Goal: Task Accomplishment & Management: Complete application form

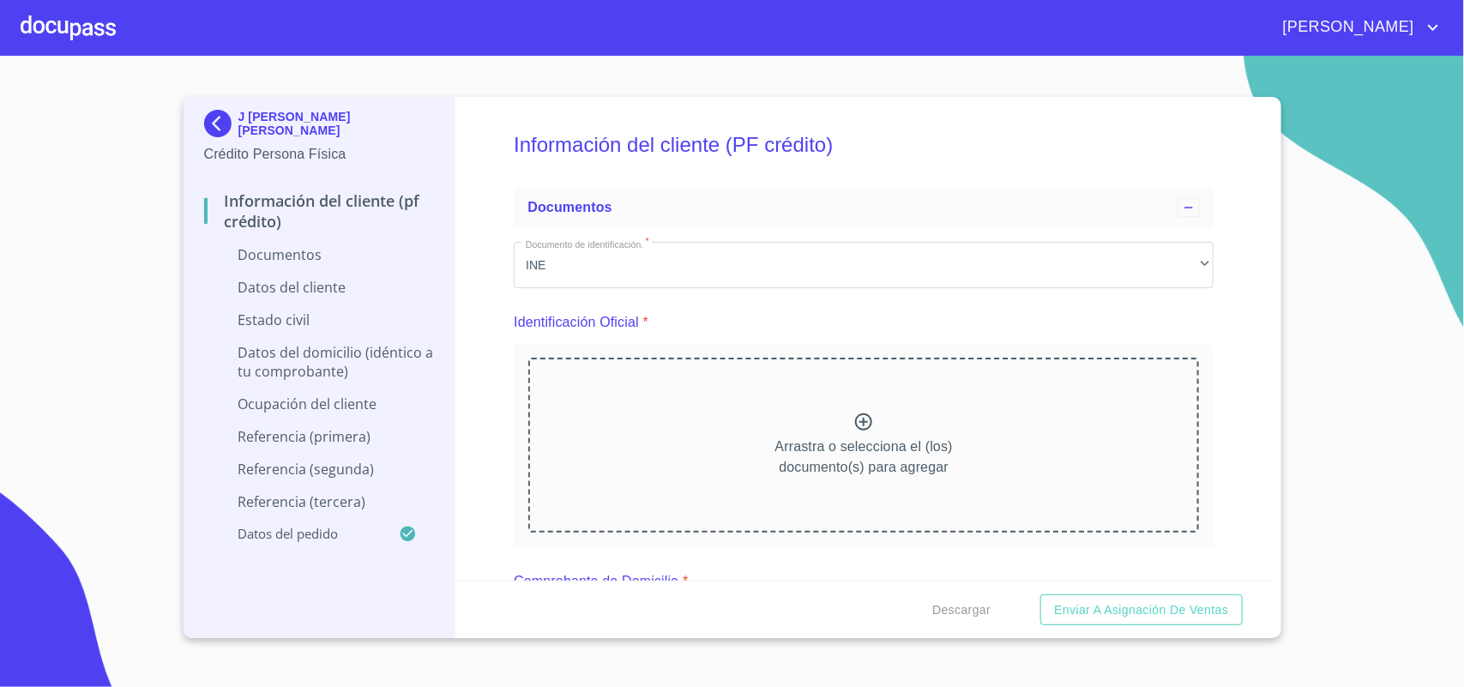
scroll to position [214, 0]
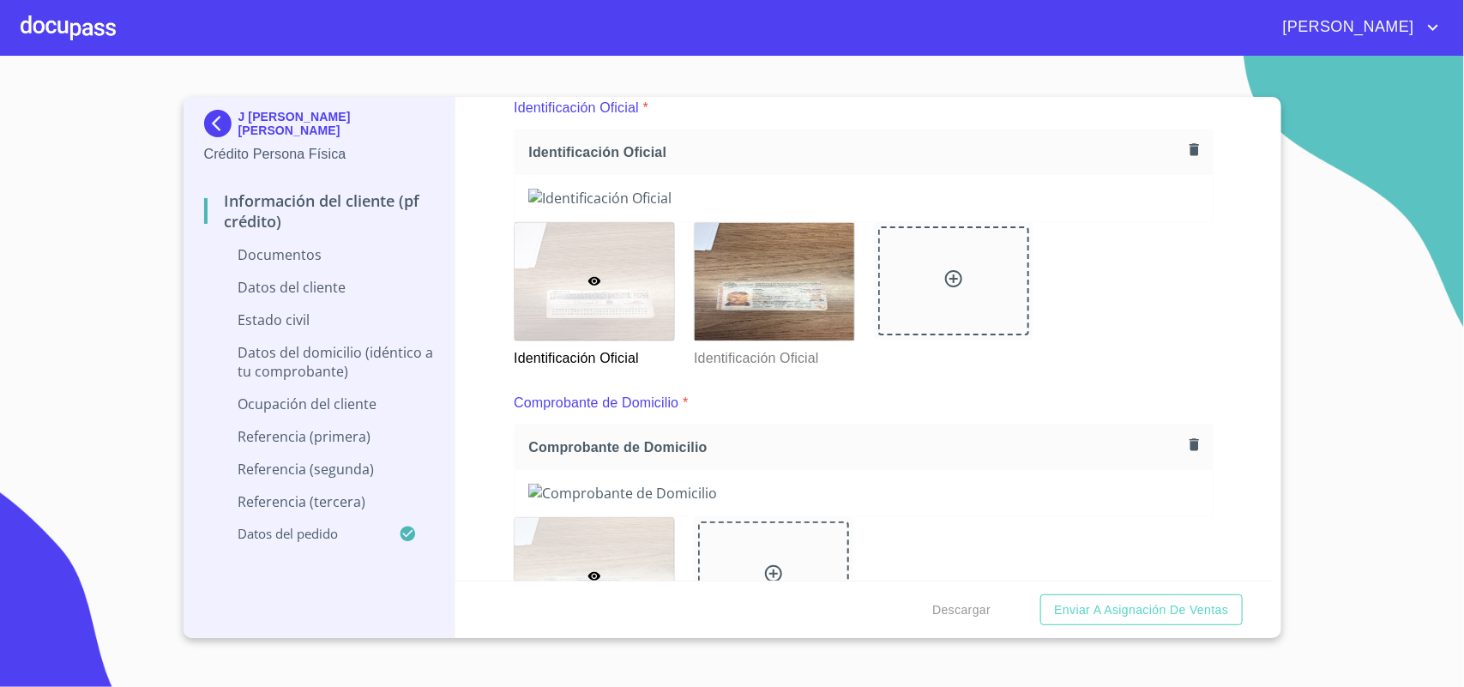
click at [219, 118] on img at bounding box center [221, 123] width 34 height 27
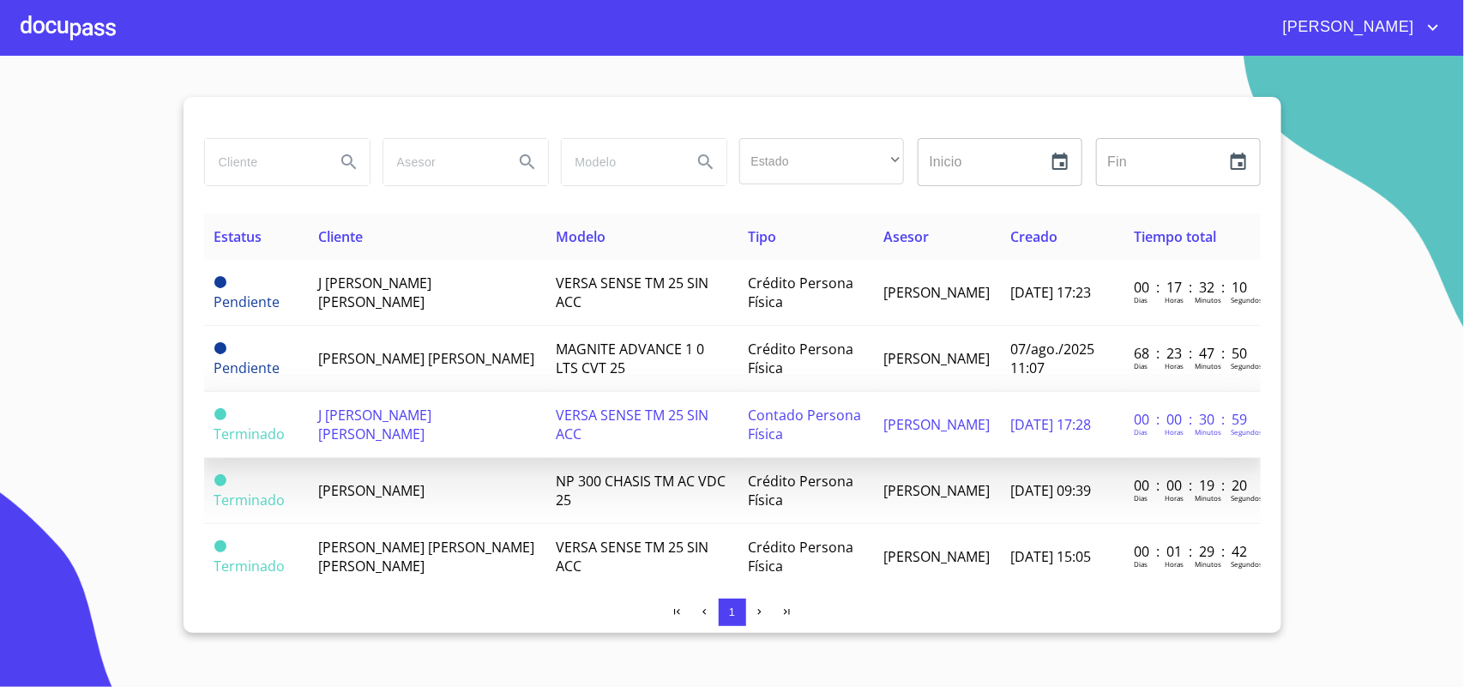
click at [443, 440] on td "J [PERSON_NAME] [PERSON_NAME]" at bounding box center [427, 425] width 238 height 66
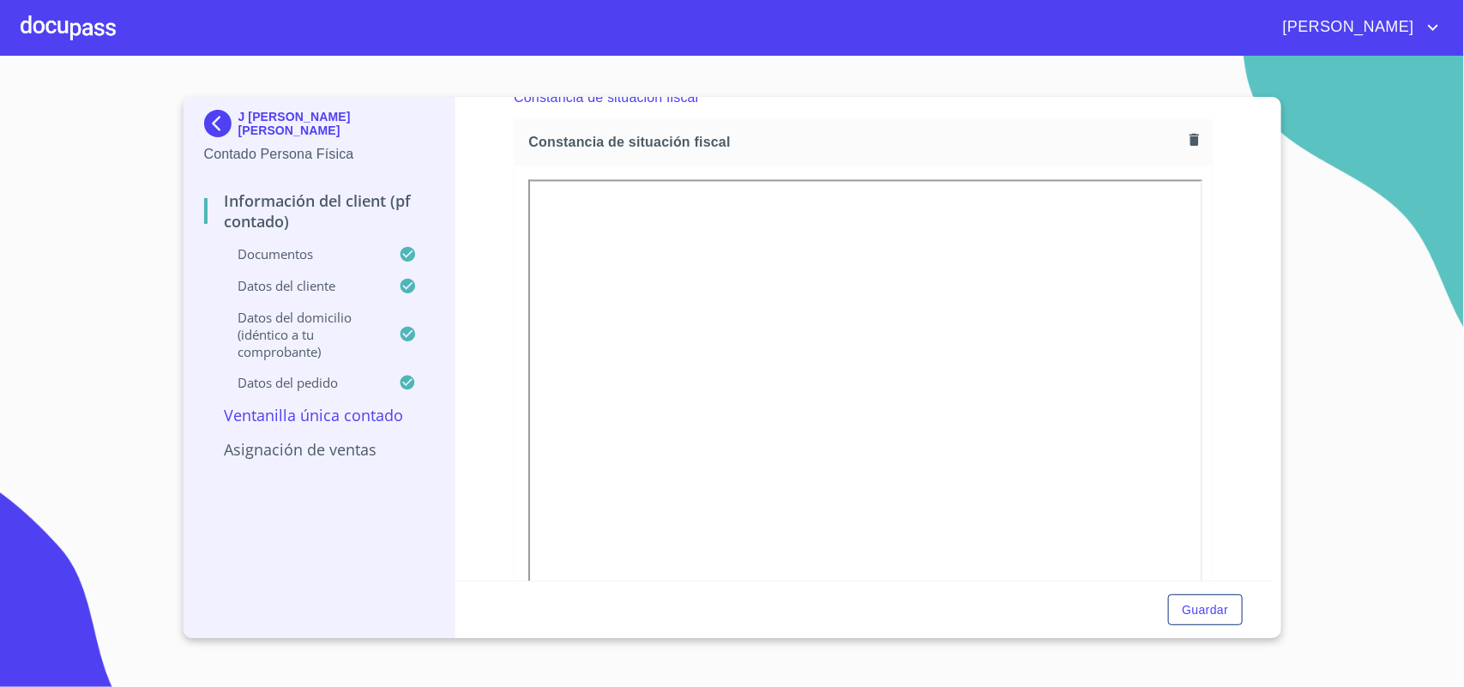
scroll to position [1563, 0]
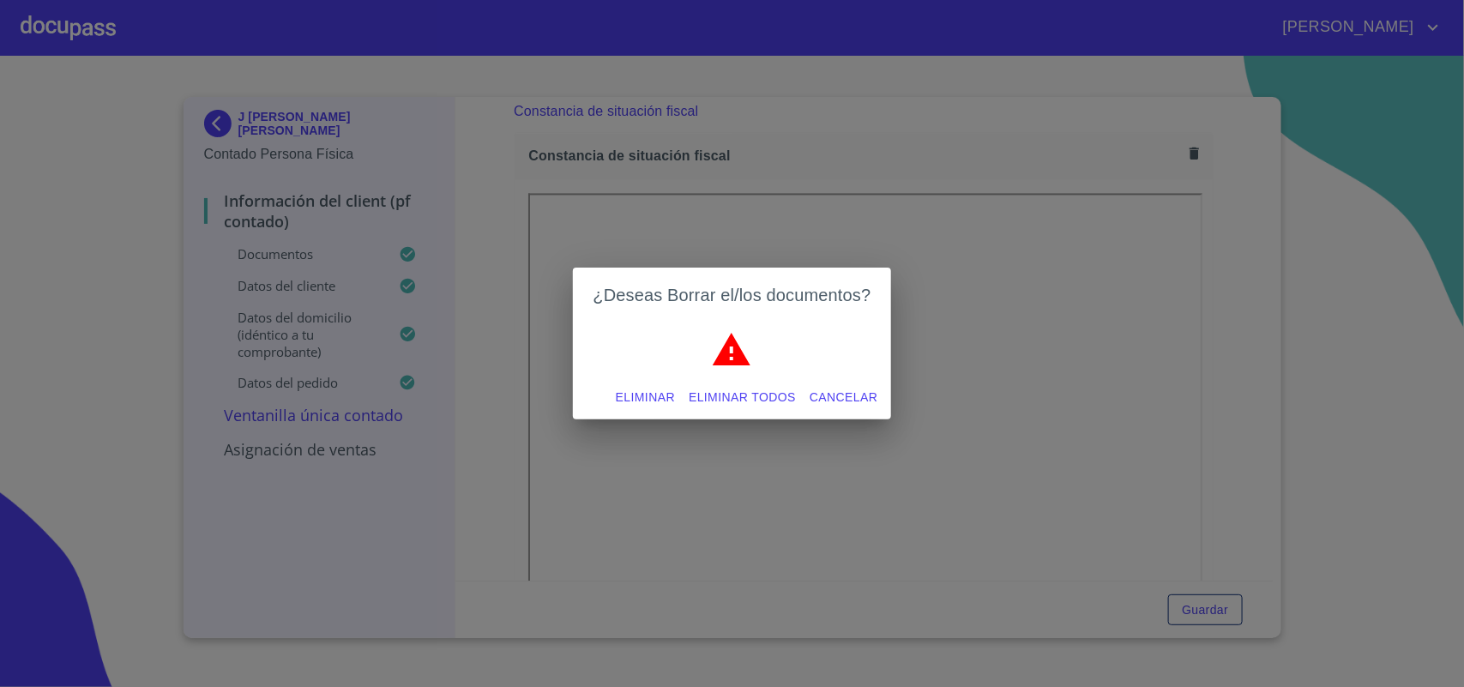
click at [656, 387] on span "Eliminar" at bounding box center [645, 397] width 59 height 21
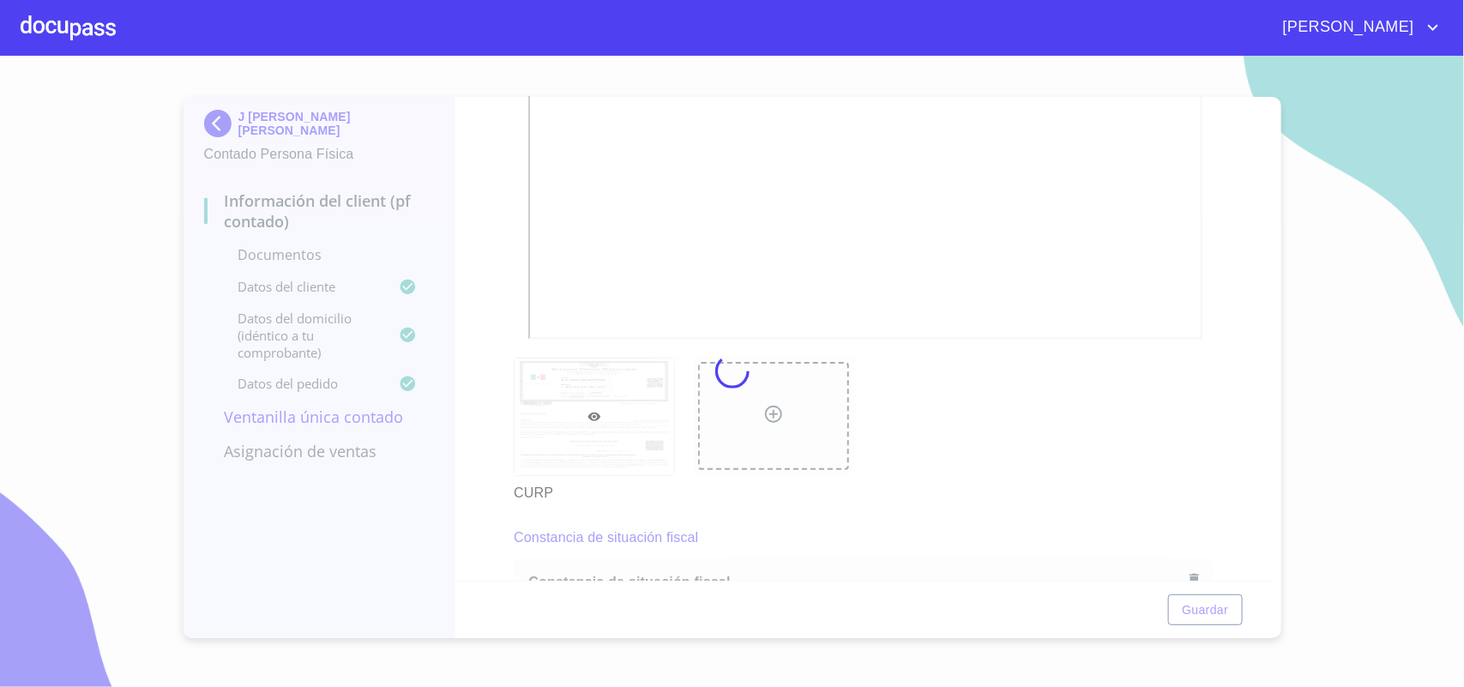
click at [850, 208] on div at bounding box center [732, 371] width 1464 height 631
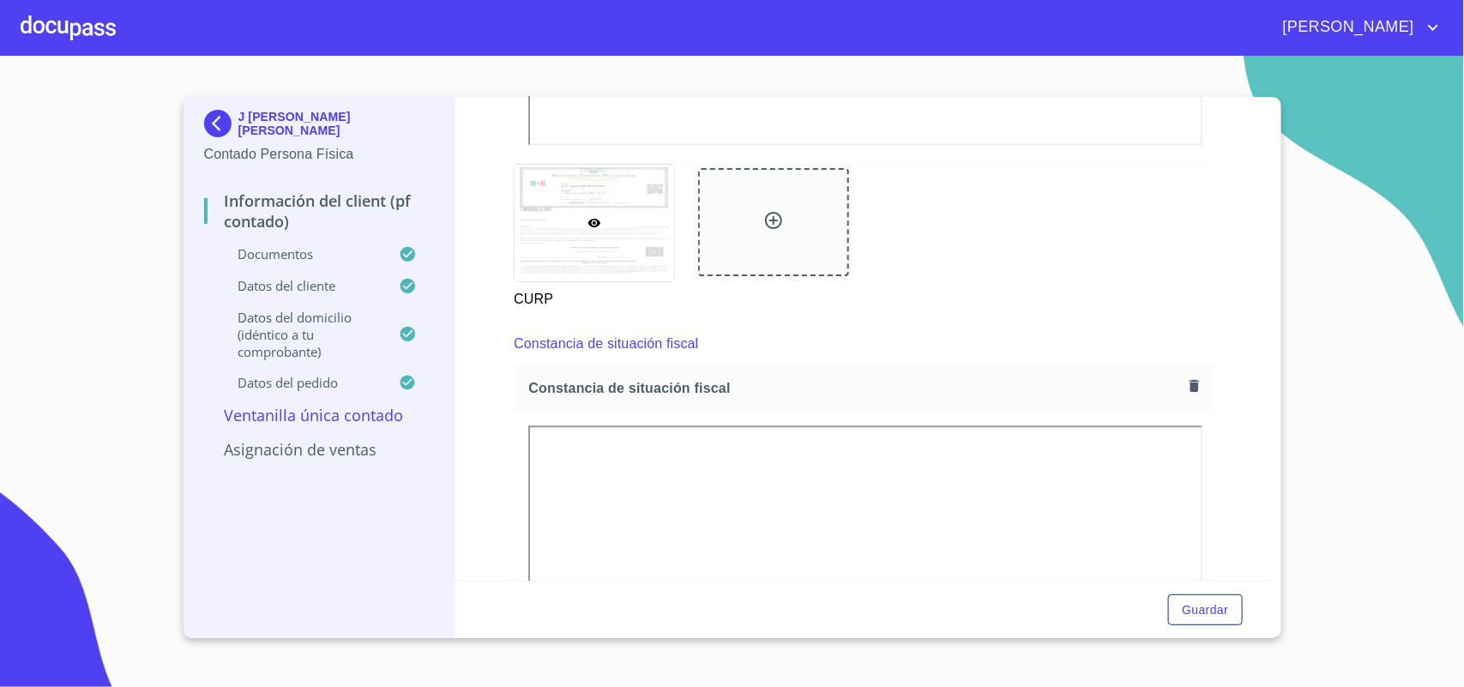
scroll to position [1884, 0]
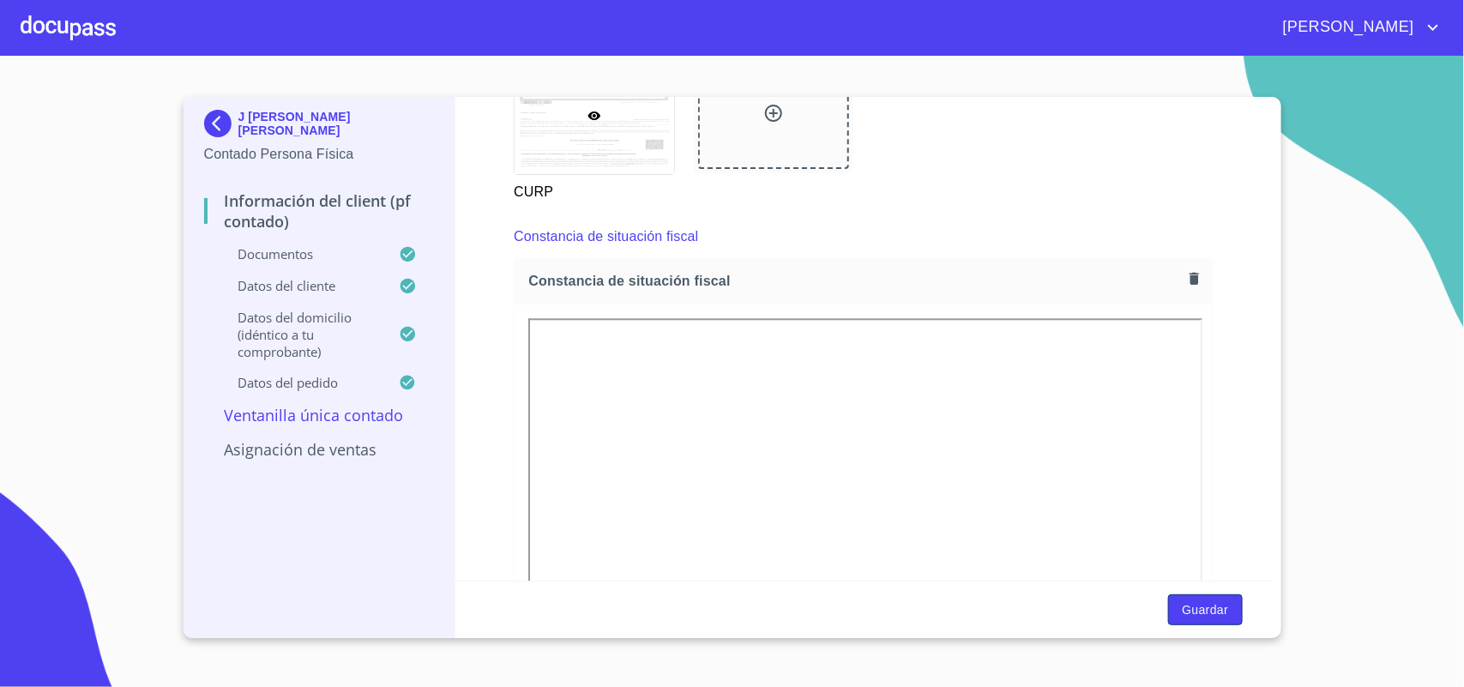
click at [1197, 610] on span "Guardar" at bounding box center [1205, 610] width 46 height 21
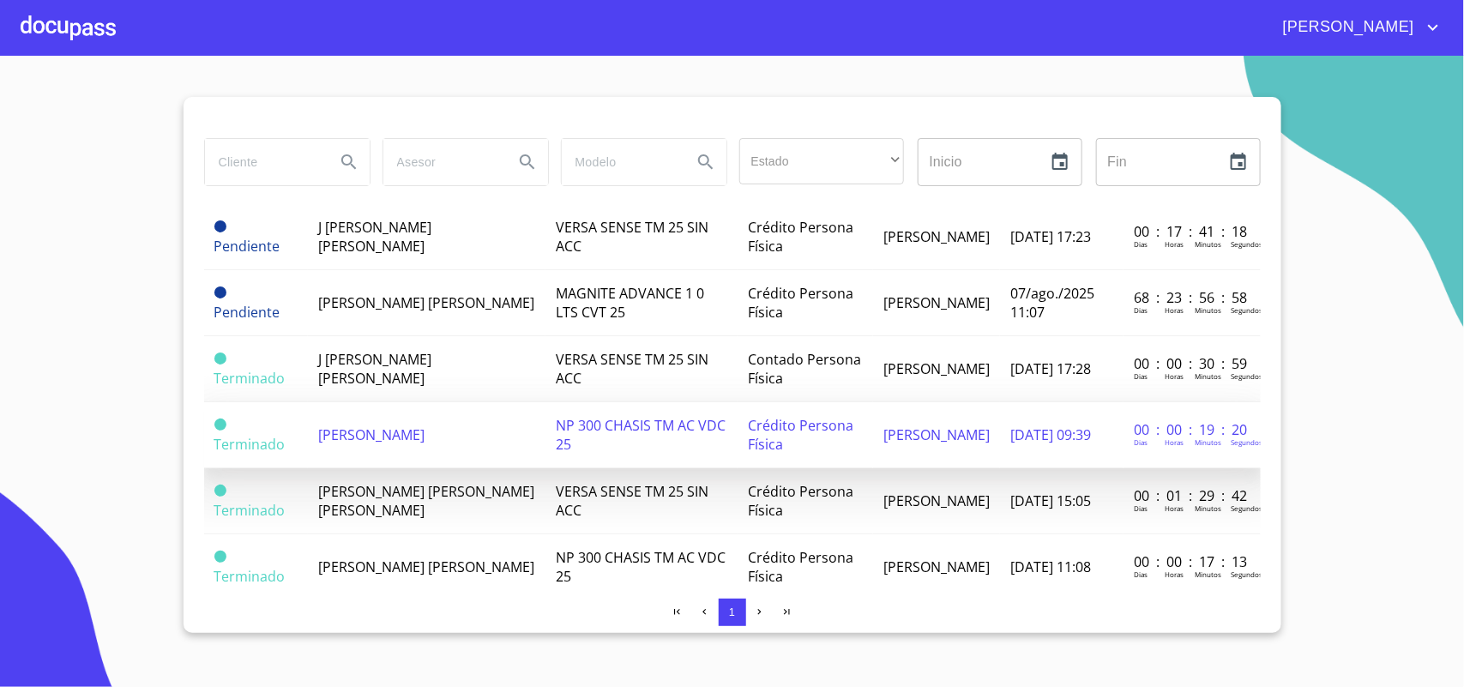
scroll to position [107, 0]
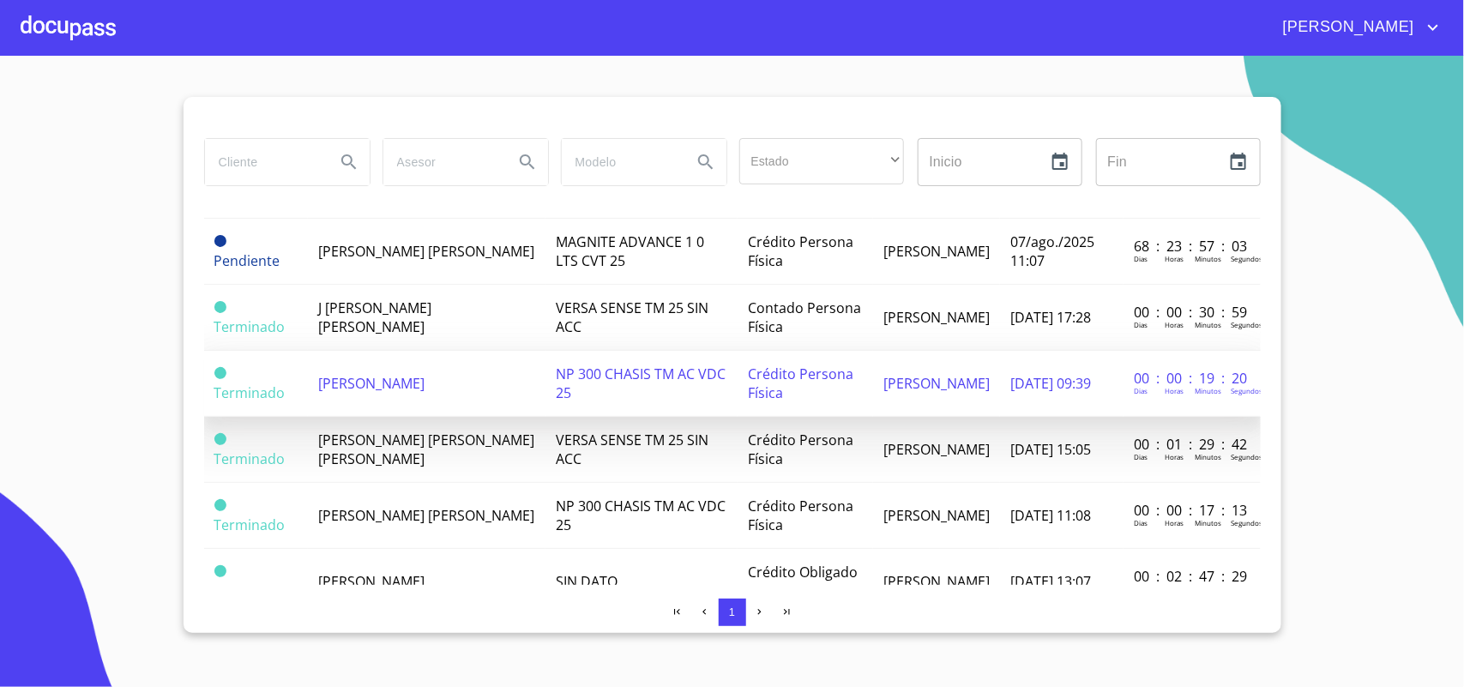
click at [425, 382] on span "[PERSON_NAME]" at bounding box center [371, 383] width 106 height 19
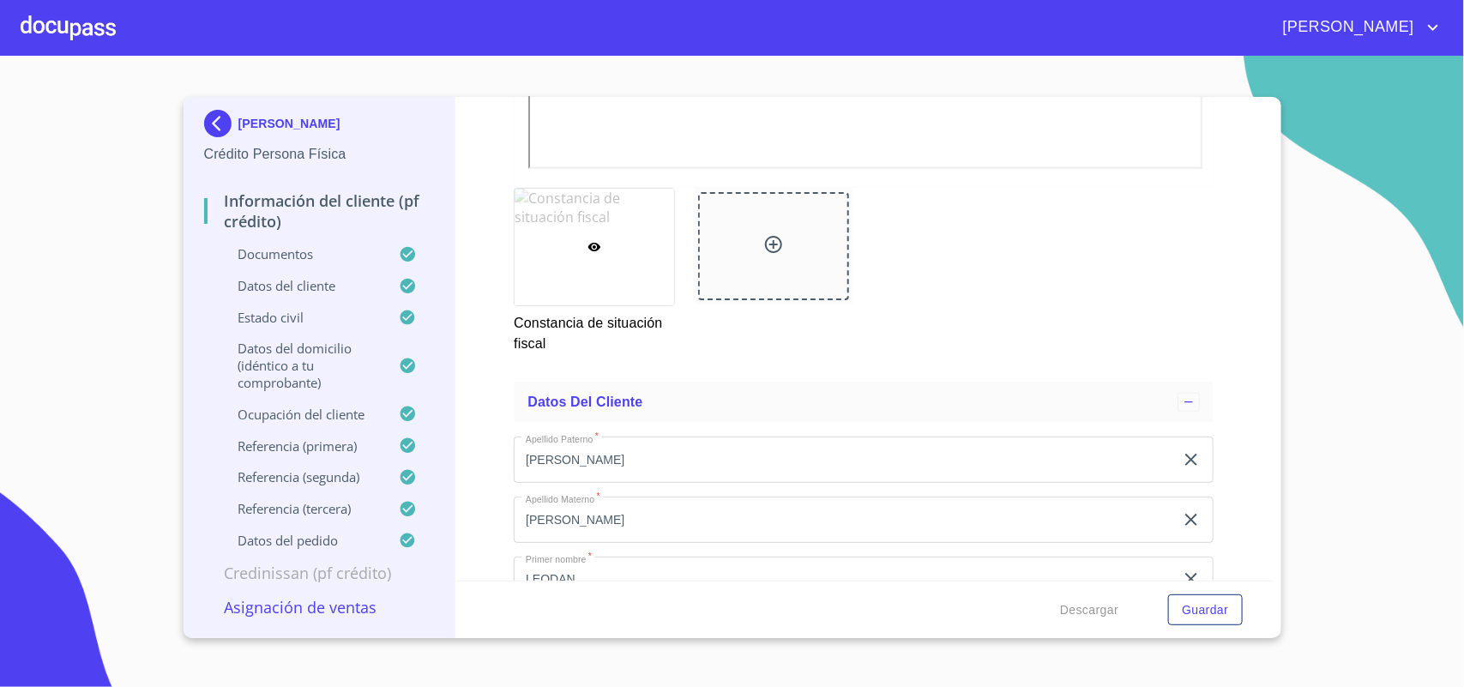
scroll to position [7852, 0]
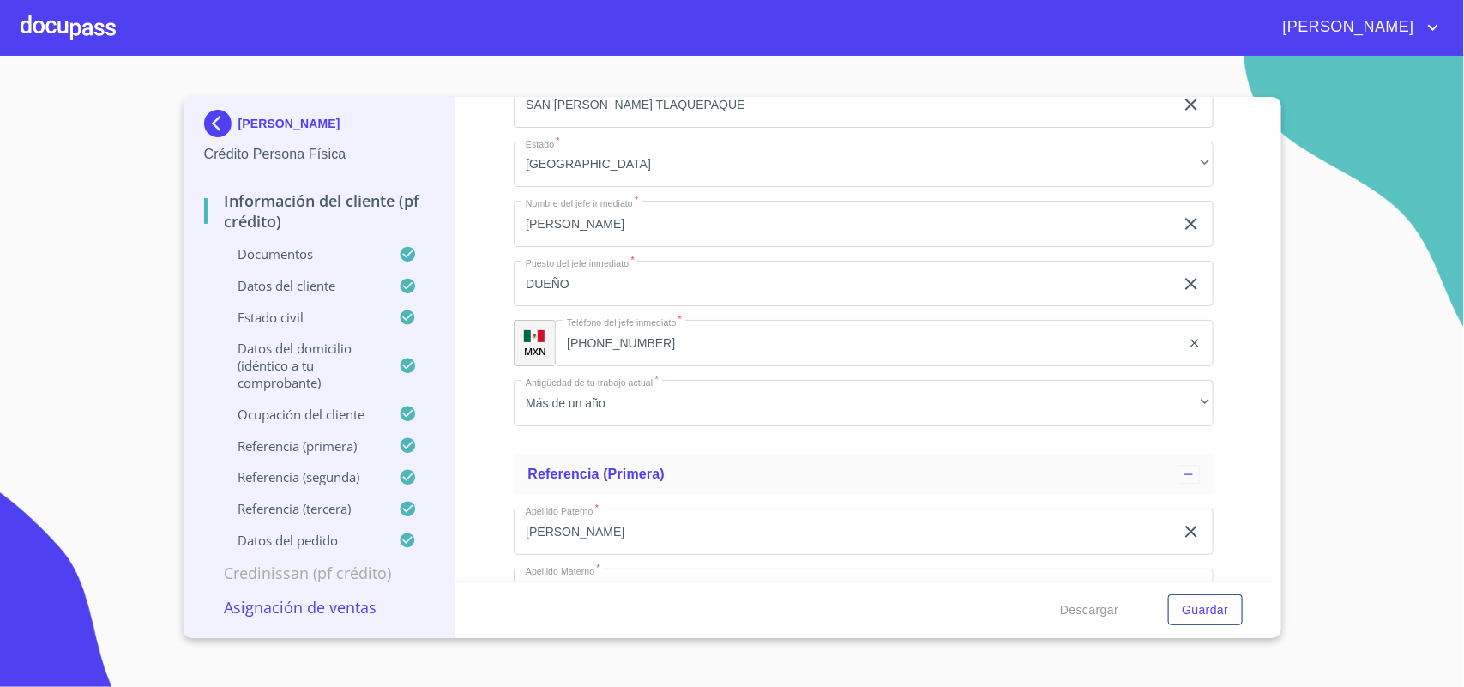
click at [71, 23] on div at bounding box center [68, 27] width 95 height 55
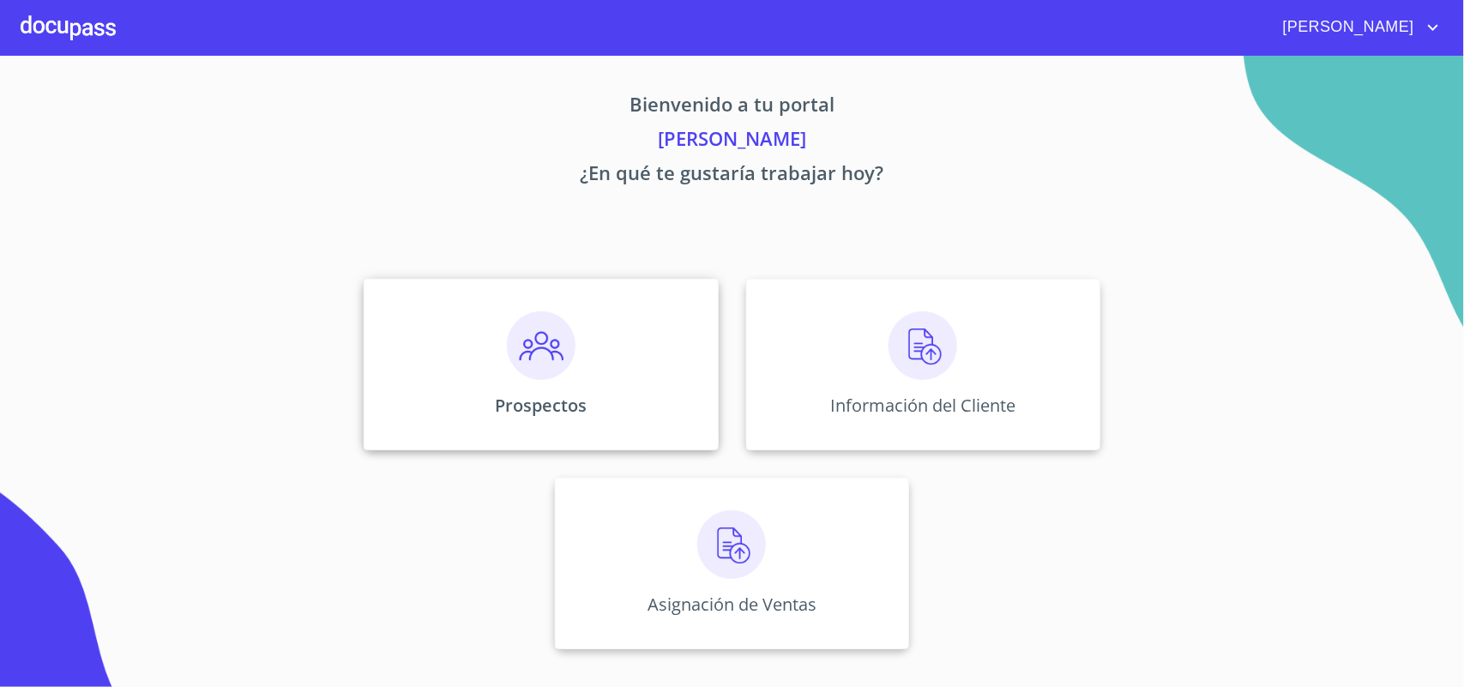
click at [585, 376] on div "Prospectos" at bounding box center [541, 365] width 354 height 172
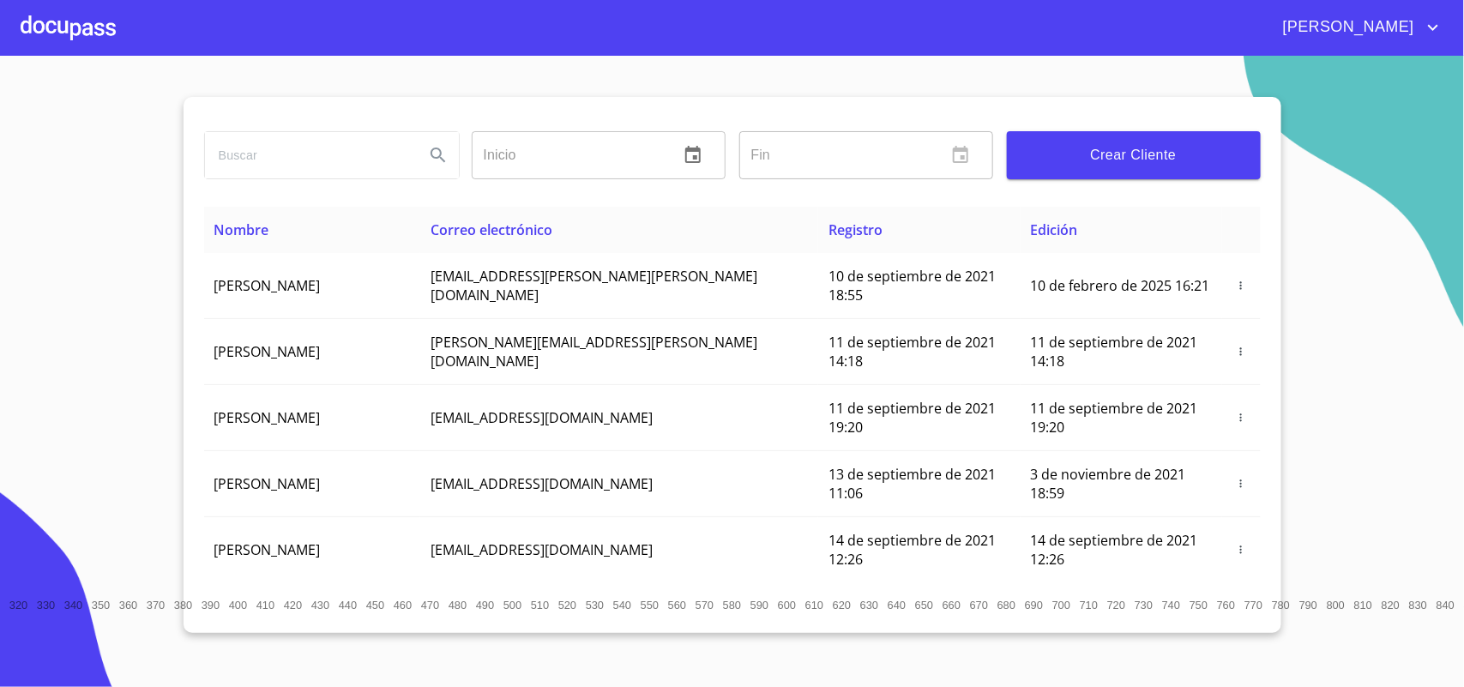
click at [311, 167] on input "search" at bounding box center [308, 155] width 206 height 46
type input "leodan"
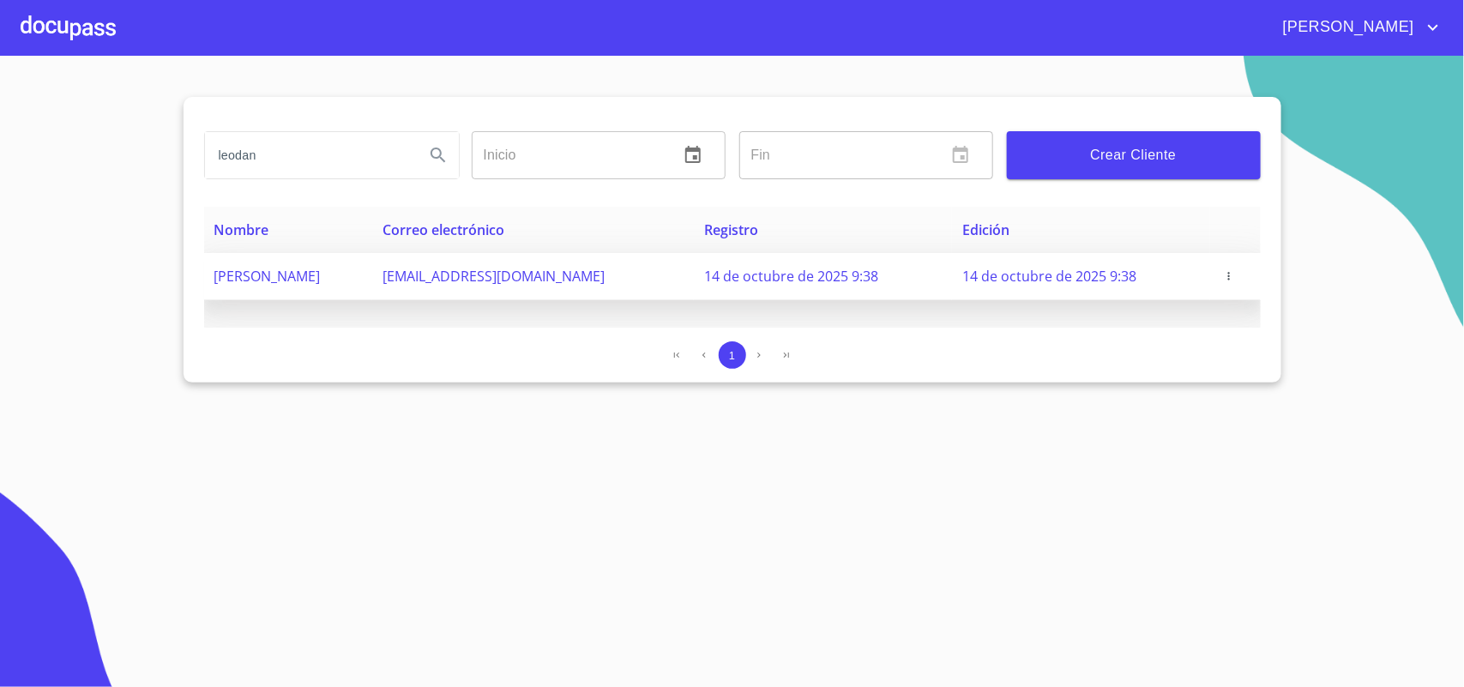
click at [1233, 273] on icon "button" at bounding box center [1229, 276] width 12 height 12
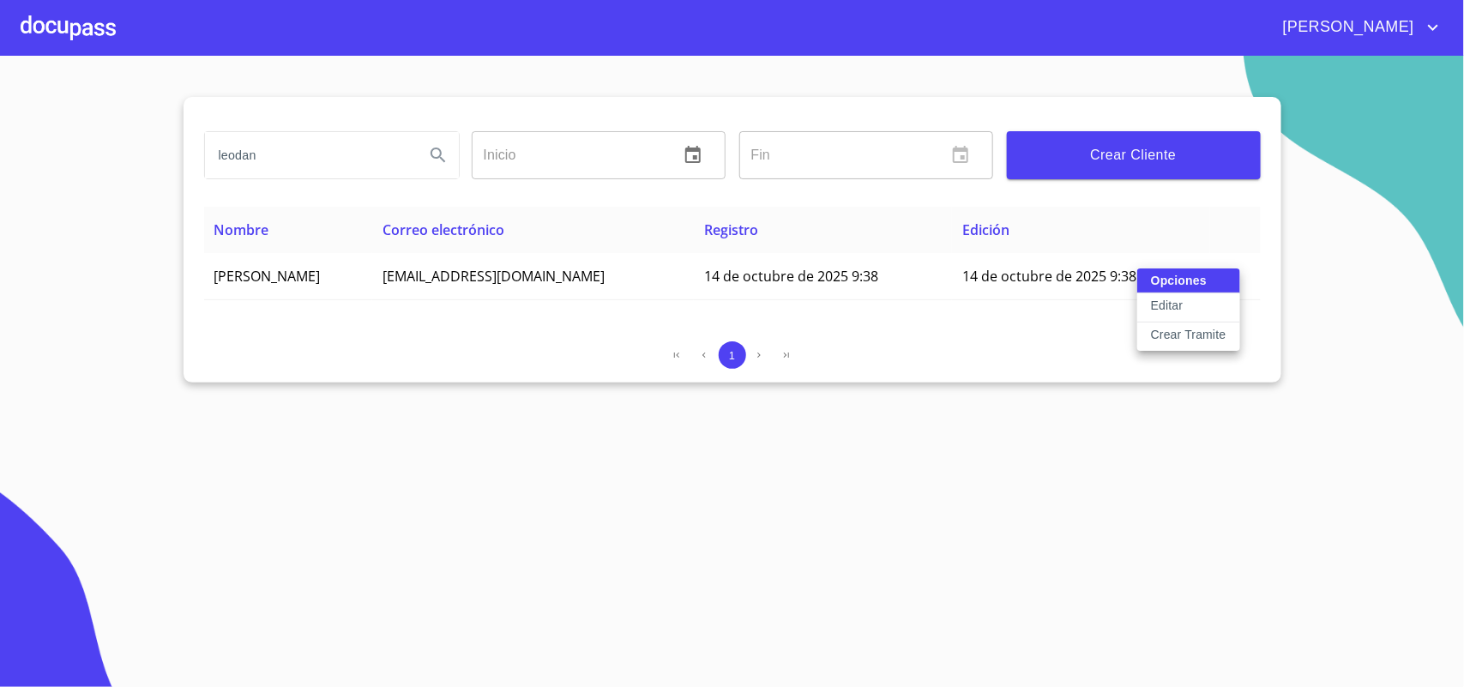
click at [1179, 333] on p "Crear Tramite" at bounding box center [1188, 334] width 75 height 17
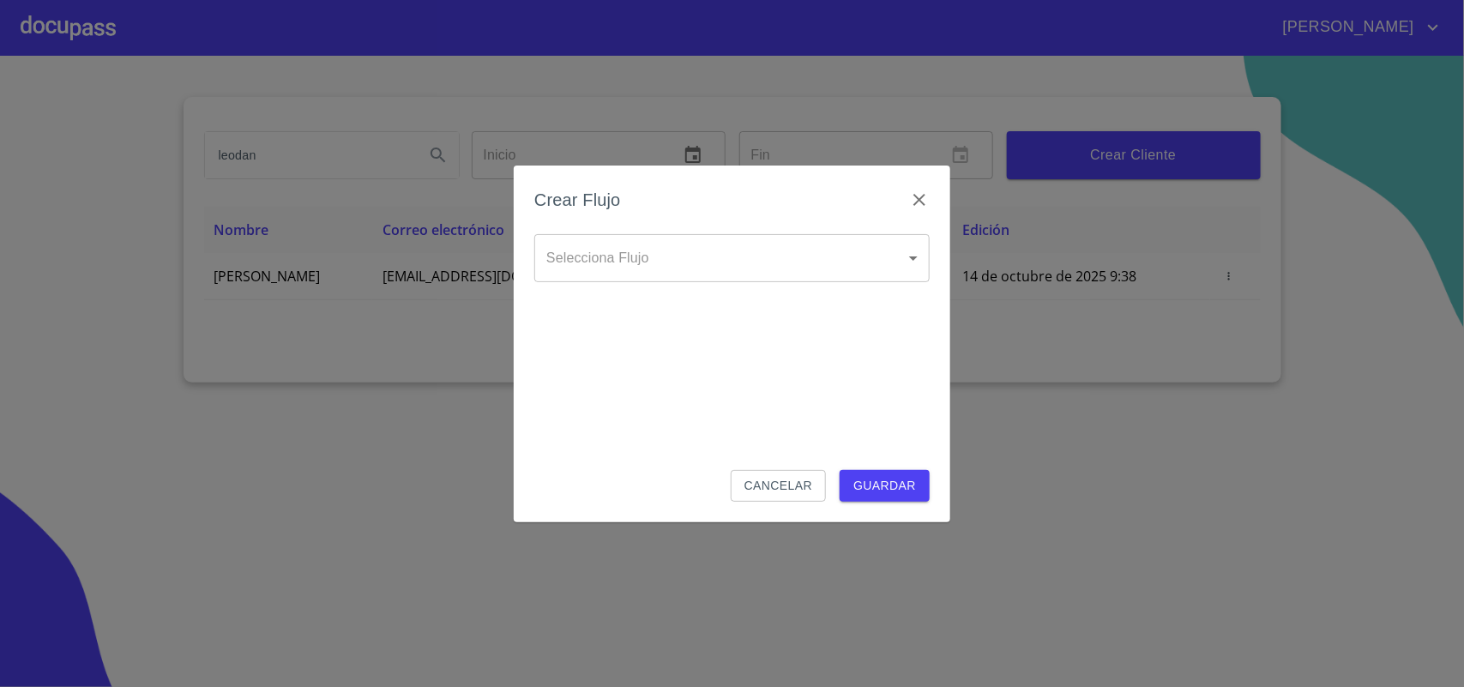
click at [756, 263] on body "[PERSON_NAME] ​ Fin ​ Crear Cliente Nombre Correo electrónico Registro Edición …" at bounding box center [732, 343] width 1464 height 687
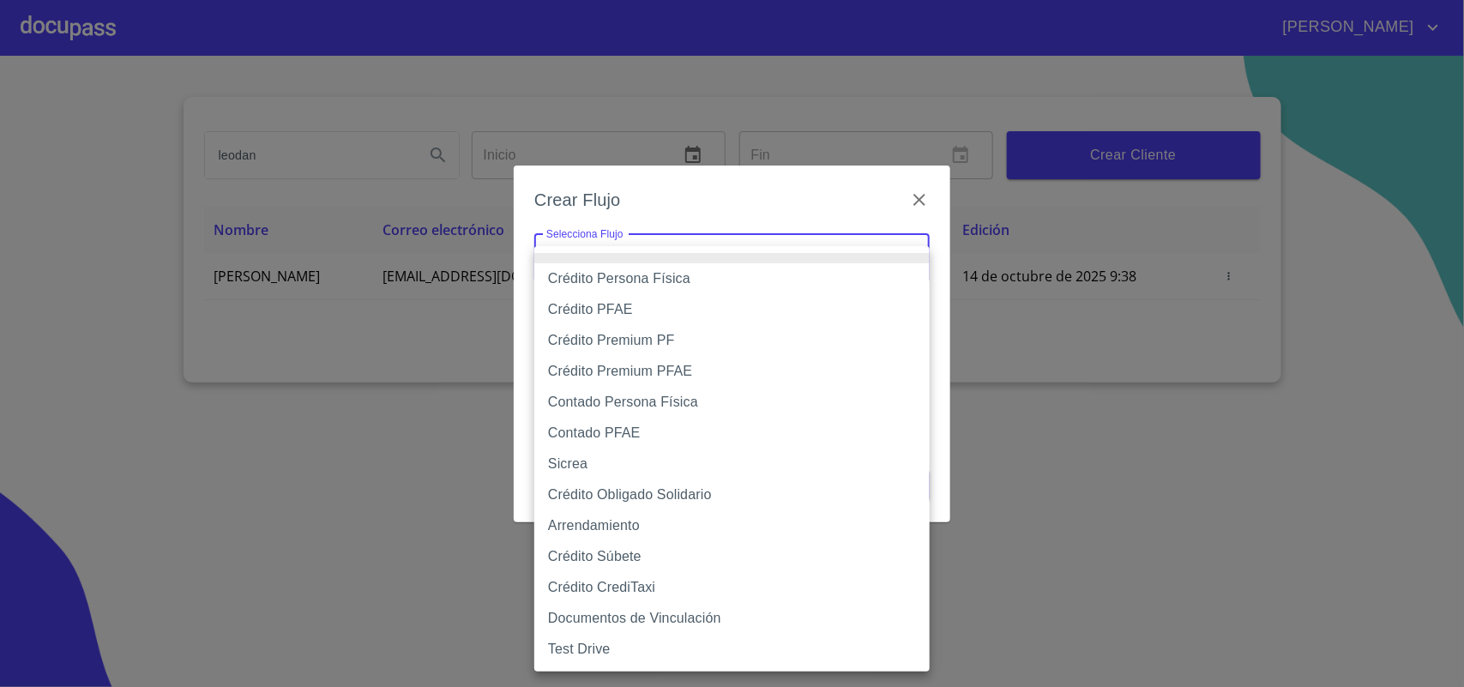
click at [629, 497] on li "Crédito Obligado Solidario" at bounding box center [731, 494] width 395 height 31
type input "61725509ab5355fc594ad23b"
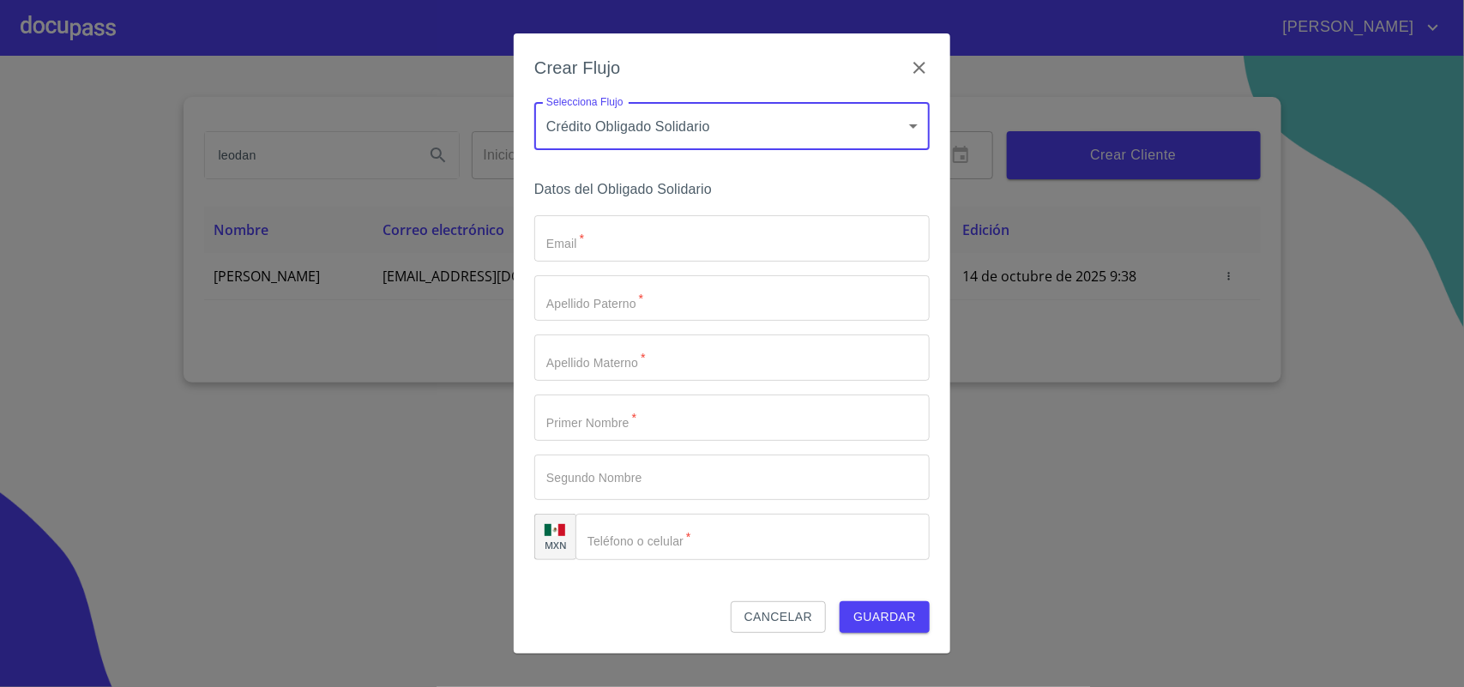
click at [654, 250] on input "Email   *" at bounding box center [731, 238] width 395 height 46
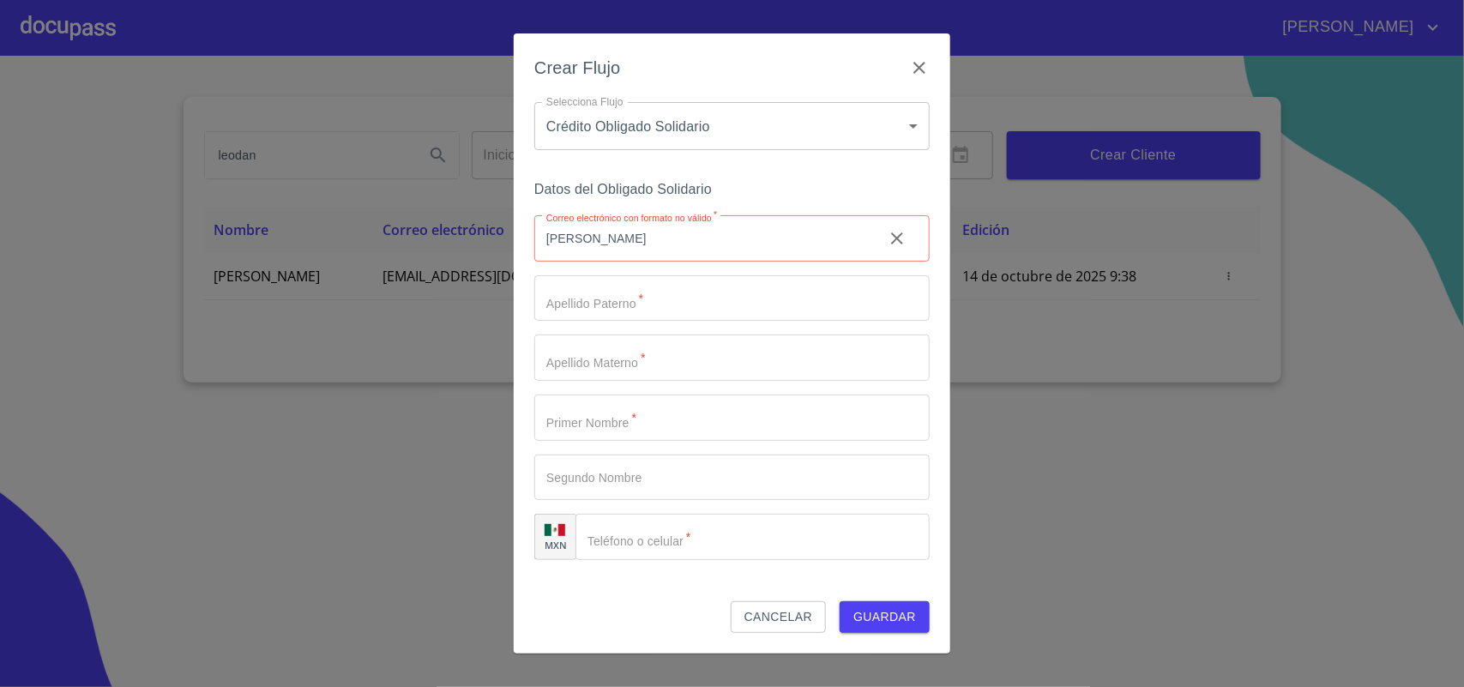
click at [633, 249] on input "[PERSON_NAME]" at bounding box center [701, 238] width 335 height 46
click at [613, 233] on input "adan15" at bounding box center [701, 238] width 335 height 46
type input "[EMAIL_ADDRESS][DOMAIN_NAME]"
click at [1353, 399] on div "Crear Flujo Selecciona Flujo Crédito Obligado Solidario 61725509ab5355fc594ad23…" at bounding box center [732, 343] width 1464 height 687
click at [1220, 418] on div "Crear Flujo Selecciona Flujo Crédito Obligado Solidario 61725509ab5355fc594ad23…" at bounding box center [732, 343] width 1464 height 687
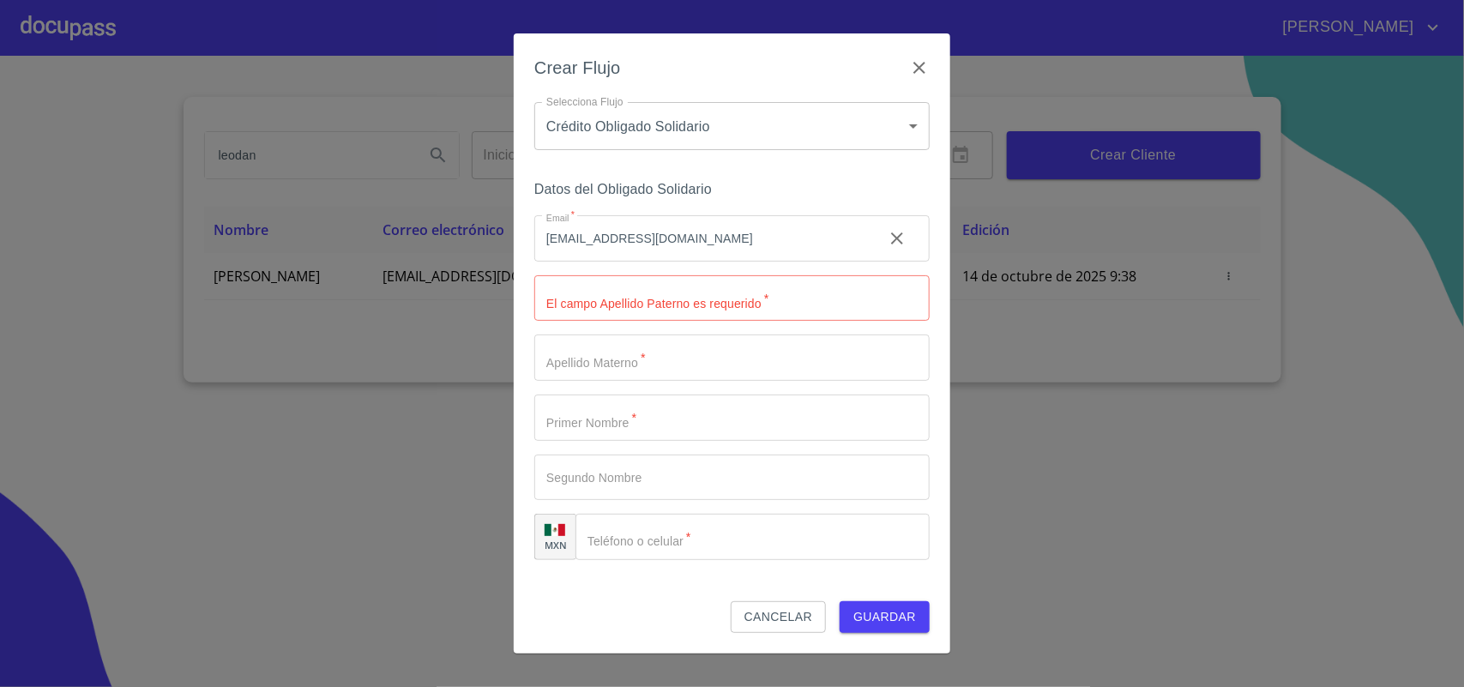
click at [1220, 417] on div "Crear Flujo Selecciona Flujo Crédito Obligado Solidario 61725509ab5355fc594ad23…" at bounding box center [732, 343] width 1464 height 687
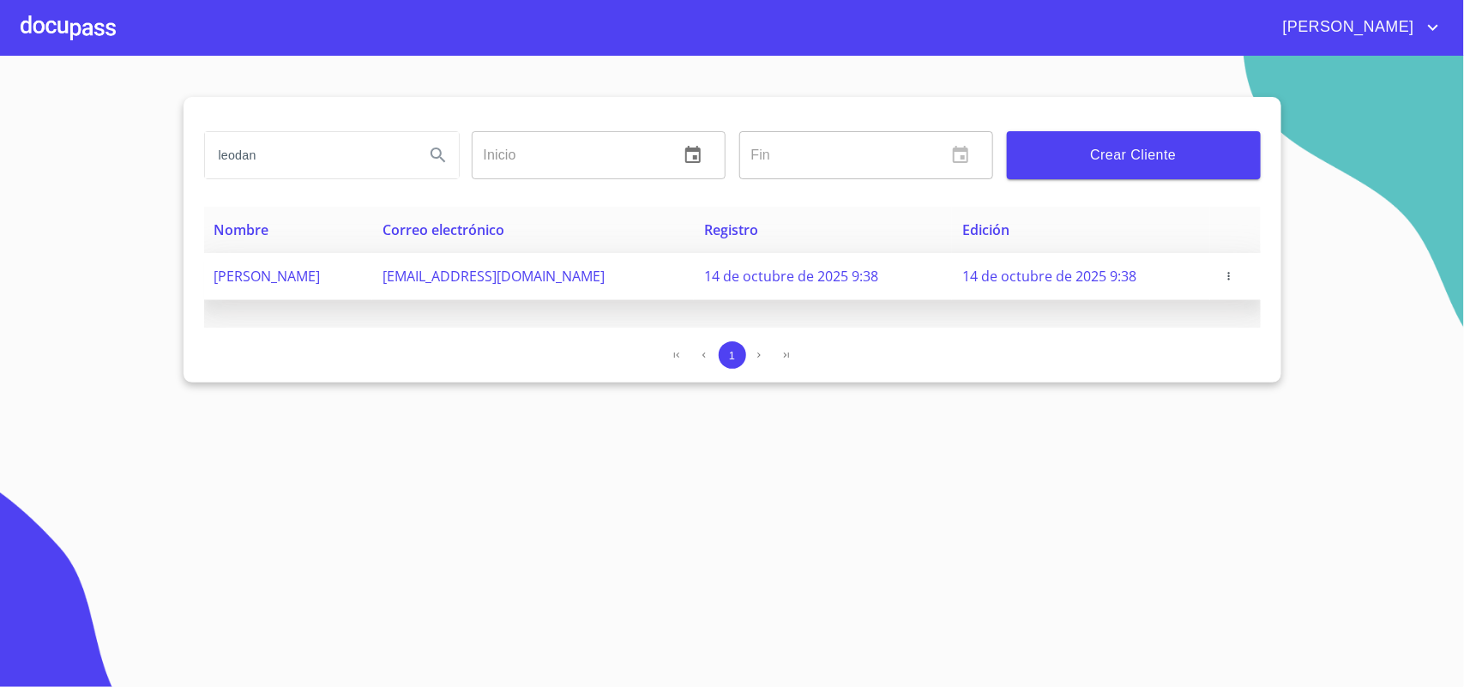
click at [1249, 259] on td at bounding box center [1235, 276] width 50 height 47
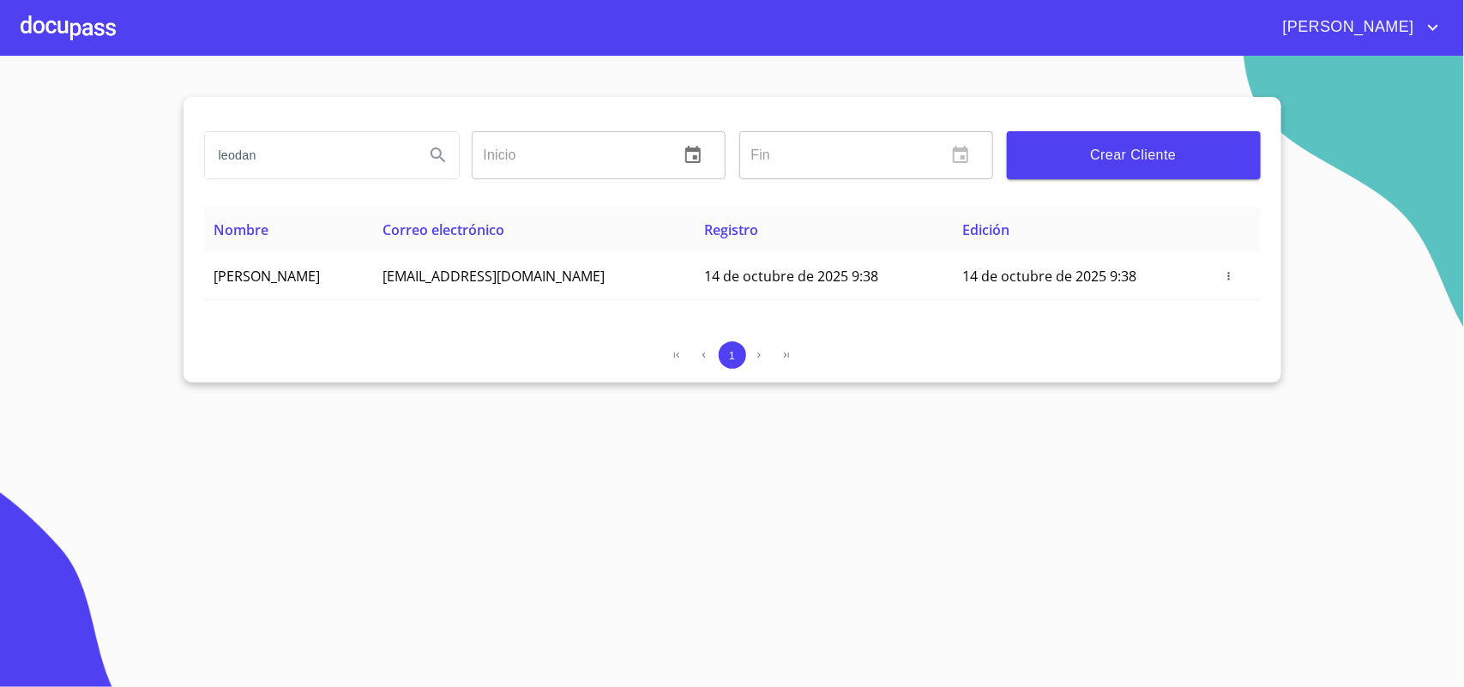
click at [1421, 324] on section "[PERSON_NAME] ​ Fin ​ Crear Cliente Nombre Correo electrónico Registro Edición …" at bounding box center [732, 371] width 1464 height 631
click at [346, 243] on th "Nombre" at bounding box center [288, 230] width 168 height 46
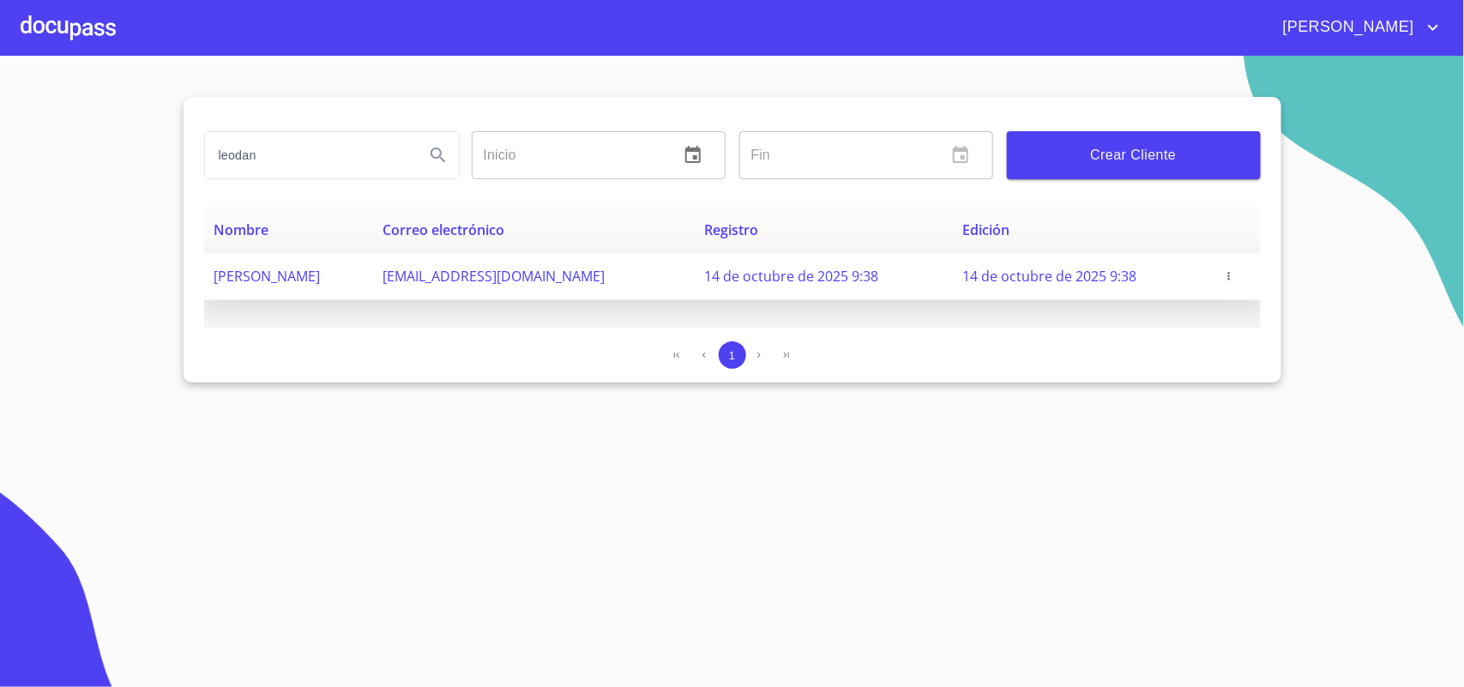
click at [335, 275] on table "Nombre Correo electrónico Registro Edición [PERSON_NAME] [EMAIL_ADDRESS][DOMAIN…" at bounding box center [732, 253] width 1057 height 93
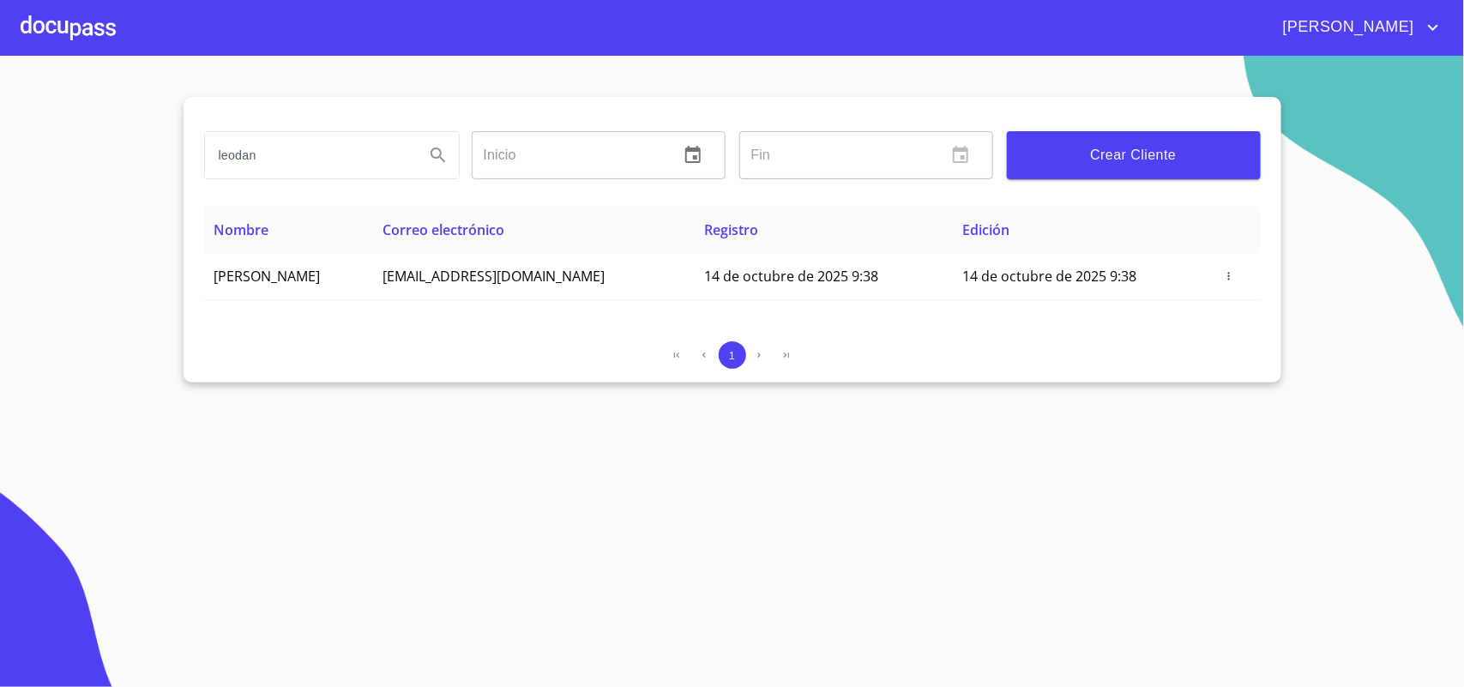
click at [250, 527] on section "[PERSON_NAME] ​ Fin ​ Crear Cliente Nombre Correo electrónico Registro Edición …" at bounding box center [732, 371] width 1464 height 631
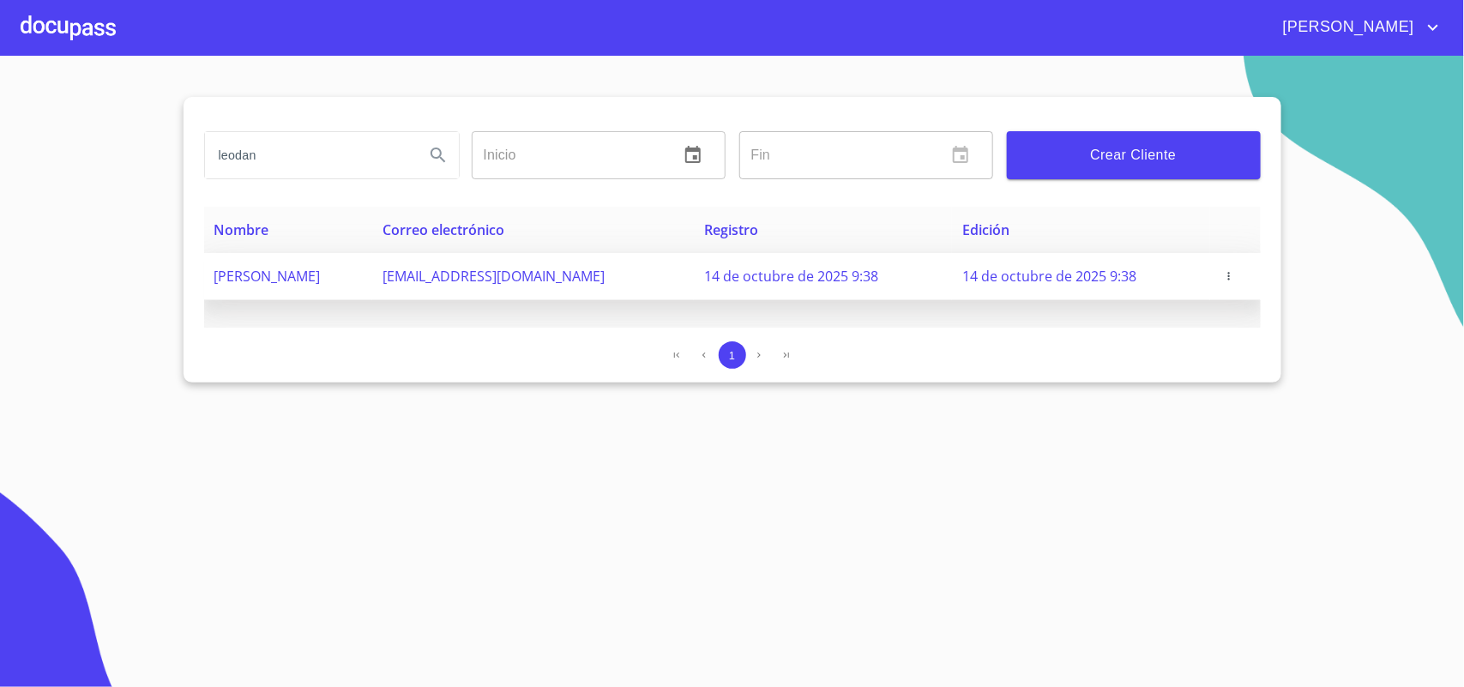
click at [369, 300] on td "[PERSON_NAME]" at bounding box center [288, 276] width 168 height 47
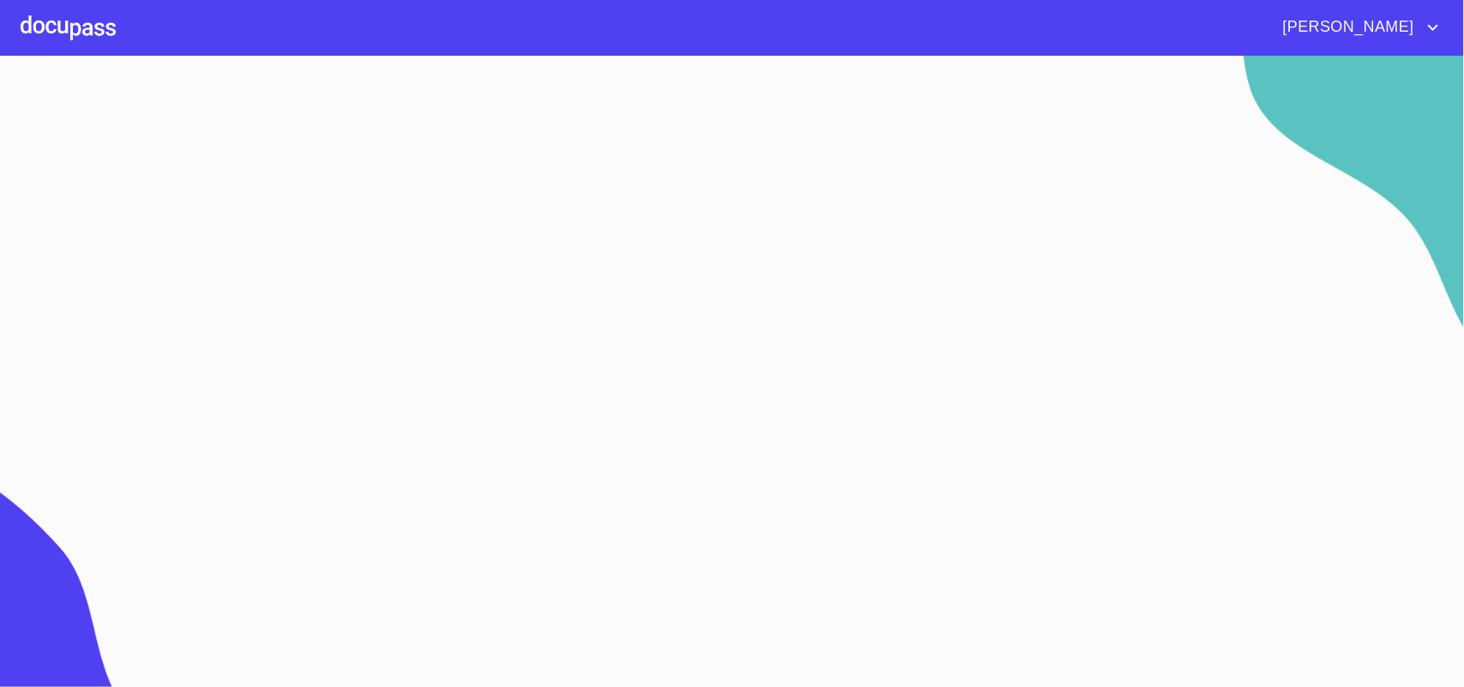
click at [61, 20] on div at bounding box center [68, 27] width 95 height 55
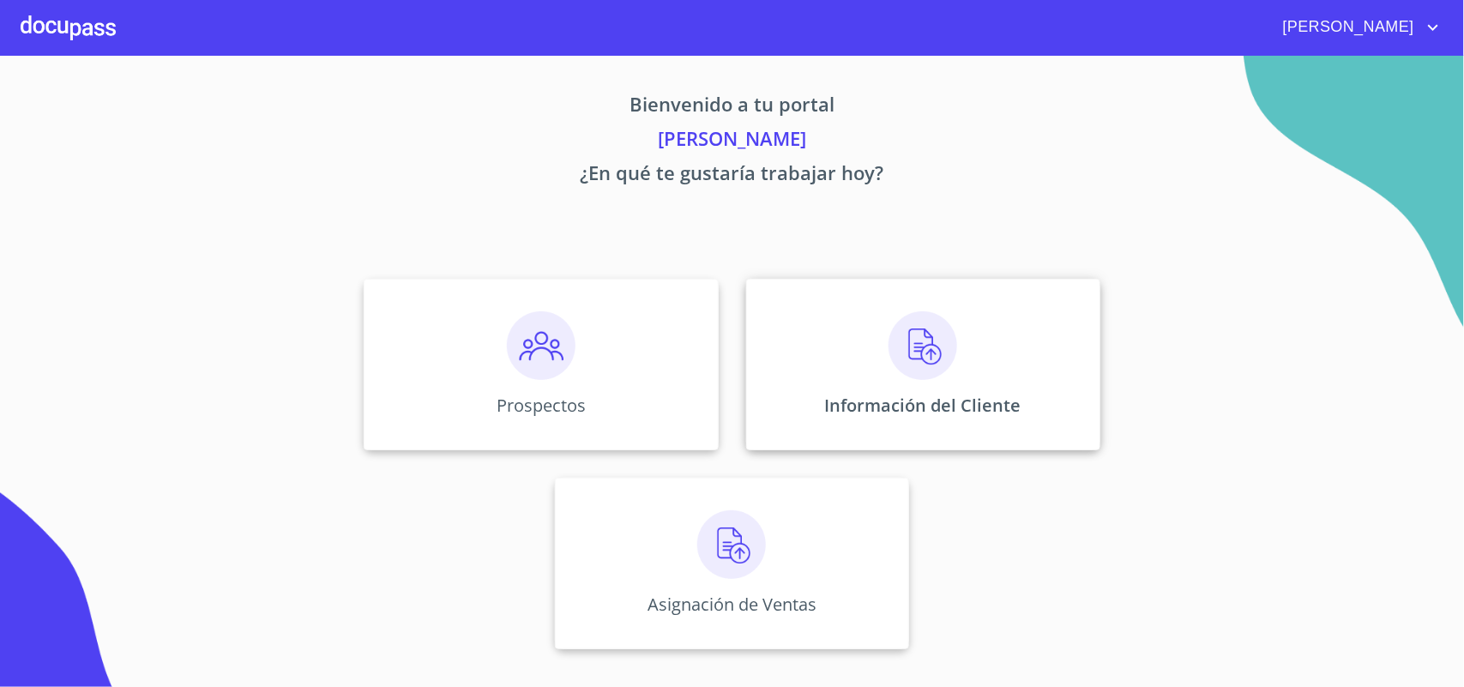
click at [888, 404] on p "Información del Cliente" at bounding box center [923, 405] width 196 height 23
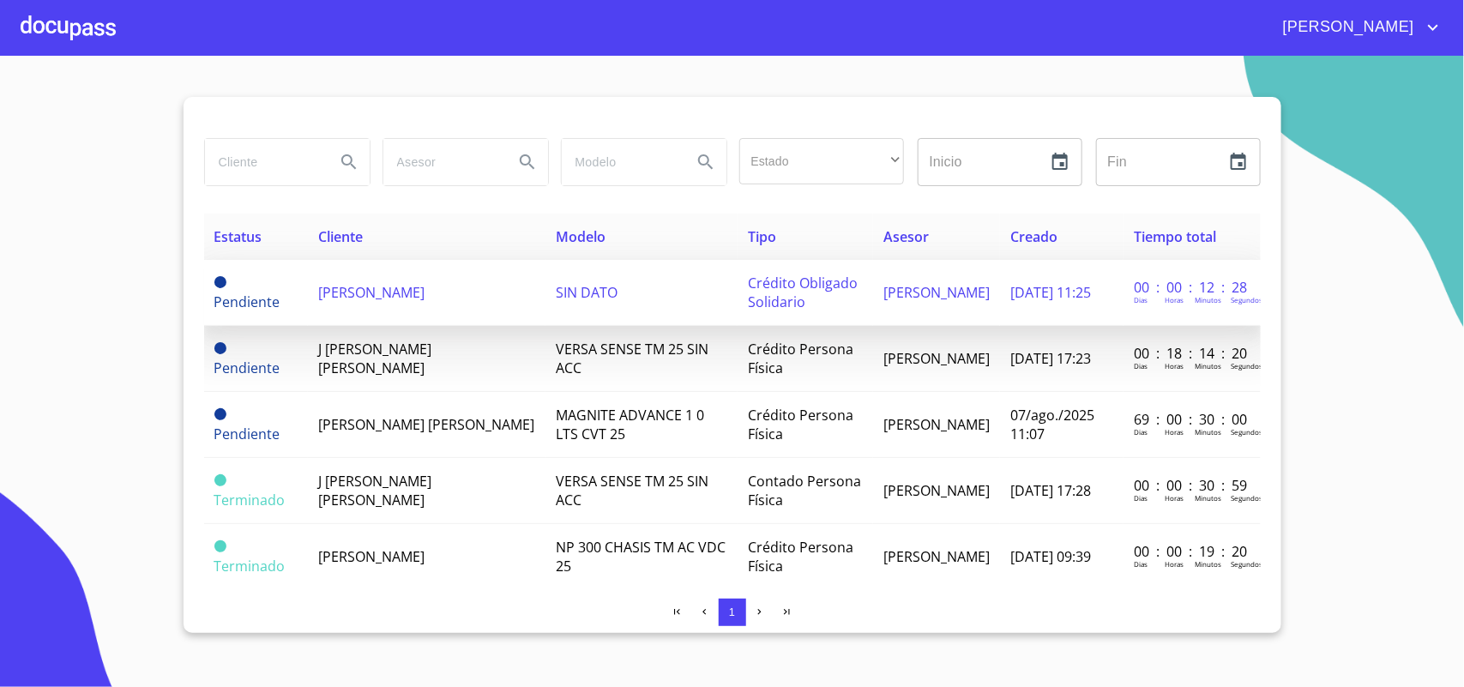
click at [425, 296] on span "[PERSON_NAME]" at bounding box center [371, 292] width 106 height 19
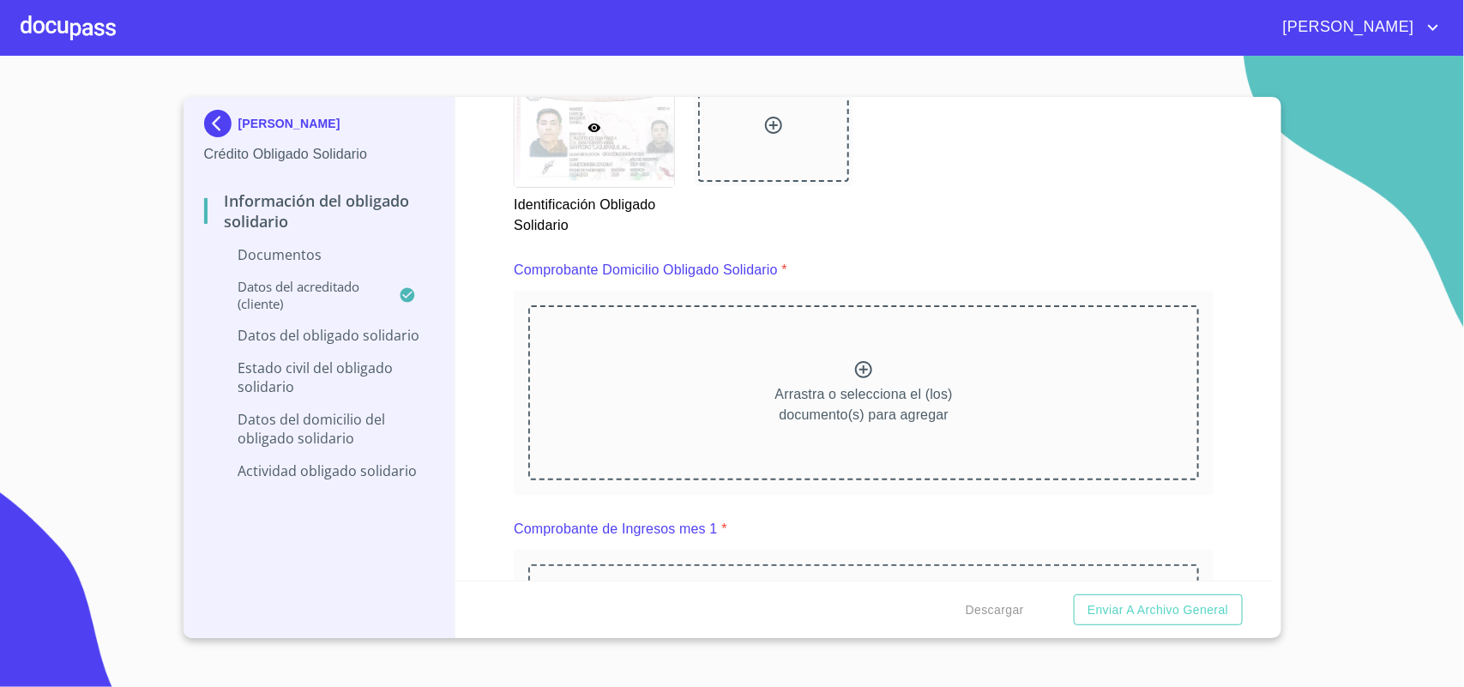
scroll to position [824, 0]
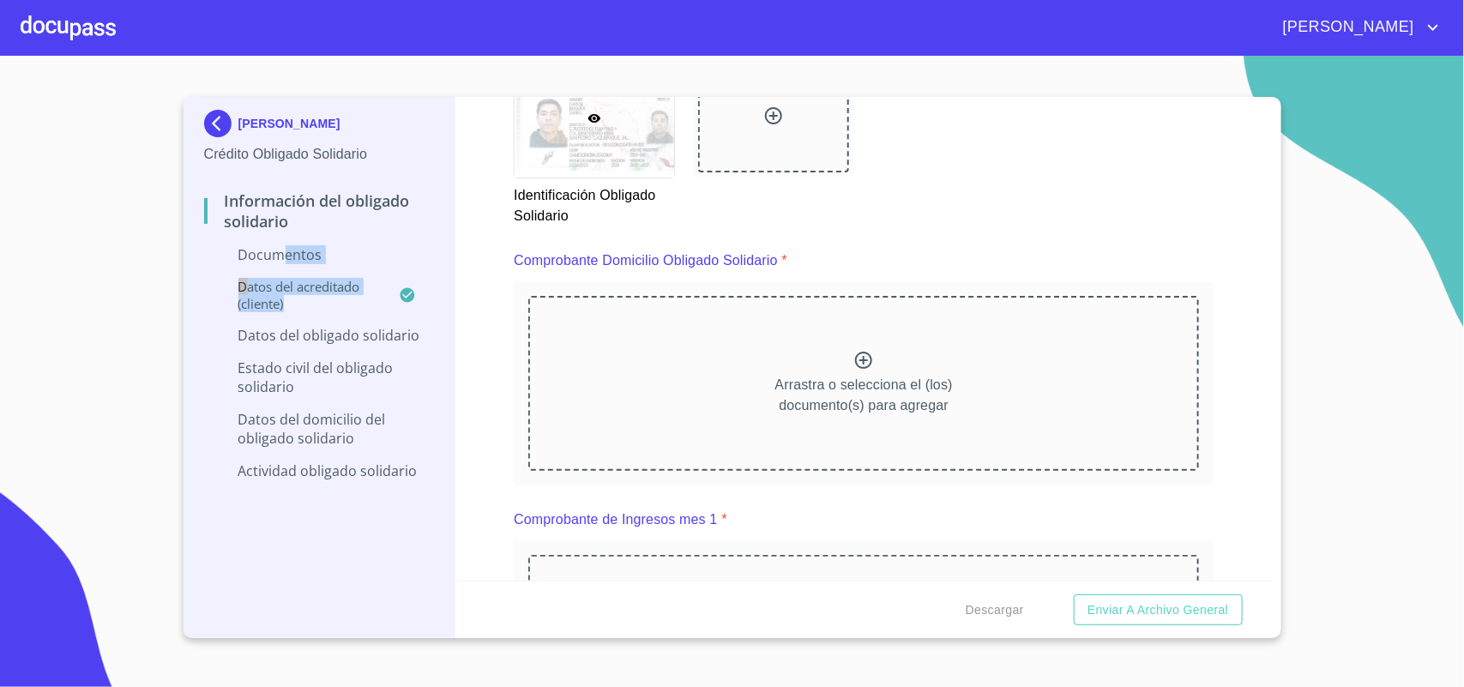
drag, startPoint x: 431, startPoint y: 311, endPoint x: 283, endPoint y: 270, distance: 153.2
click at [283, 270] on div "Información del Obligado Solidario Documentos Datos del acreditado (cliente) Da…" at bounding box center [319, 336] width 231 height 316
click at [450, 316] on div "LEODAN GARCIA MAGAÑA Crédito Obligado Solidario Información del Obligado Solida…" at bounding box center [320, 367] width 273 height 541
drag, startPoint x: 455, startPoint y: 316, endPoint x: 247, endPoint y: 272, distance: 212.1
click at [244, 273] on div "LEODAN GARCIA MAGAÑA Crédito Obligado Solidario Información del Obligado Solida…" at bounding box center [320, 367] width 273 height 541
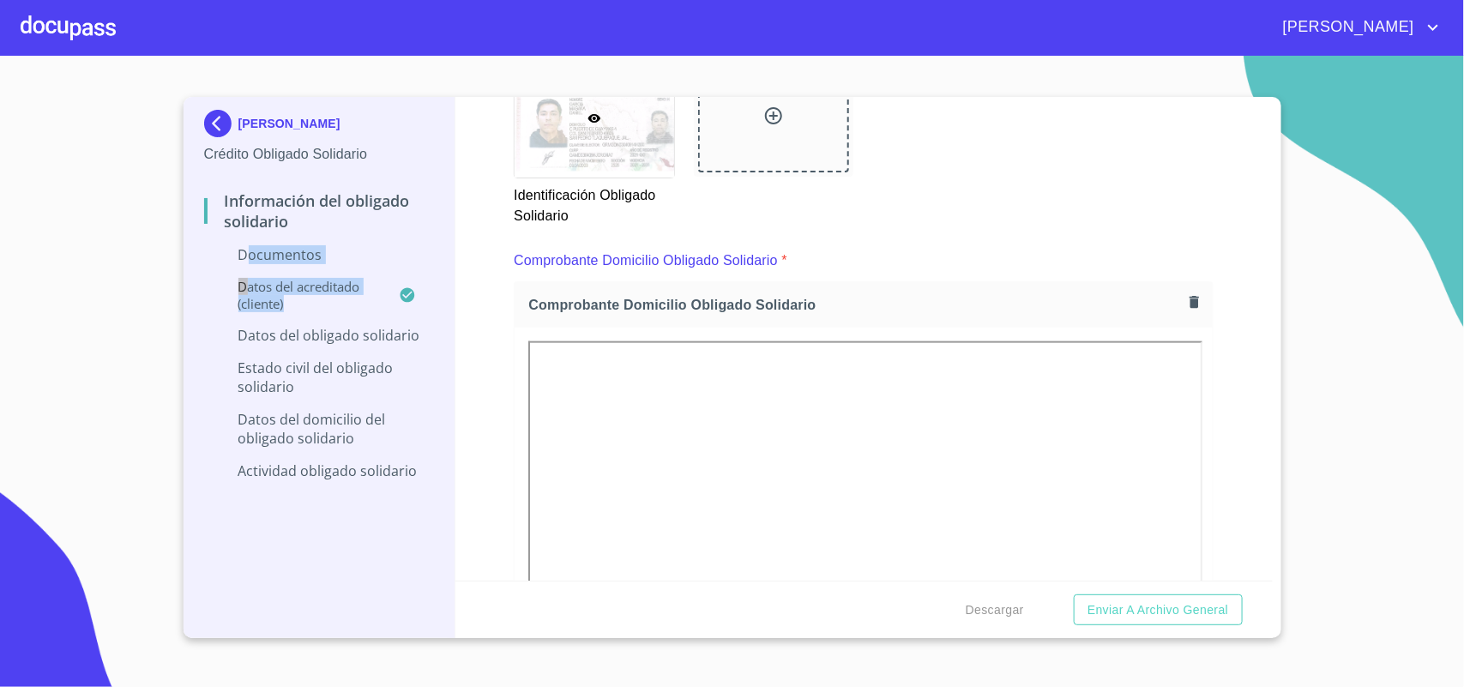
click at [965, 202] on div "Identificación Obligado Solidario" at bounding box center [863, 143] width 720 height 188
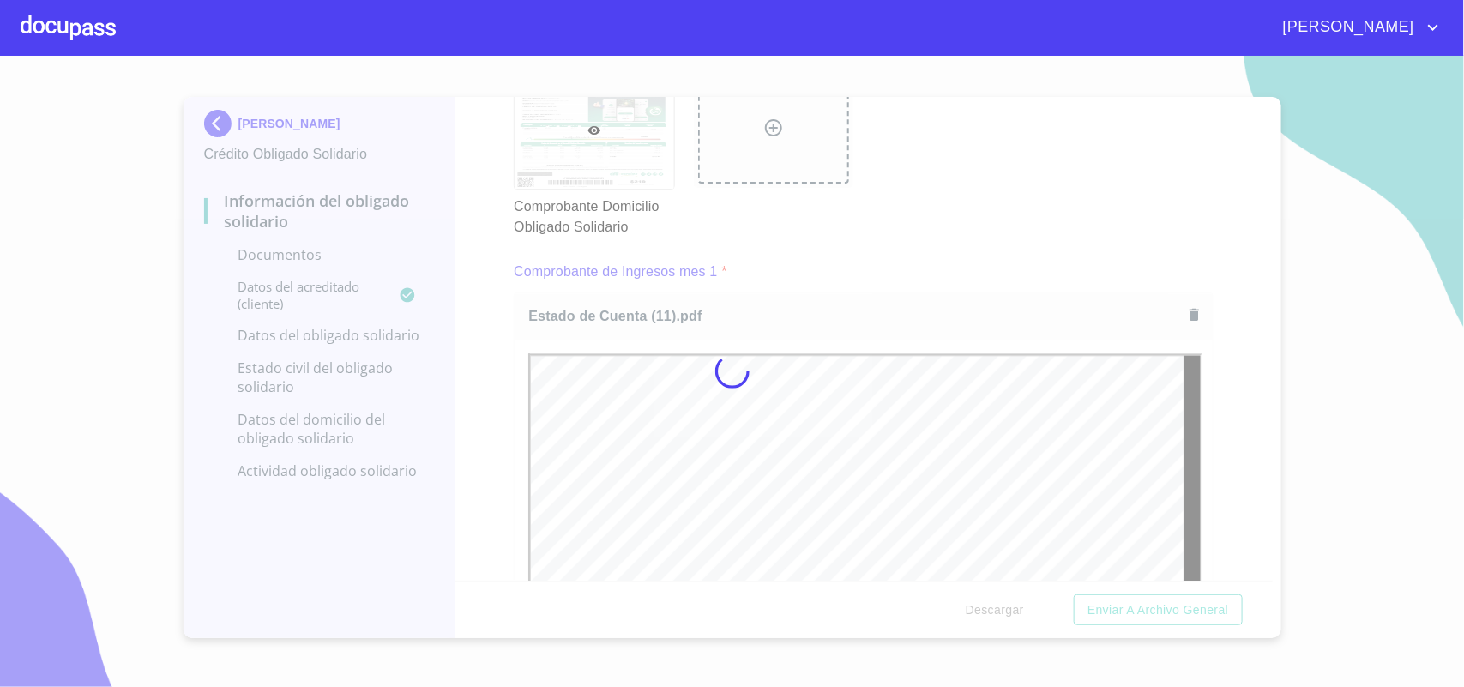
scroll to position [0, 0]
click at [1431, 246] on div at bounding box center [732, 371] width 1464 height 631
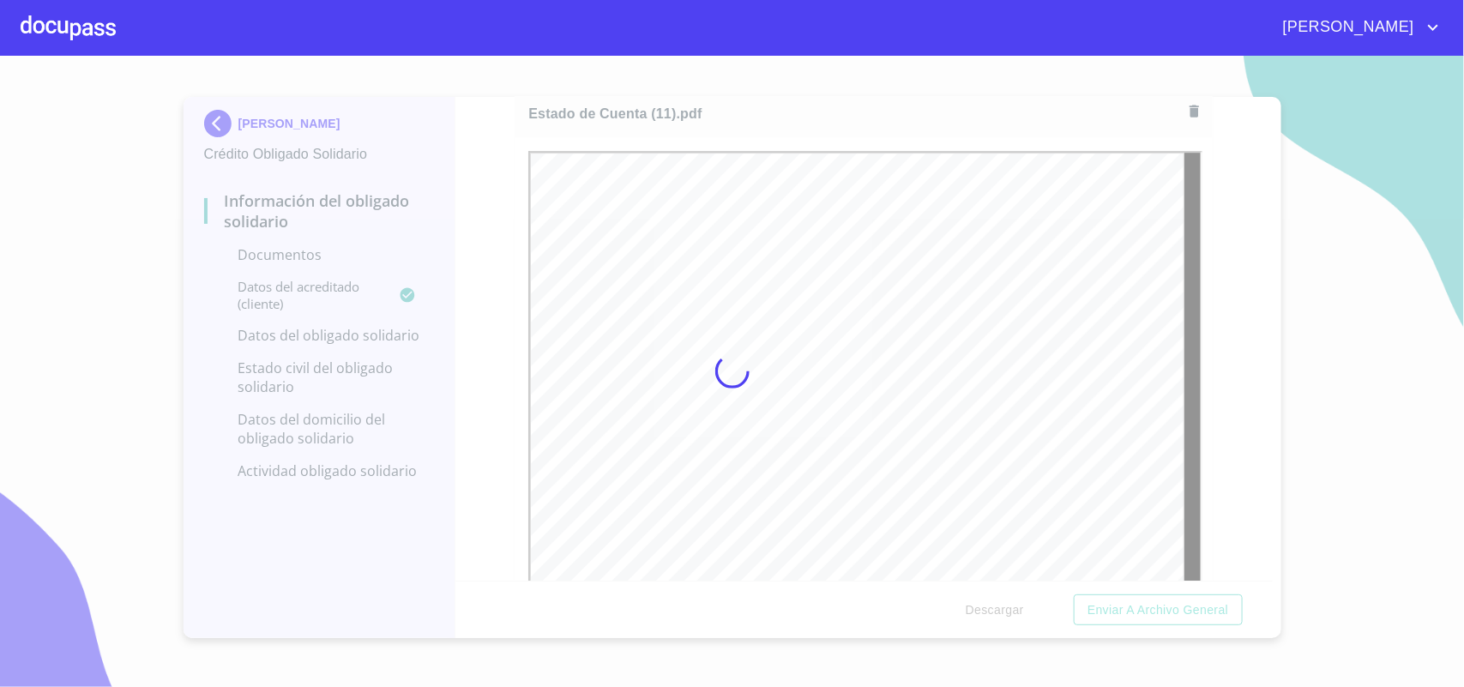
click at [905, 108] on div at bounding box center [732, 371] width 1464 height 631
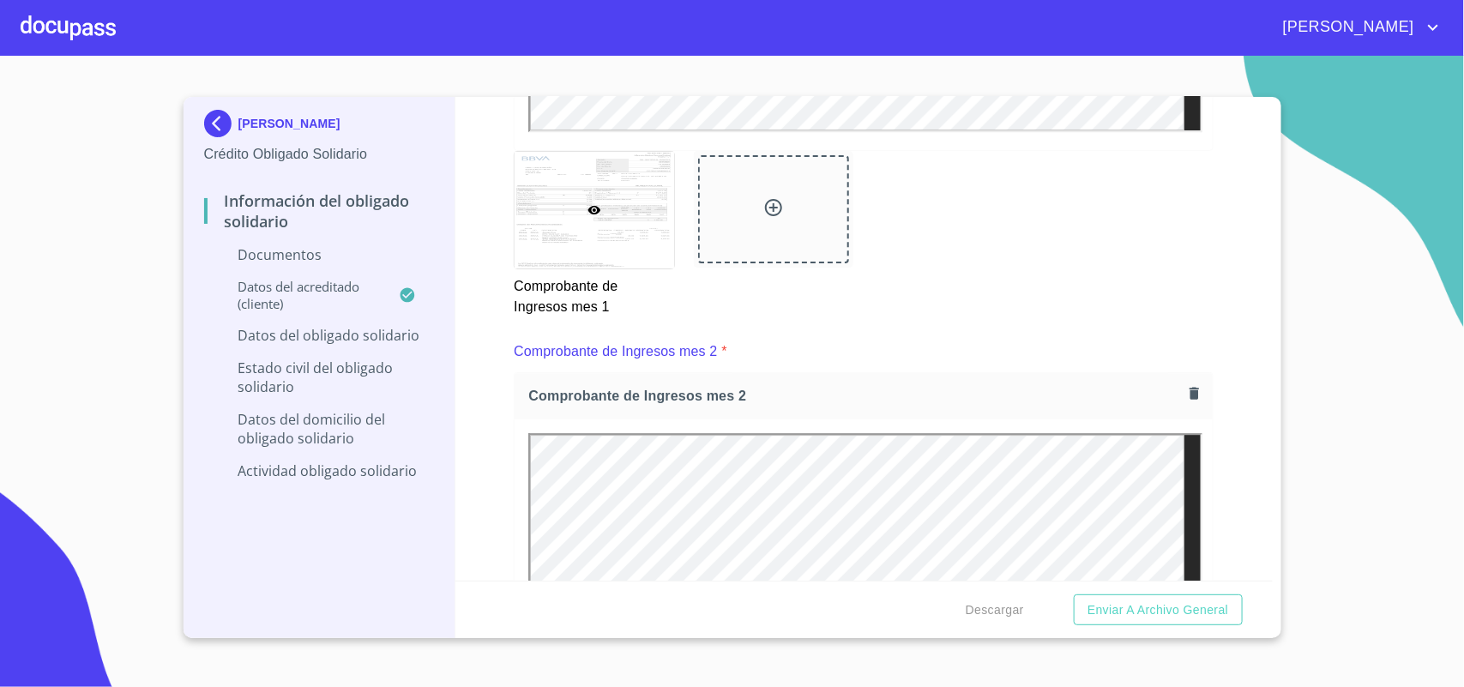
scroll to position [2325, 0]
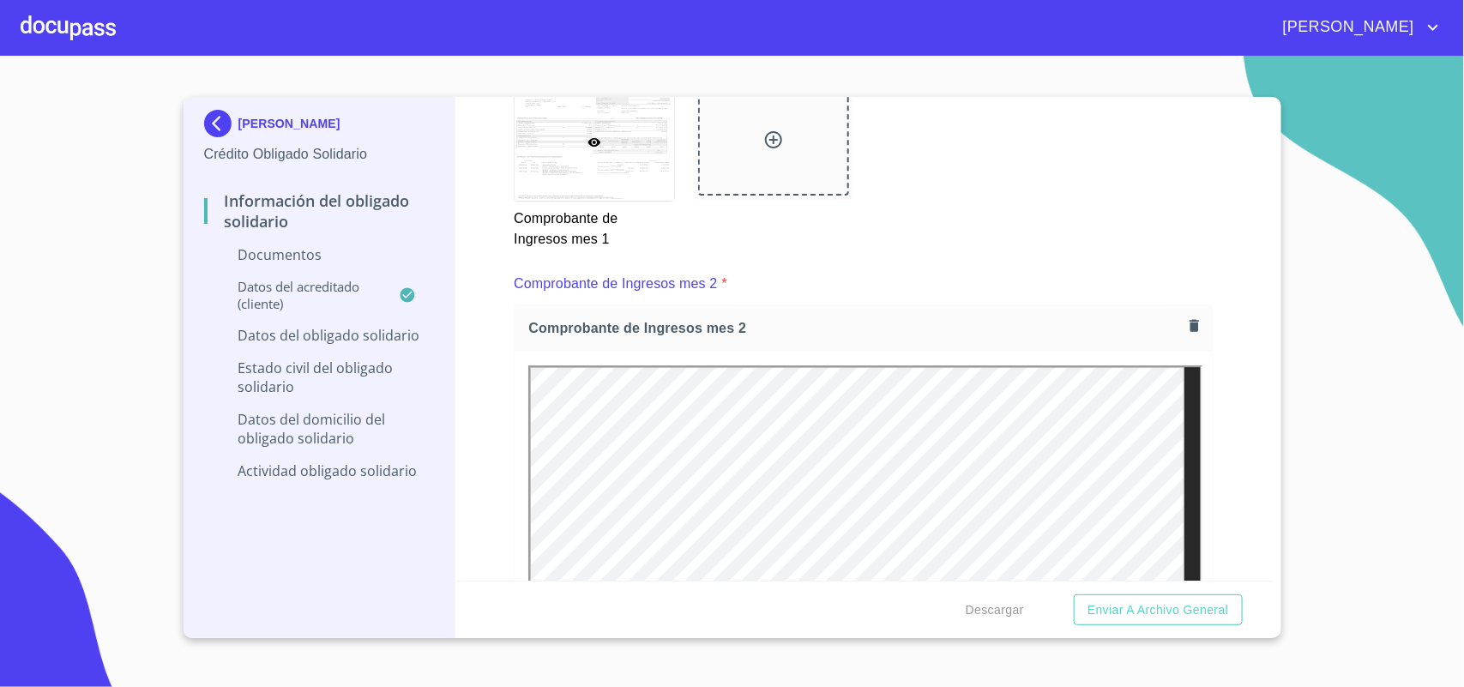
click at [1186, 317] on icon "button" at bounding box center [1194, 325] width 16 height 16
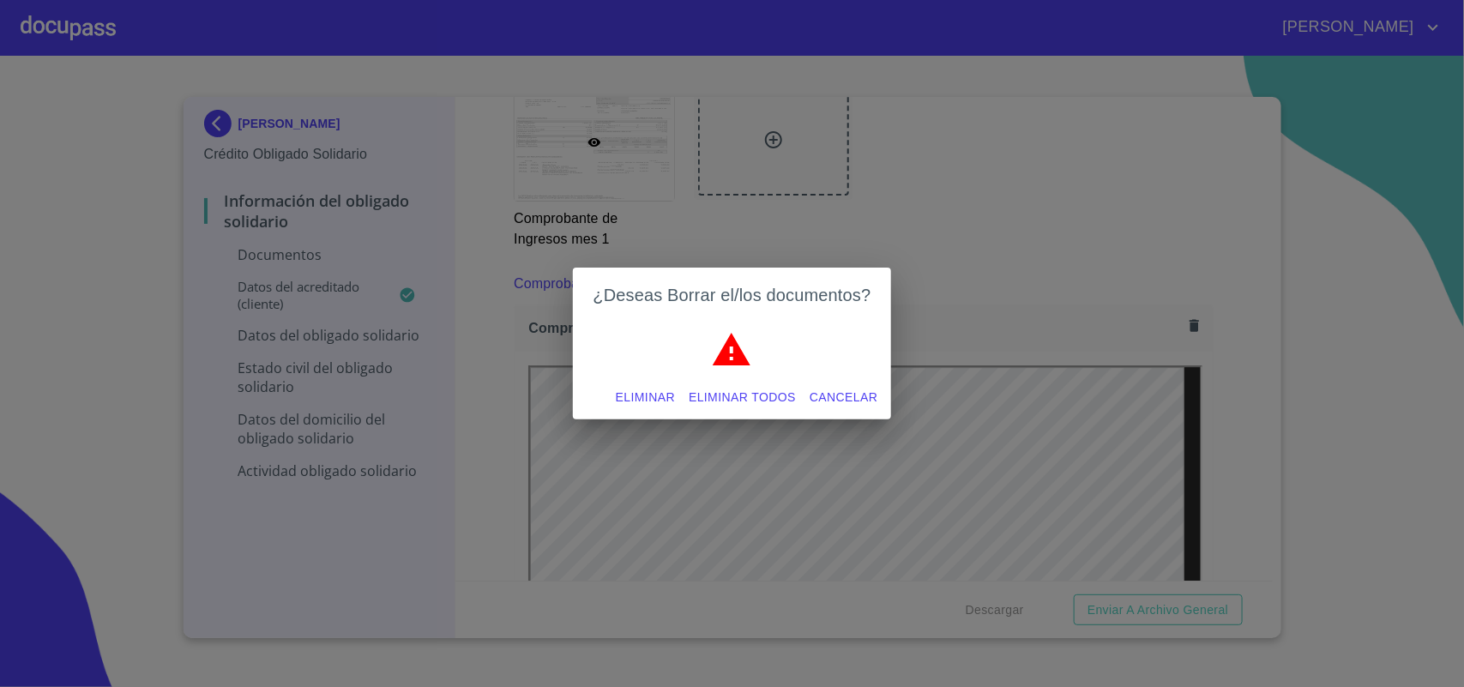
click at [648, 397] on span "Eliminar" at bounding box center [645, 397] width 59 height 21
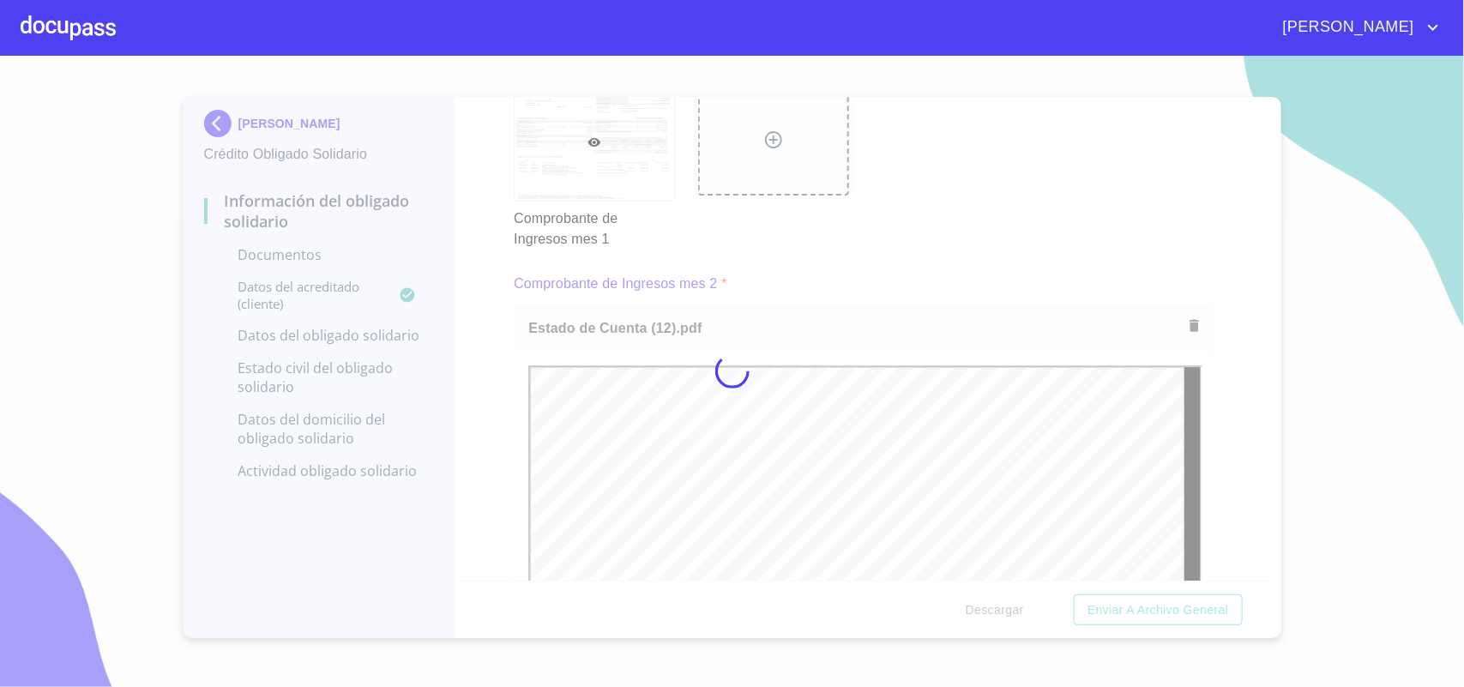
scroll to position [0, 0]
click at [979, 189] on div at bounding box center [732, 371] width 1464 height 631
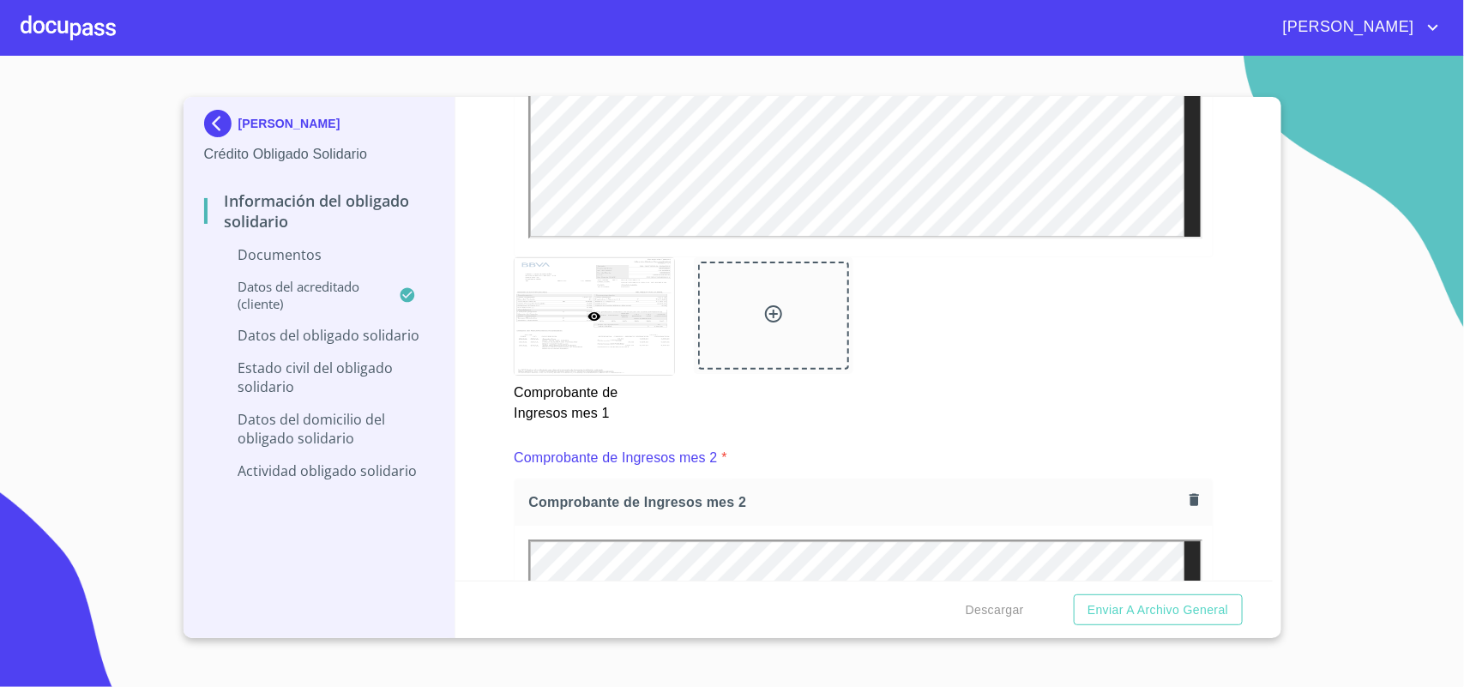
scroll to position [2325, 0]
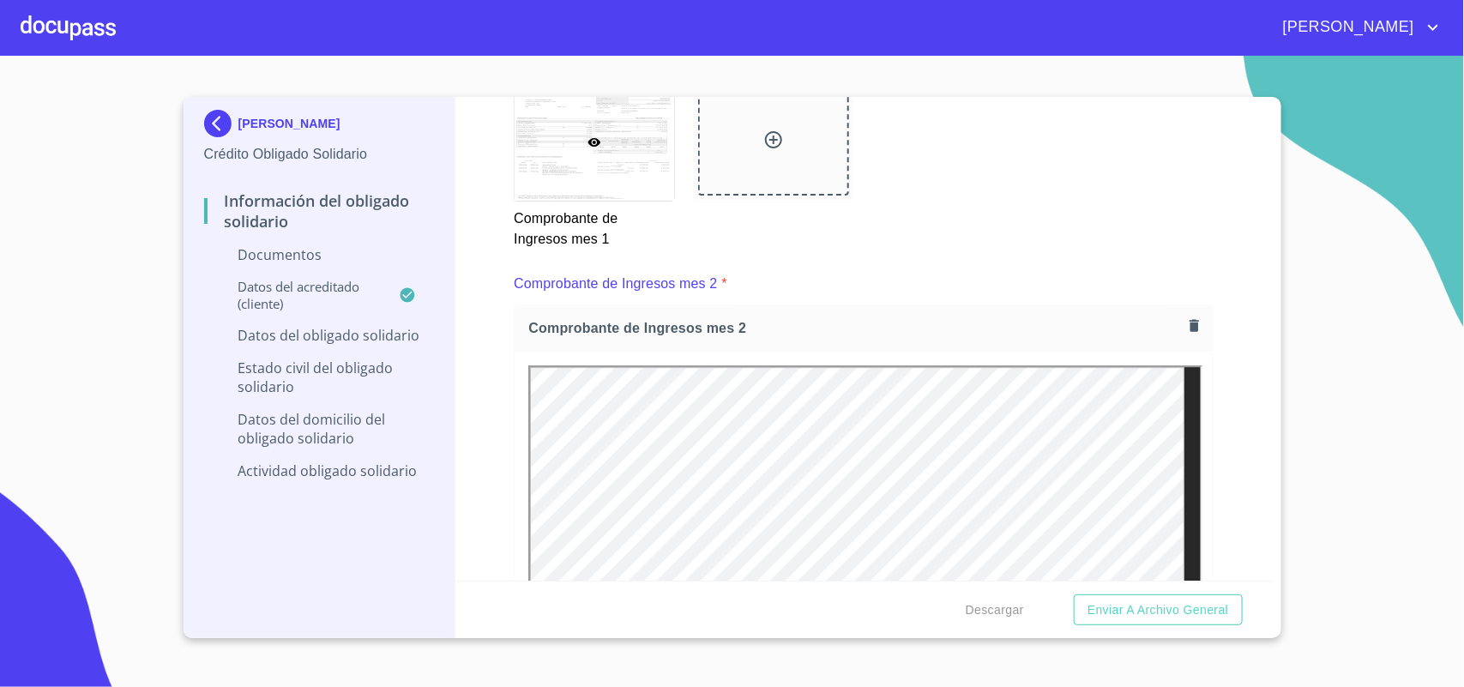
click at [1190, 323] on icon "button" at bounding box center [1194, 326] width 9 height 12
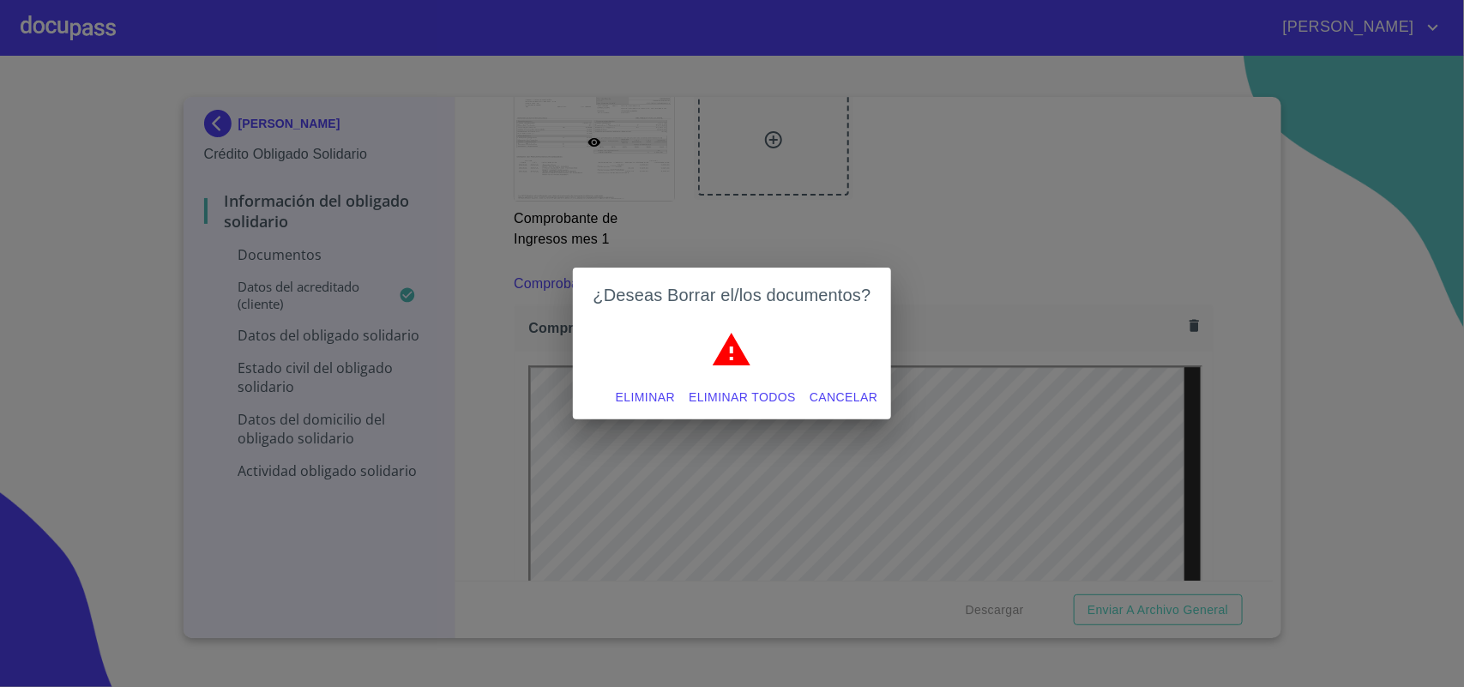
click at [653, 401] on span "Eliminar" at bounding box center [645, 397] width 59 height 21
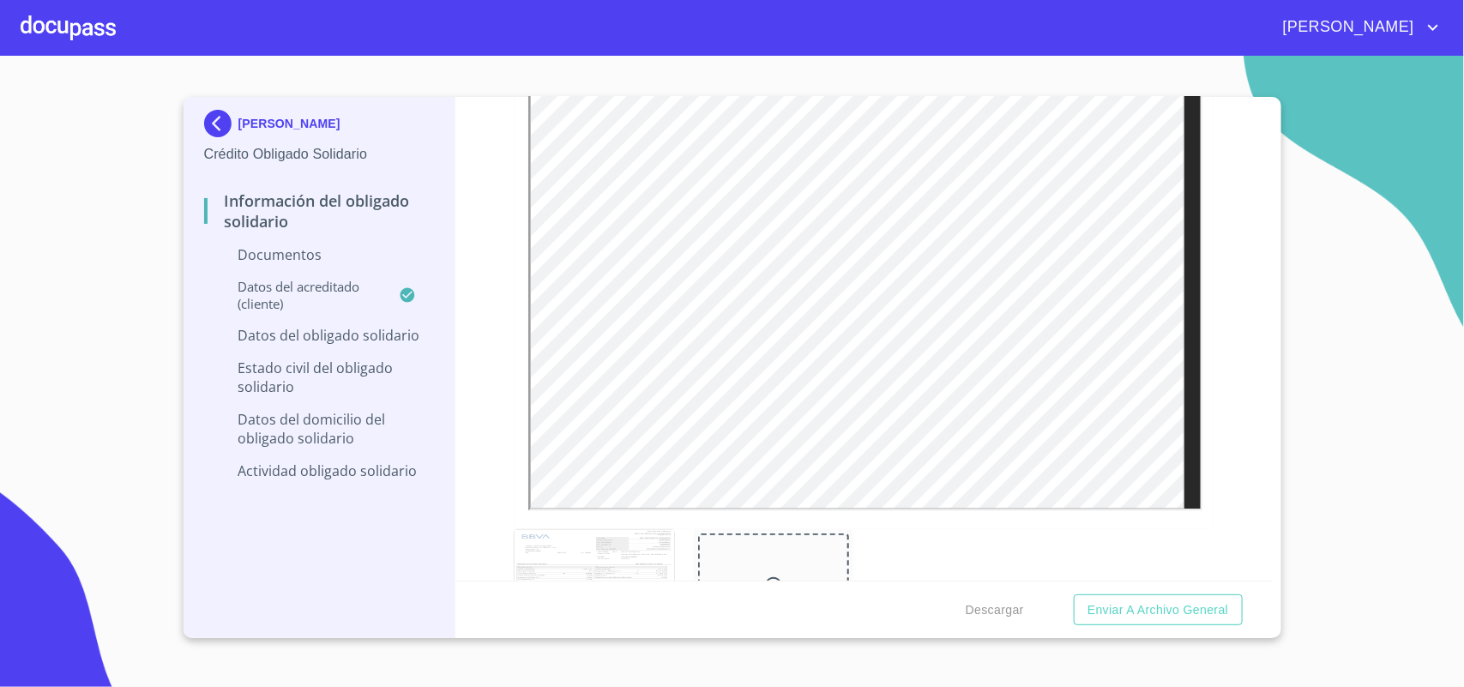
scroll to position [2111, 0]
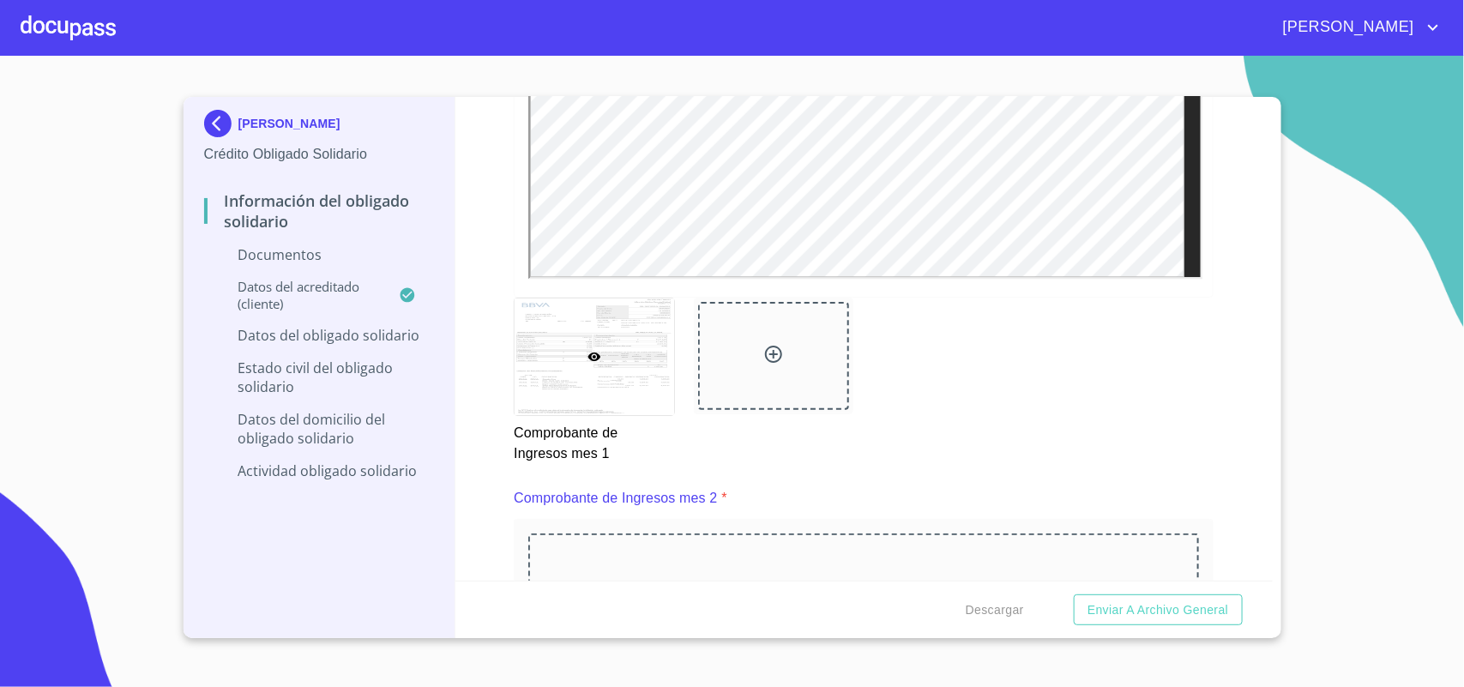
click at [348, 345] on p "Datos del obligado solidario" at bounding box center [319, 335] width 231 height 19
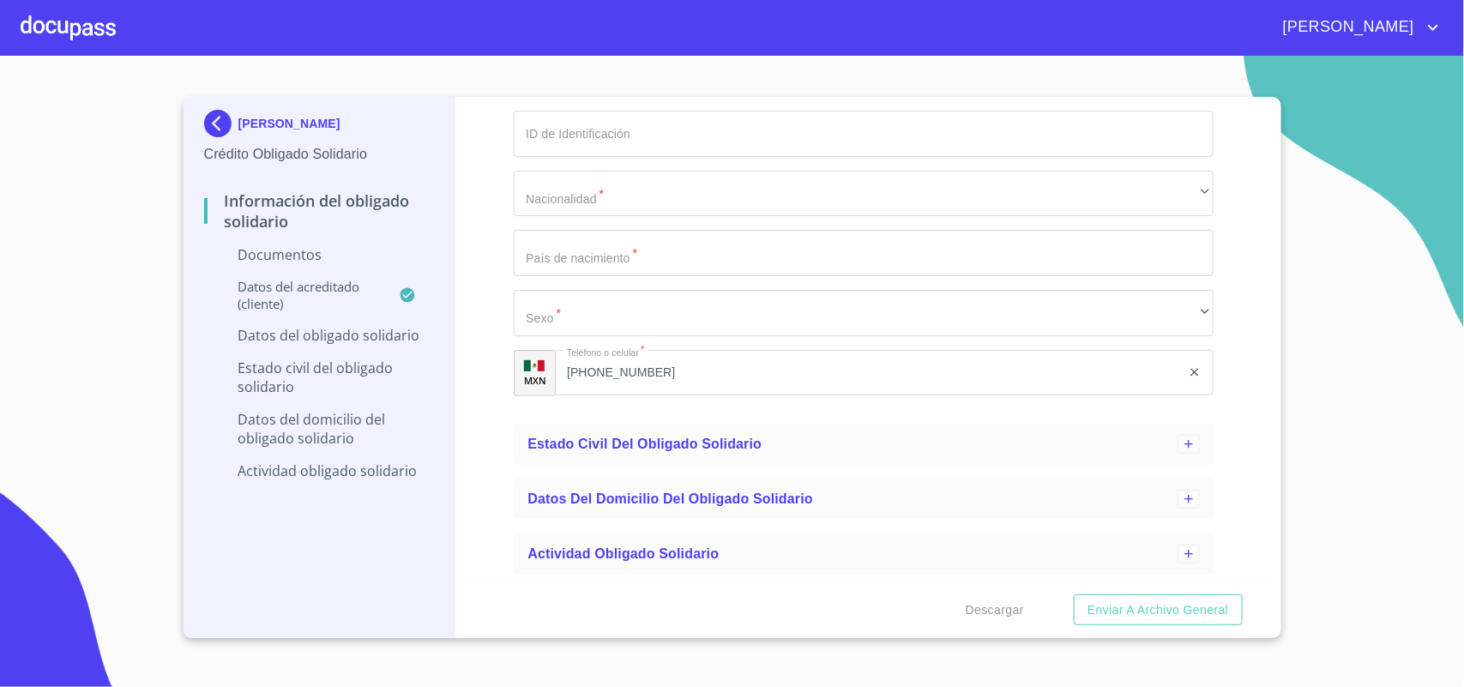
click at [348, 371] on p "Estado civil del obligado solidario" at bounding box center [319, 378] width 231 height 38
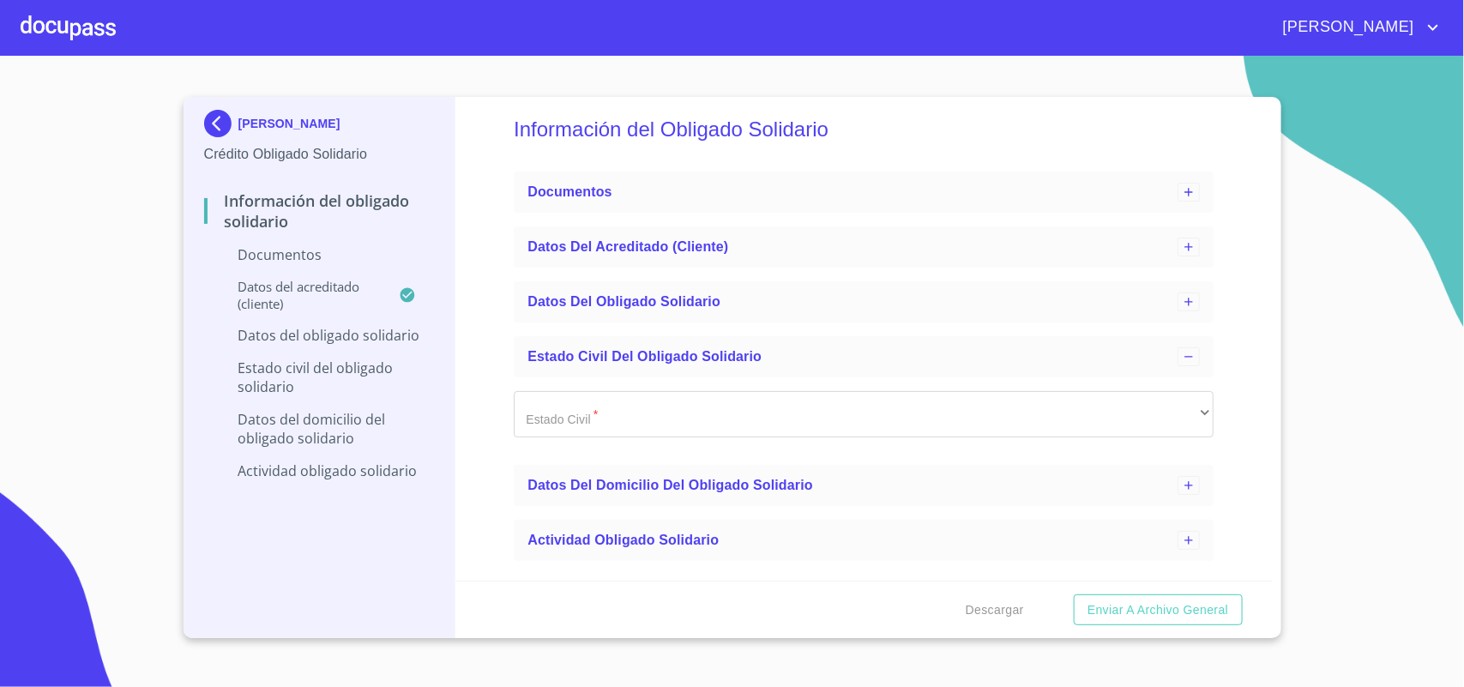
click at [349, 425] on p "Datos del Domicilio del Obligado Solidario" at bounding box center [319, 429] width 231 height 38
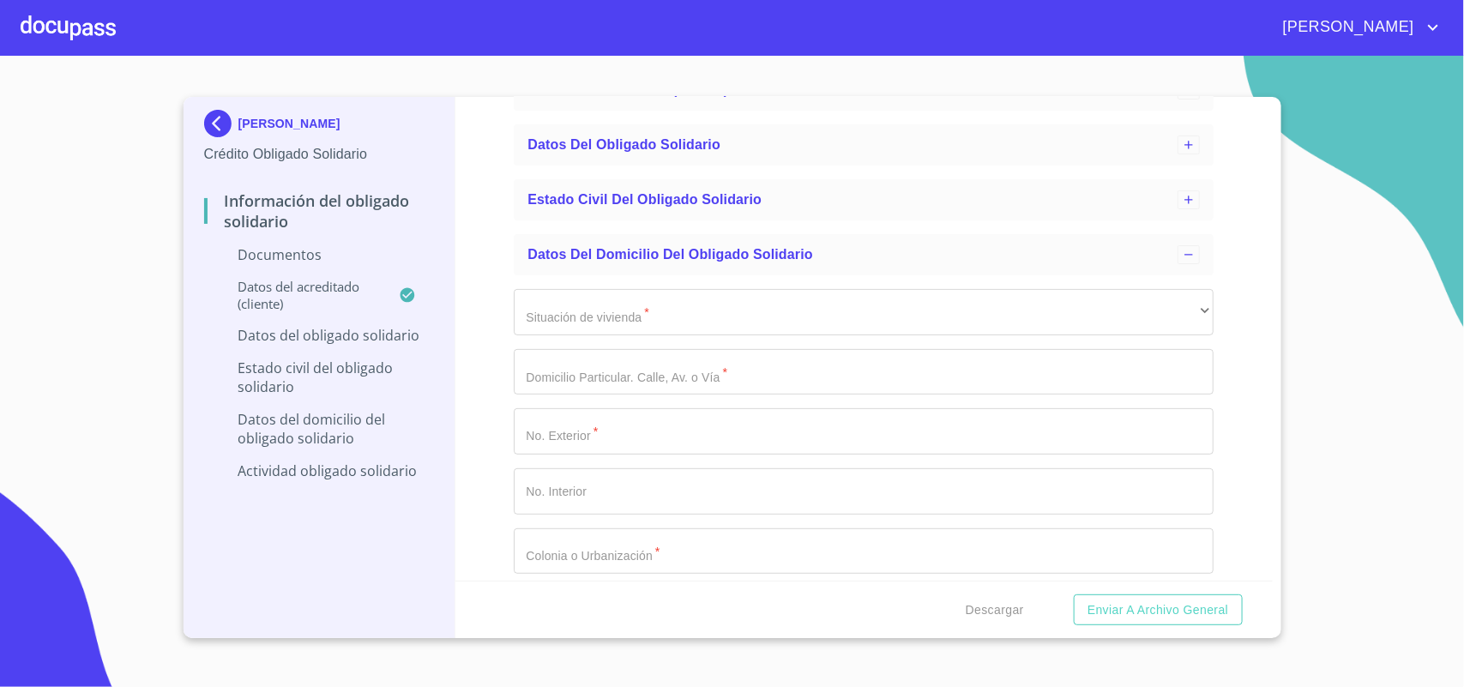
scroll to position [215, 0]
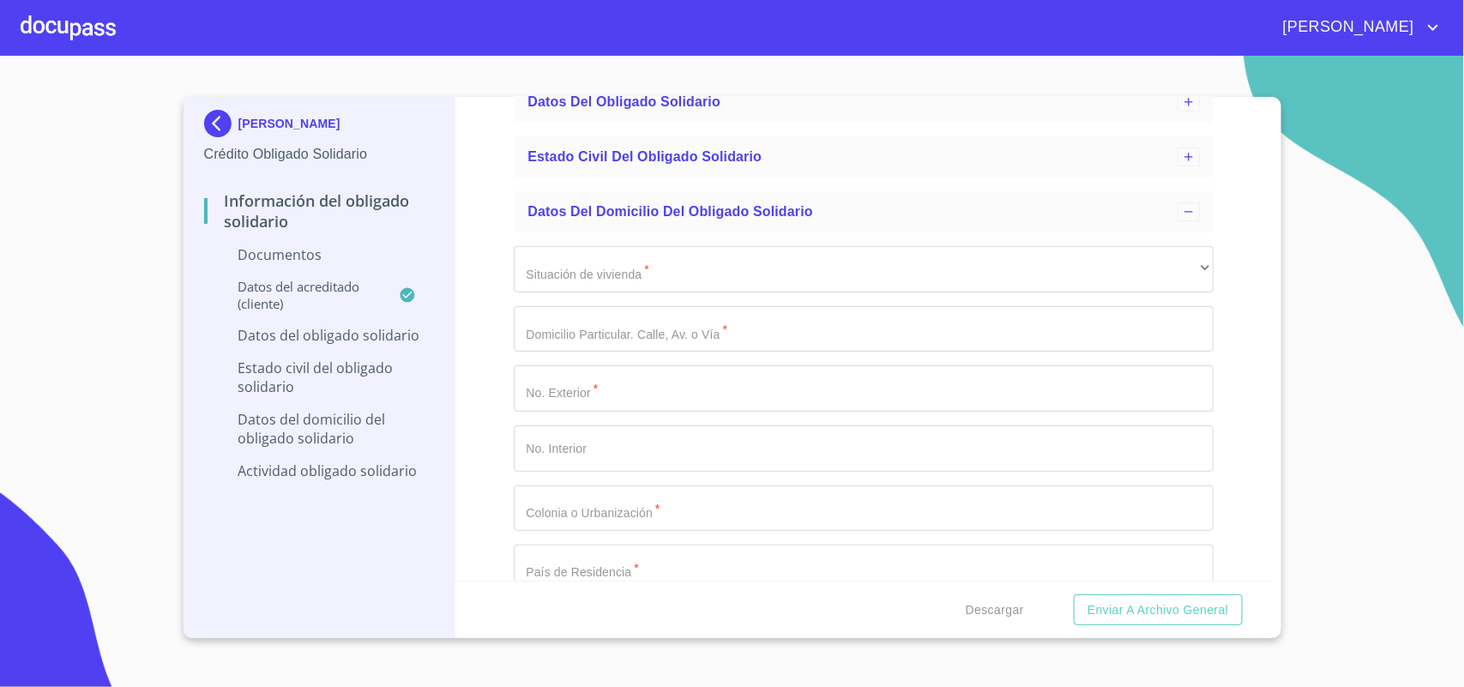
click at [382, 480] on p "Actividad obligado solidario" at bounding box center [319, 470] width 231 height 19
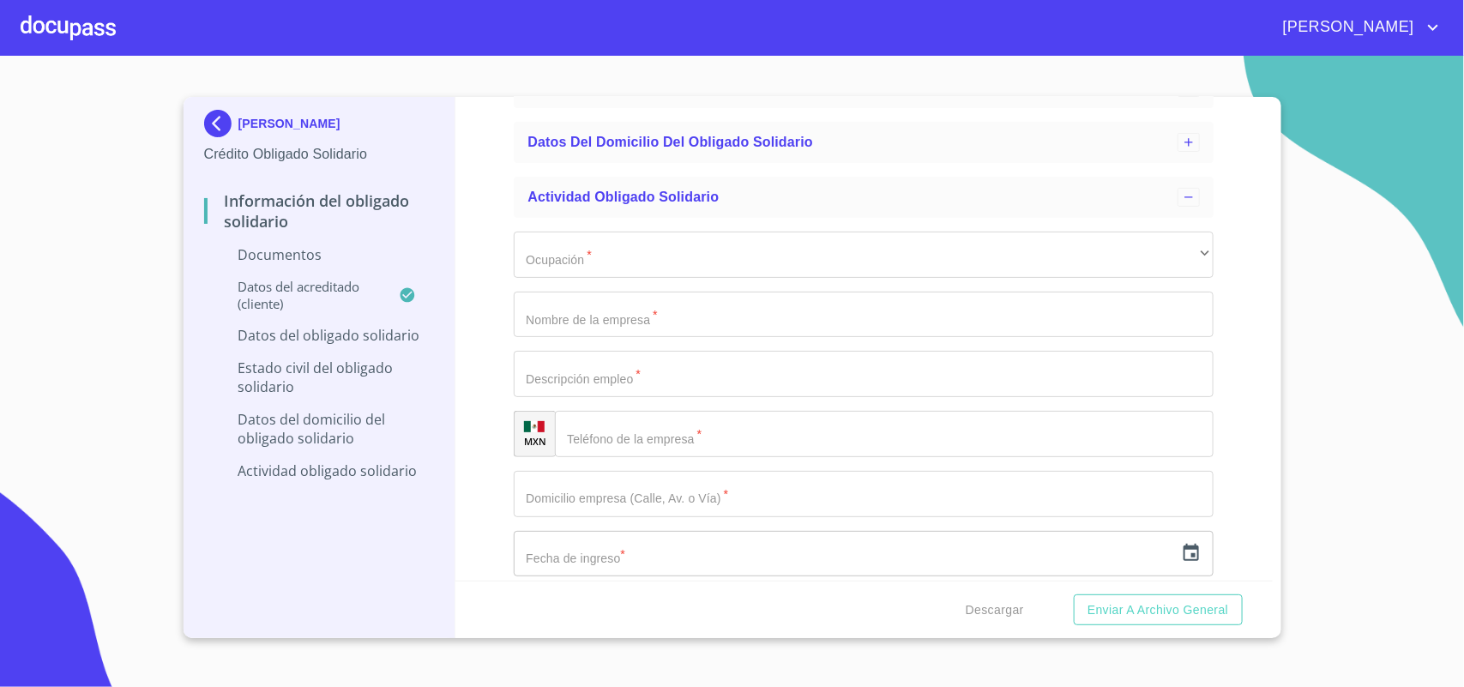
scroll to position [322, 0]
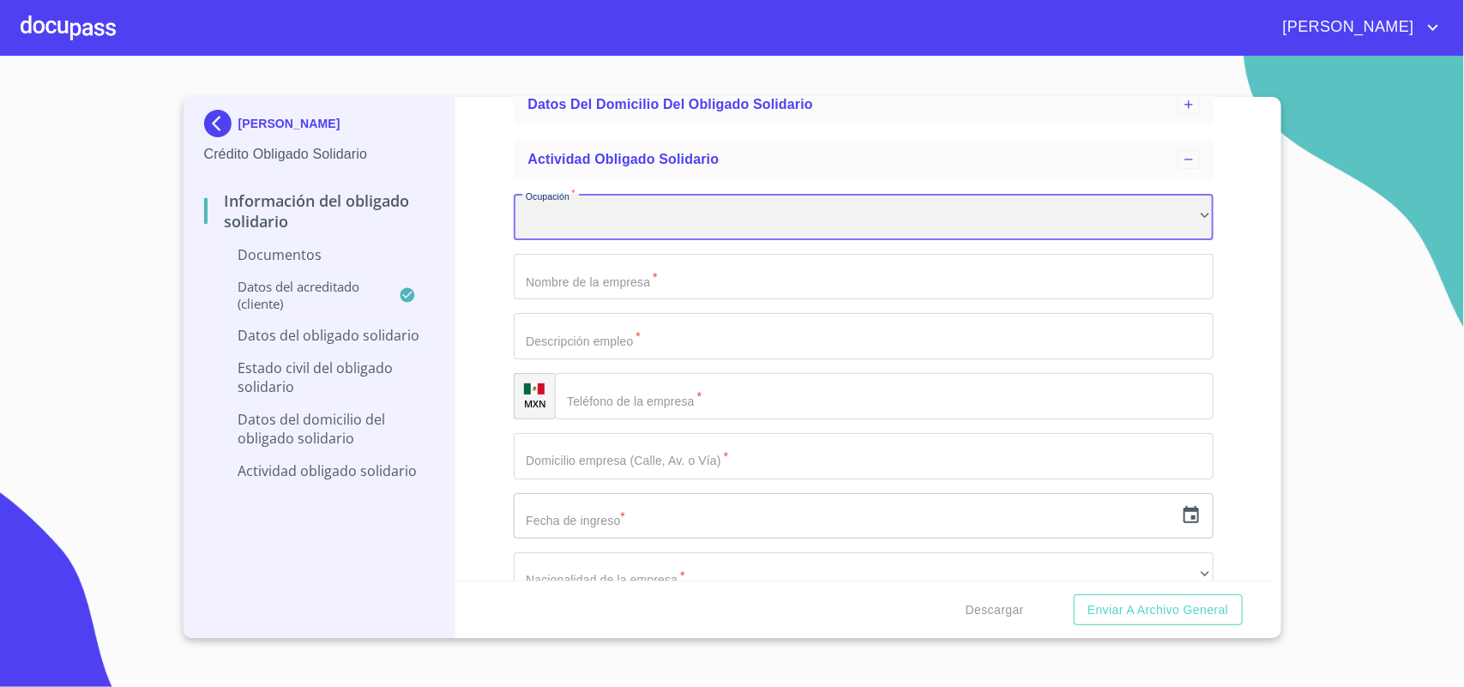
click at [693, 226] on div "​" at bounding box center [864, 217] width 700 height 46
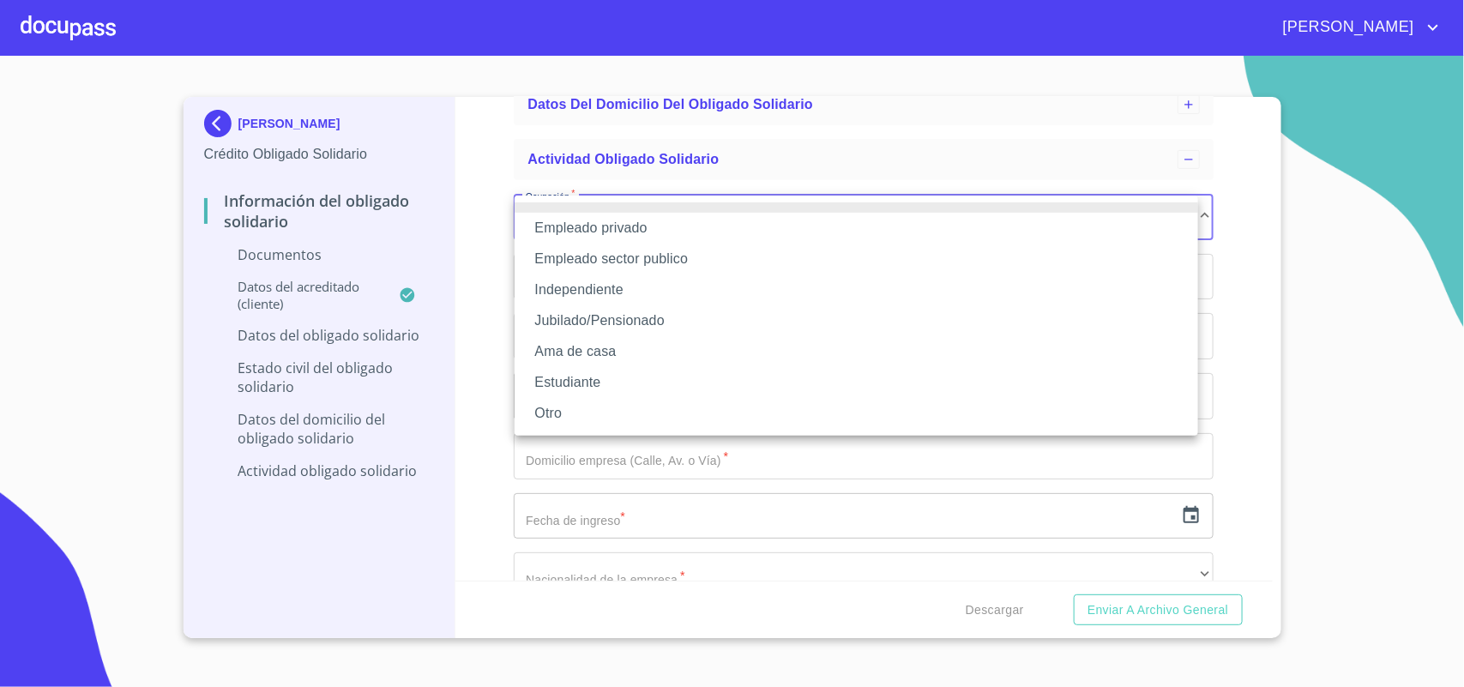
click at [692, 183] on div at bounding box center [732, 343] width 1464 height 687
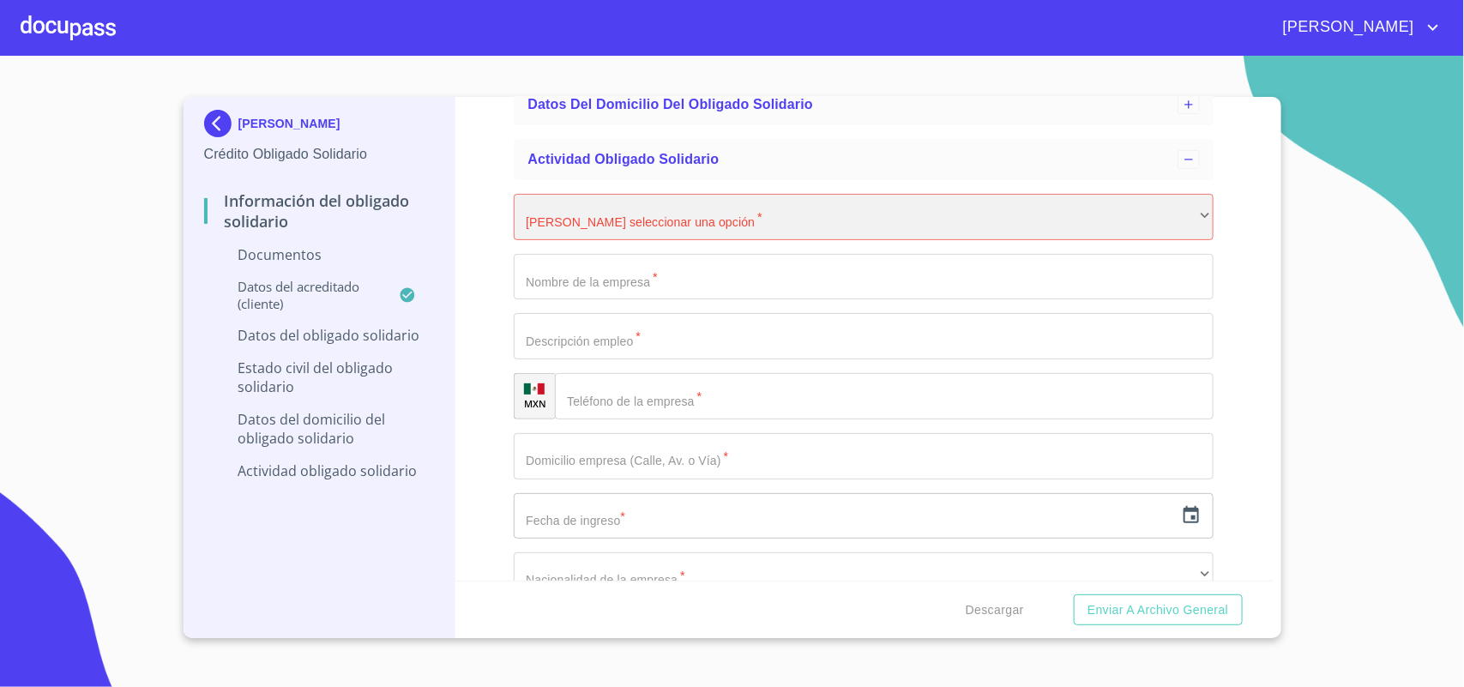
click at [619, 228] on div "​" at bounding box center [864, 217] width 700 height 46
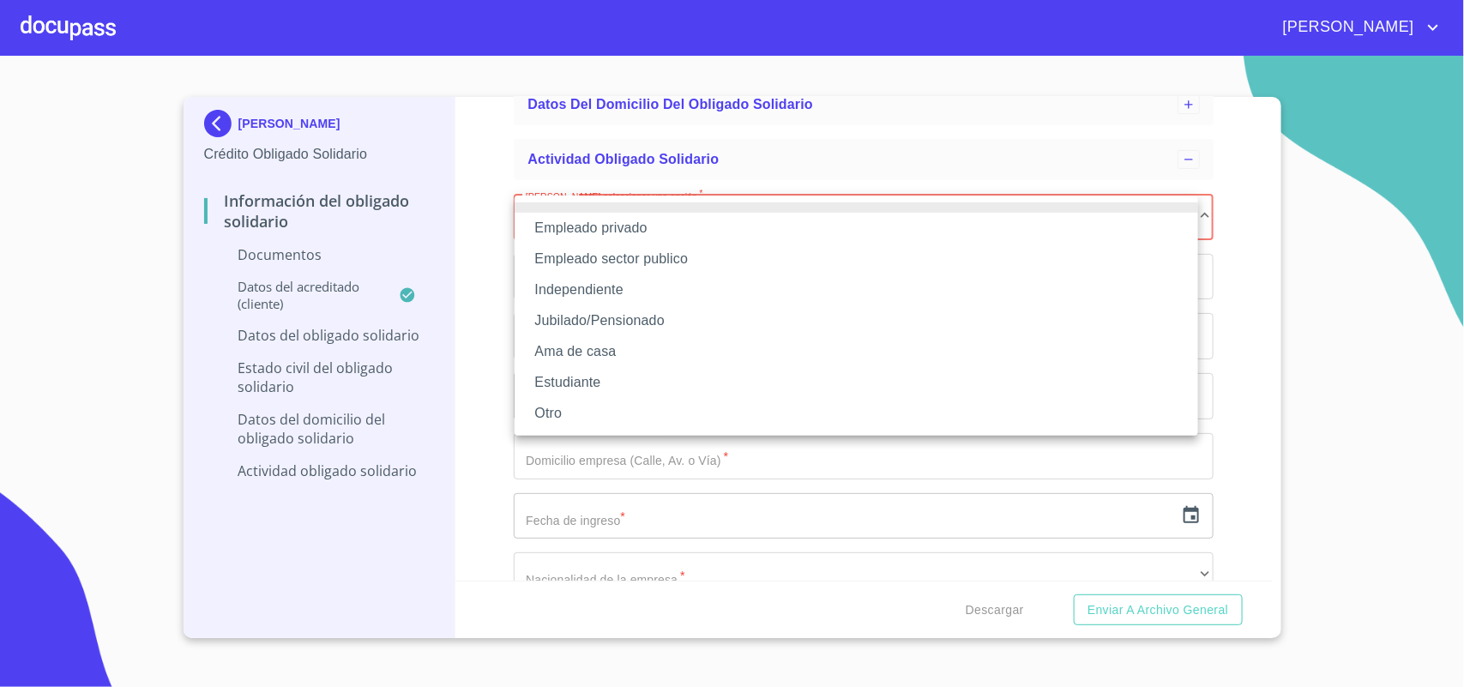
click at [642, 290] on li "Independiente" at bounding box center [857, 289] width 684 height 31
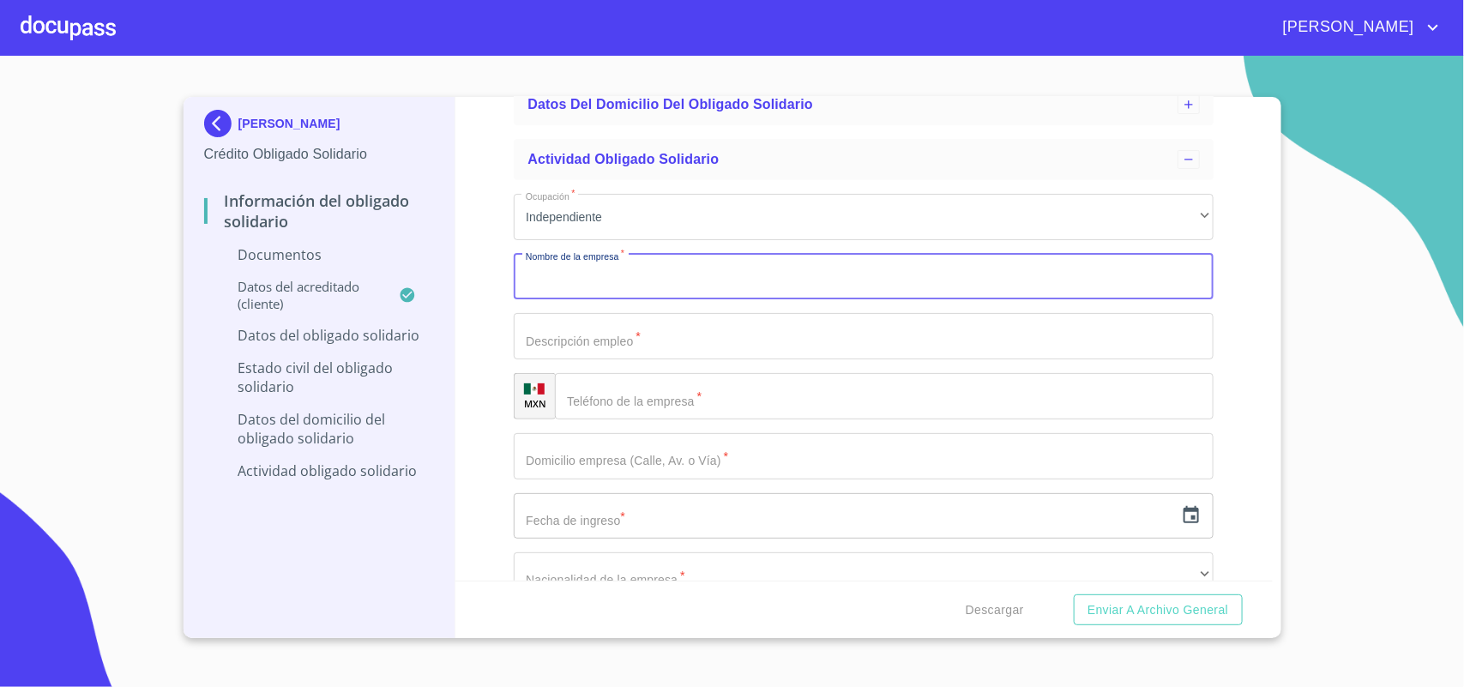
click at [663, 274] on input "Ocupación   *" at bounding box center [864, 277] width 700 height 46
type input "B"
type input "RAGA BARBER"
click at [643, 324] on input "Ocupación   *" at bounding box center [864, 336] width 700 height 46
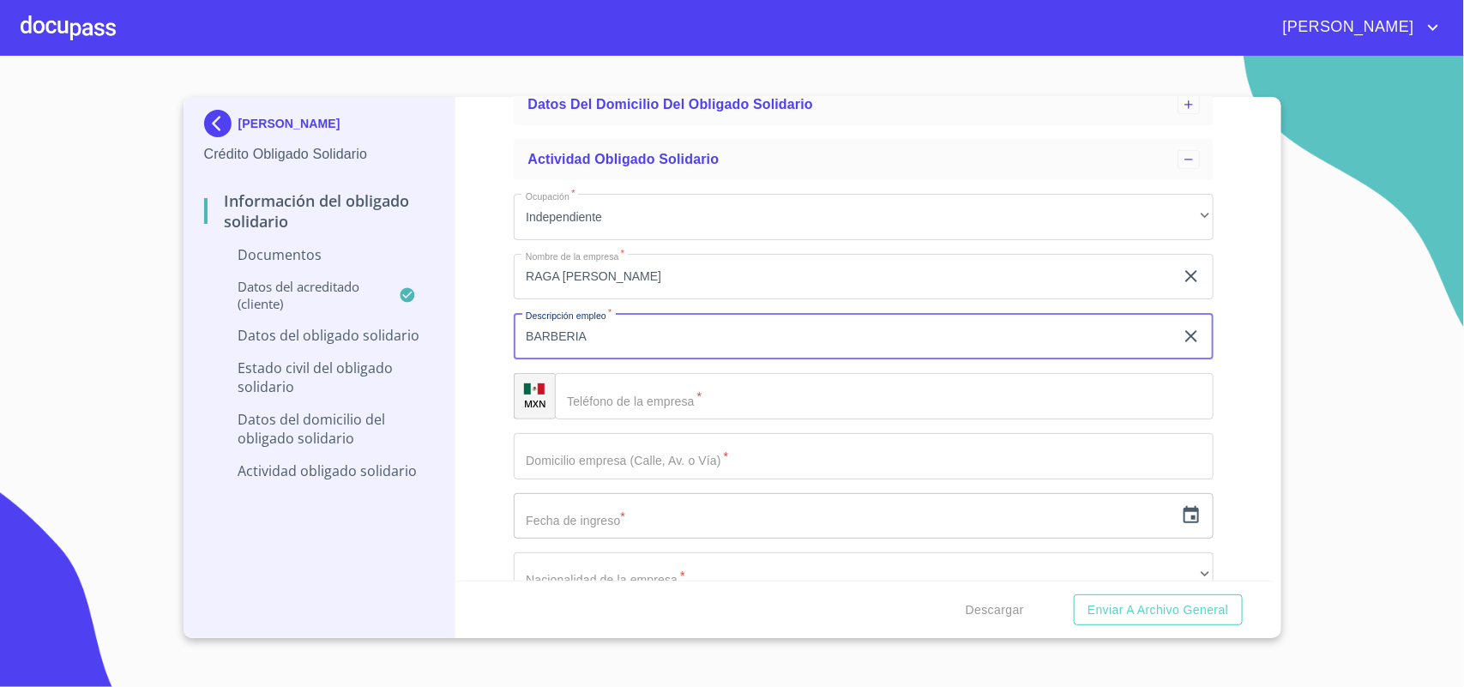
type input "BARBERIA"
click at [730, 387] on input "Ocupación   *" at bounding box center [884, 396] width 659 height 46
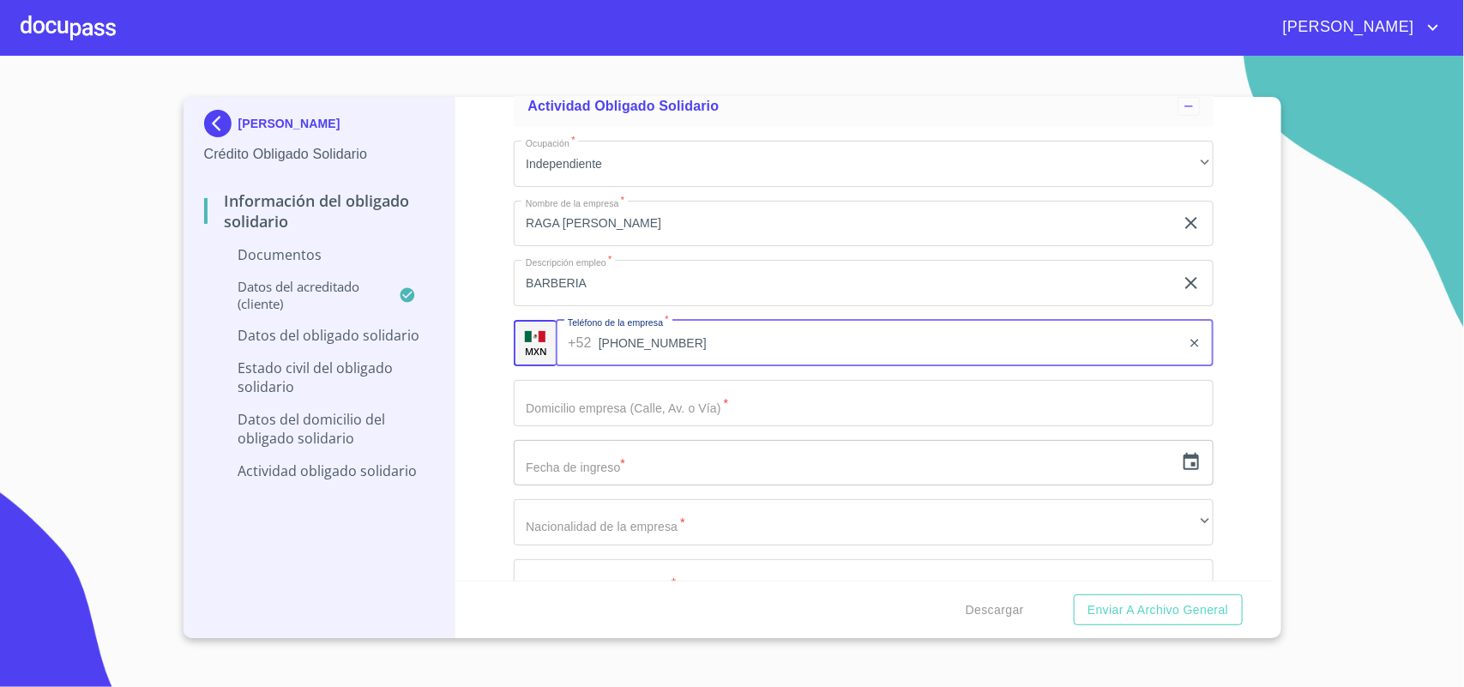
scroll to position [430, 0]
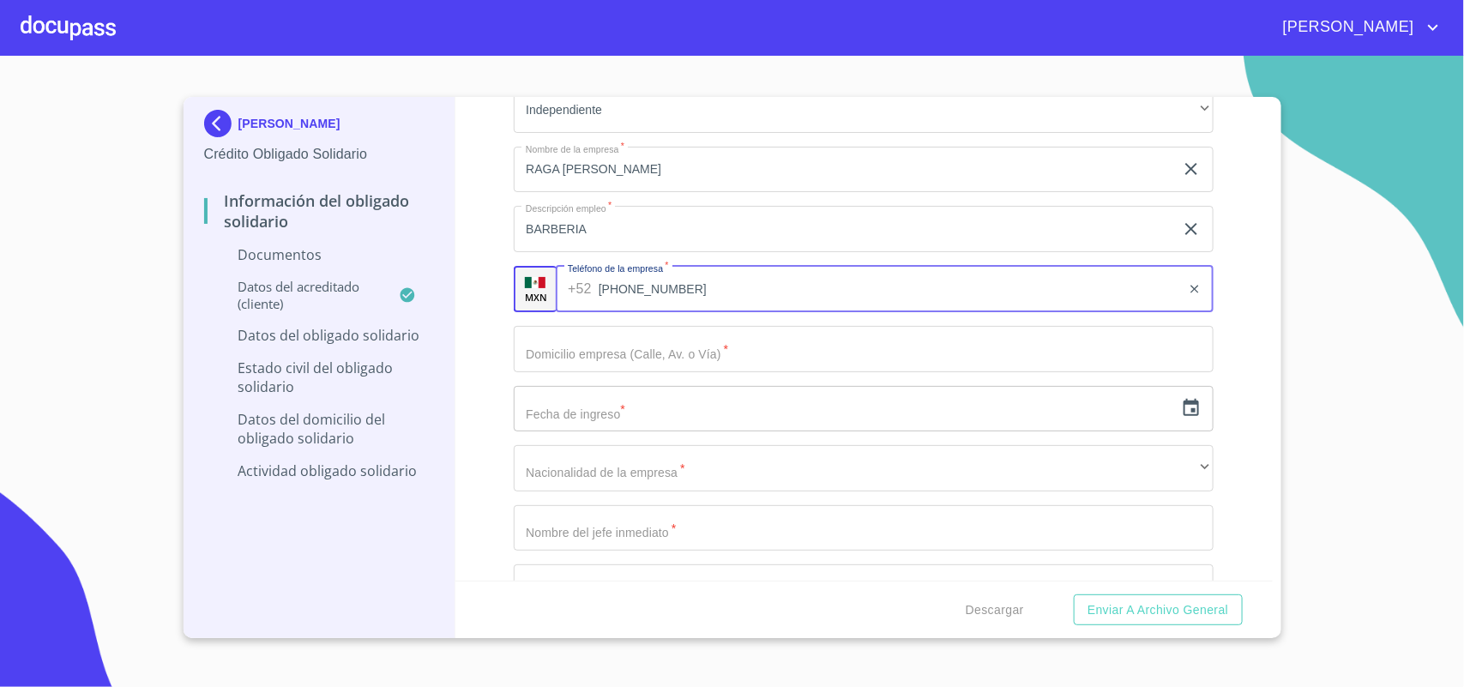
type input "[PHONE_NUMBER]"
click at [603, 346] on input "Ocupación   *" at bounding box center [864, 349] width 700 height 46
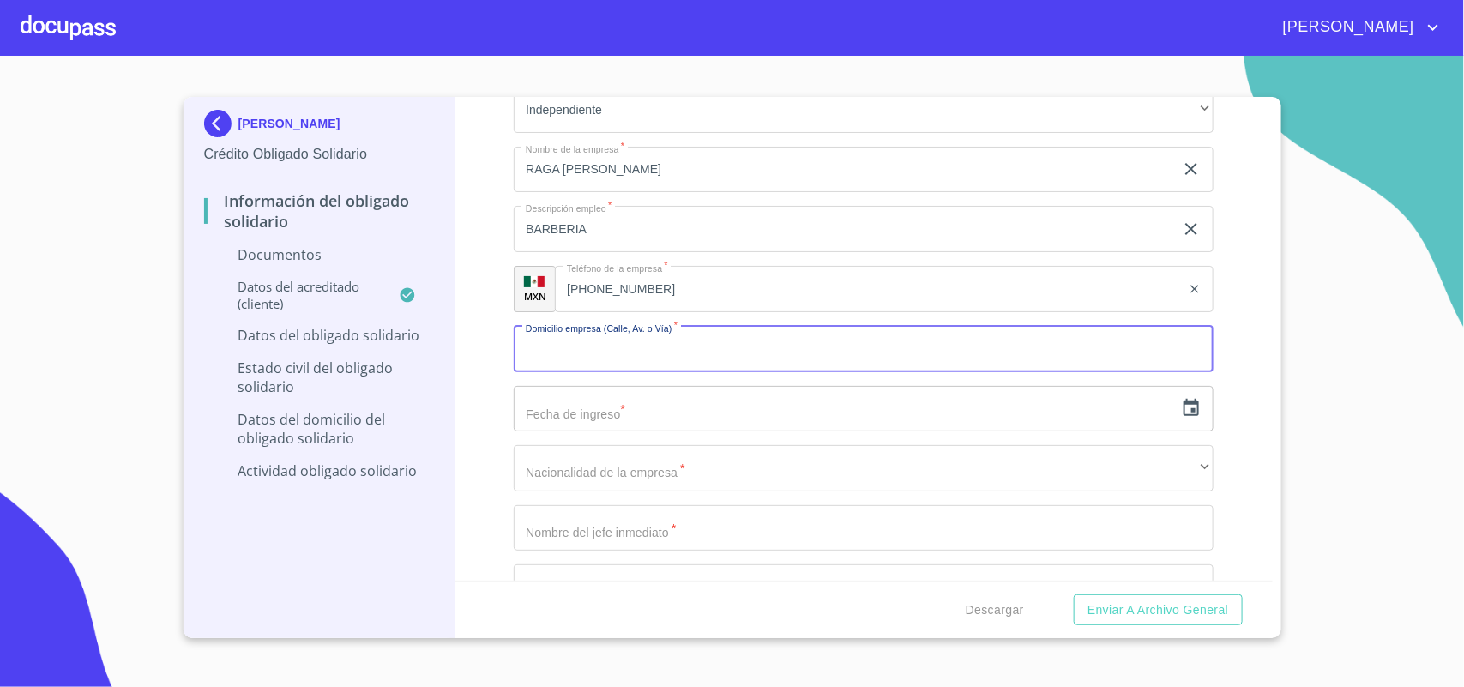
click at [1181, 413] on icon "button" at bounding box center [1191, 408] width 21 height 21
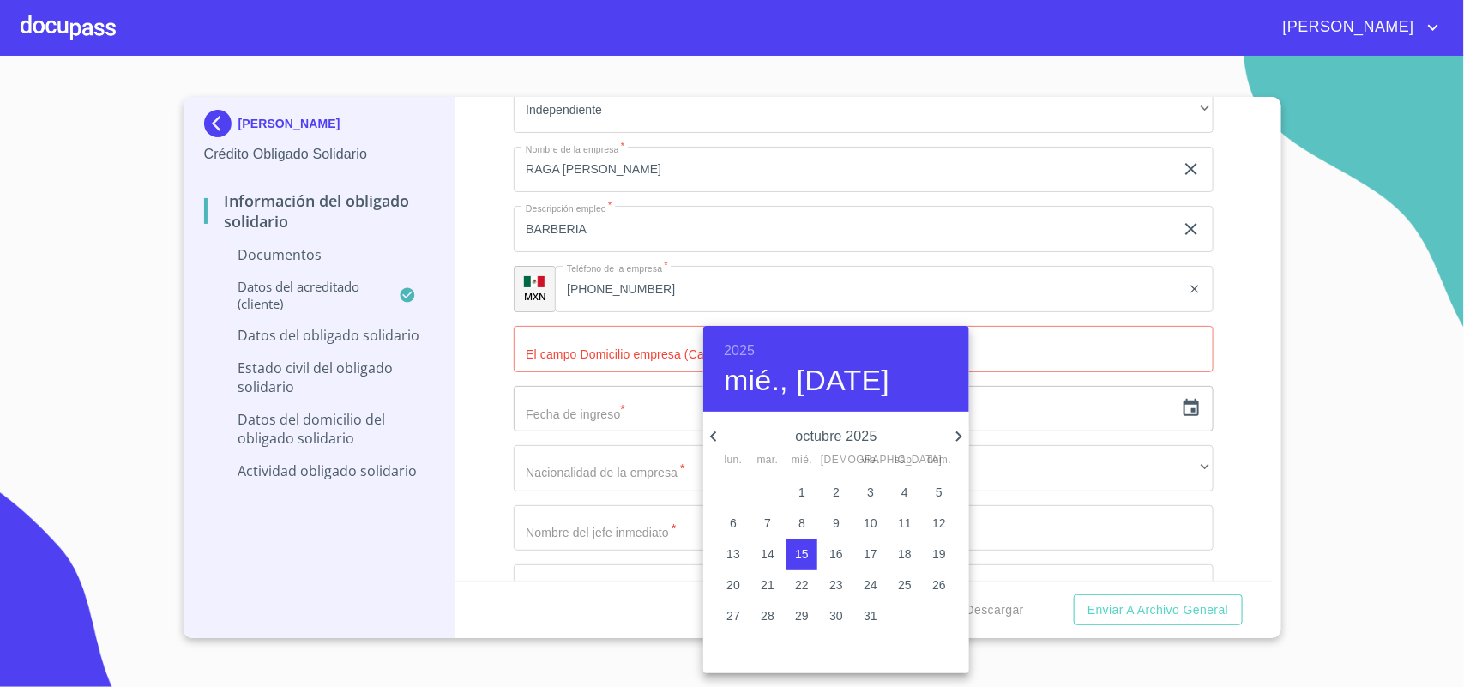
click at [675, 361] on div at bounding box center [732, 343] width 1464 height 687
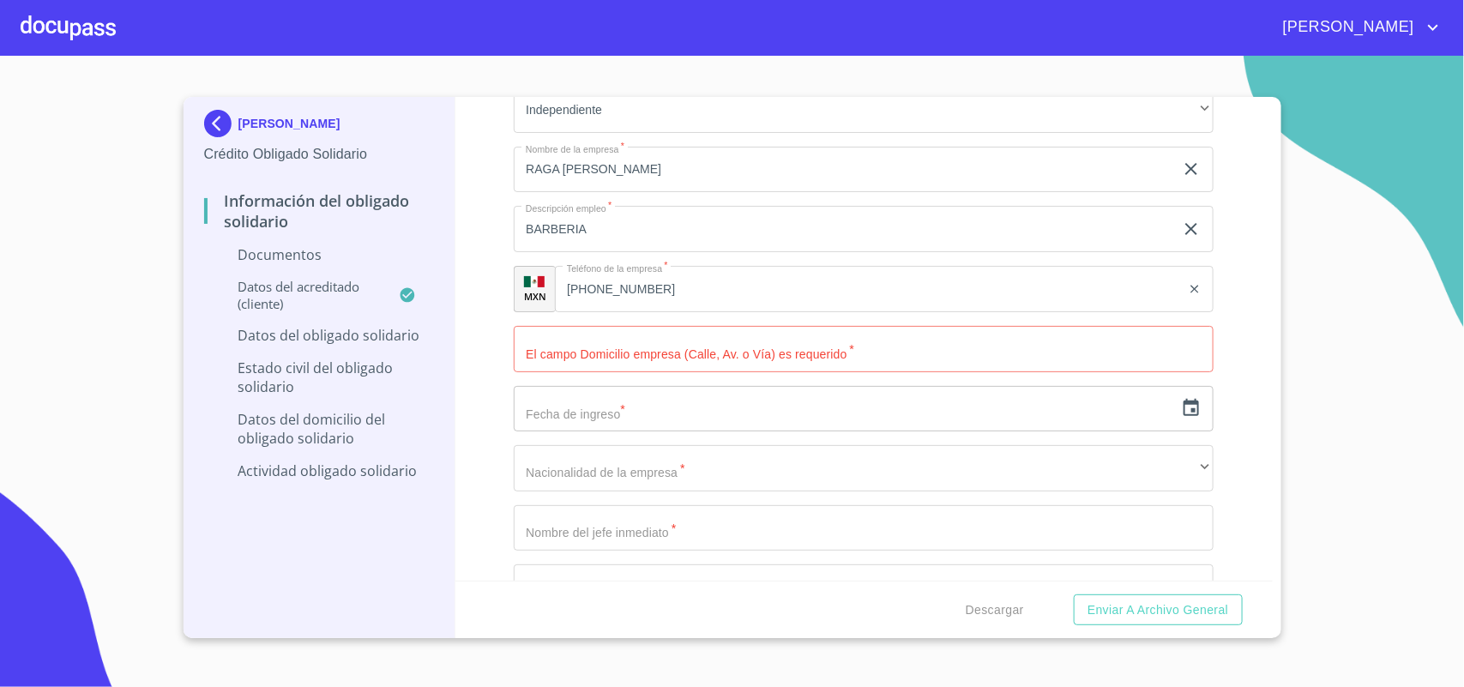
click at [660, 347] on div "2025 mié., oct. 15 octubre 2025 lun. mar. mié. jue. vie. sáb. dom. 29 30 1 2 3 …" at bounding box center [732, 343] width 1464 height 687
click at [686, 408] on input "text" at bounding box center [844, 409] width 660 height 46
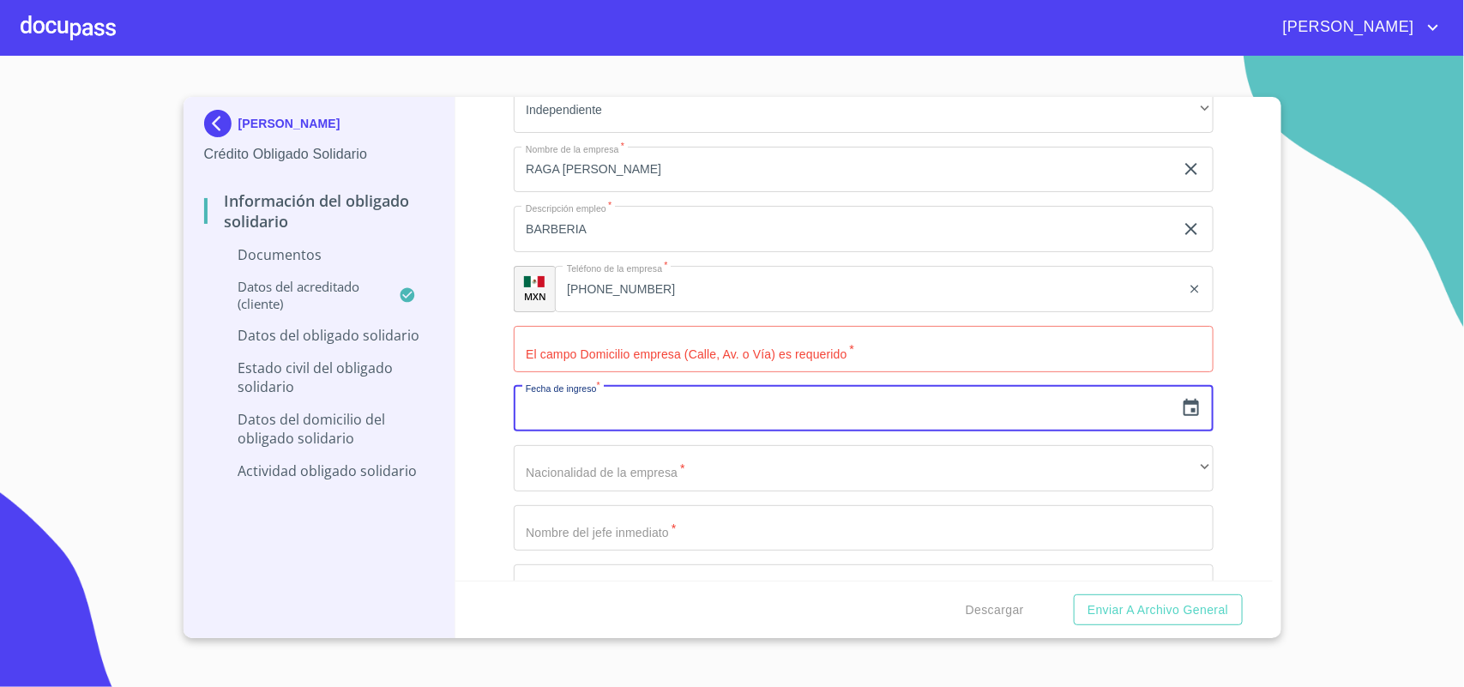
click at [1181, 405] on icon "button" at bounding box center [1191, 408] width 21 height 21
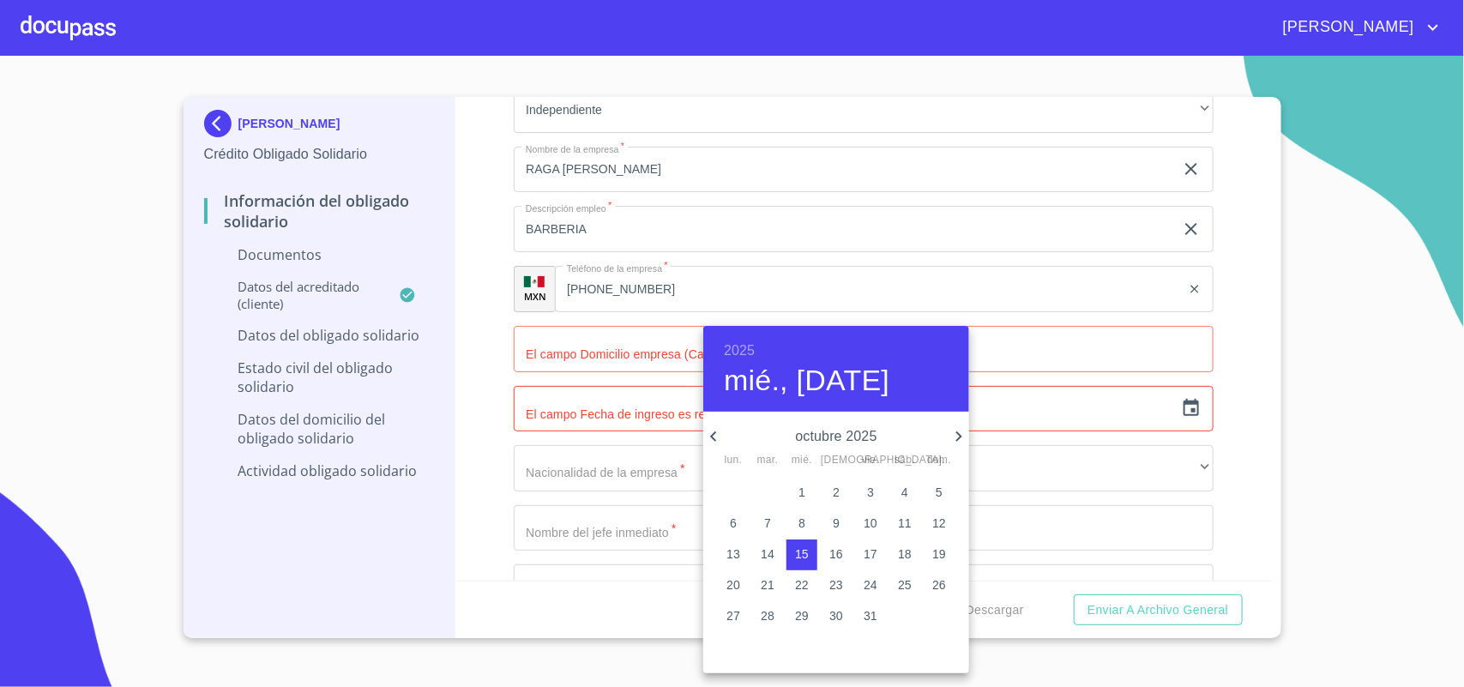
click at [714, 434] on icon "button" at bounding box center [713, 436] width 6 height 10
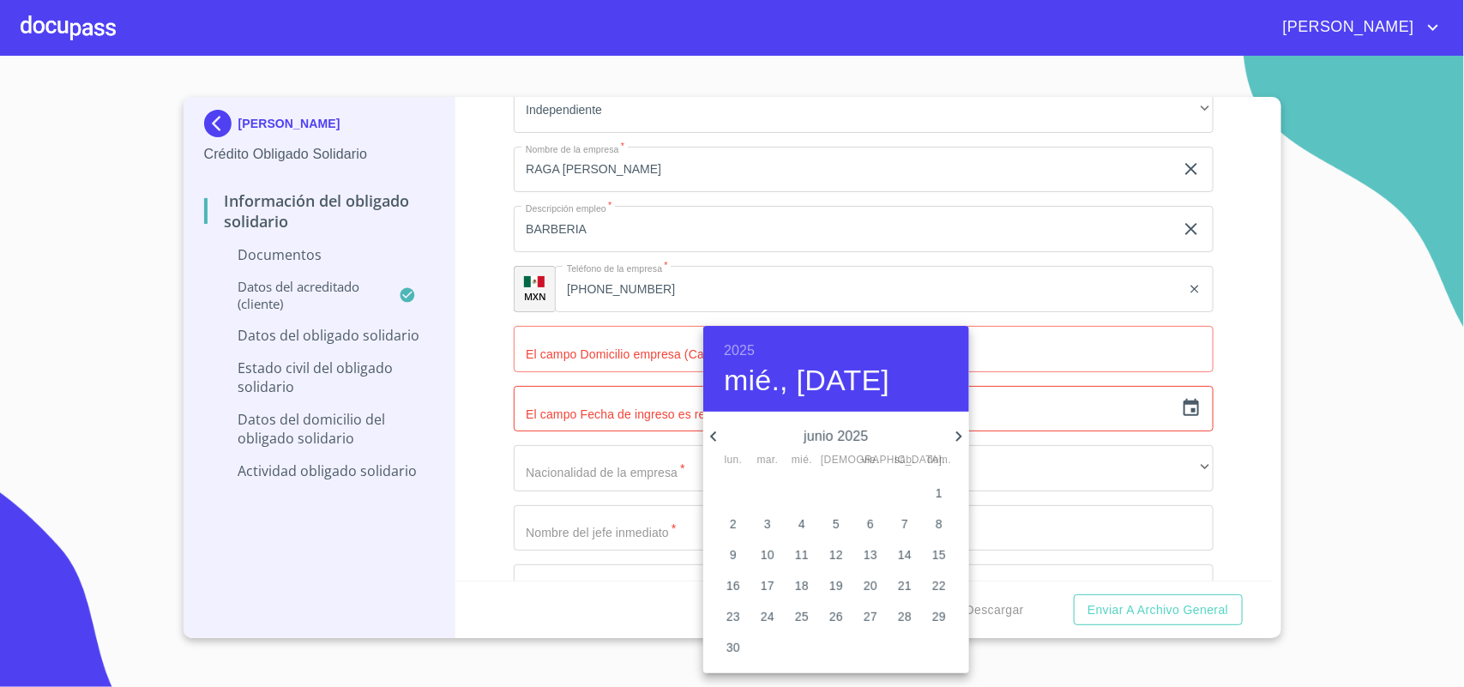
click at [714, 434] on icon "button" at bounding box center [713, 436] width 6 height 10
click at [714, 434] on icon "button" at bounding box center [713, 436] width 21 height 21
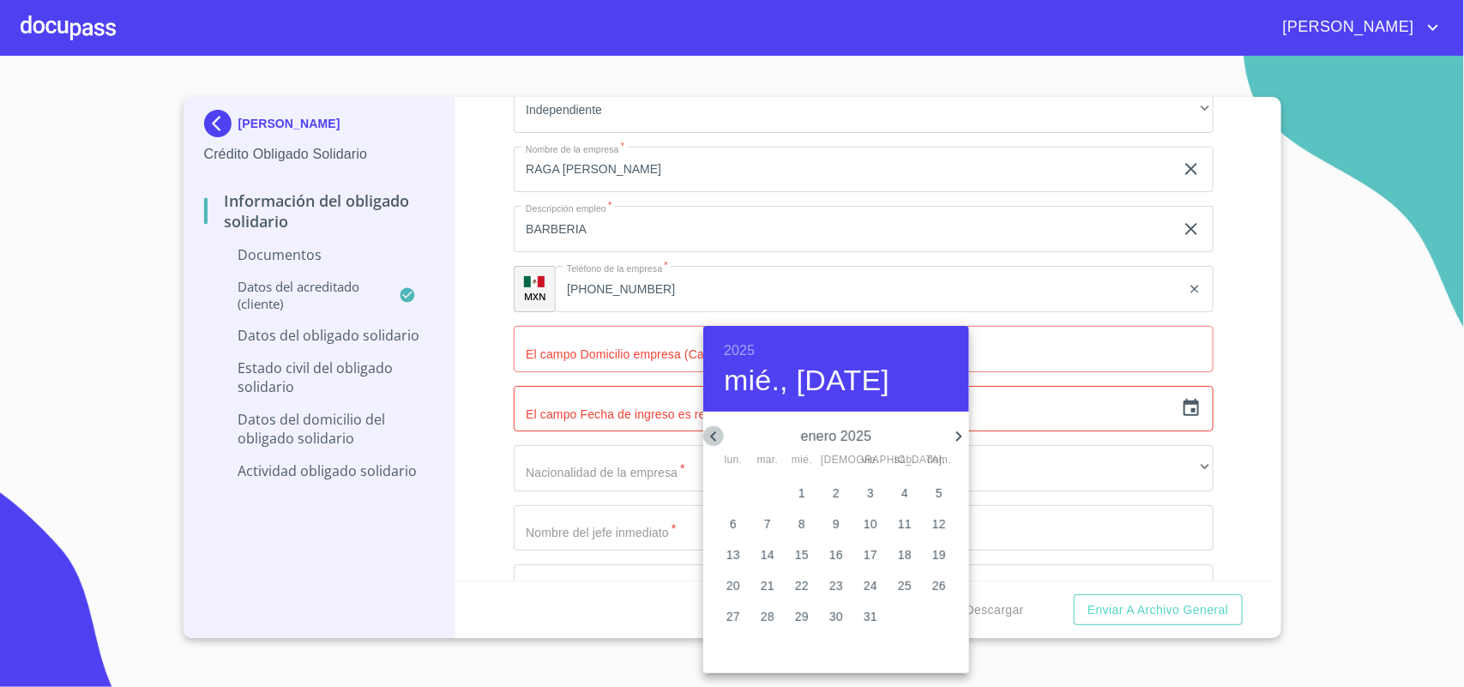
click at [714, 434] on icon "button" at bounding box center [713, 436] width 21 height 21
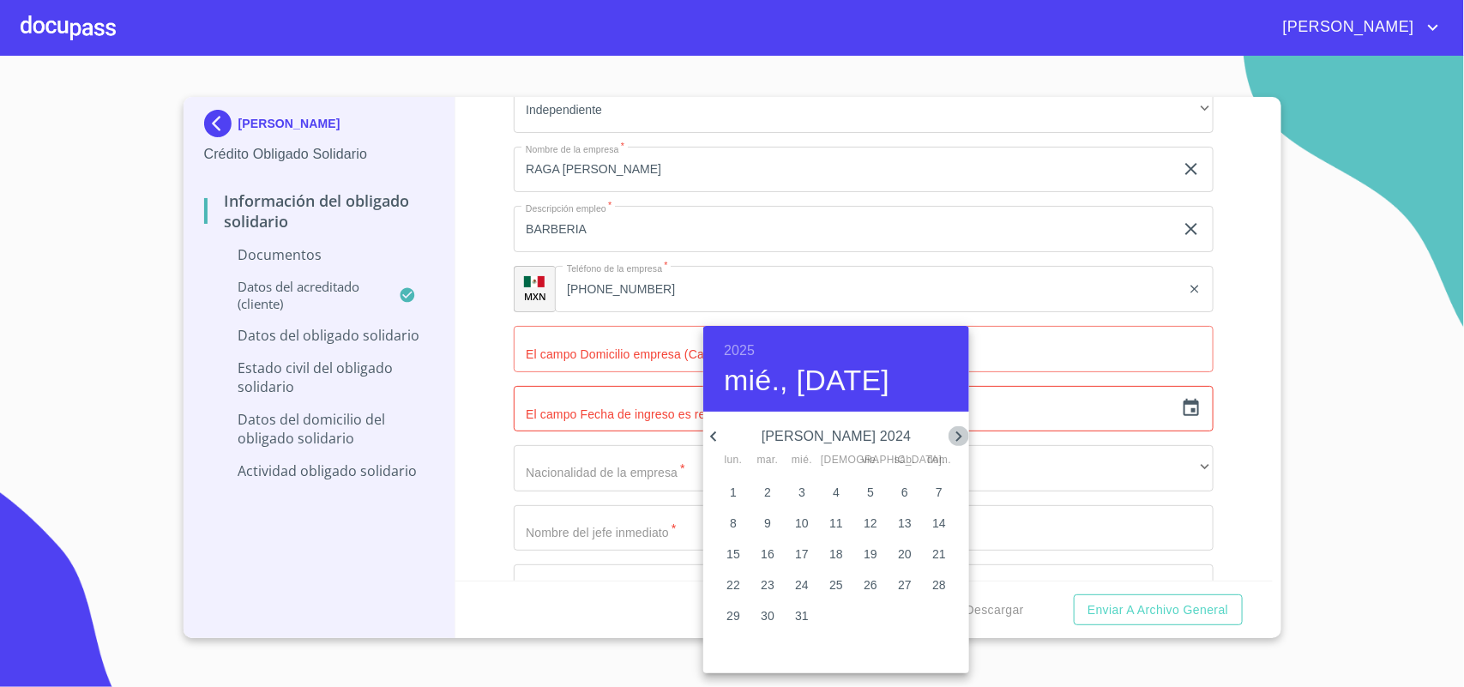
click at [957, 433] on icon "button" at bounding box center [959, 436] width 6 height 10
click at [959, 433] on icon "button" at bounding box center [959, 436] width 21 height 21
click at [774, 551] on p "10" at bounding box center [768, 554] width 14 height 17
type input "10 de sep. de 2024"
click at [502, 391] on div at bounding box center [732, 343] width 1464 height 687
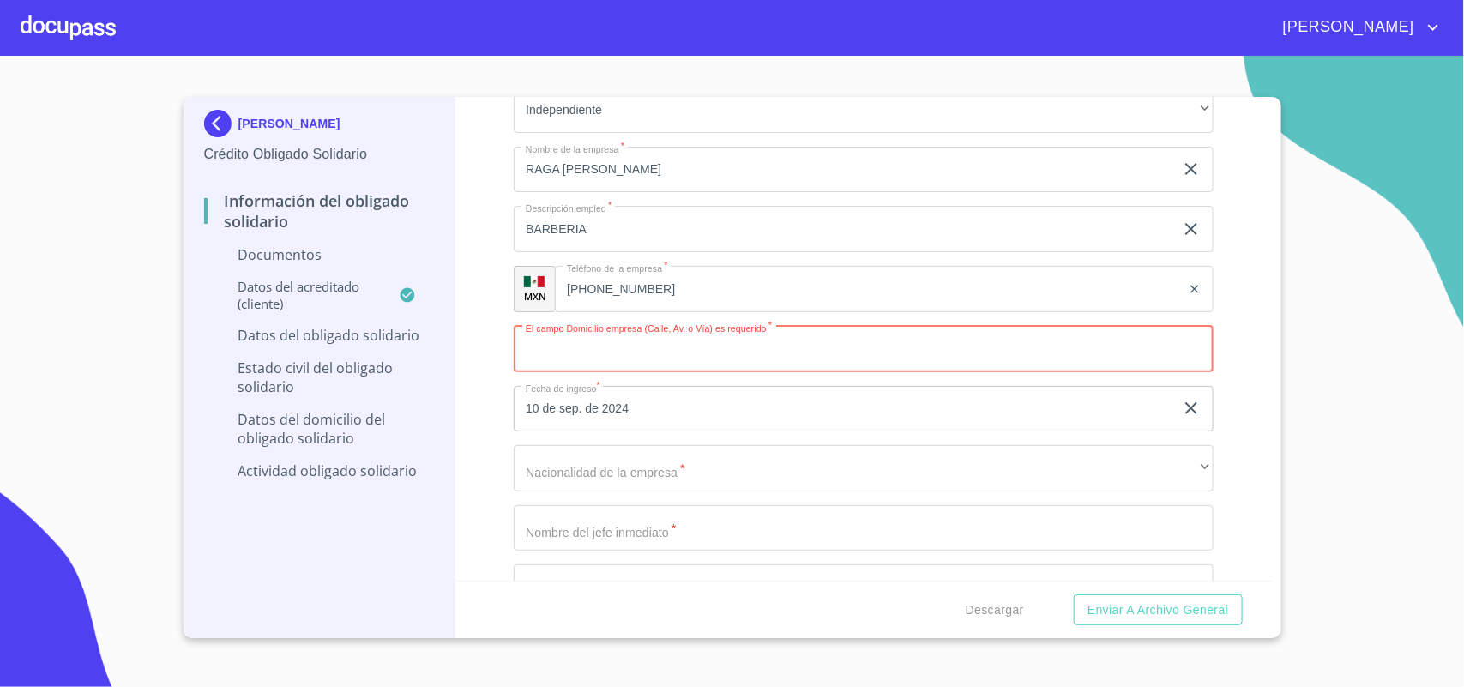
click at [606, 359] on input "Ocupación   *" at bounding box center [864, 349] width 700 height 46
type input "8 DE JULIO"
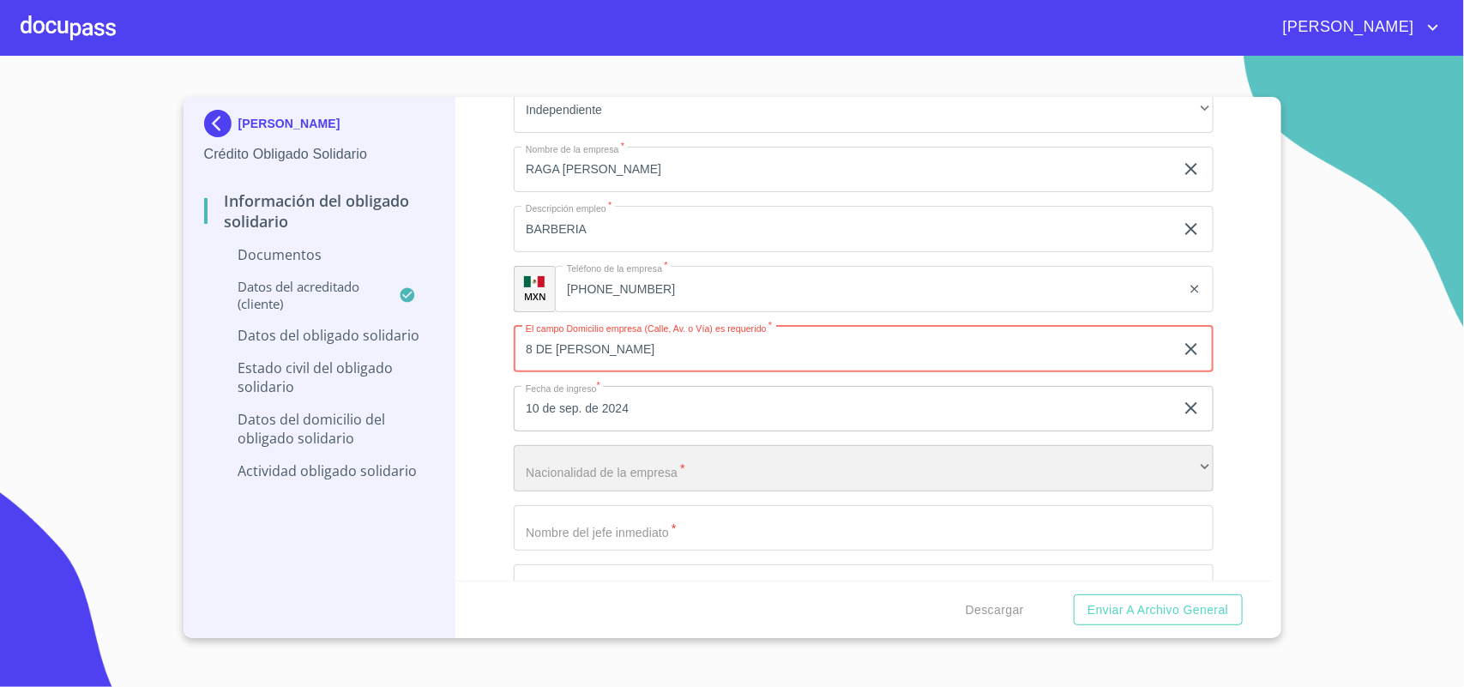
click at [679, 473] on div "​" at bounding box center [864, 468] width 700 height 46
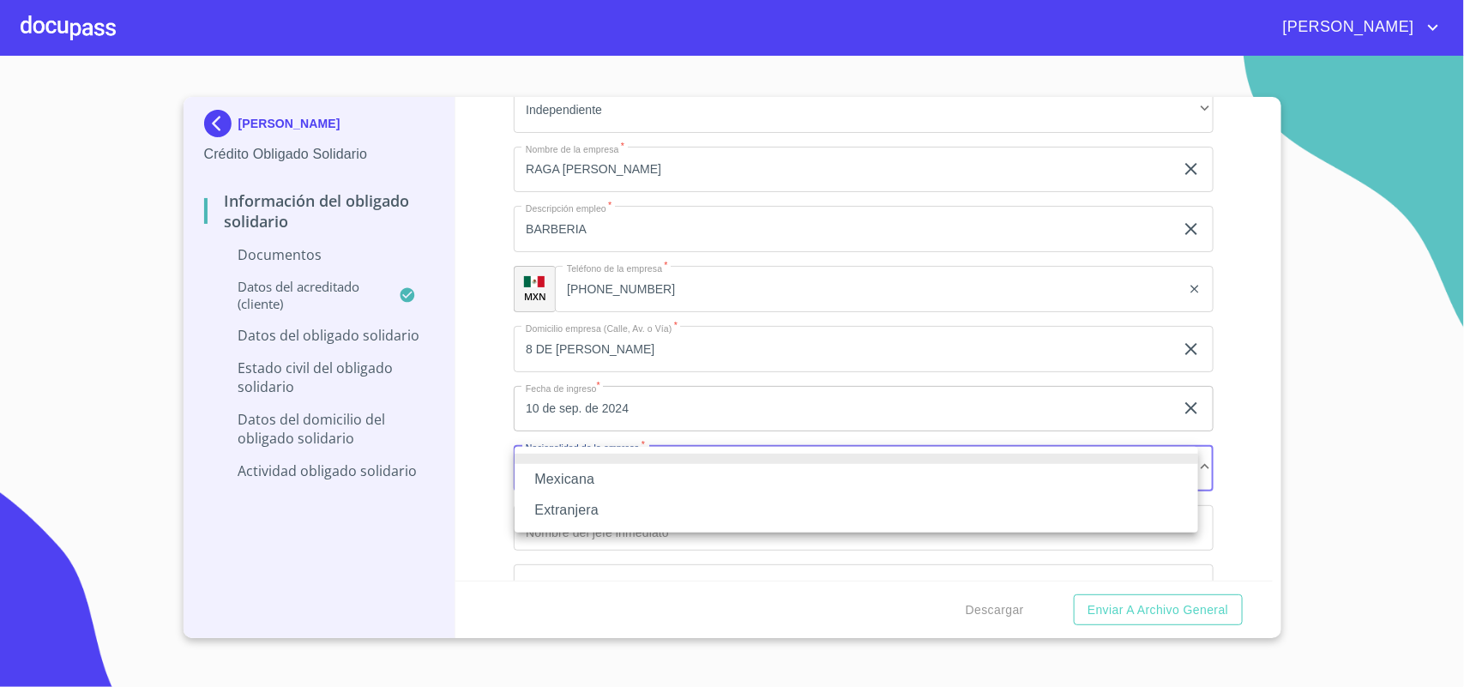
click at [683, 477] on li "Mexicana" at bounding box center [857, 479] width 684 height 31
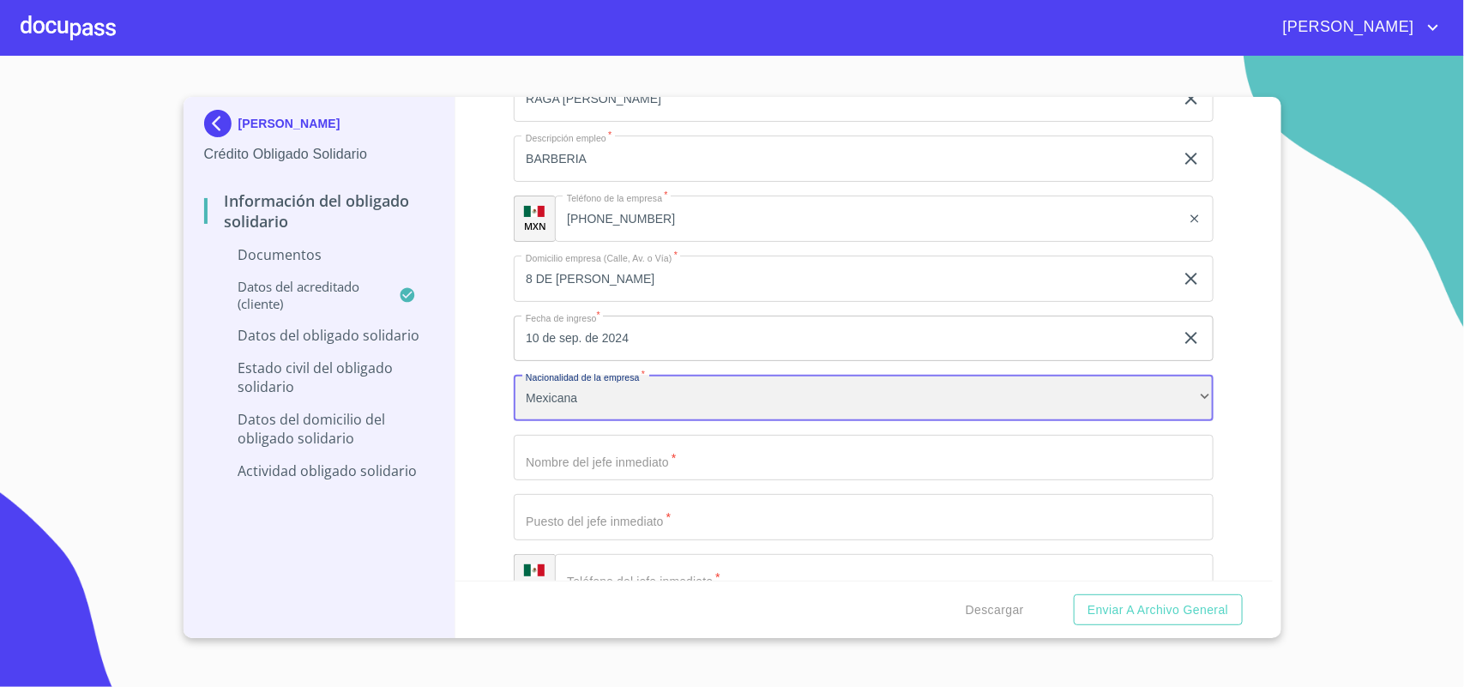
scroll to position [537, 0]
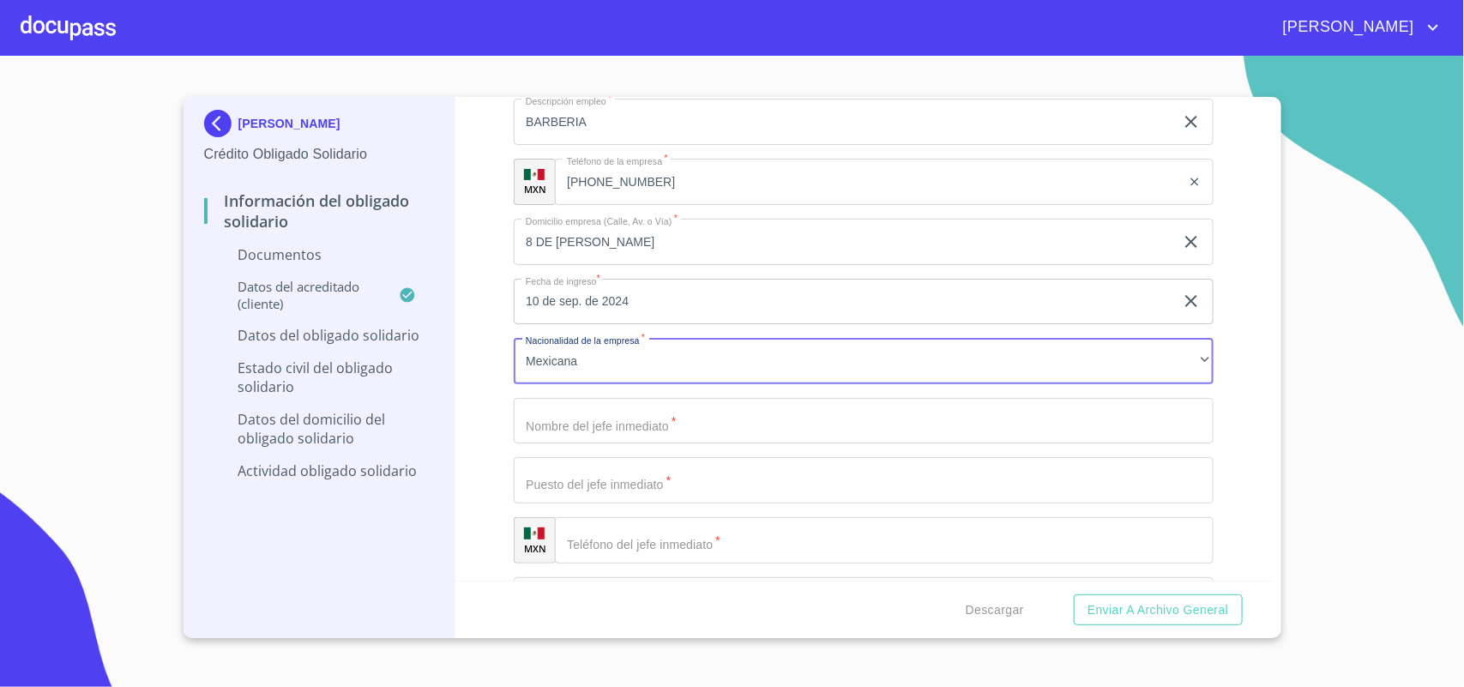
click at [636, 407] on input "Ocupación   *" at bounding box center [864, 421] width 700 height 46
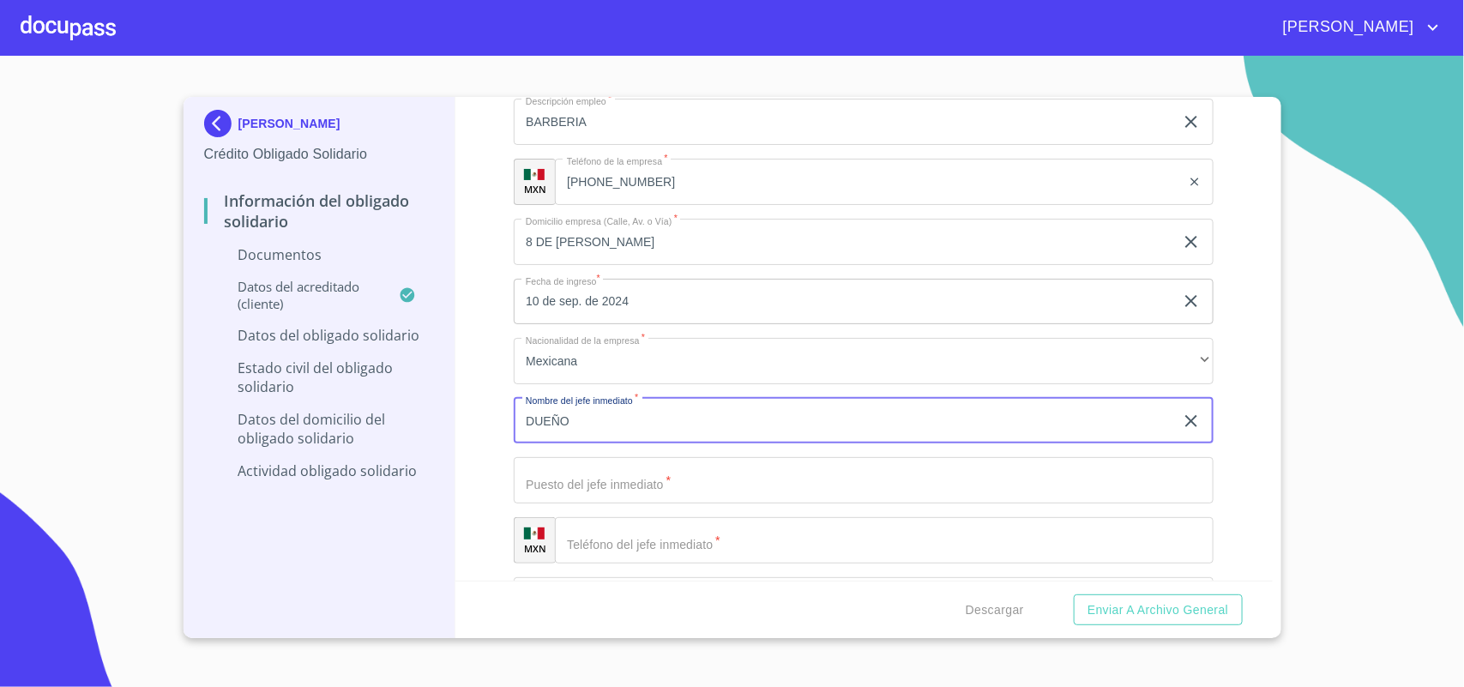
type input "DUEÑO"
type input "DANIEL GARCIA MAGAÑA"
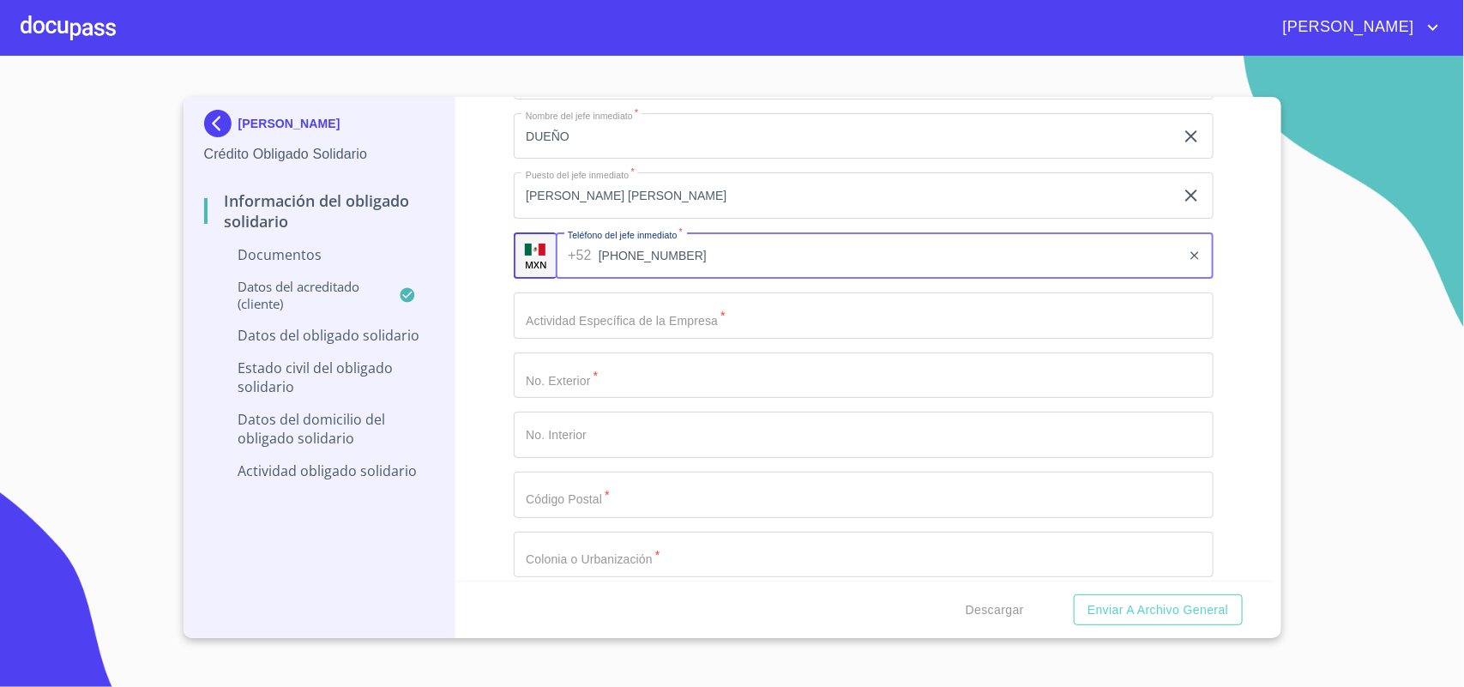
scroll to position [859, 0]
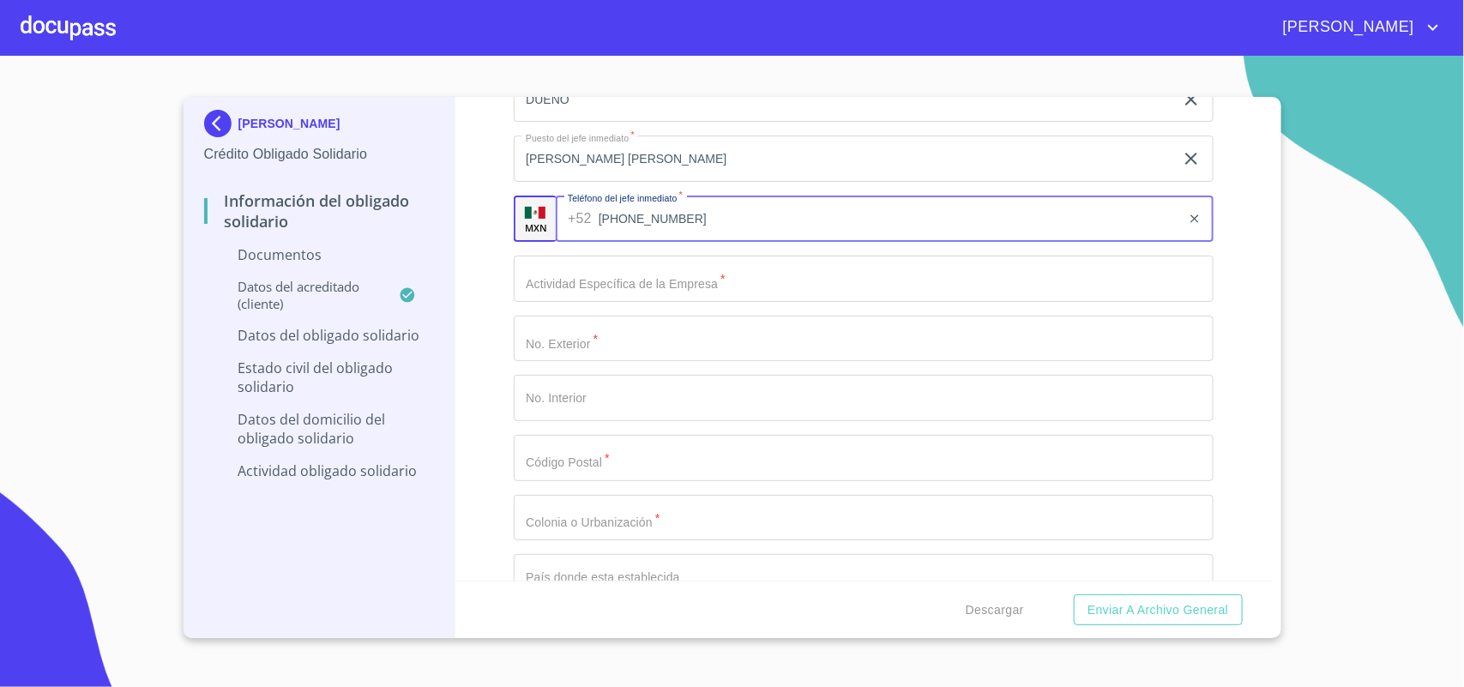
type input "[PHONE_NUMBER]"
click at [684, 263] on input "Ocupación   *" at bounding box center [864, 279] width 700 height 46
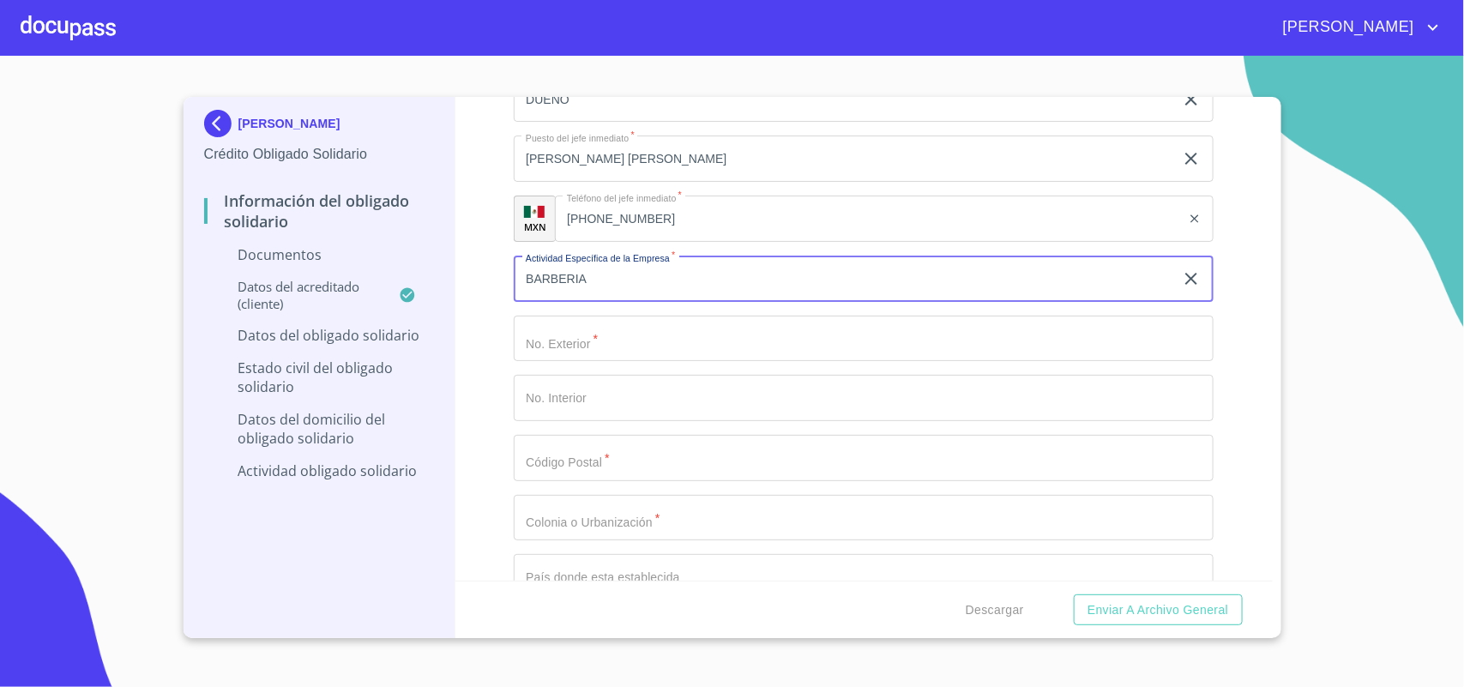
type input "BARBERIA"
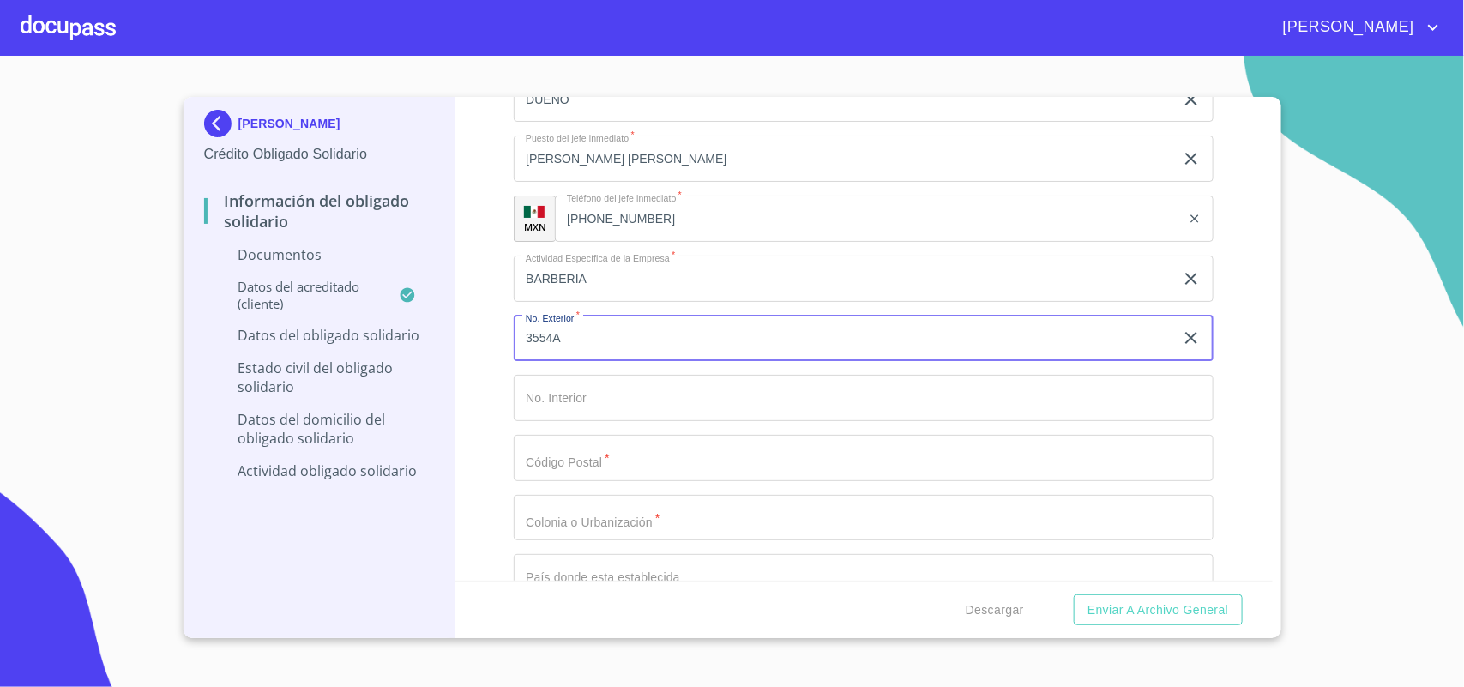
type input "3554A"
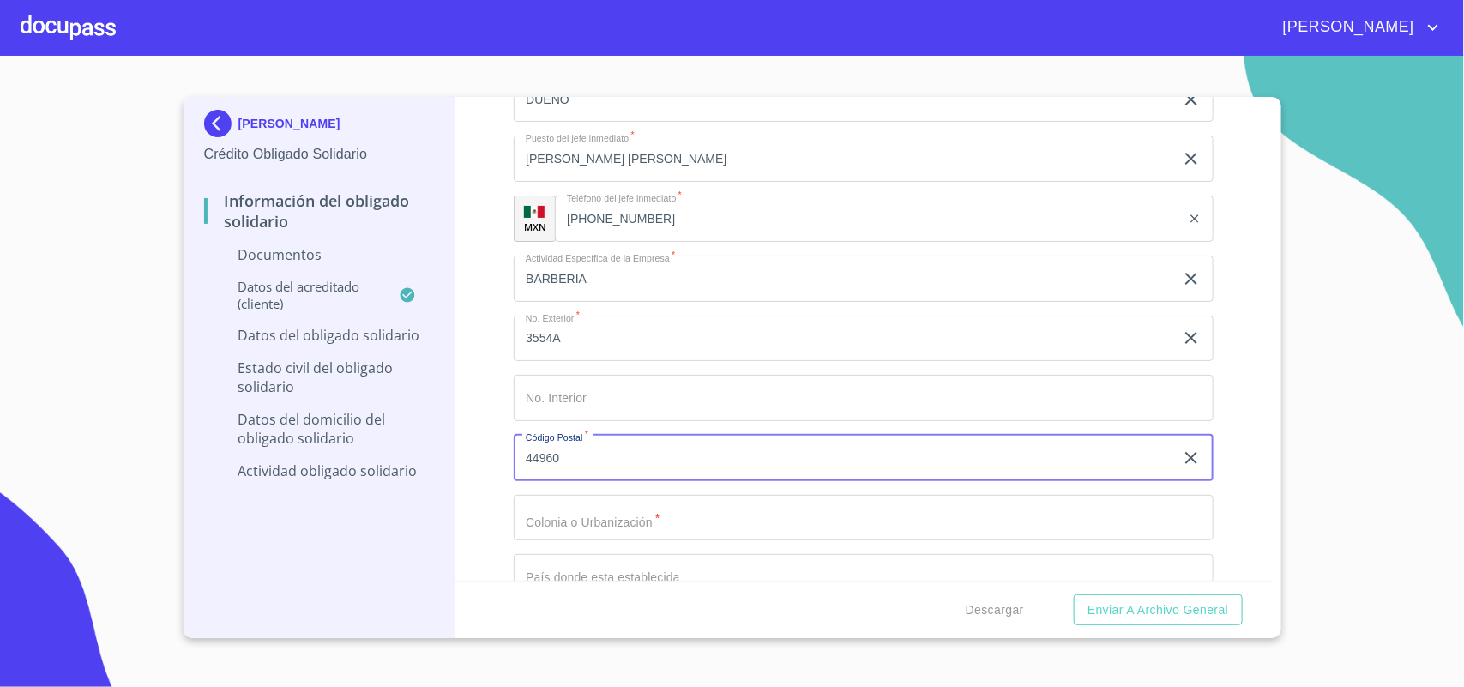
type input "44960"
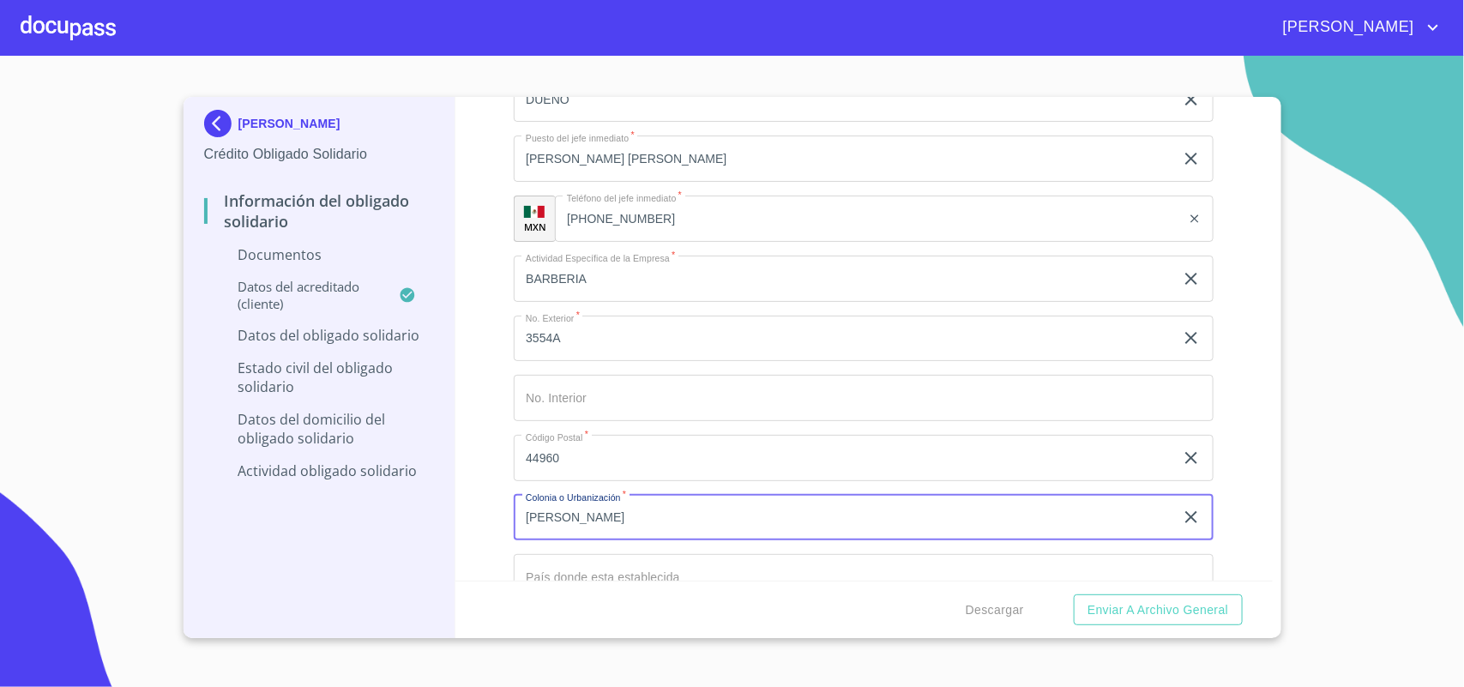
type input "POLANCO"
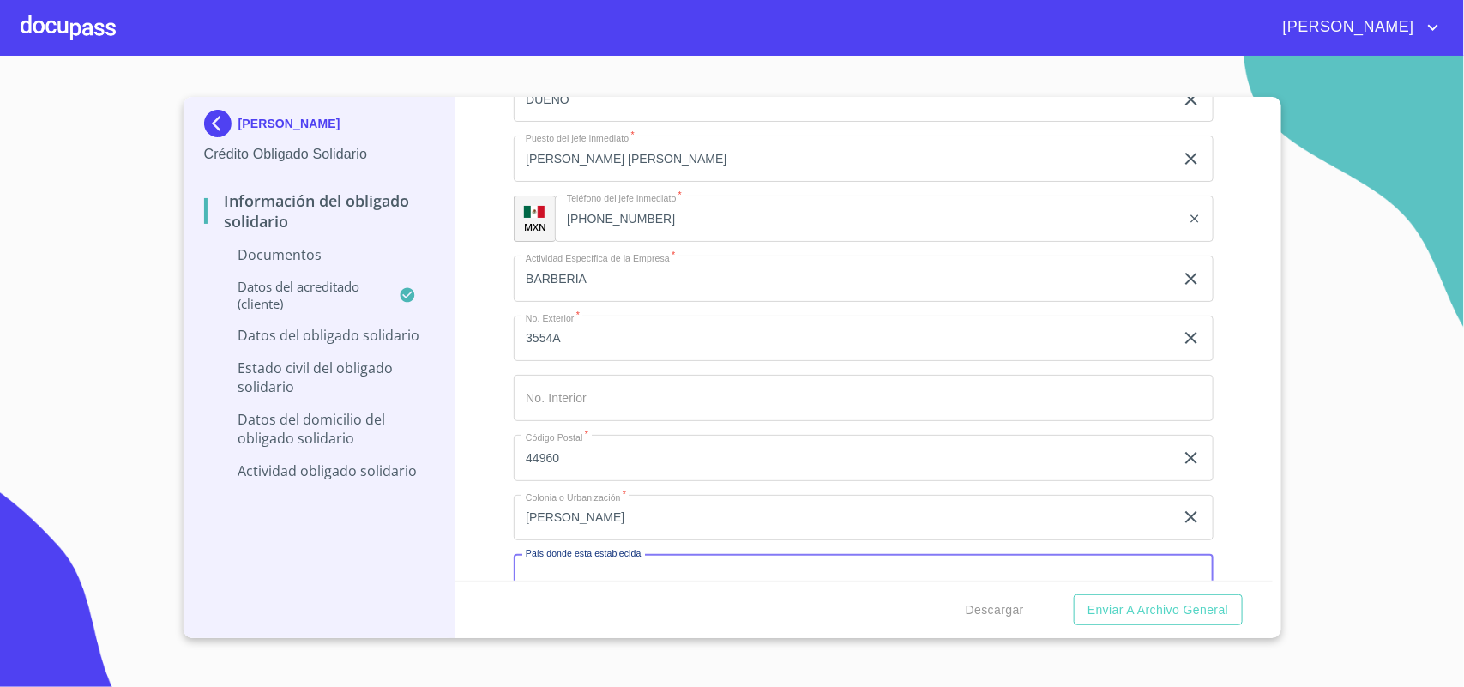
scroll to position [877, 0]
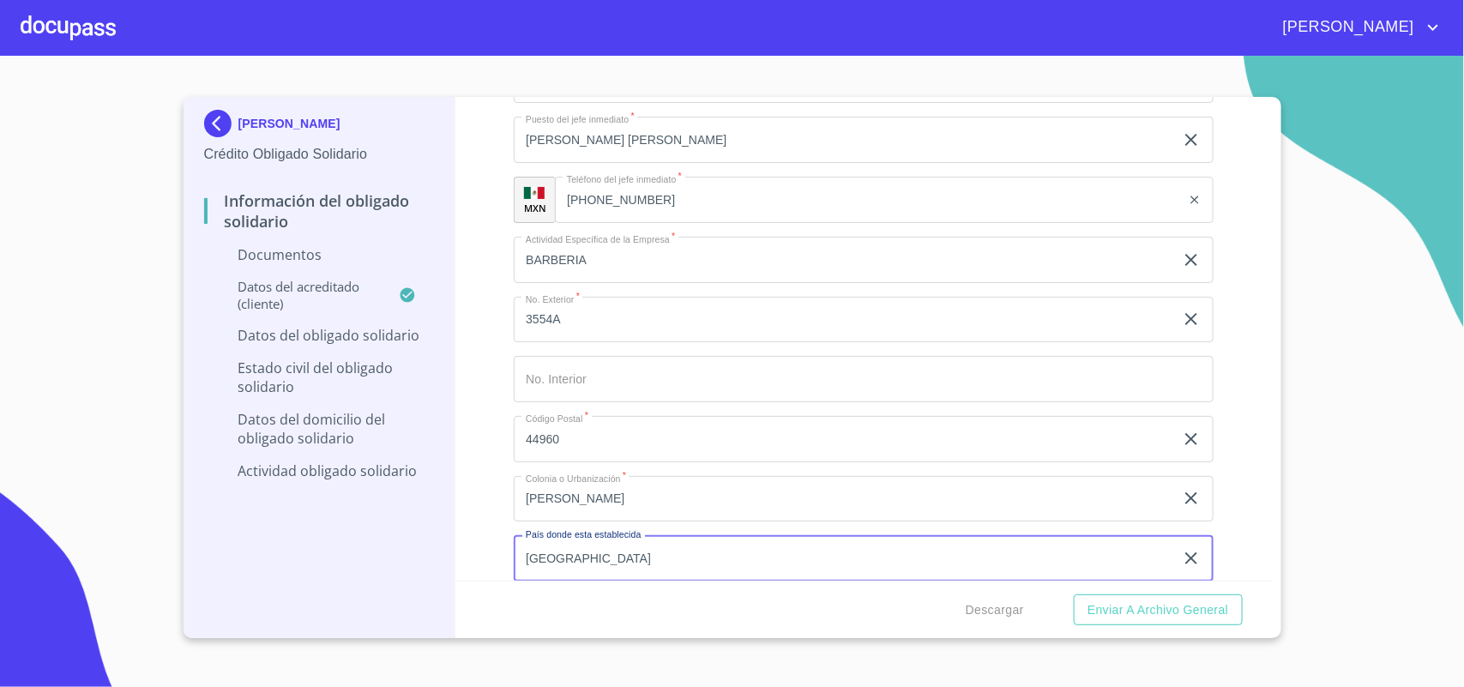
type input "[GEOGRAPHIC_DATA]"
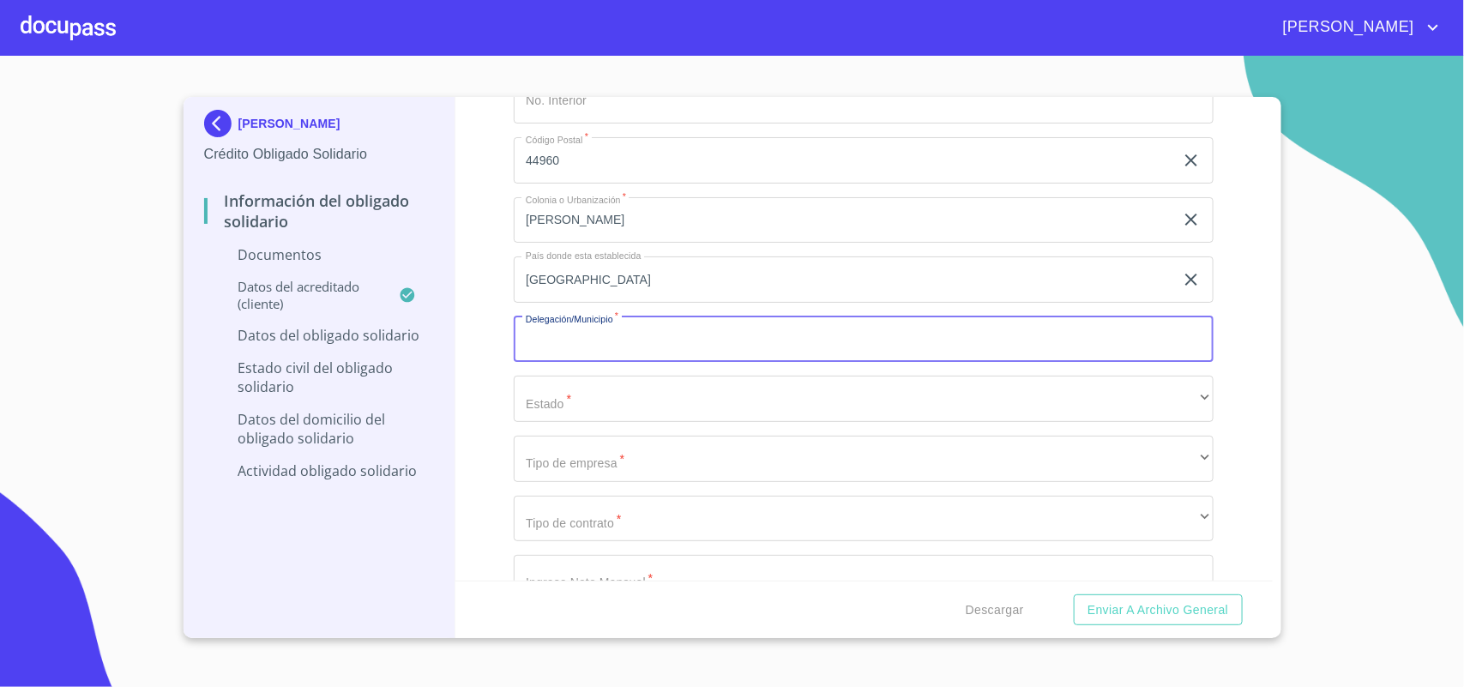
type input "G"
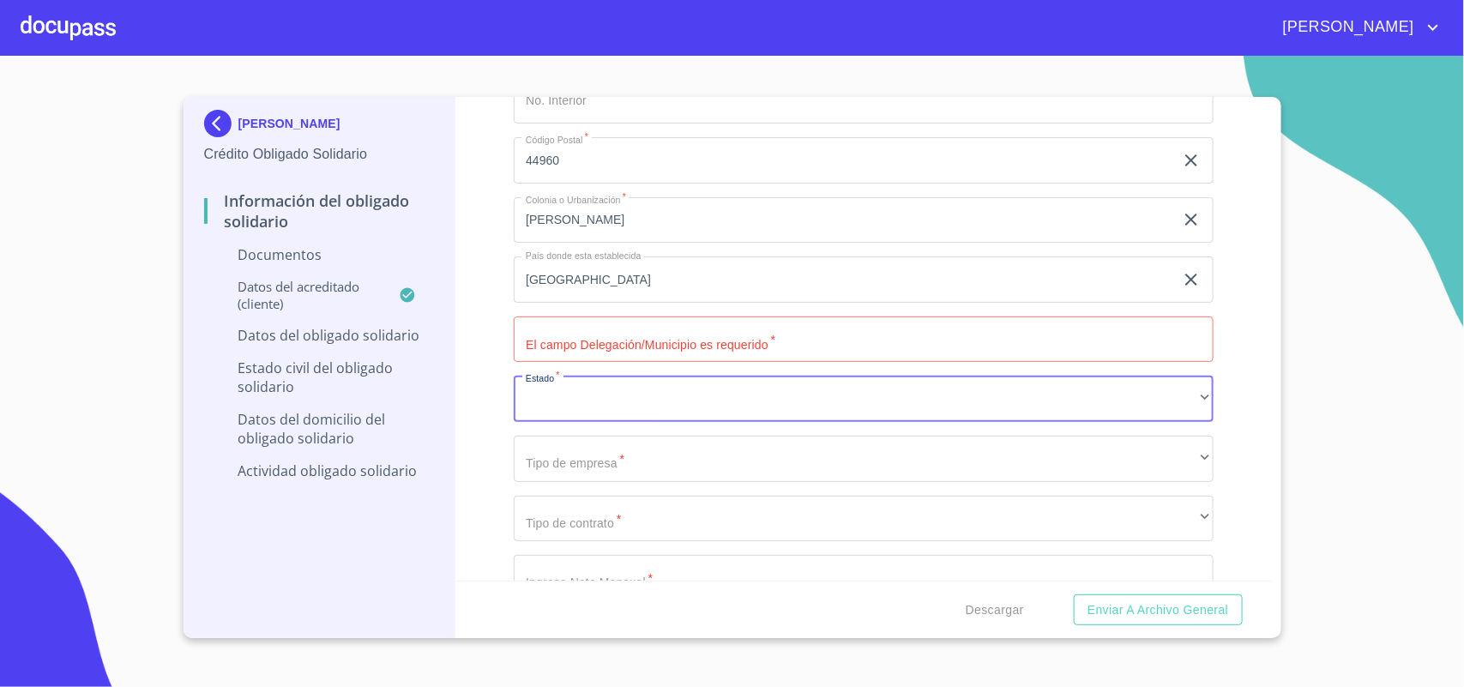
click at [680, 341] on input "Ocupación   *" at bounding box center [864, 339] width 700 height 46
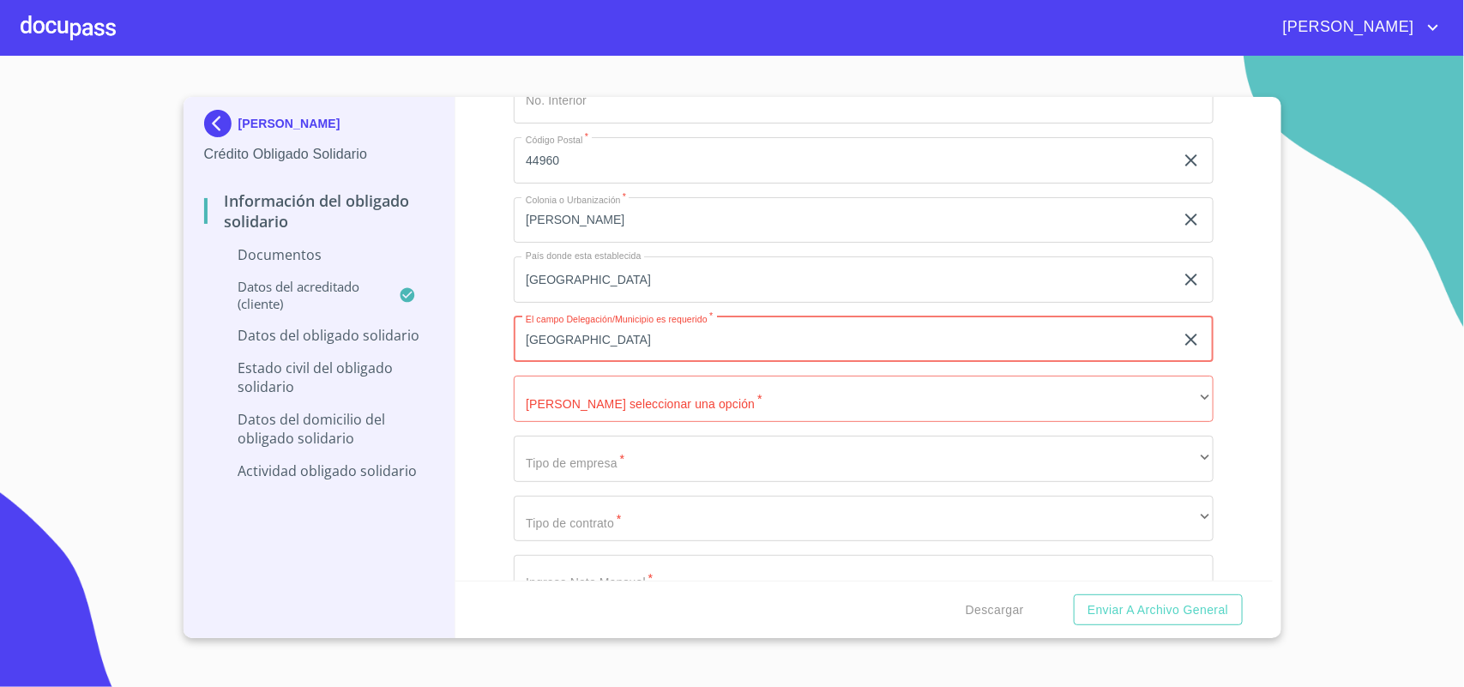
type input "GUADALAJARA"
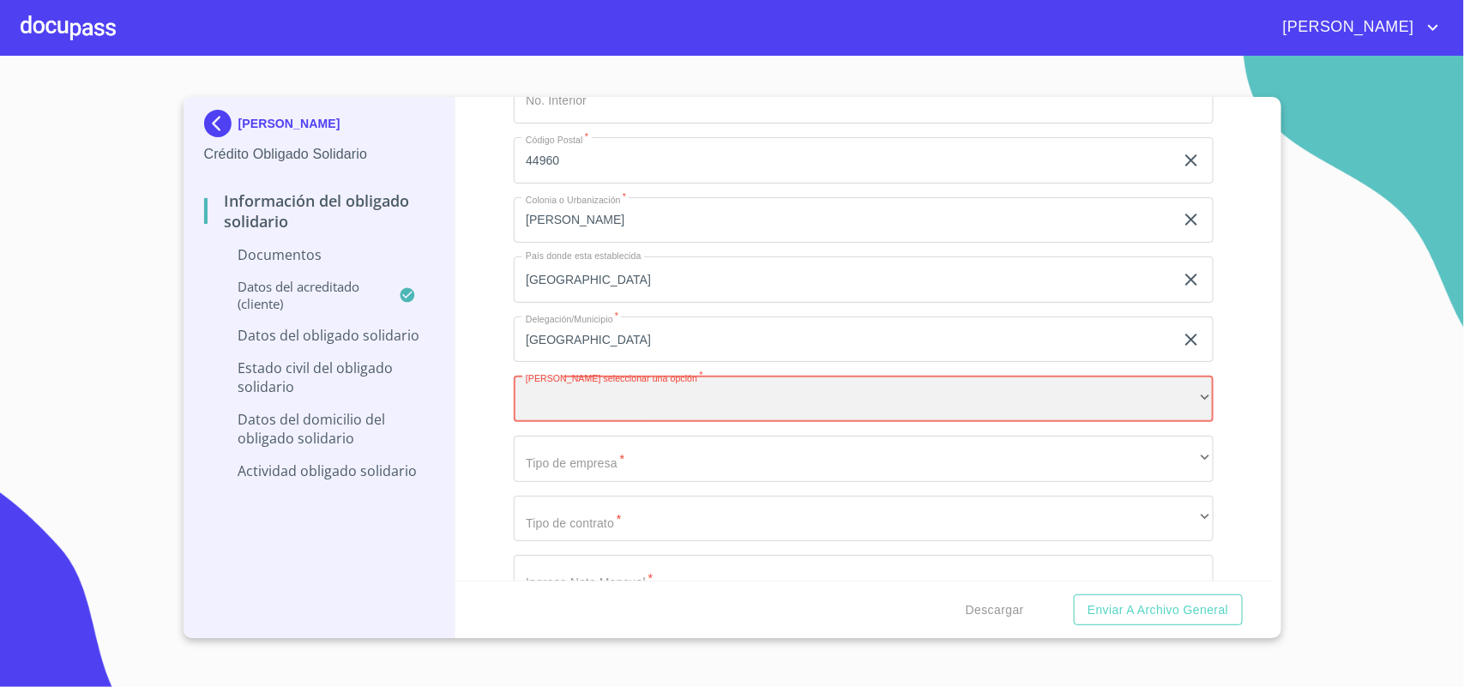
click at [686, 391] on div "​" at bounding box center [864, 399] width 700 height 46
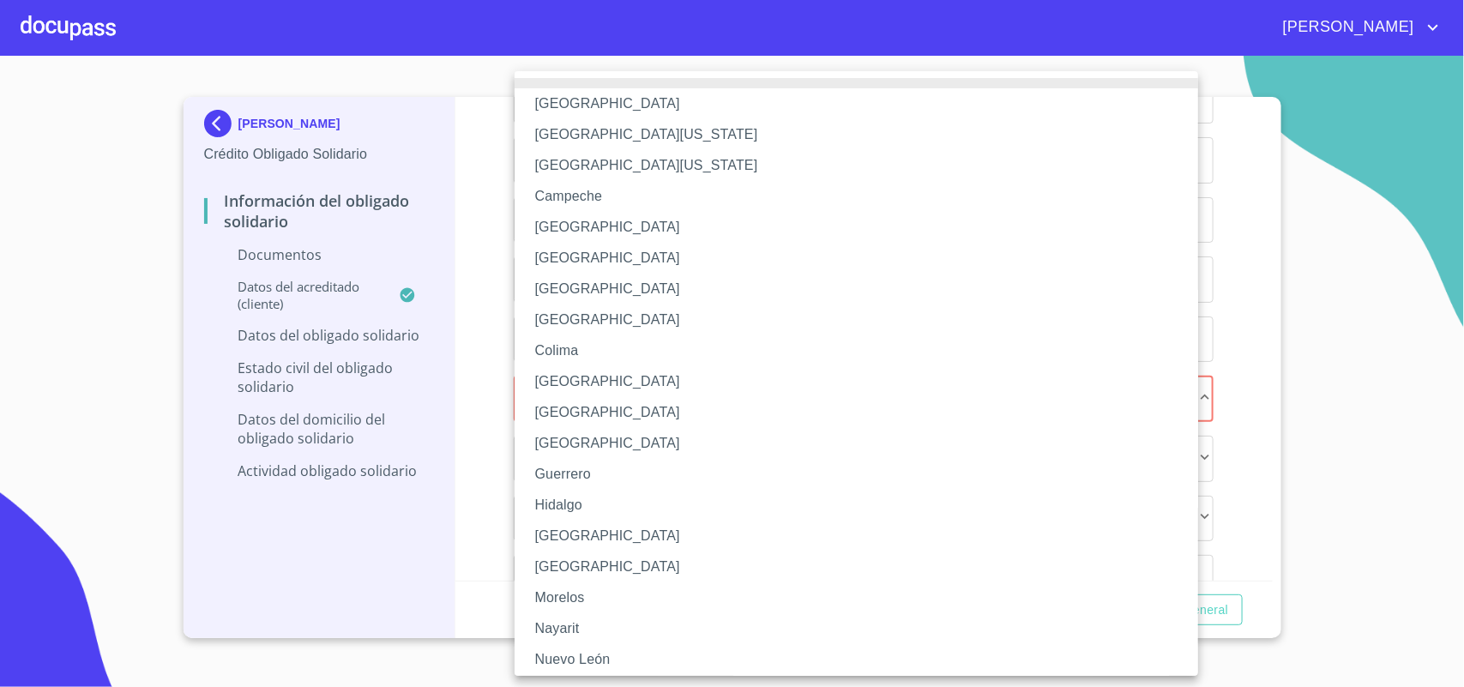
click at [605, 543] on li "[GEOGRAPHIC_DATA]" at bounding box center [865, 536] width 700 height 31
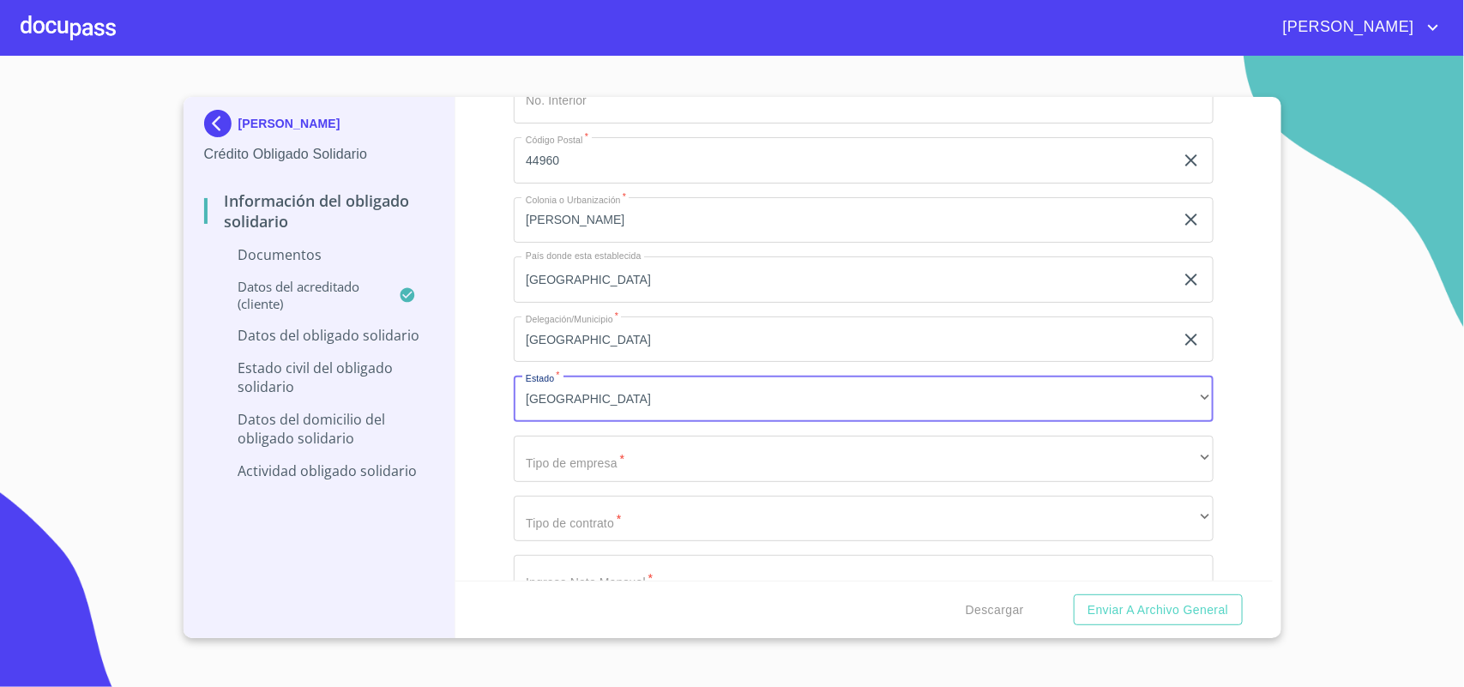
click at [627, 481] on div "Ocupación   * Independiente ​ Nombre de la empresa   * RAGA BARBER ​ Descripció…" at bounding box center [864, 10] width 700 height 1329
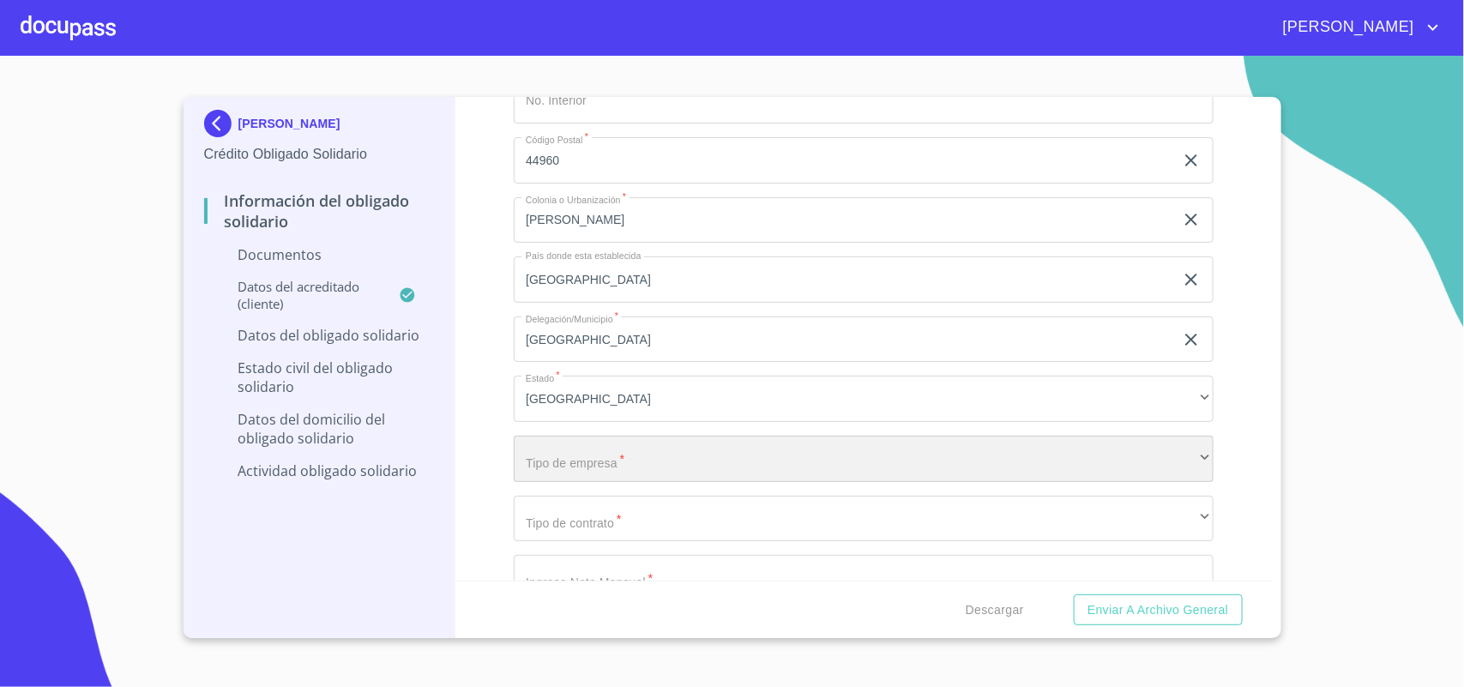
click at [635, 461] on div "​" at bounding box center [864, 459] width 700 height 46
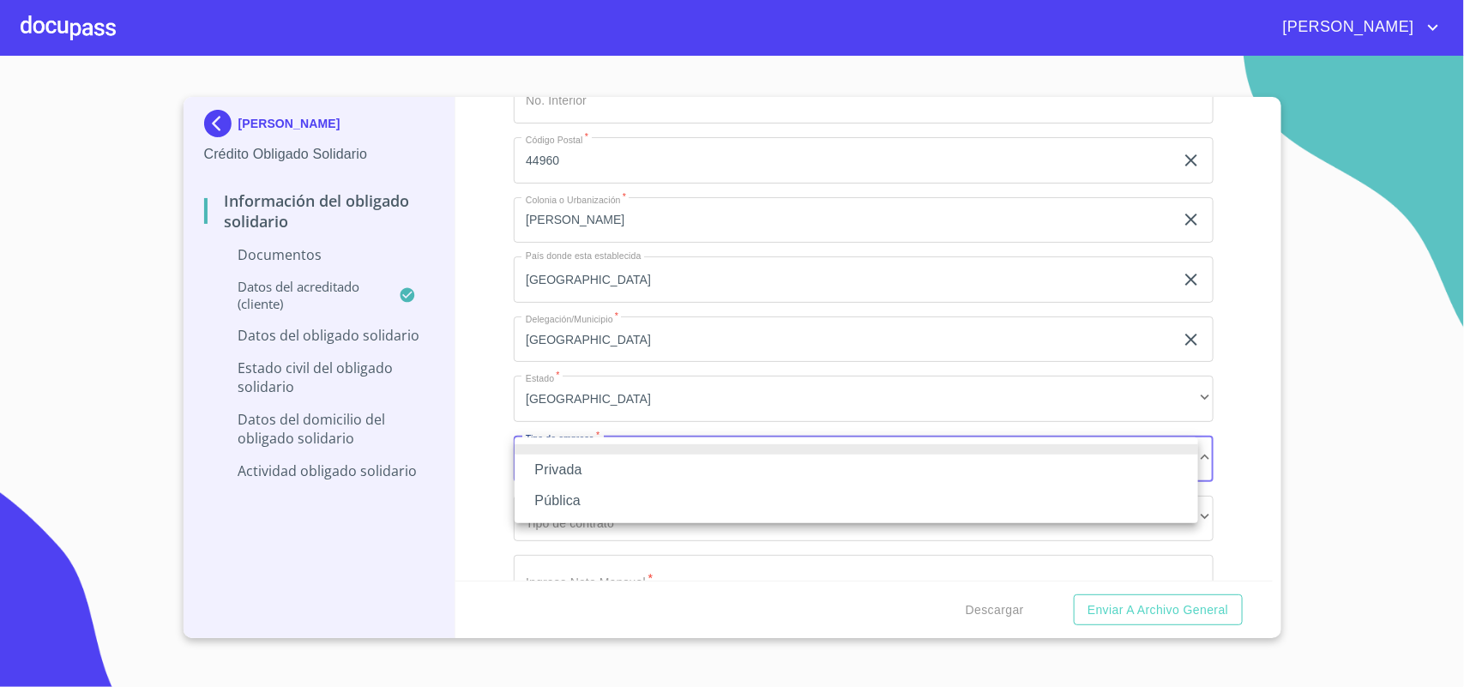
click at [633, 461] on li "Privada" at bounding box center [857, 470] width 684 height 31
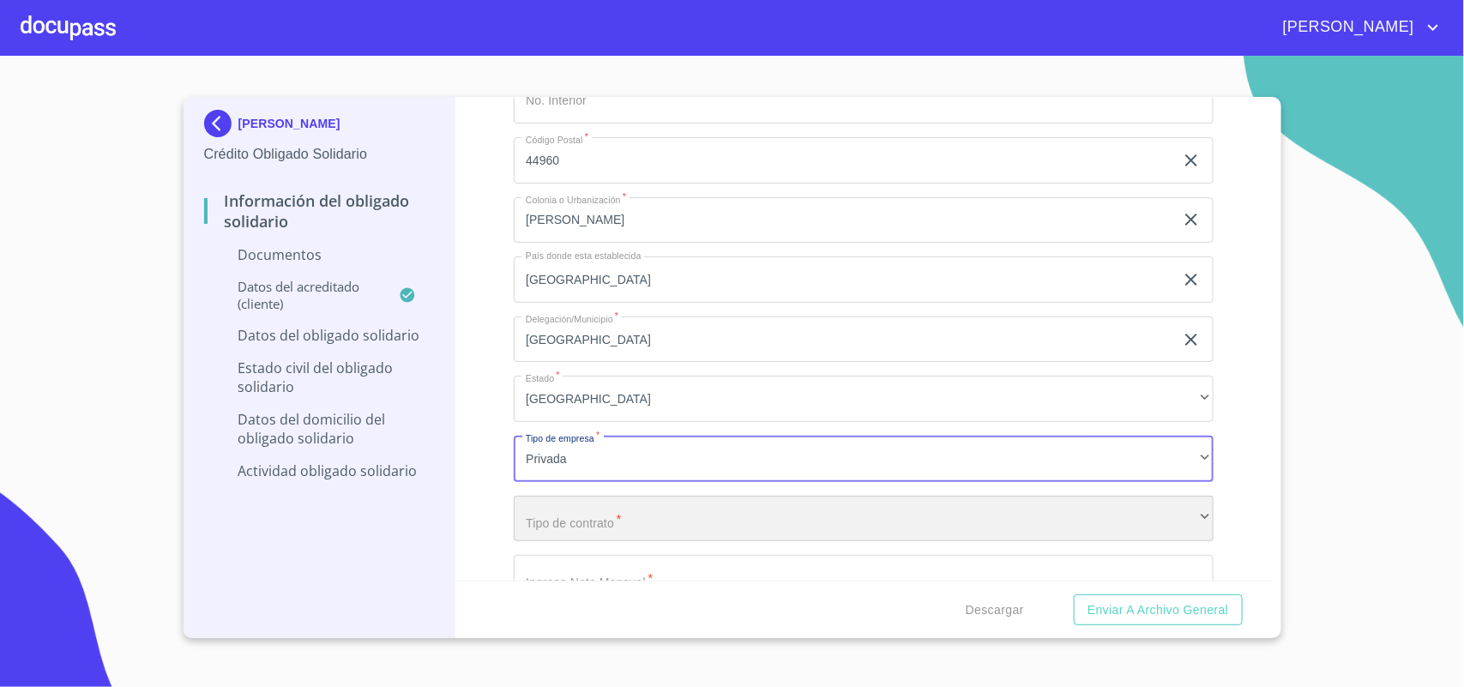
click at [594, 515] on div "​" at bounding box center [864, 519] width 700 height 46
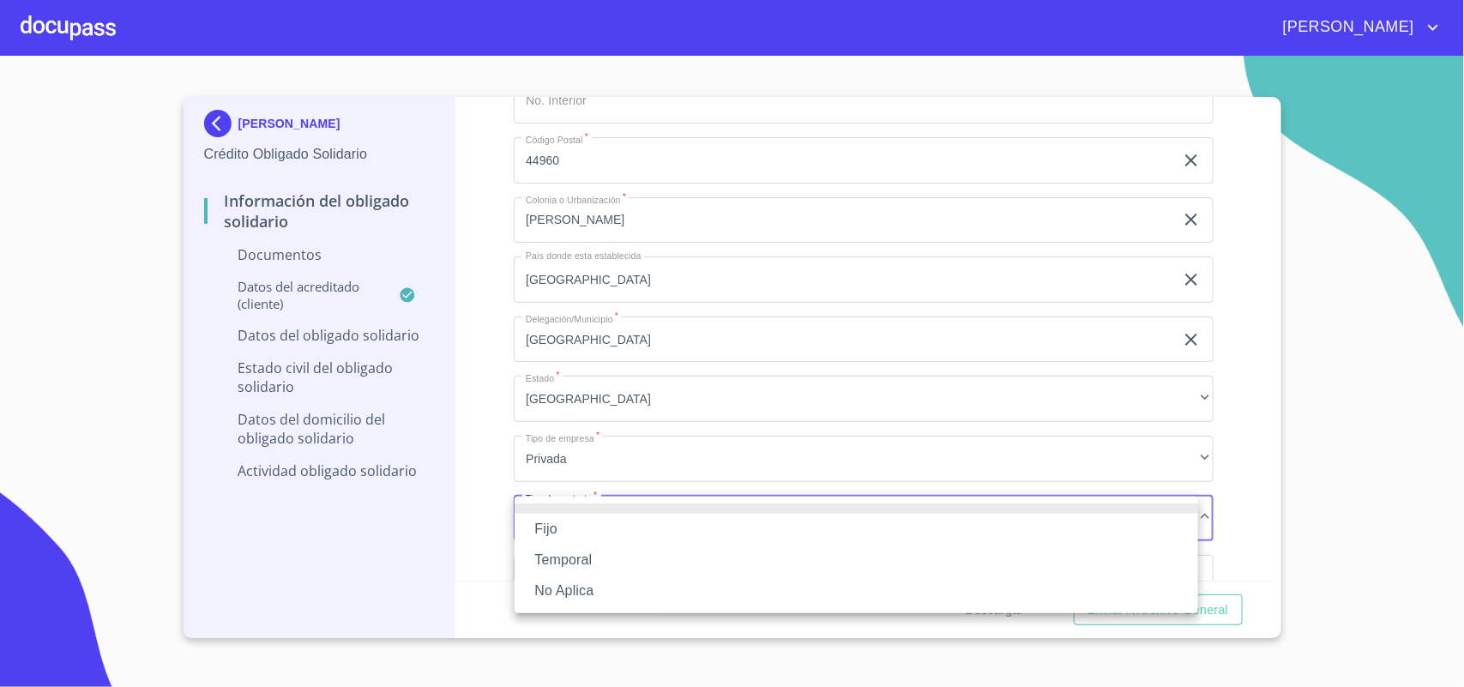
click at [594, 515] on li "Fijo" at bounding box center [857, 529] width 684 height 31
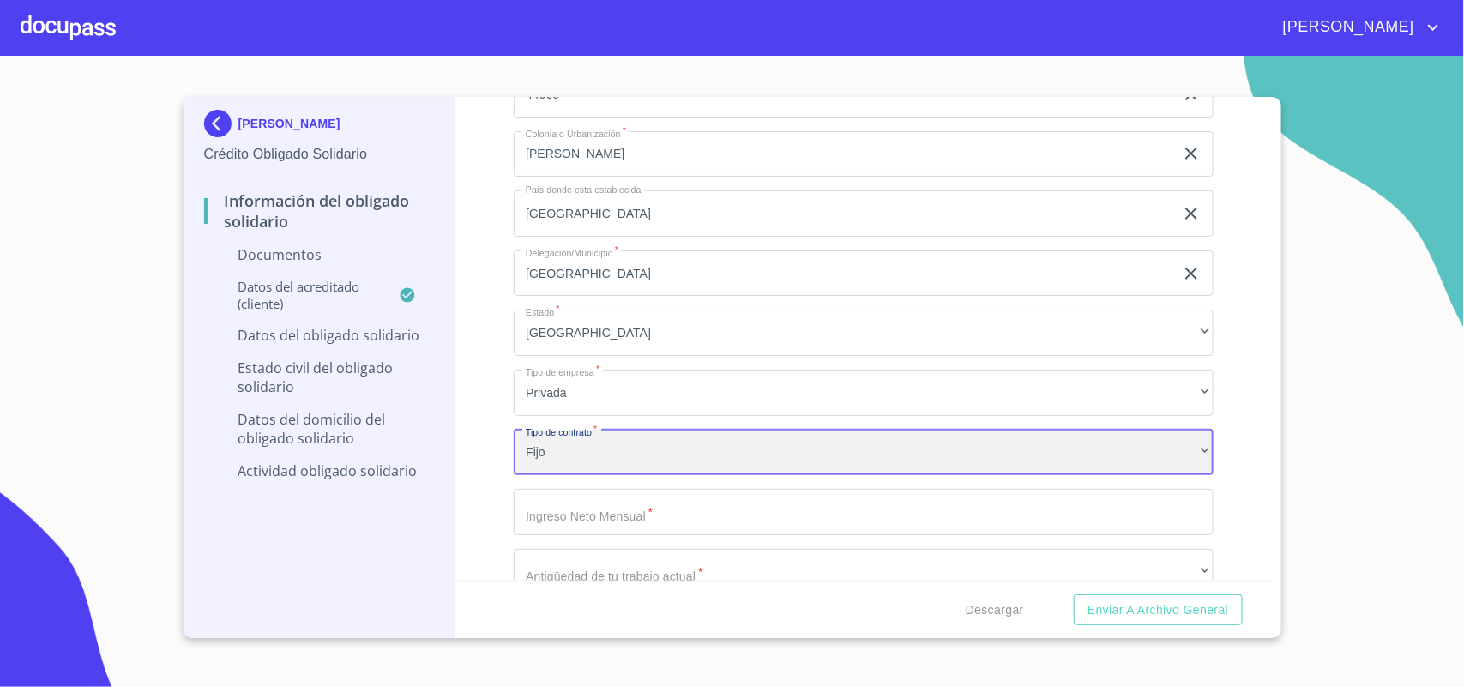
scroll to position [1257, 0]
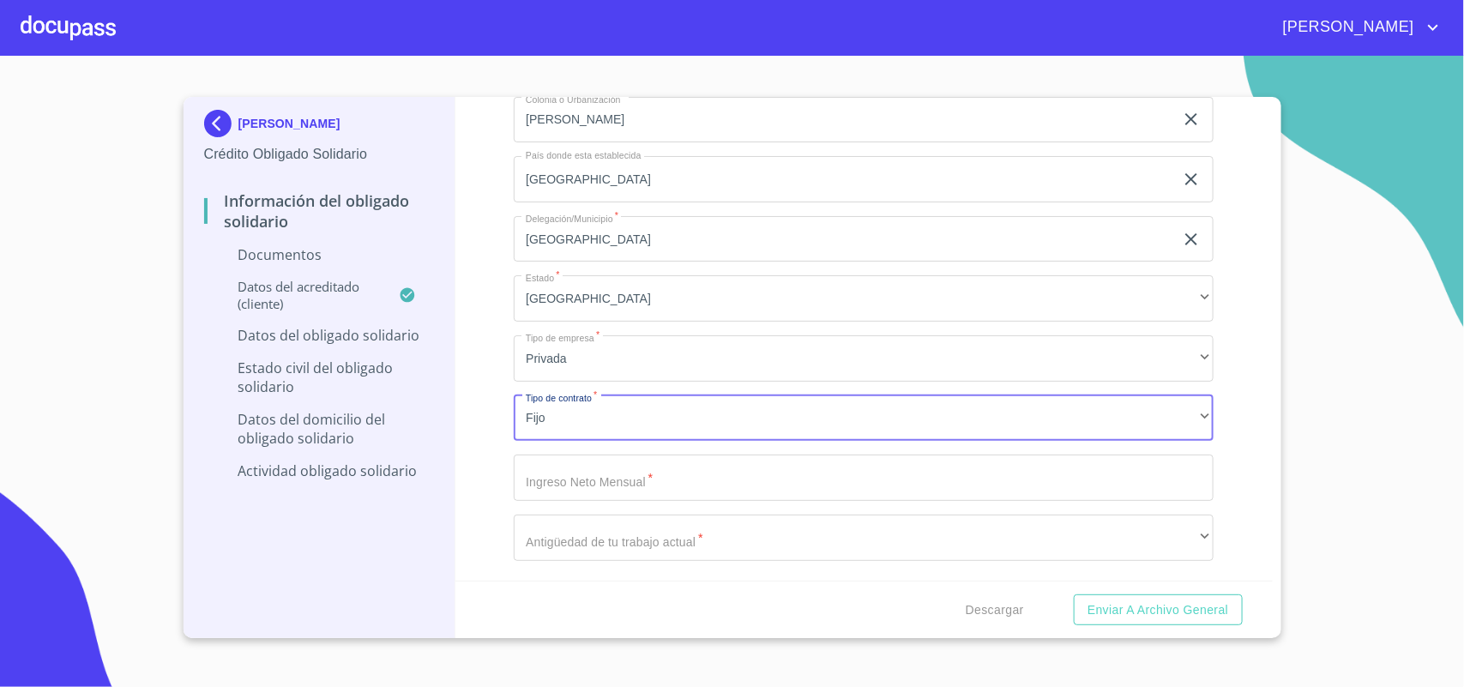
click at [636, 474] on input "Ocupación   *" at bounding box center [864, 478] width 700 height 46
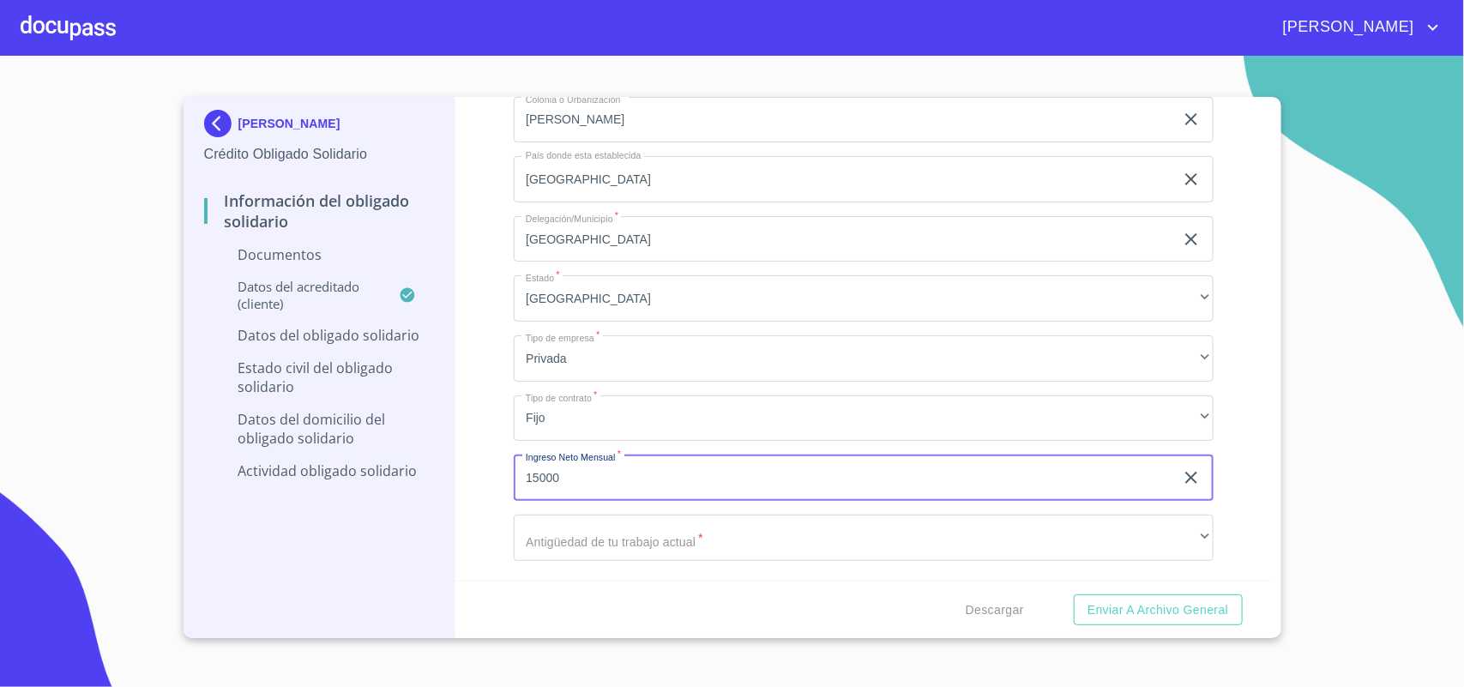
type input "15000"
click at [1205, 461] on div "Información del Obligado Solidario Documentos Datos del acreditado (cliente) Da…" at bounding box center [863, 339] width 817 height 484
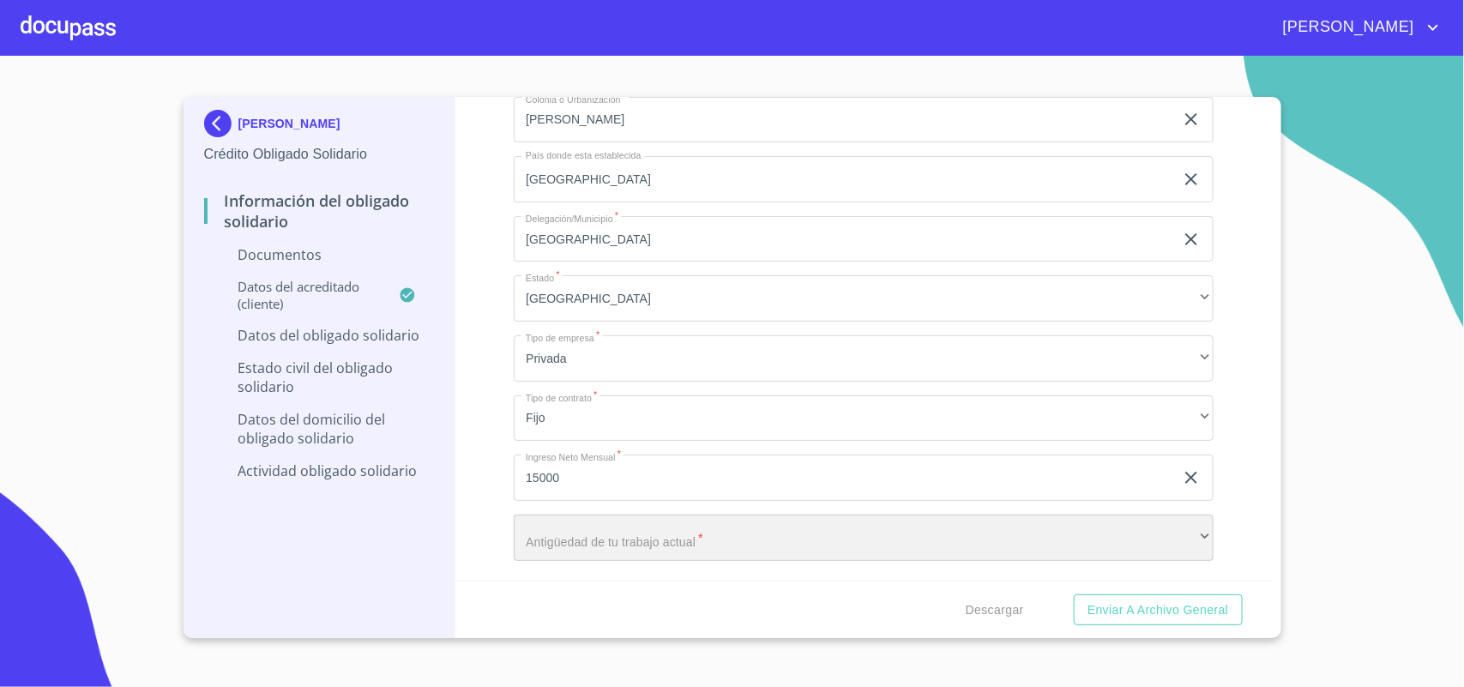
click at [613, 550] on div "​" at bounding box center [864, 538] width 700 height 46
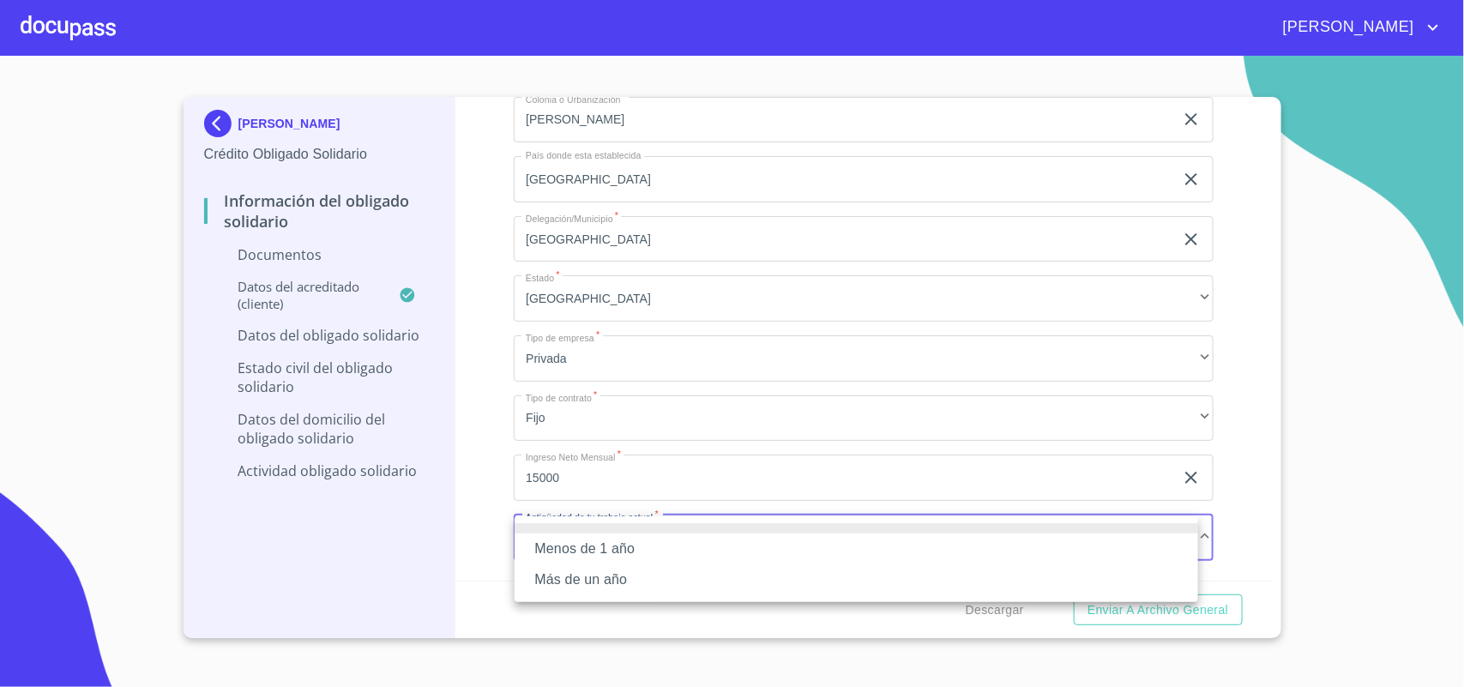
click at [635, 576] on li "Más de un año" at bounding box center [857, 579] width 684 height 31
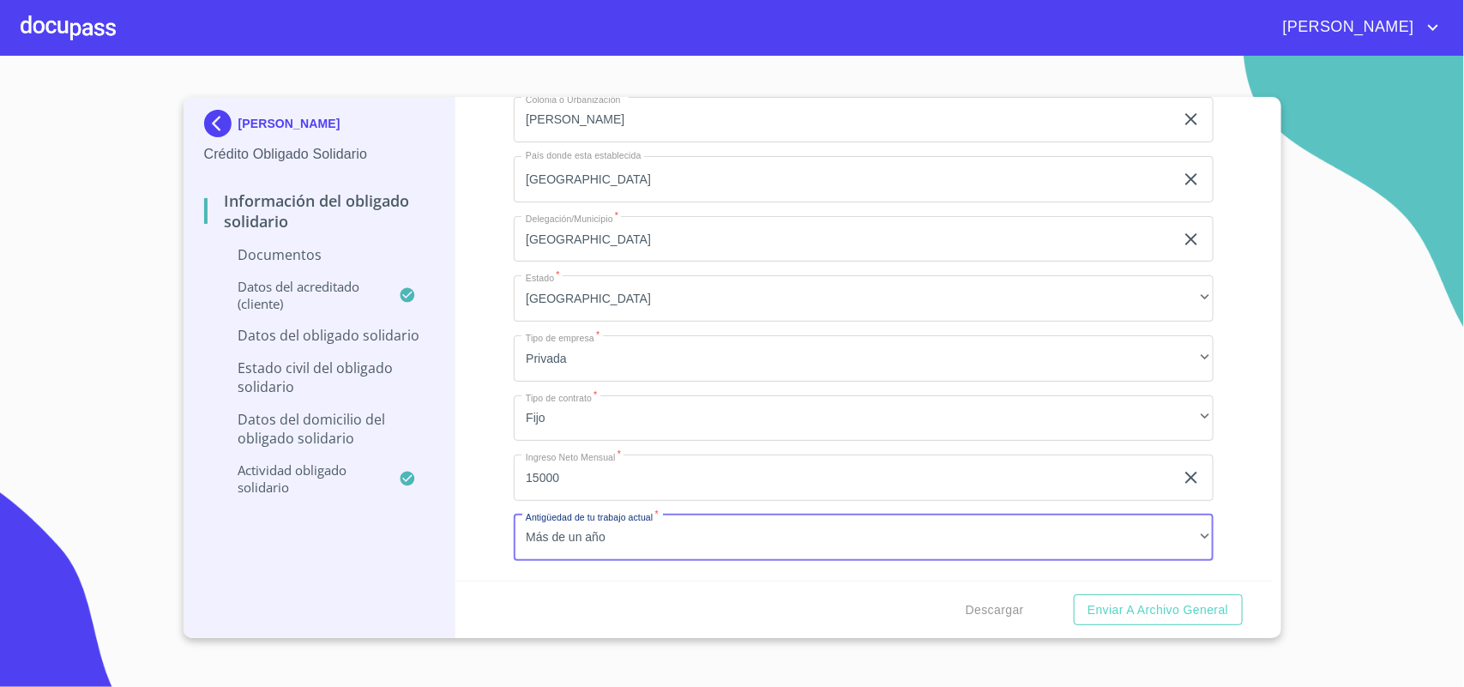
click at [328, 455] on div "Datos del Domicilio del Obligado Solidario" at bounding box center [319, 435] width 231 height 51
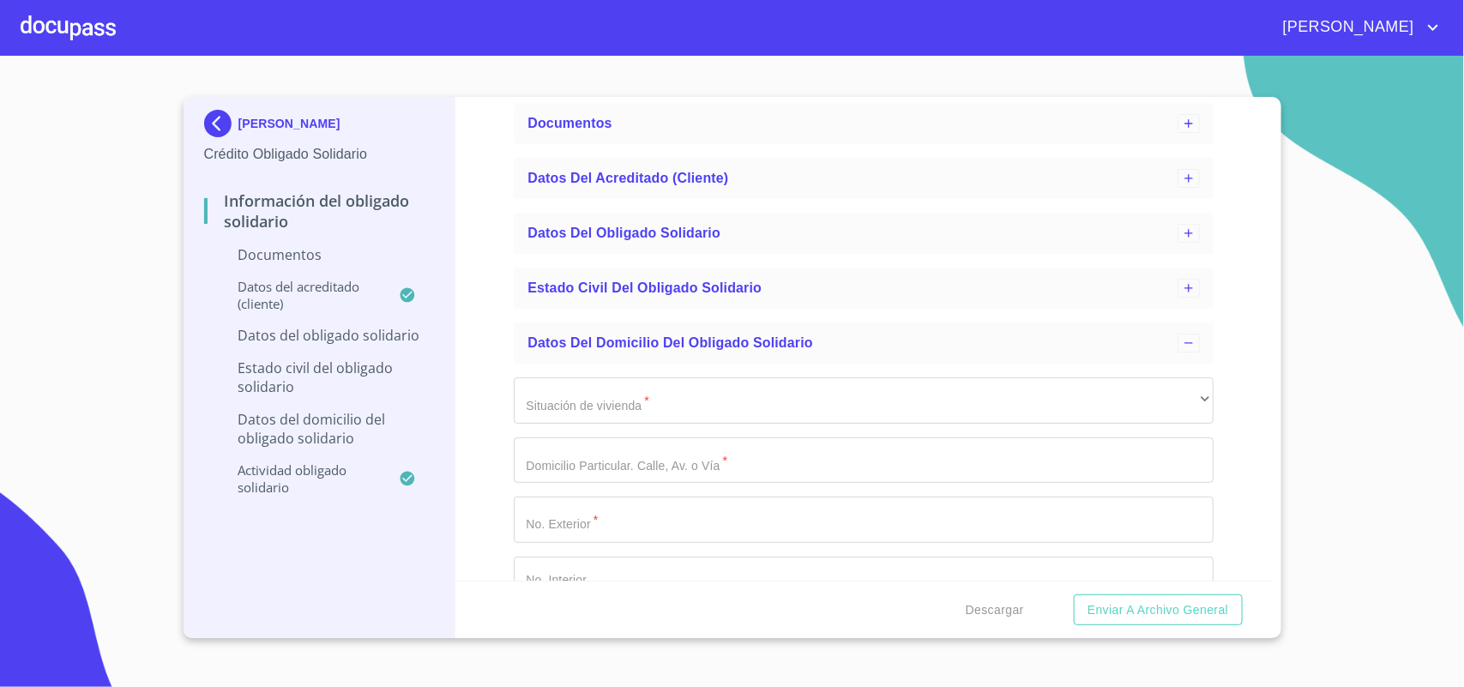
scroll to position [123, 0]
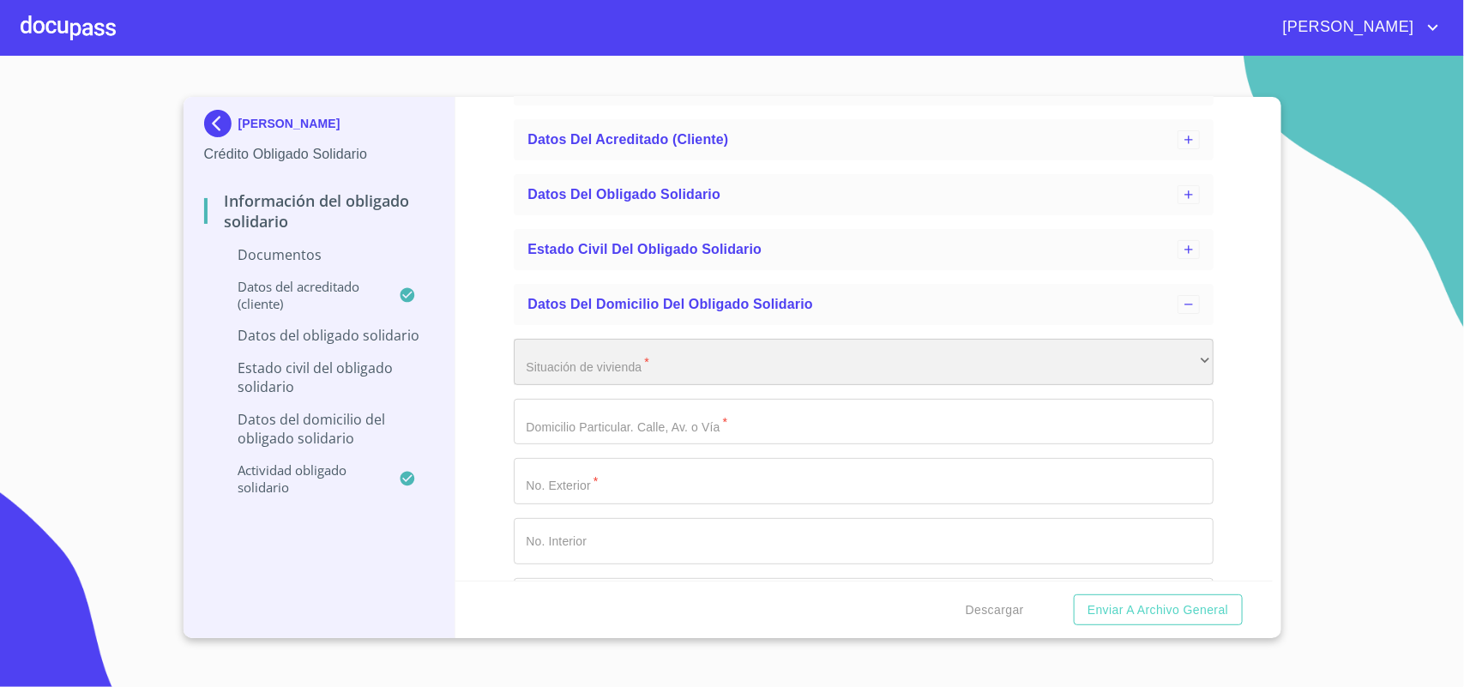
click at [614, 346] on div "​" at bounding box center [864, 362] width 700 height 46
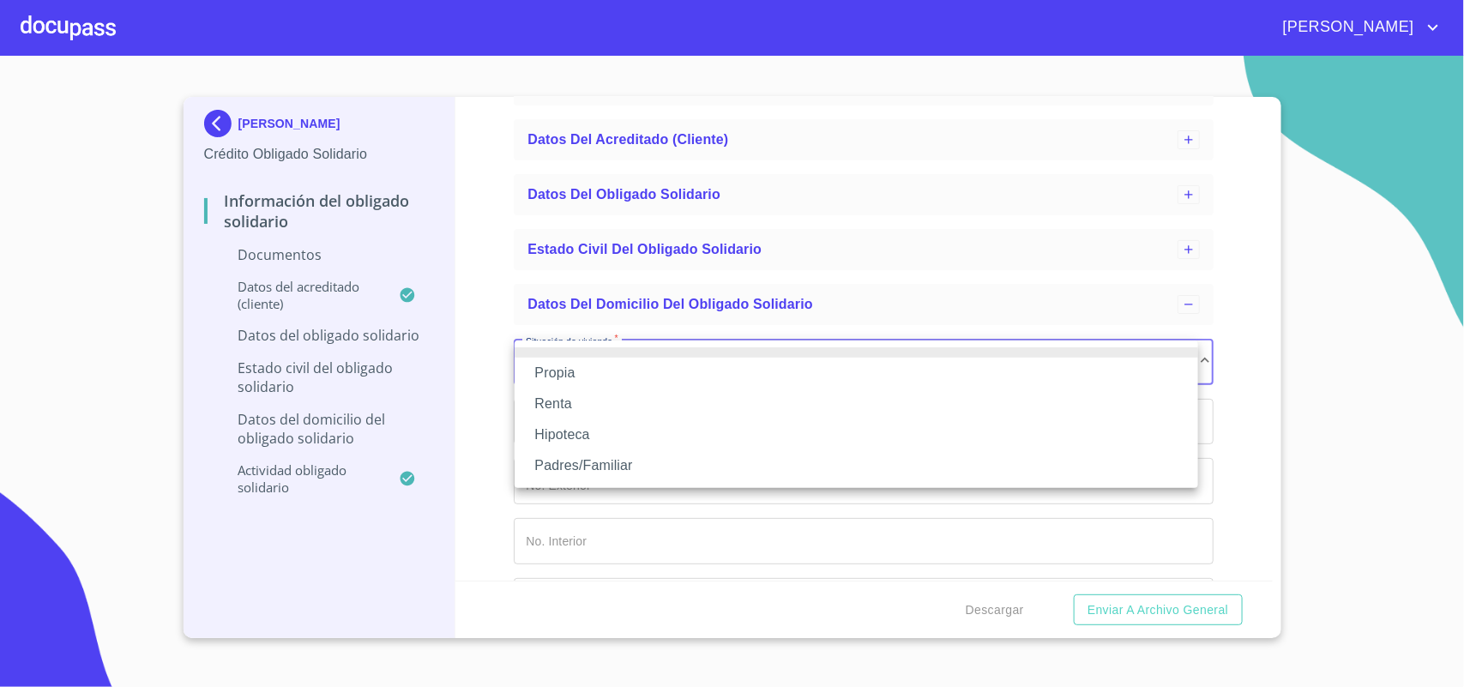
click at [592, 366] on li "Propia" at bounding box center [857, 373] width 684 height 31
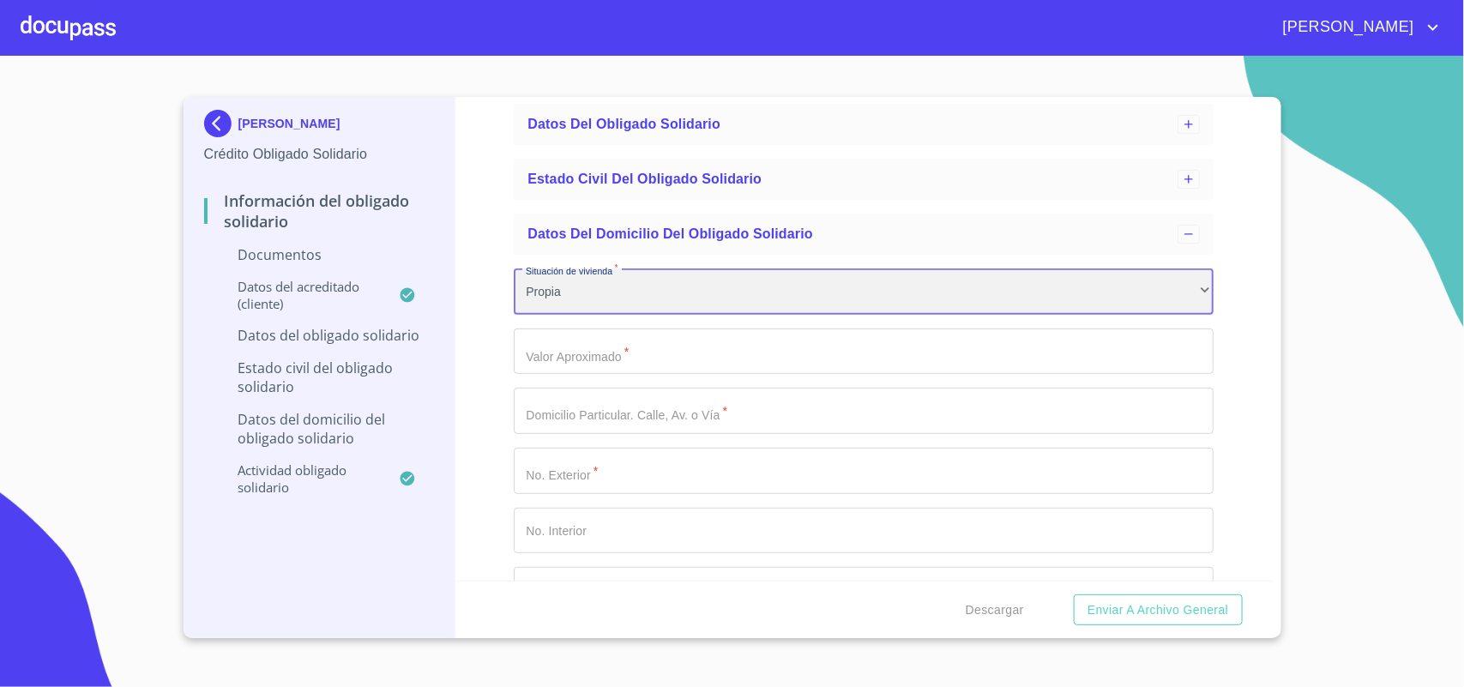
scroll to position [230, 0]
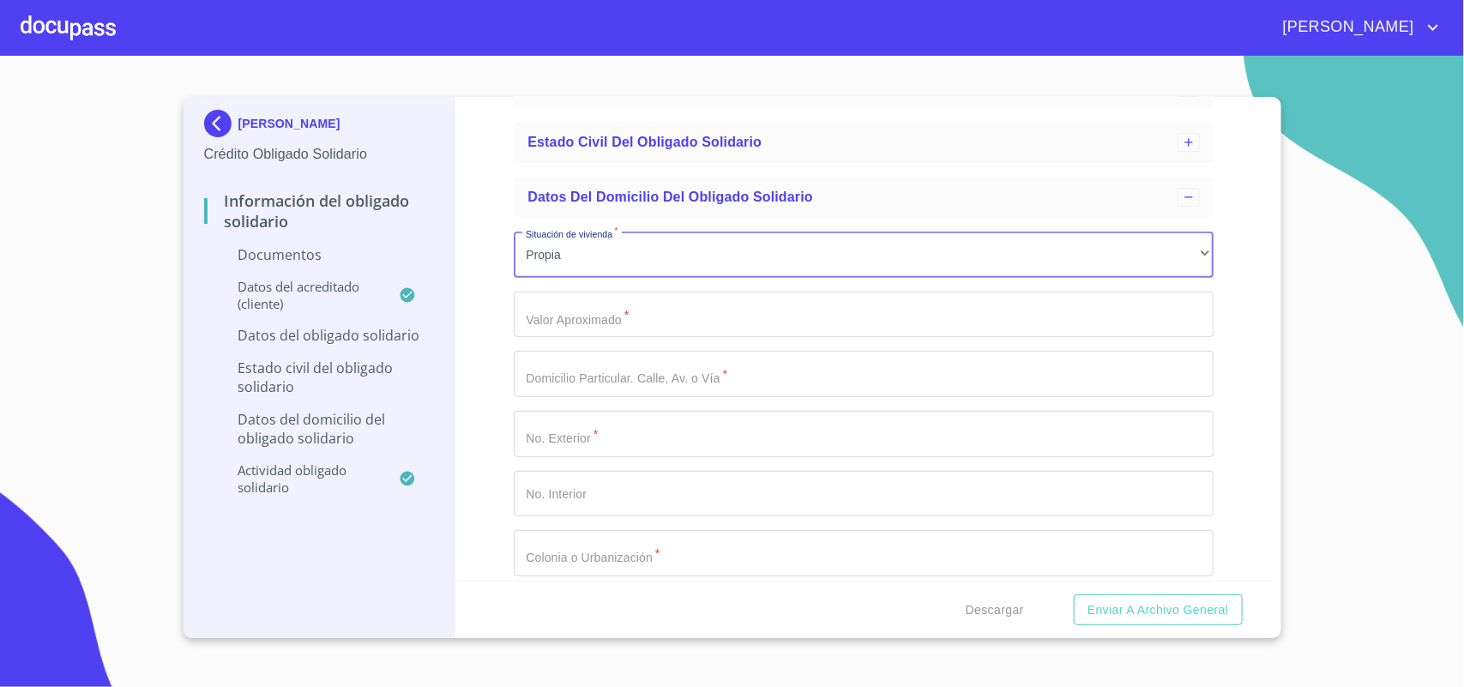
click at [670, 323] on input "Situación de vivienda   *" at bounding box center [864, 315] width 700 height 46
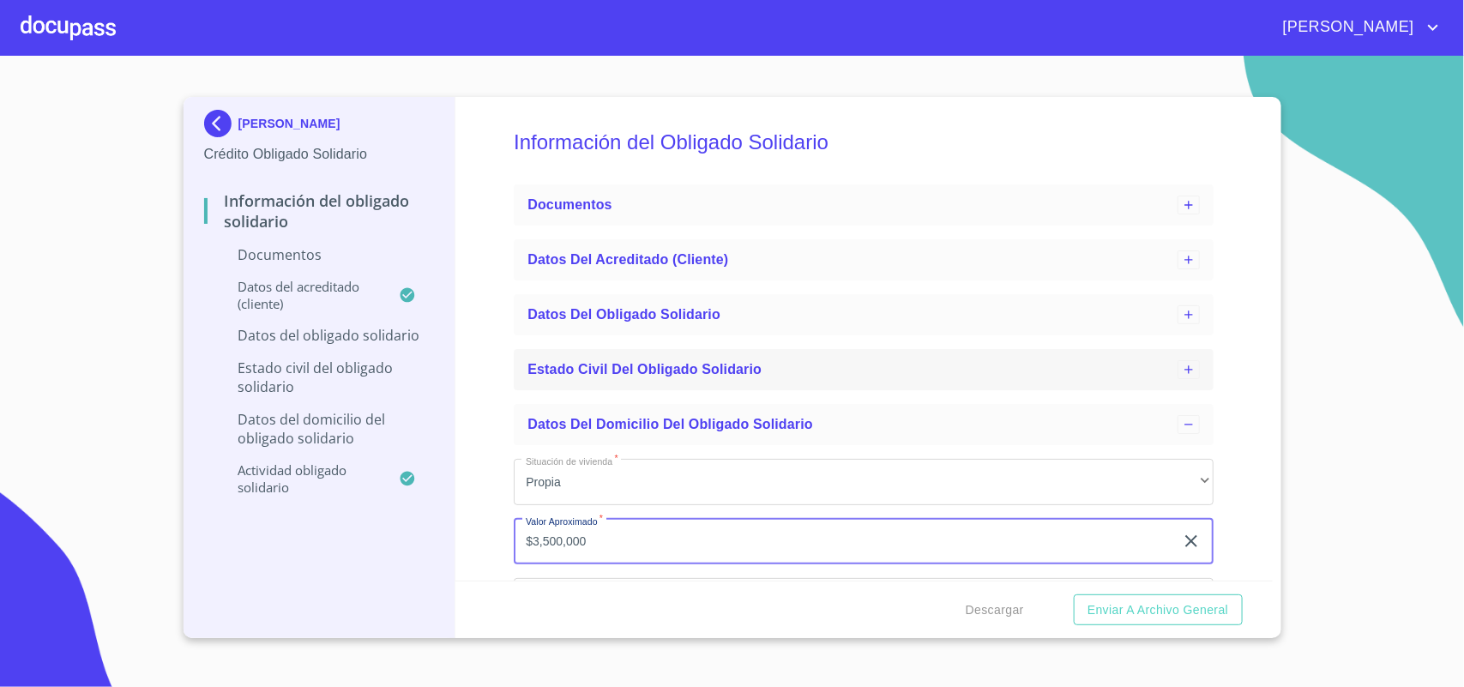
scroll to position [0, 0]
type input "$3,500,000"
drag, startPoint x: 613, startPoint y: 313, endPoint x: 636, endPoint y: 330, distance: 28.1
click at [616, 313] on span "Datos del obligado solidario" at bounding box center [623, 317] width 193 height 15
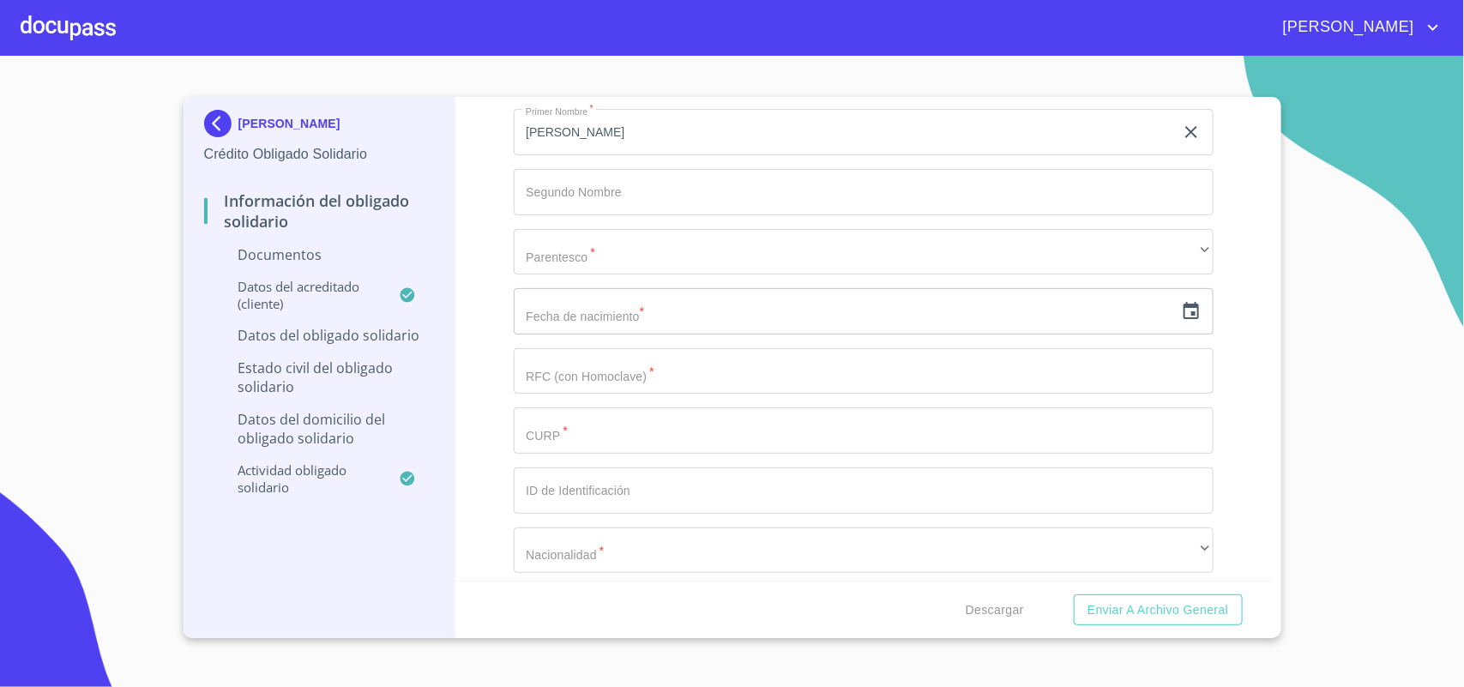
scroll to position [429, 0]
click at [637, 301] on input "Apellido Paterno   *" at bounding box center [864, 304] width 700 height 46
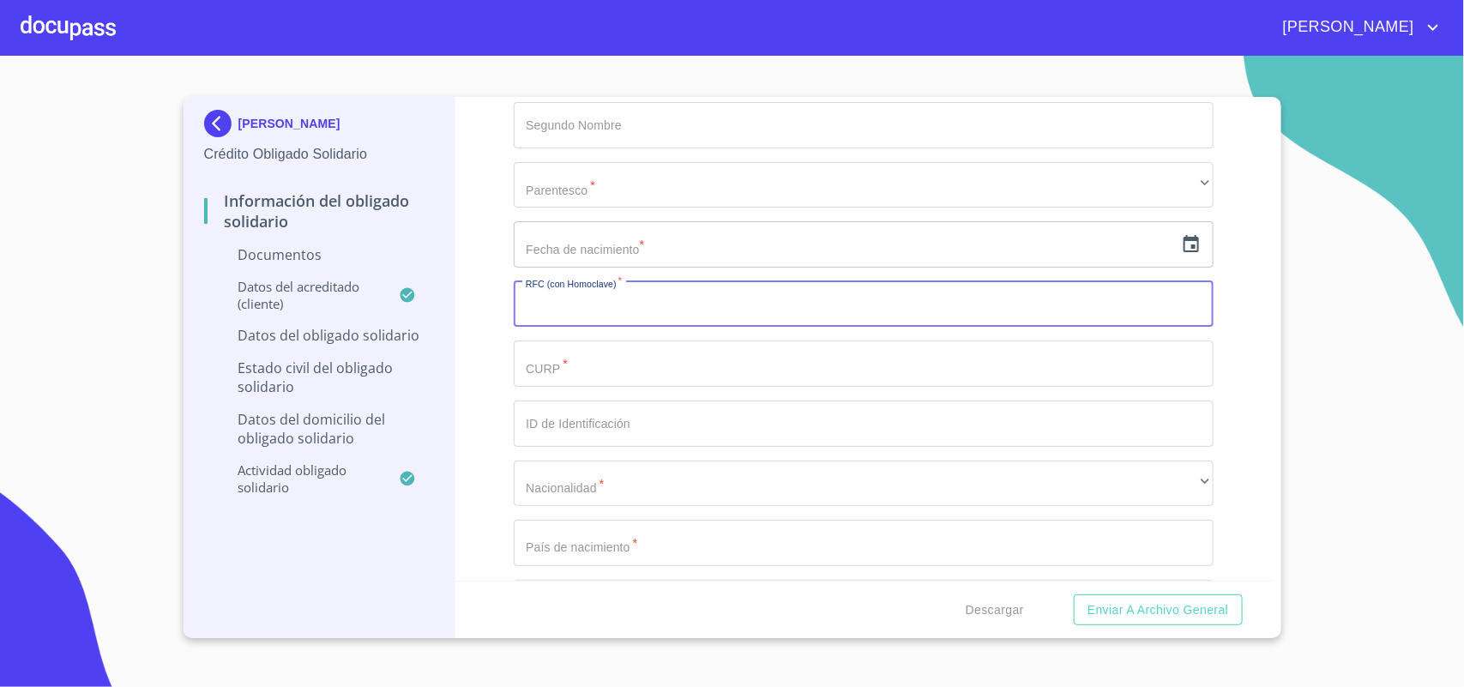
click at [597, 302] on input "Apellido Paterno   *" at bounding box center [864, 304] width 700 height 46
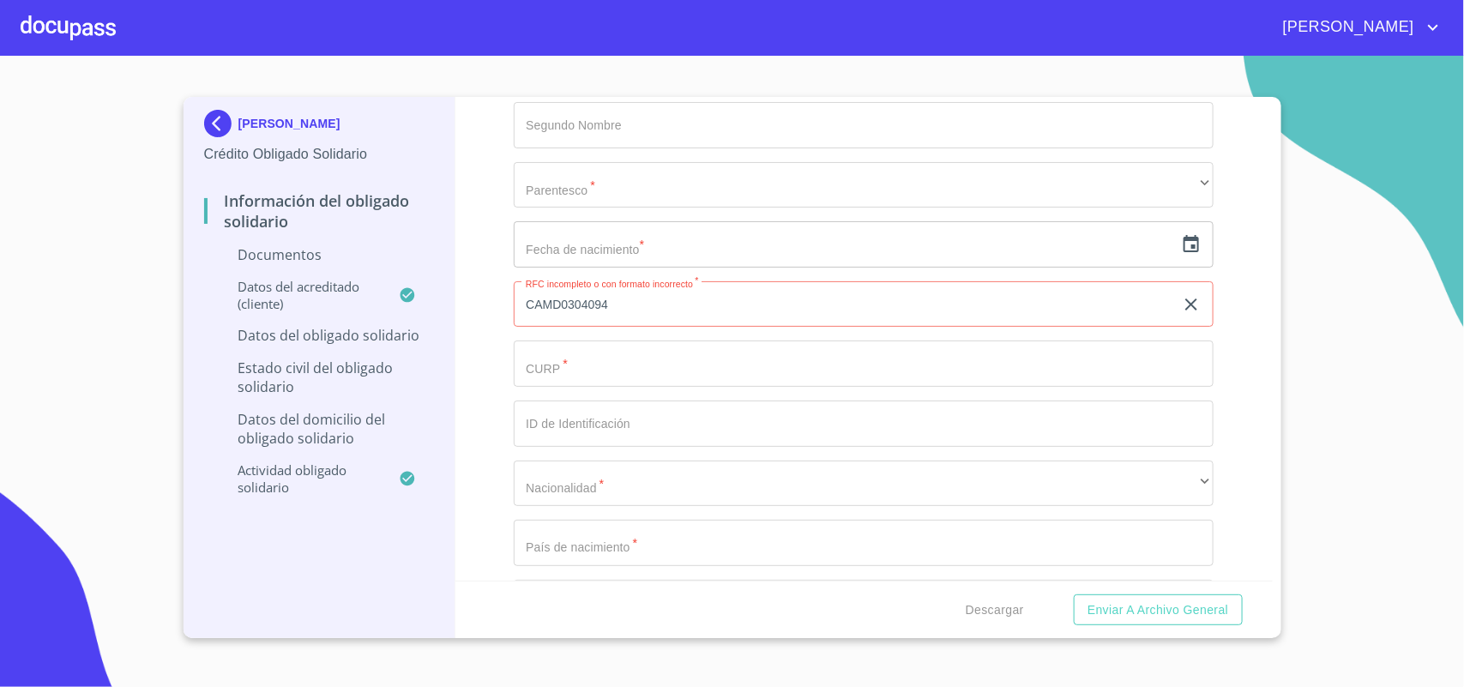
click at [627, 313] on input "CAMD0304094" at bounding box center [844, 304] width 660 height 46
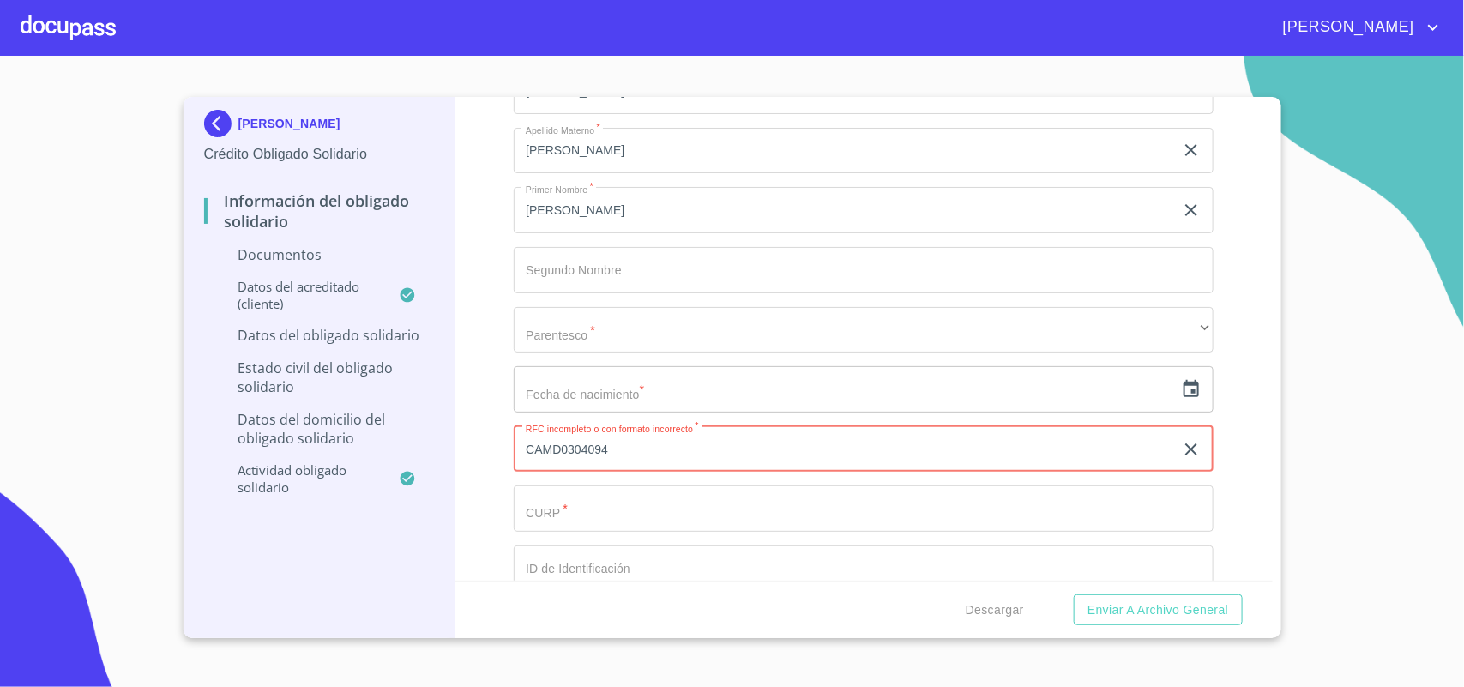
scroll to position [322, 0]
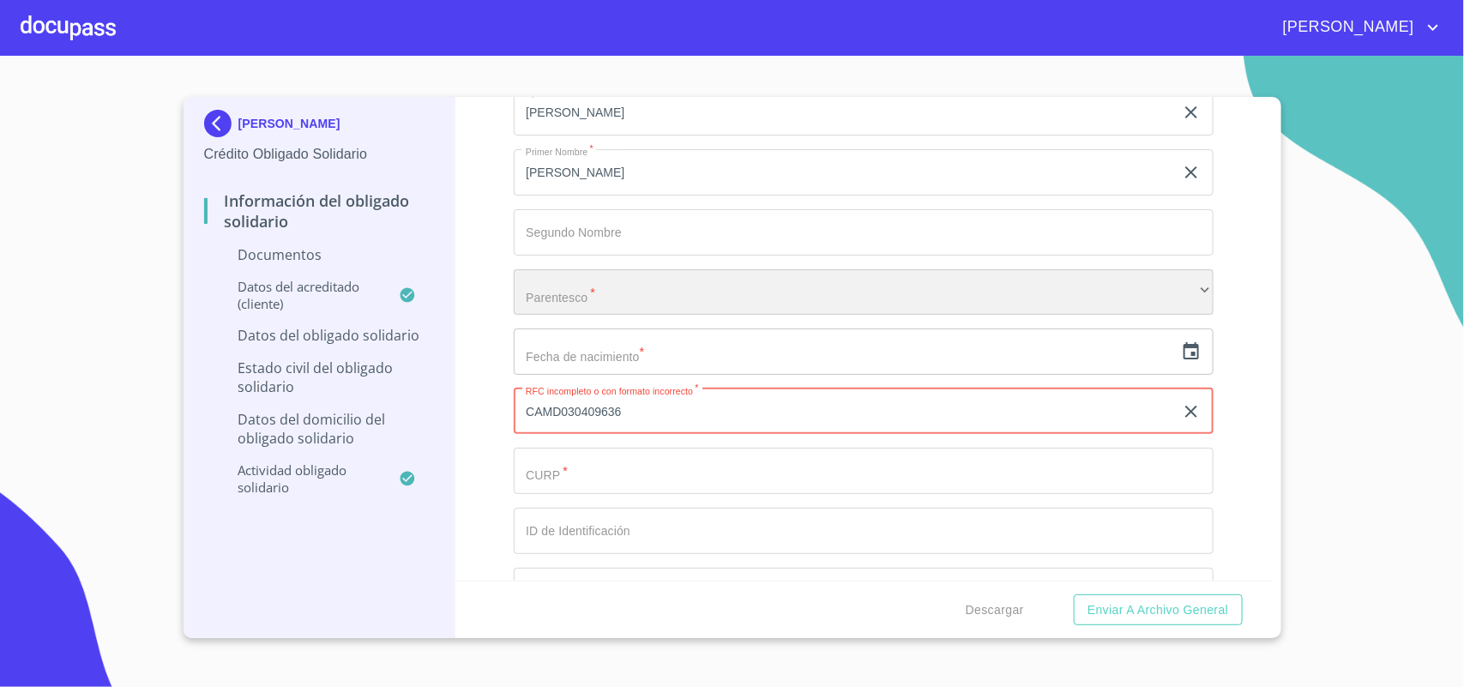
click at [606, 269] on div "​" at bounding box center [864, 292] width 700 height 46
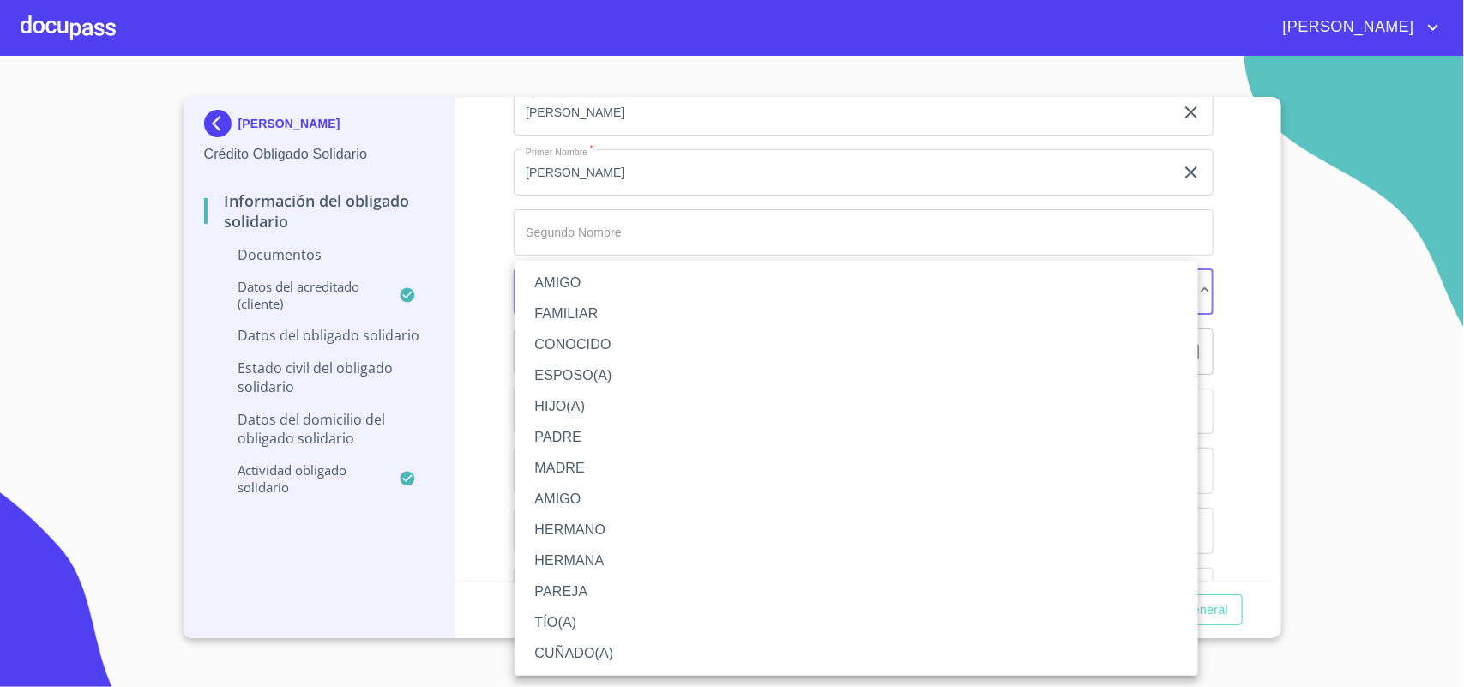
click at [487, 254] on div at bounding box center [732, 343] width 1464 height 687
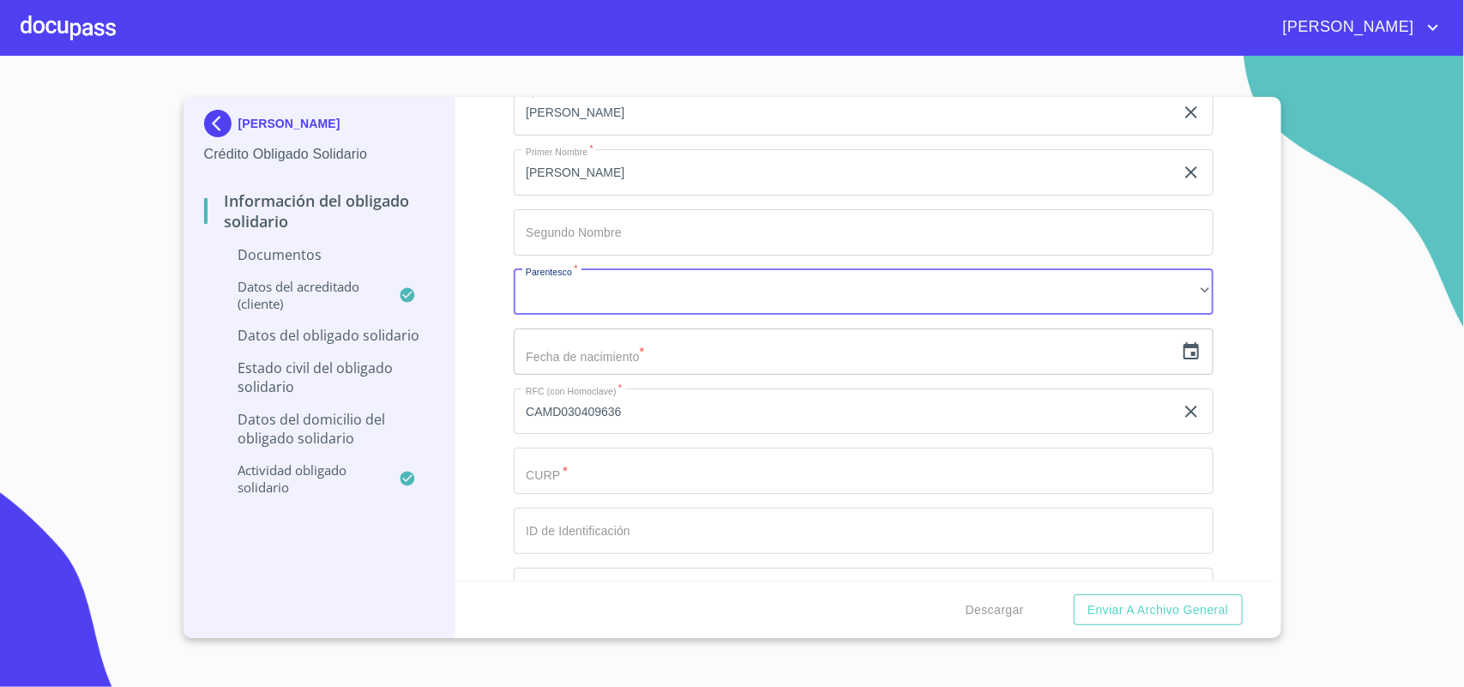
click at [533, 410] on input "CAMD030409636" at bounding box center [844, 412] width 660 height 46
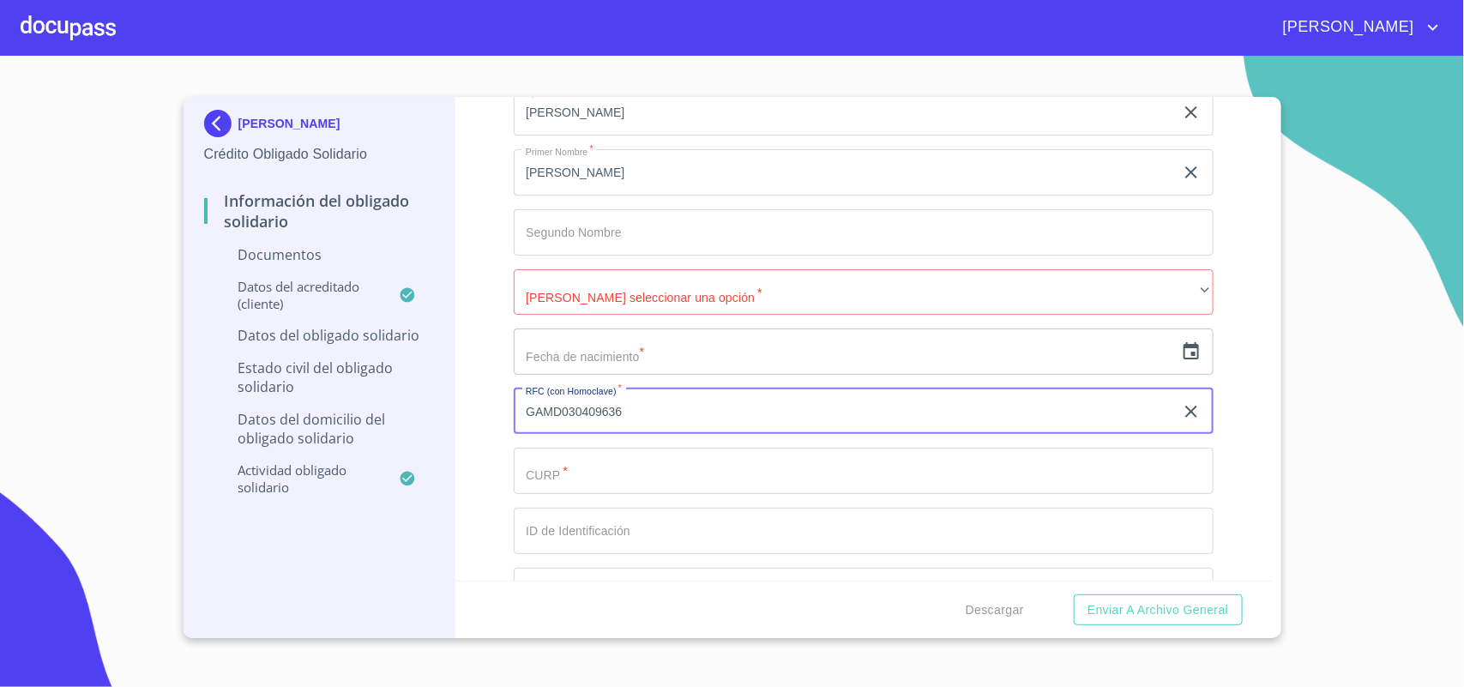
type input "GAMD030409636"
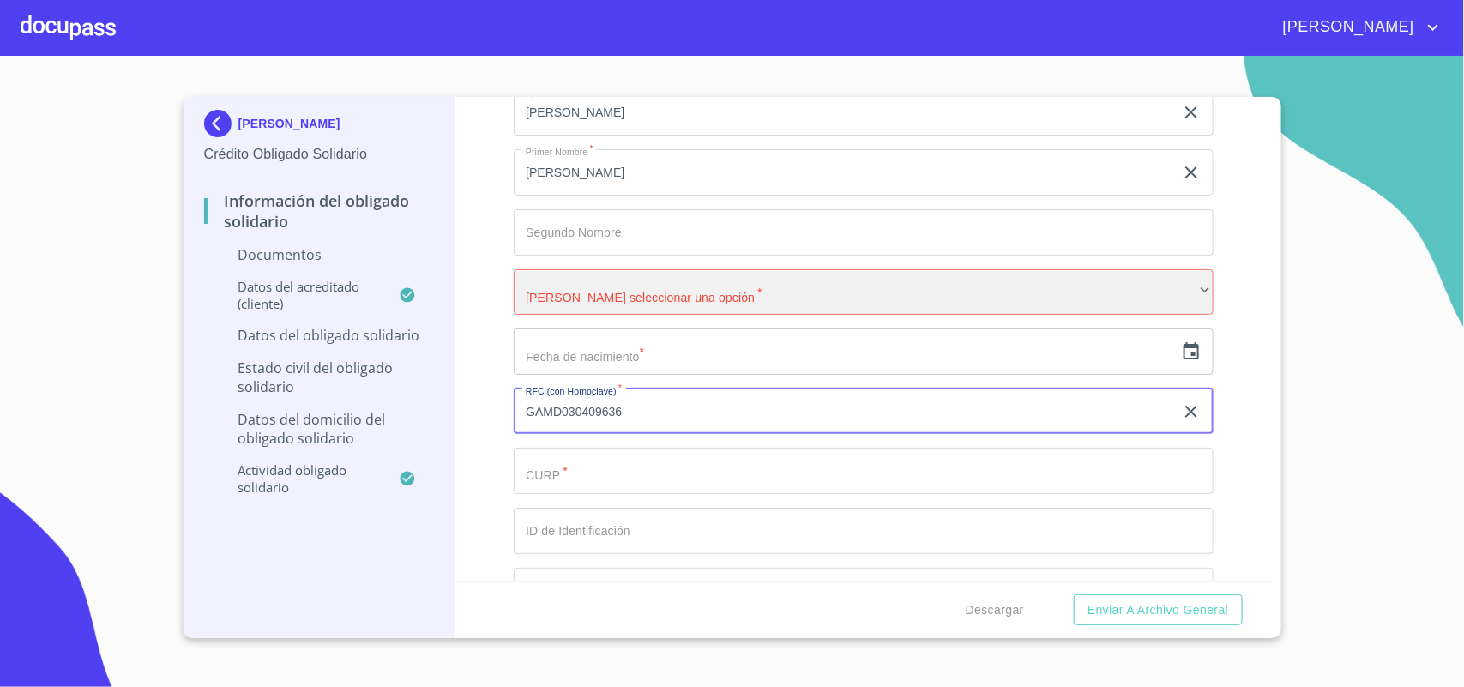
click at [695, 289] on div "​" at bounding box center [864, 292] width 700 height 46
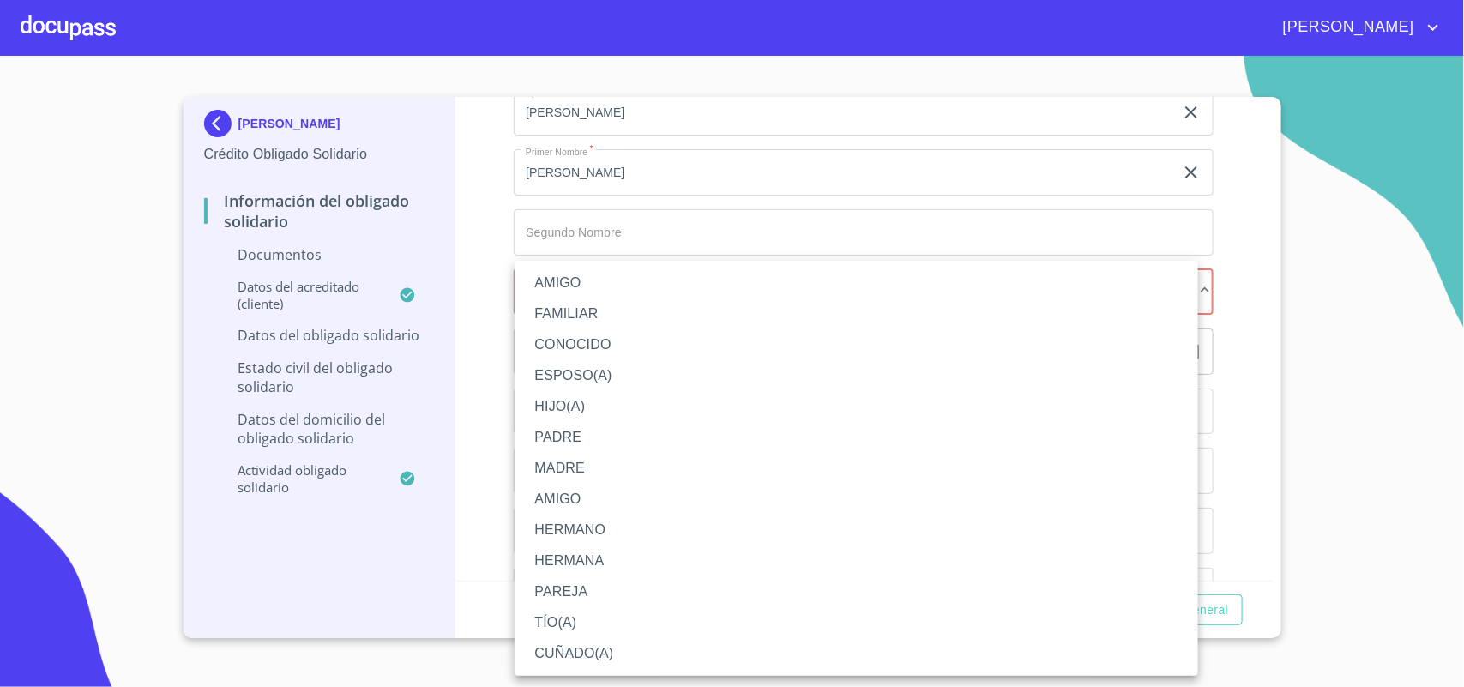
click at [602, 527] on li "HERMANO" at bounding box center [857, 530] width 684 height 31
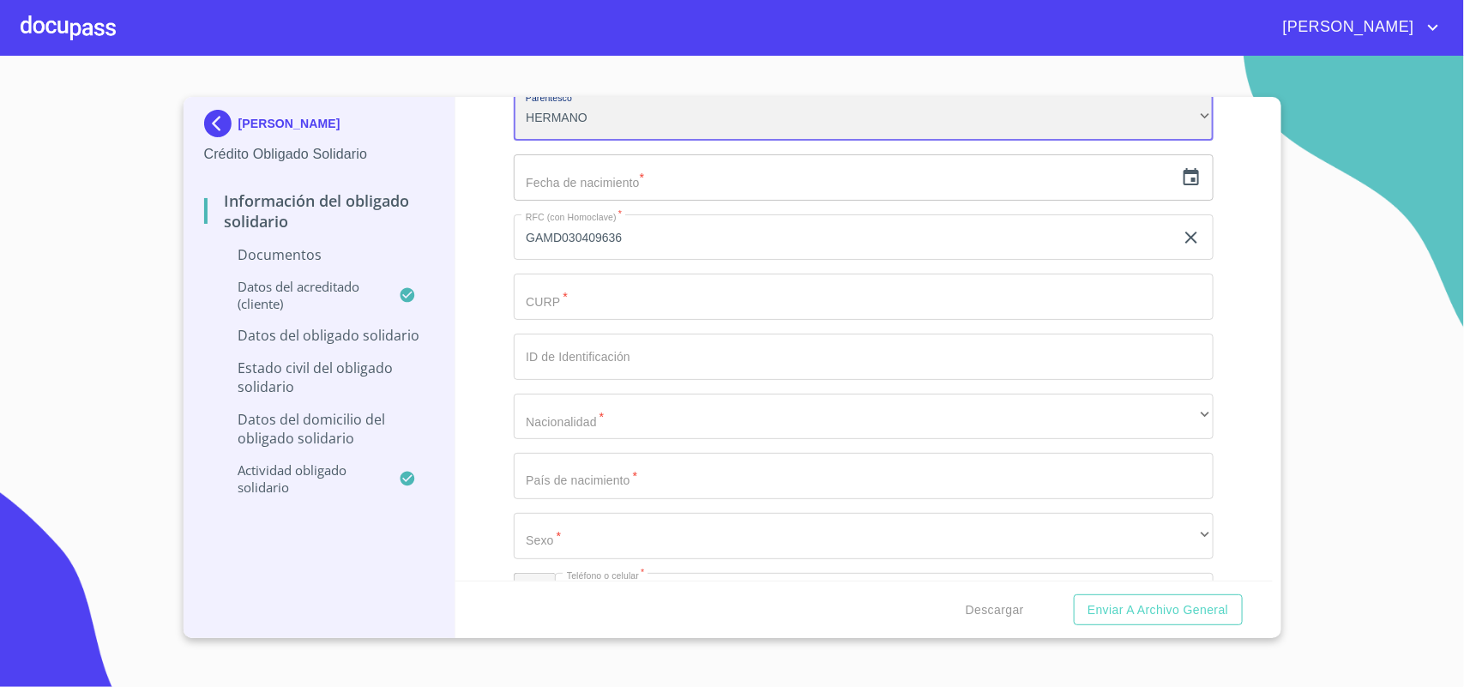
scroll to position [536, 0]
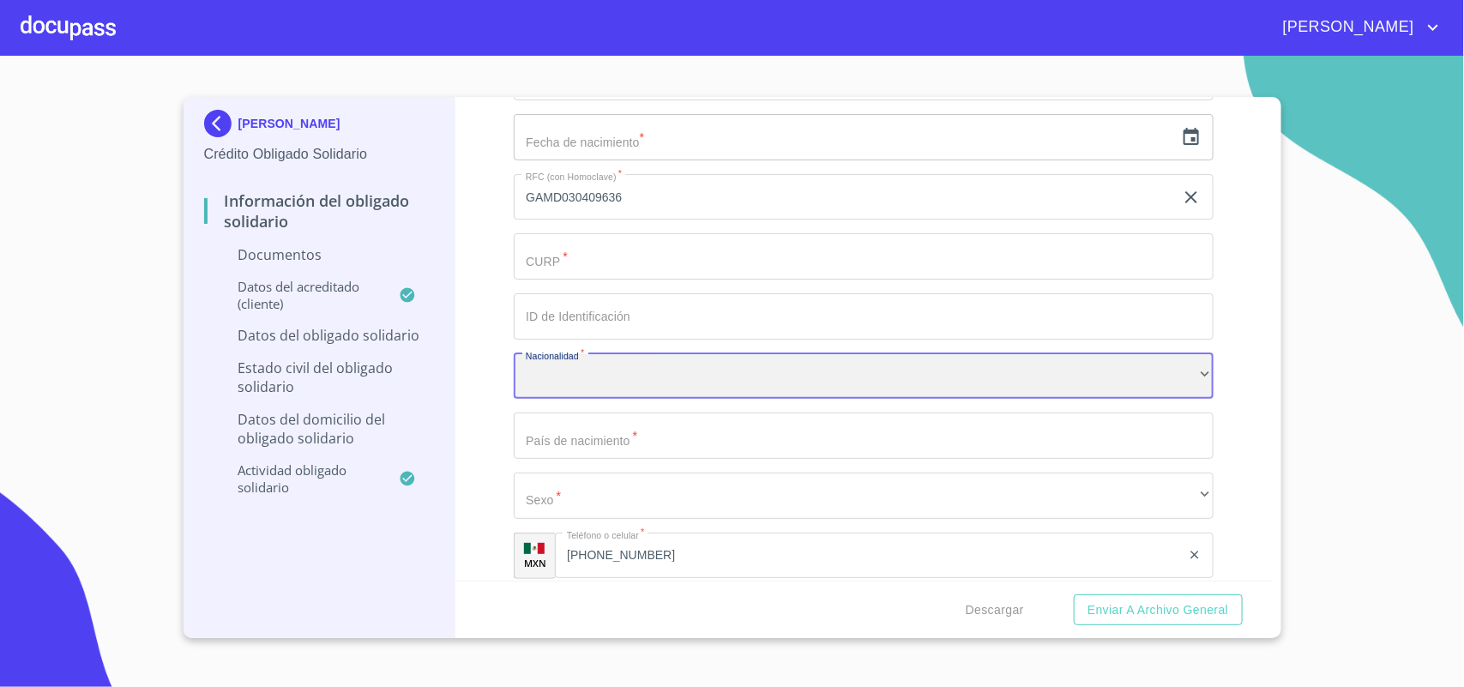
click at [597, 390] on div "​" at bounding box center [864, 376] width 700 height 46
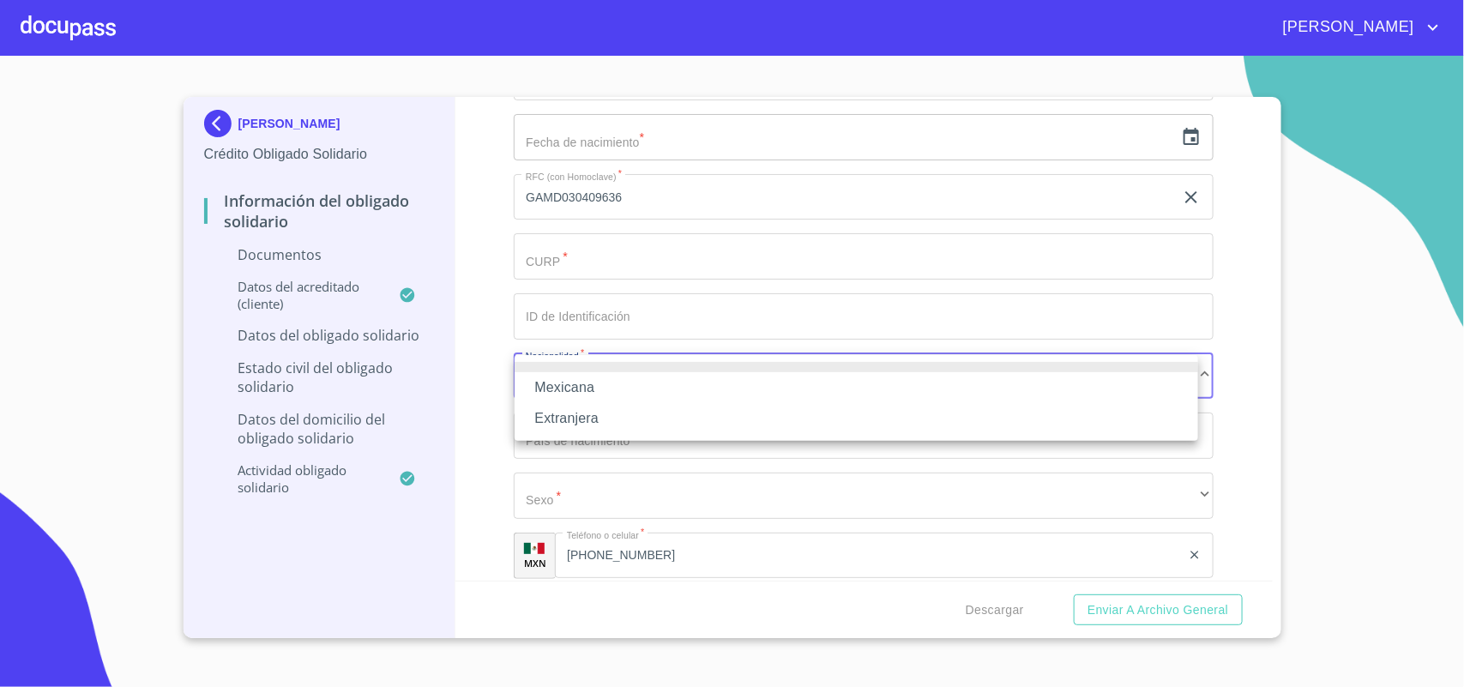
click at [597, 391] on li "Mexicana" at bounding box center [857, 387] width 684 height 31
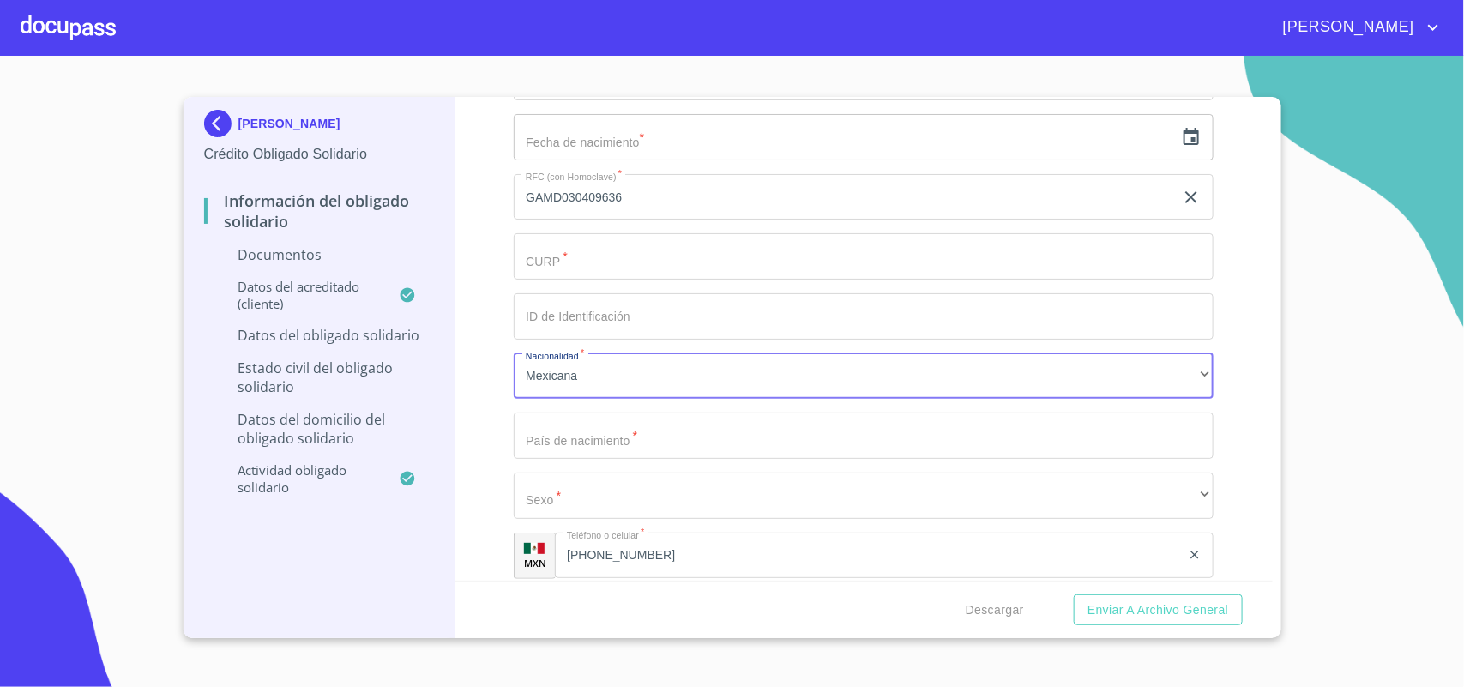
click at [637, 437] on input "Apellido Paterno   *" at bounding box center [864, 436] width 700 height 46
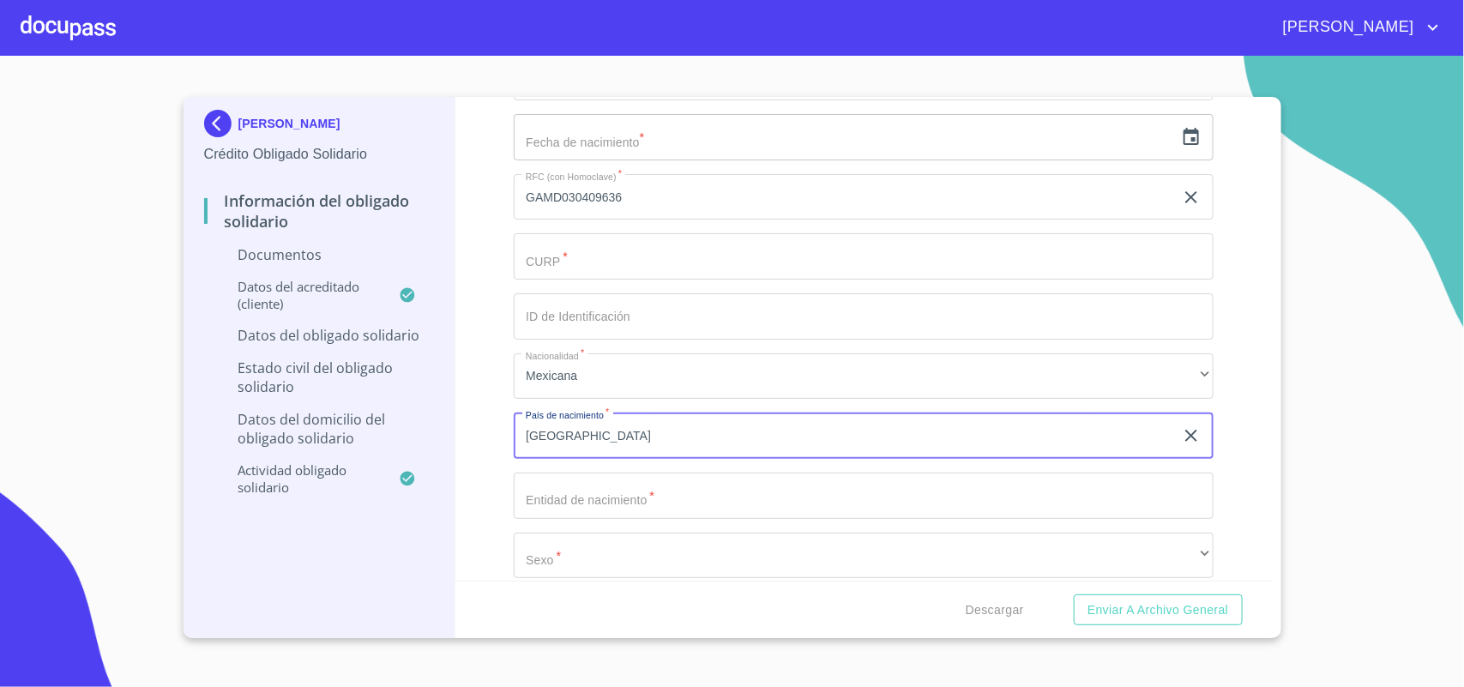
type input "[GEOGRAPHIC_DATA]"
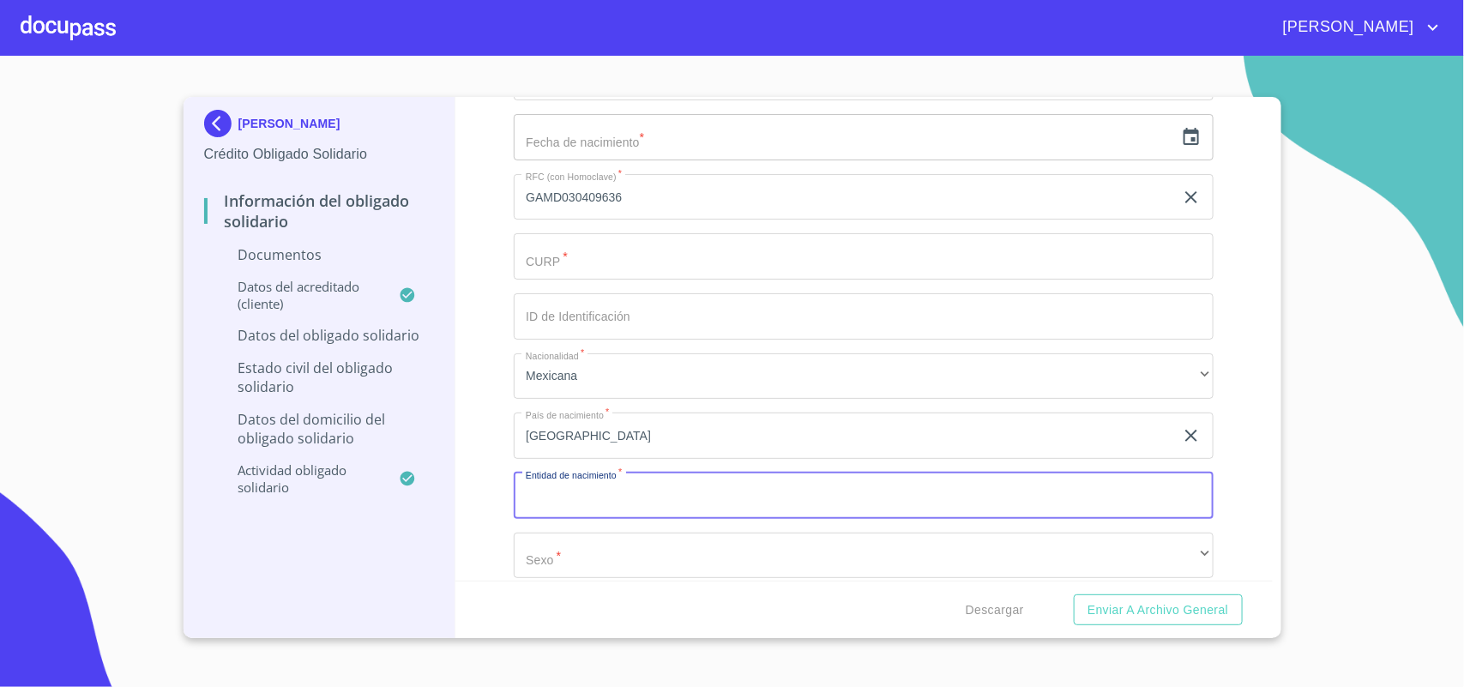
scroll to position [643, 0]
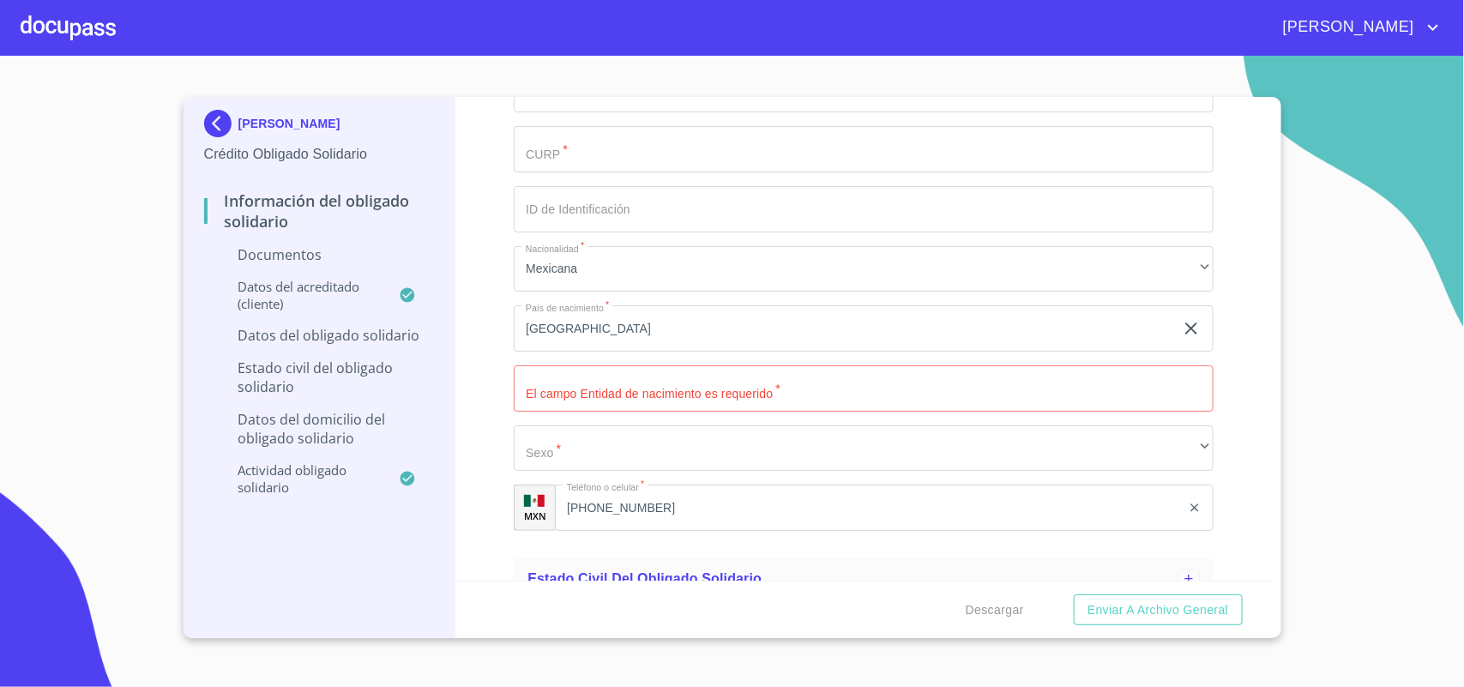
click at [753, 353] on div "Apellido Paterno   * GARCIA ​ Apellido Materno   * MAGAÑA ​ Primer Nombre   * D…" at bounding box center [864, 120] width 700 height 850
click at [720, 395] on input "Apellido Paterno   *" at bounding box center [864, 388] width 700 height 46
type input "GUADALAJARA"
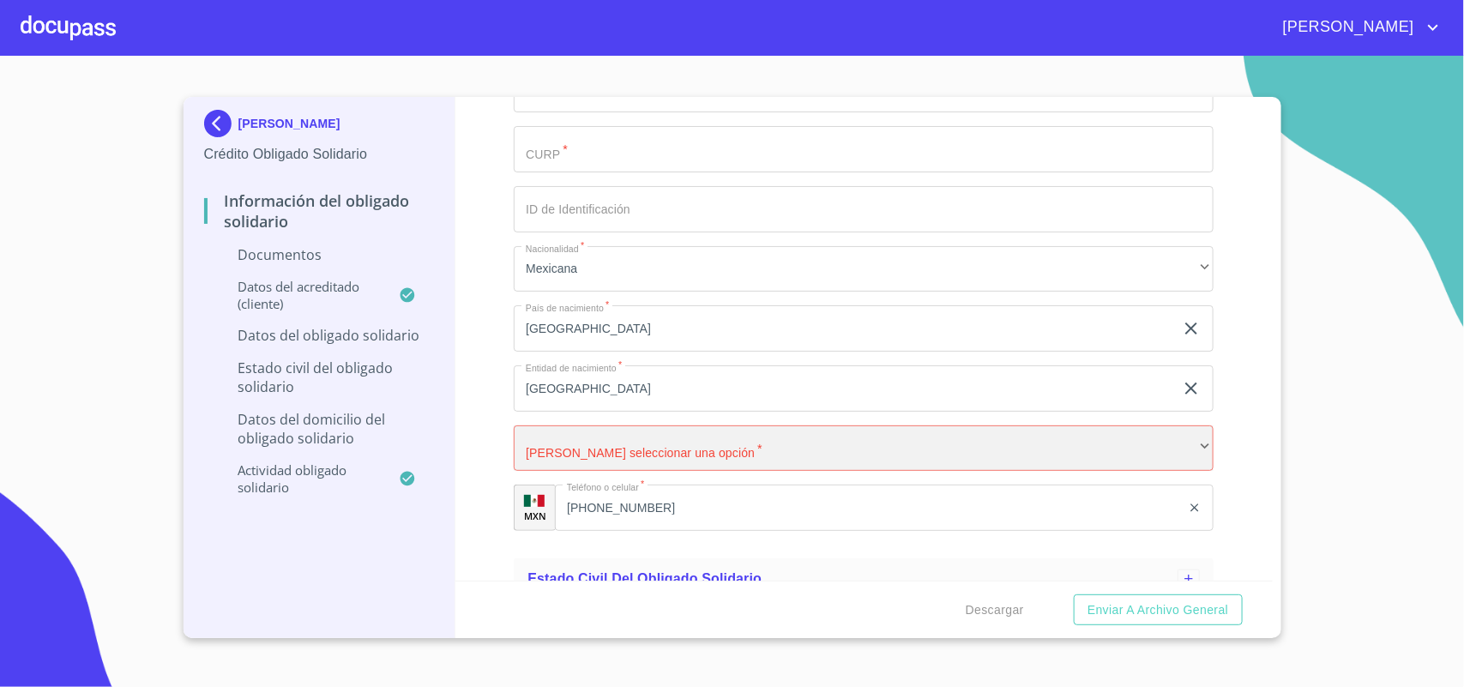
click at [798, 463] on div "​" at bounding box center [864, 448] width 700 height 46
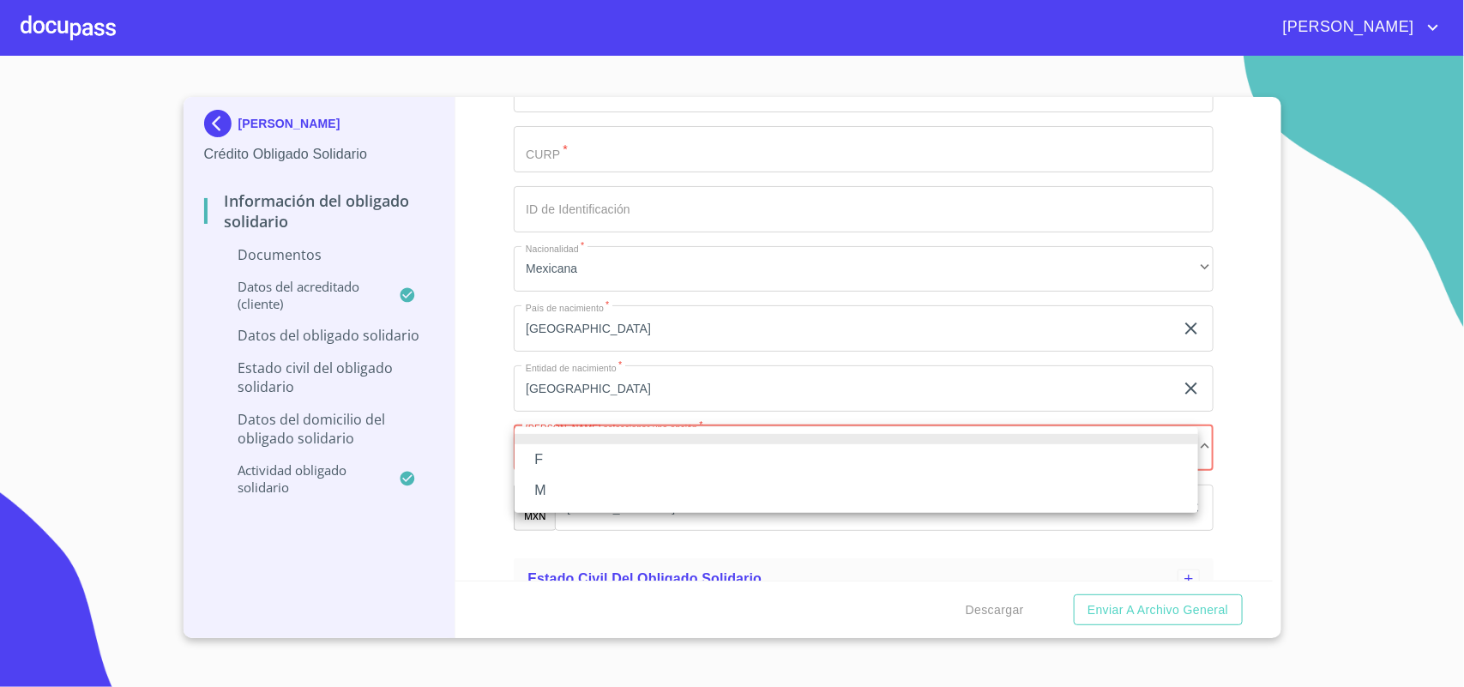
click at [659, 491] on li "M" at bounding box center [857, 490] width 684 height 31
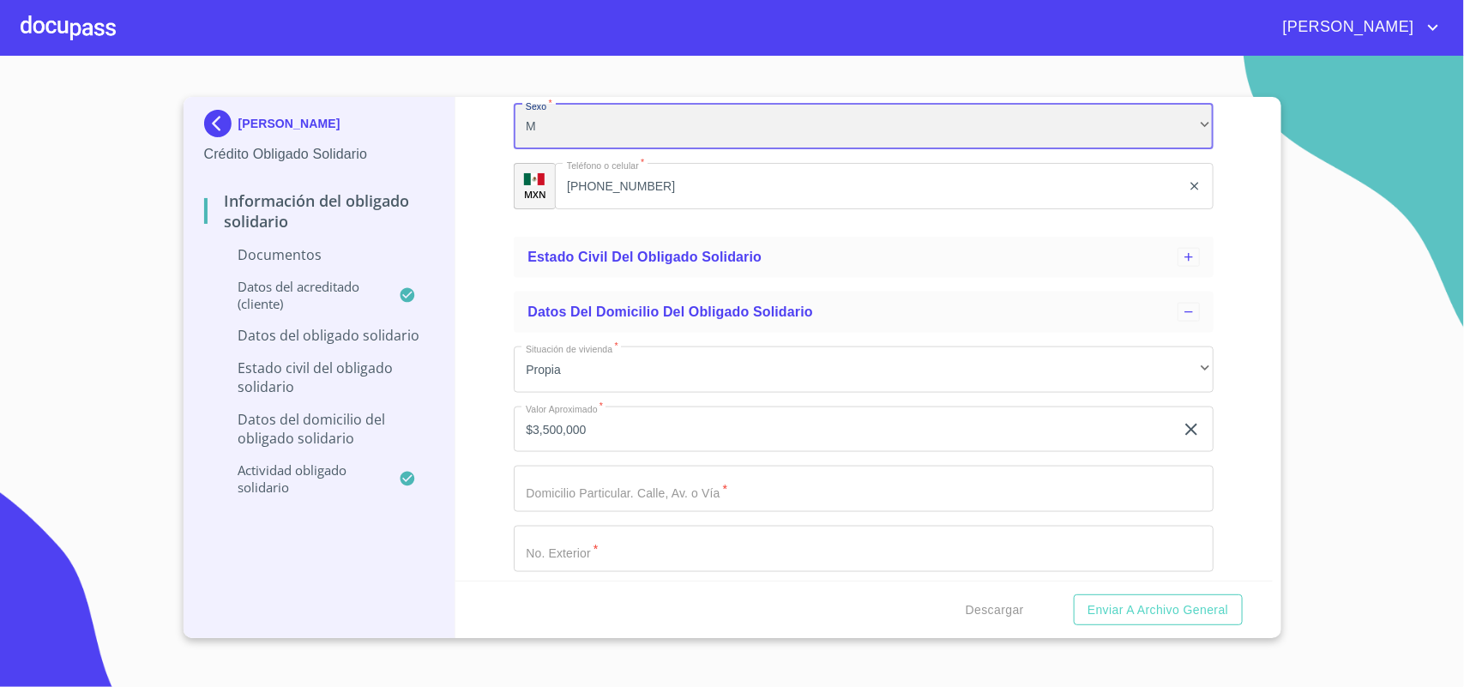
scroll to position [1072, 0]
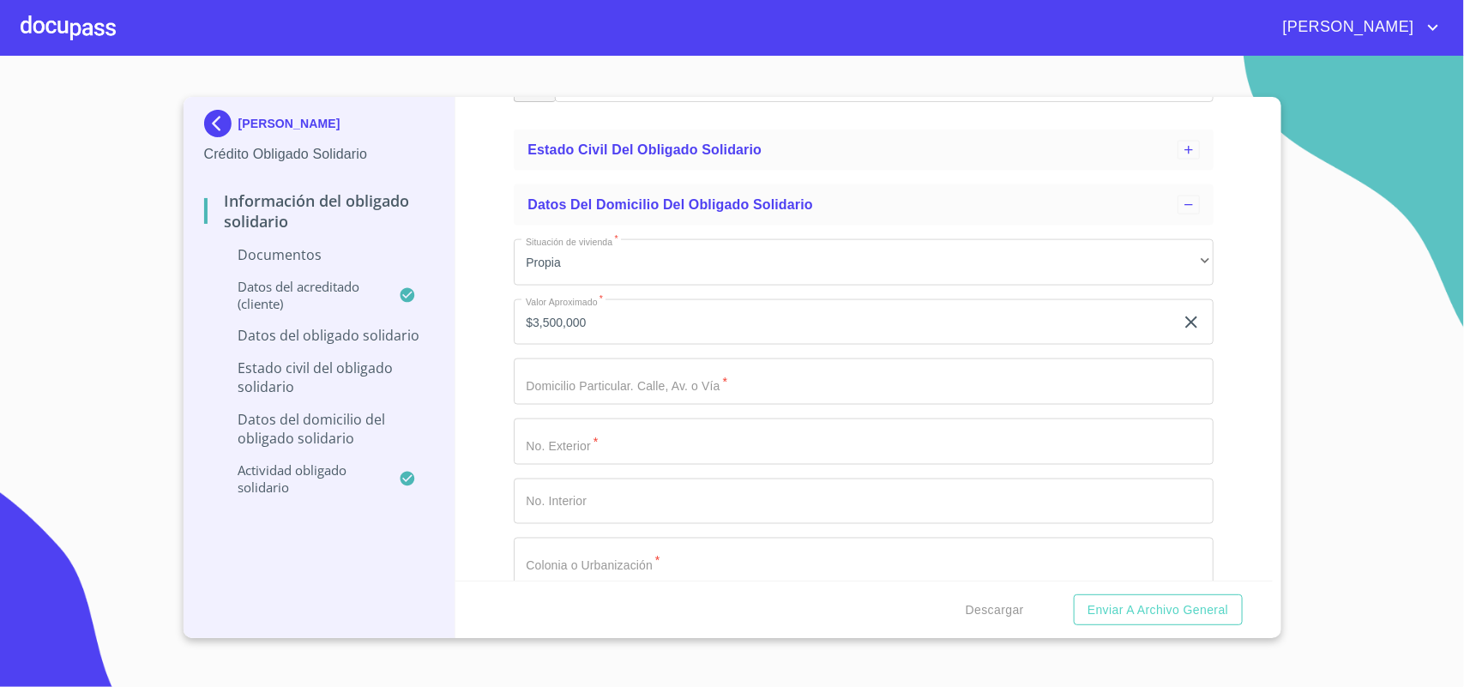
click at [666, 390] on input "Apellido Paterno   *" at bounding box center [864, 382] width 700 height 46
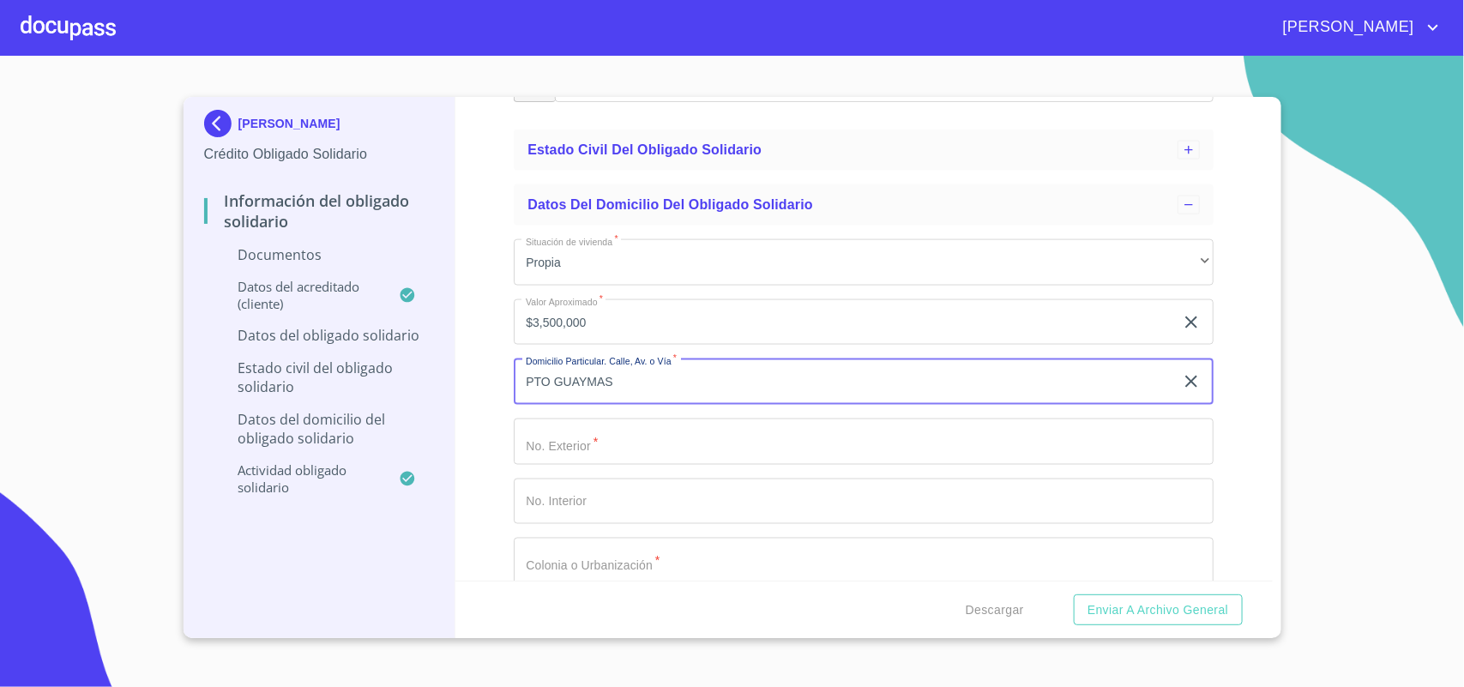
type input "PTO GUAYMAS"
click at [610, 449] on input "Apellido Paterno   *" at bounding box center [864, 442] width 700 height 46
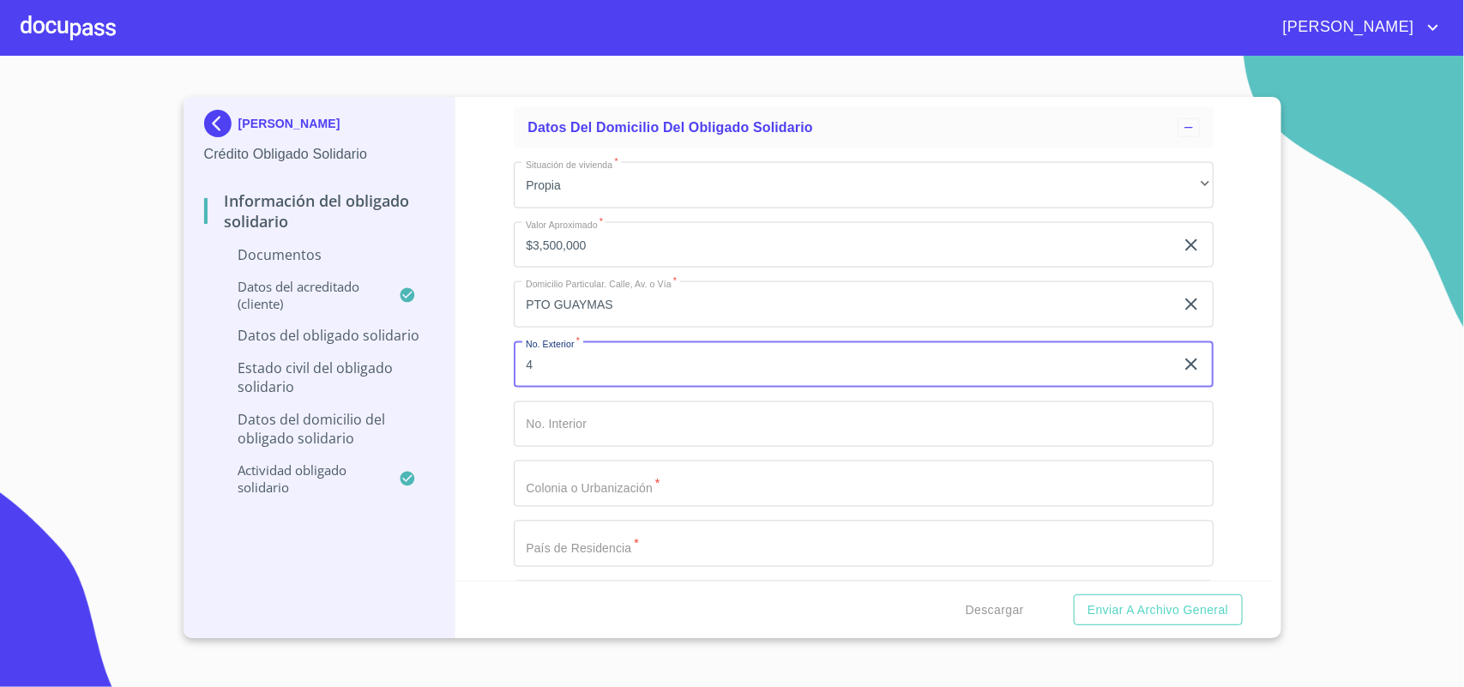
scroll to position [1287, 0]
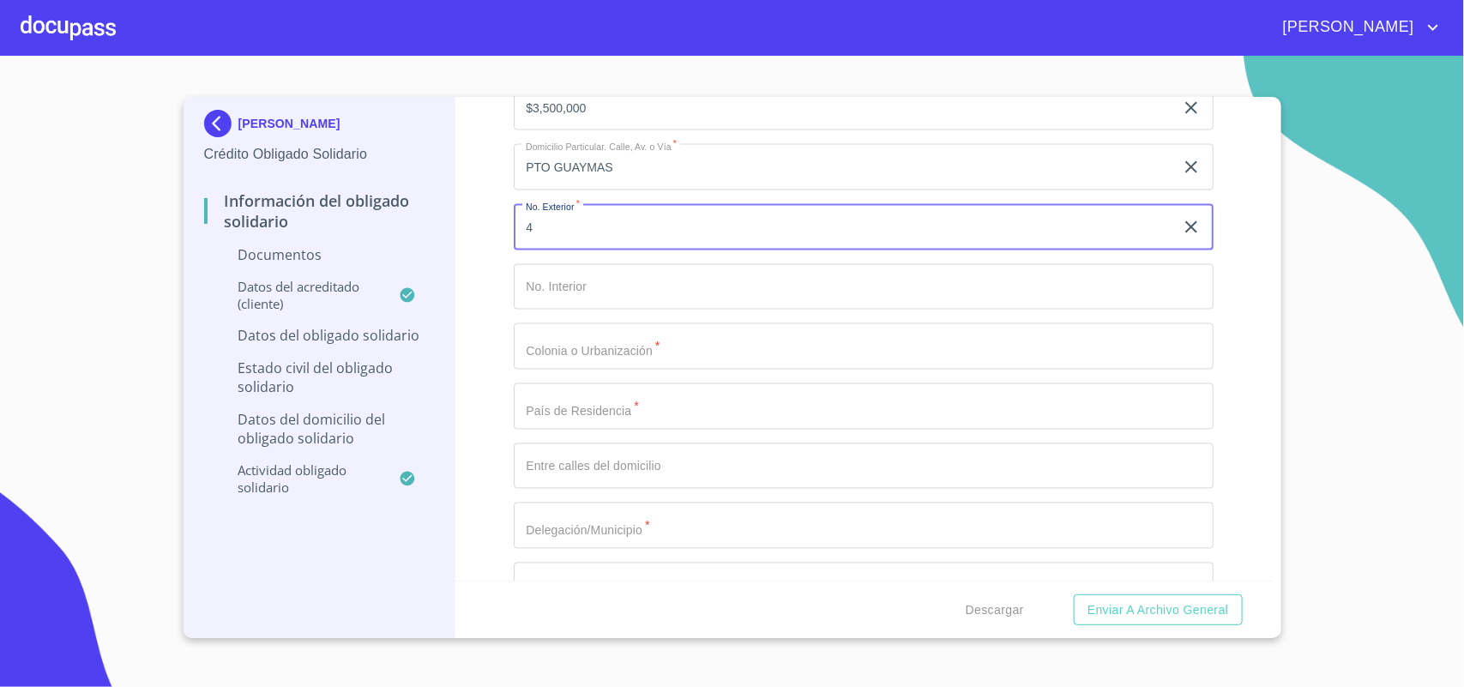
type input "4"
click at [606, 339] on input "Apellido Paterno   *" at bounding box center [864, 346] width 700 height 46
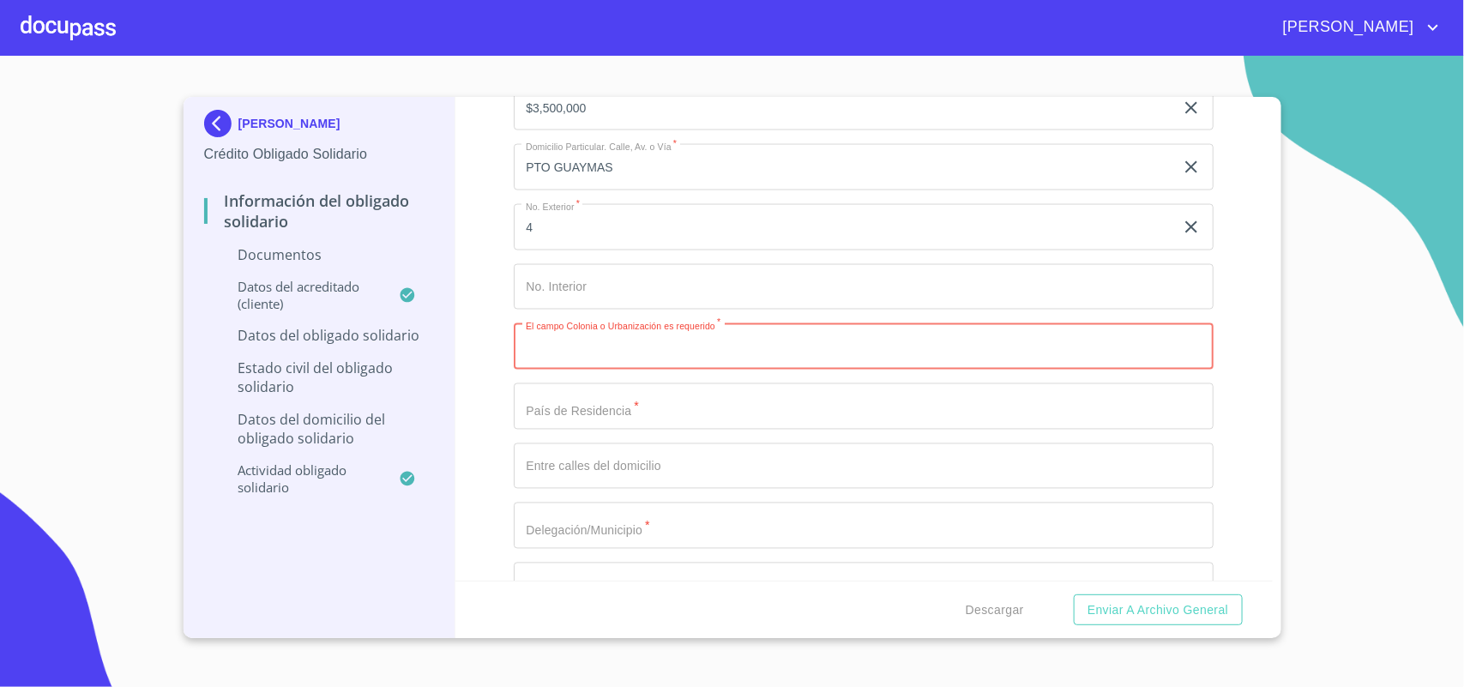
paste input "SAN PEDRITO"
type input "SAN PEDRITO"
click at [616, 431] on div "Situación de vivienda   * Propia ​ Valor Aproximado   * $3,500,000 ​ Domicilio …" at bounding box center [864, 406] width 700 height 790
click at [624, 420] on input "Apellido Paterno   *" at bounding box center [864, 406] width 700 height 46
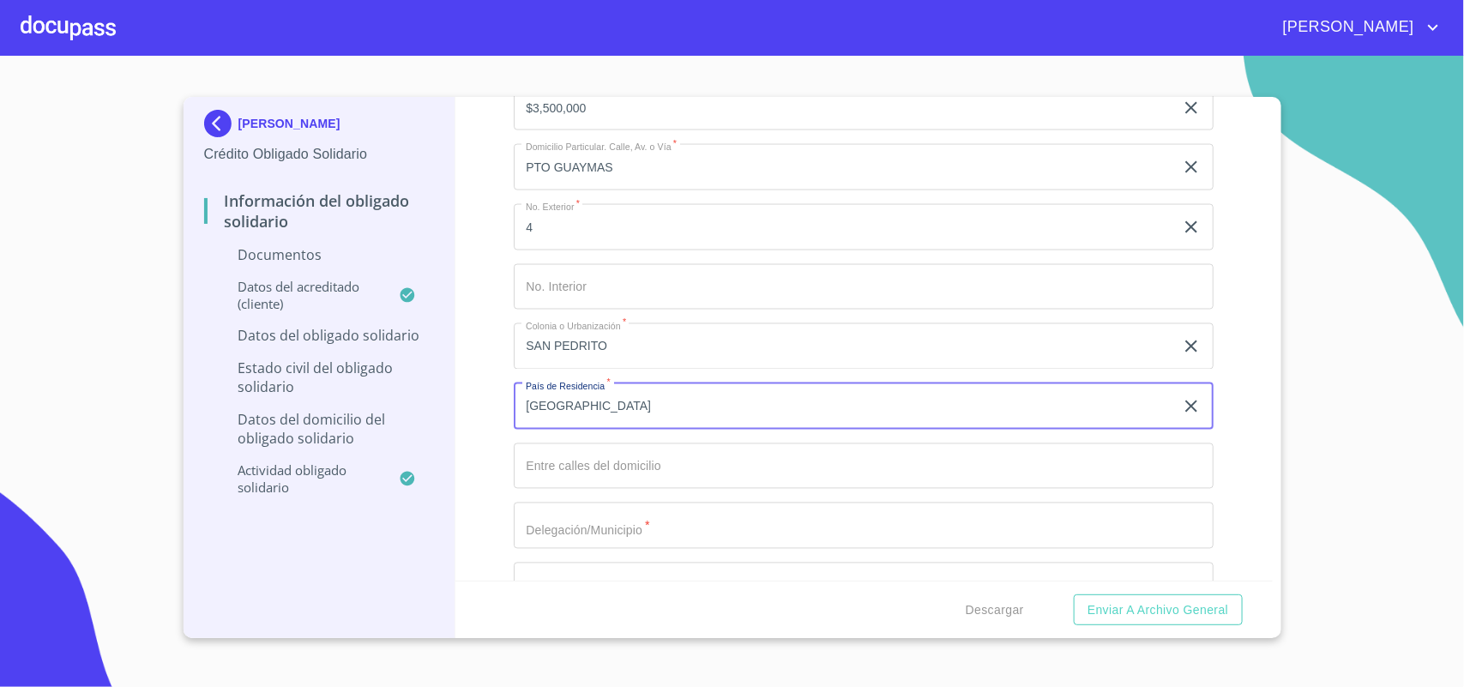
type input "[GEOGRAPHIC_DATA]"
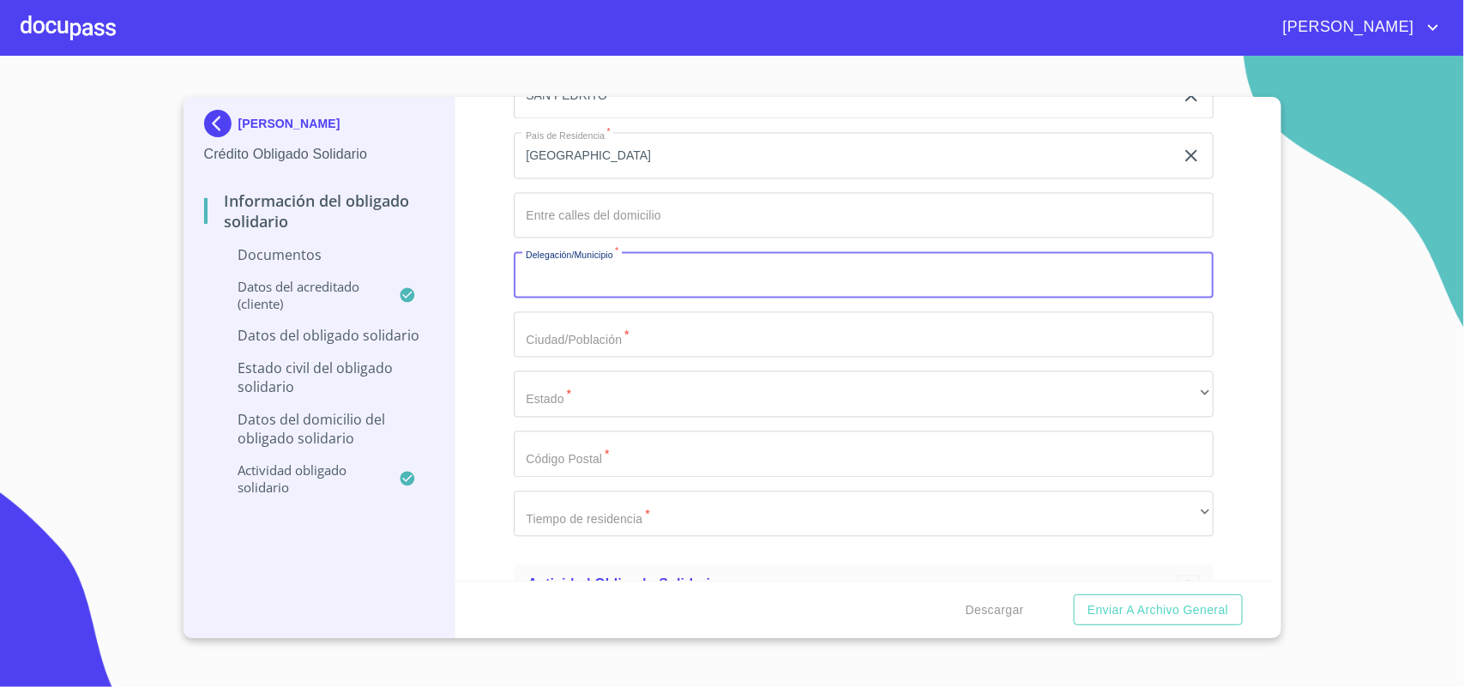
scroll to position [1568, 0]
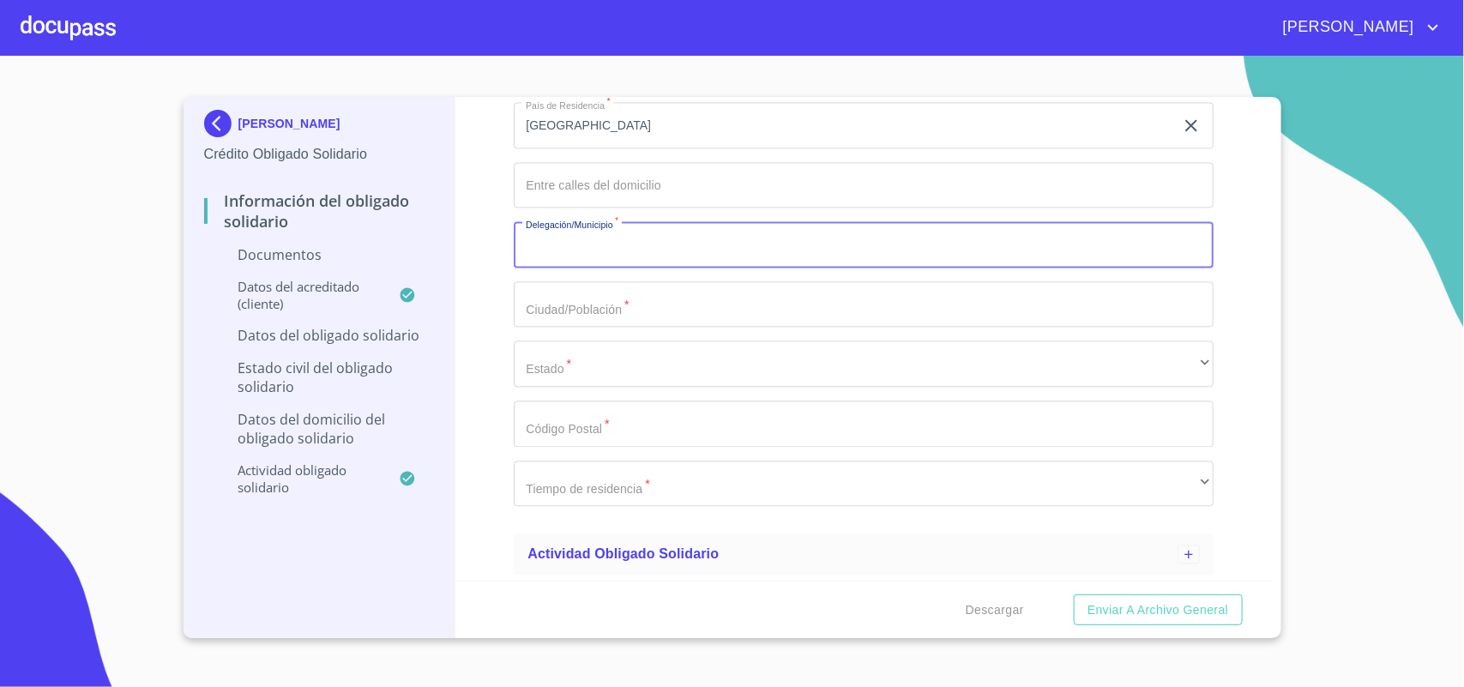
click at [629, 298] on input "Apellido Paterno   *" at bounding box center [864, 304] width 700 height 46
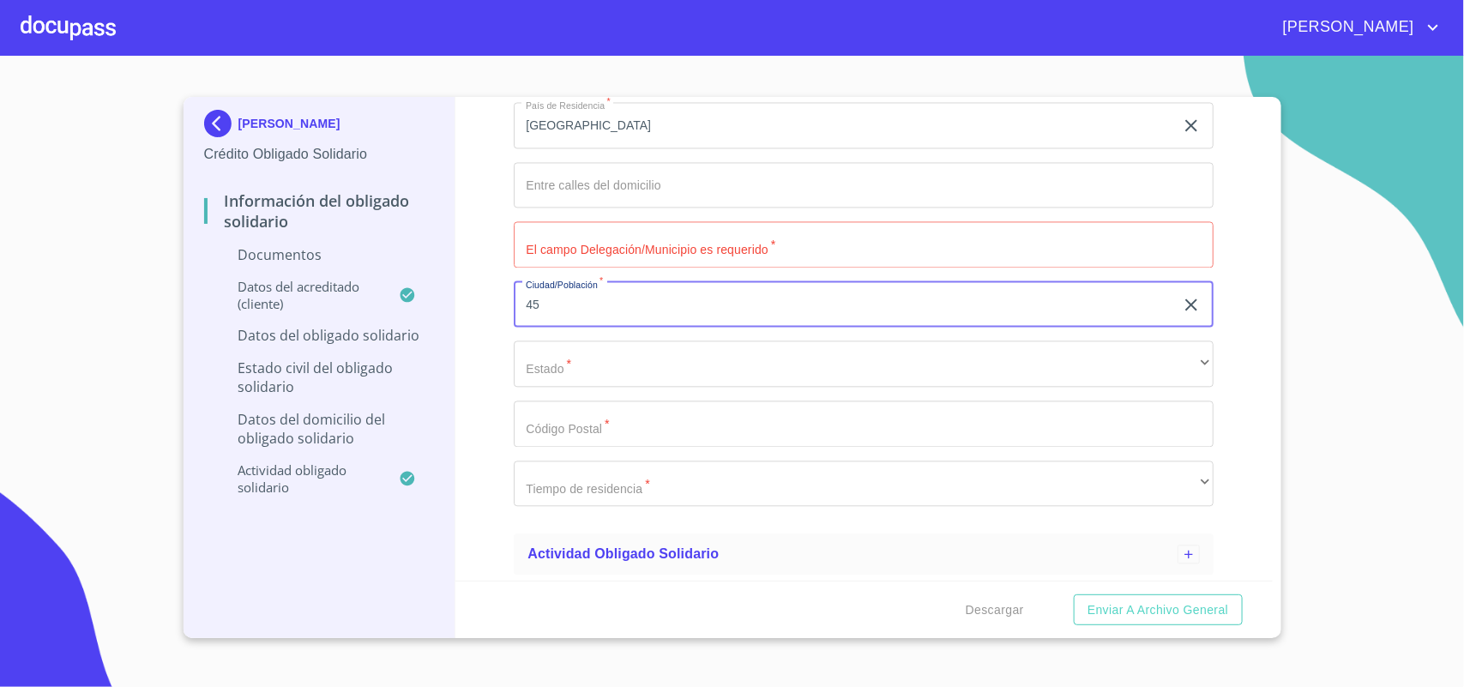
type input "4"
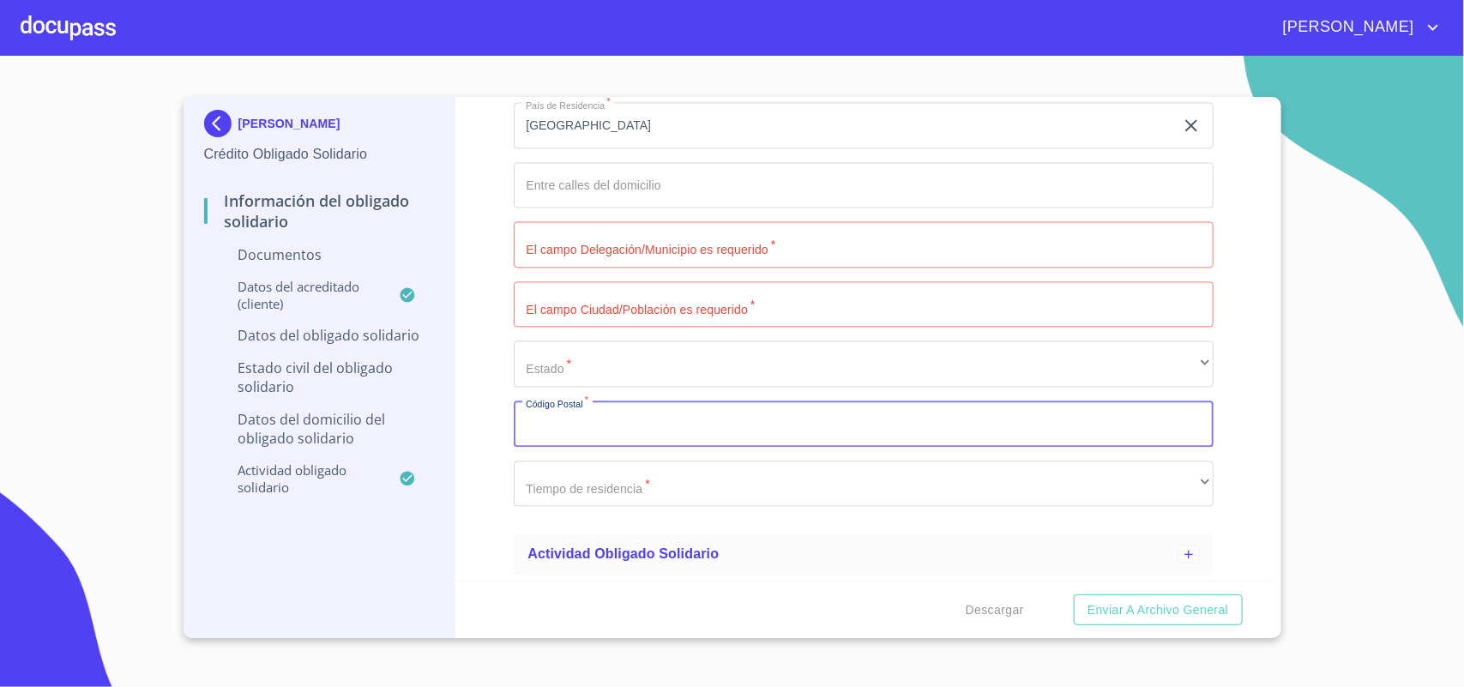
click at [552, 435] on input "Apellido Paterno   *" at bounding box center [864, 424] width 700 height 46
type input "45625"
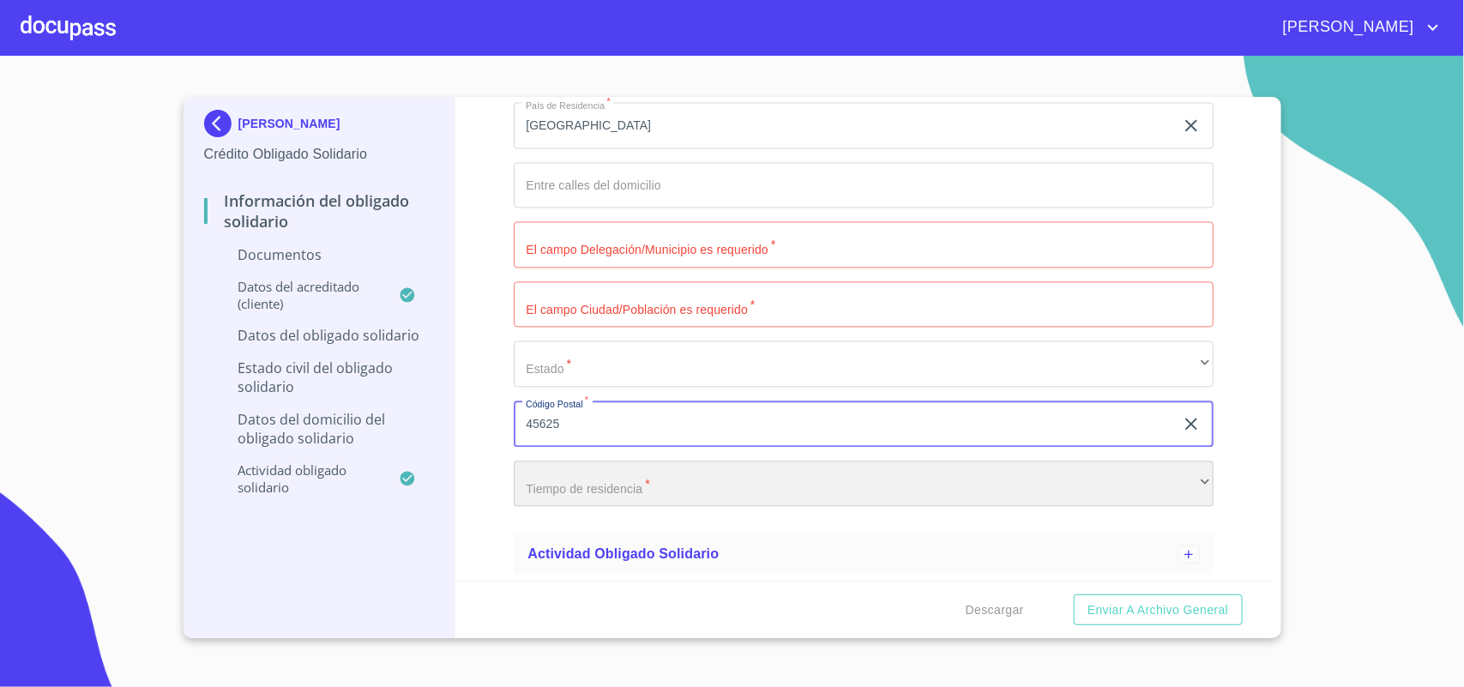
click at [657, 499] on div "​" at bounding box center [864, 484] width 700 height 46
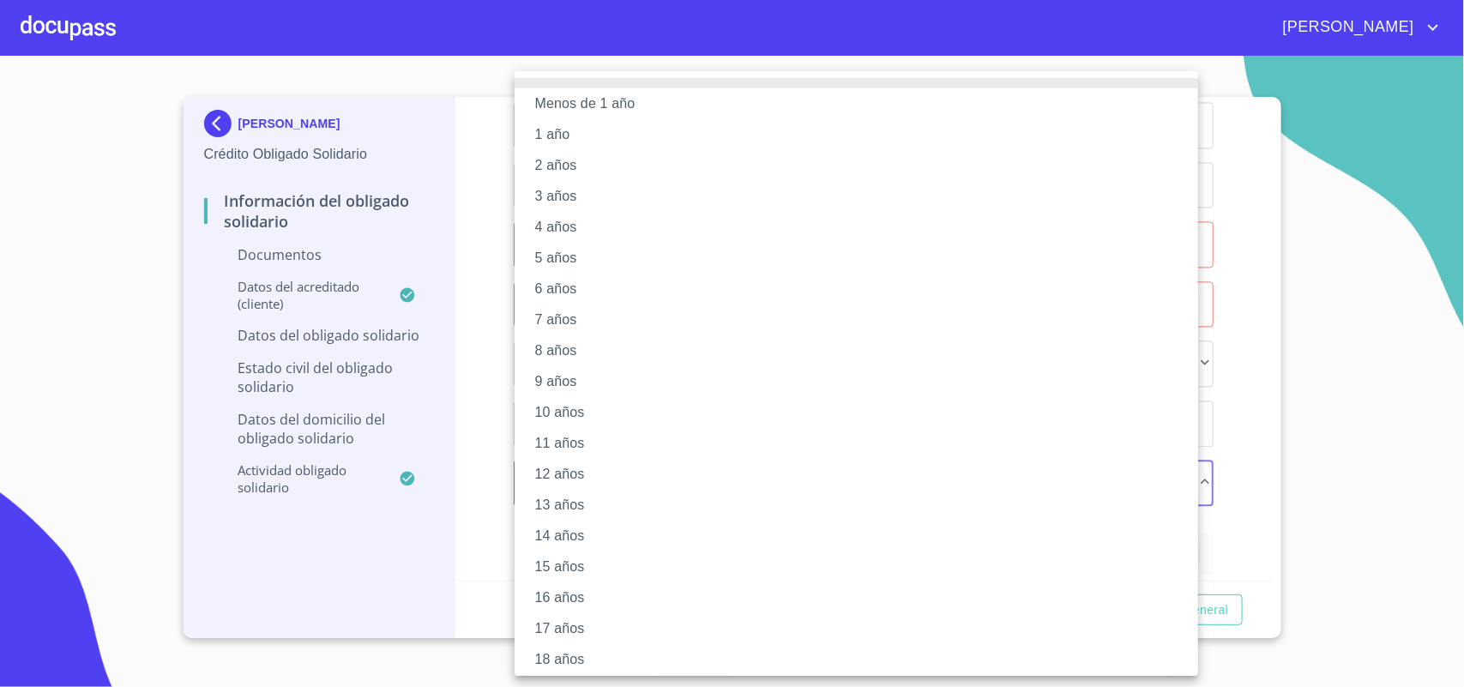
click at [618, 407] on li "10 años" at bounding box center [865, 412] width 700 height 31
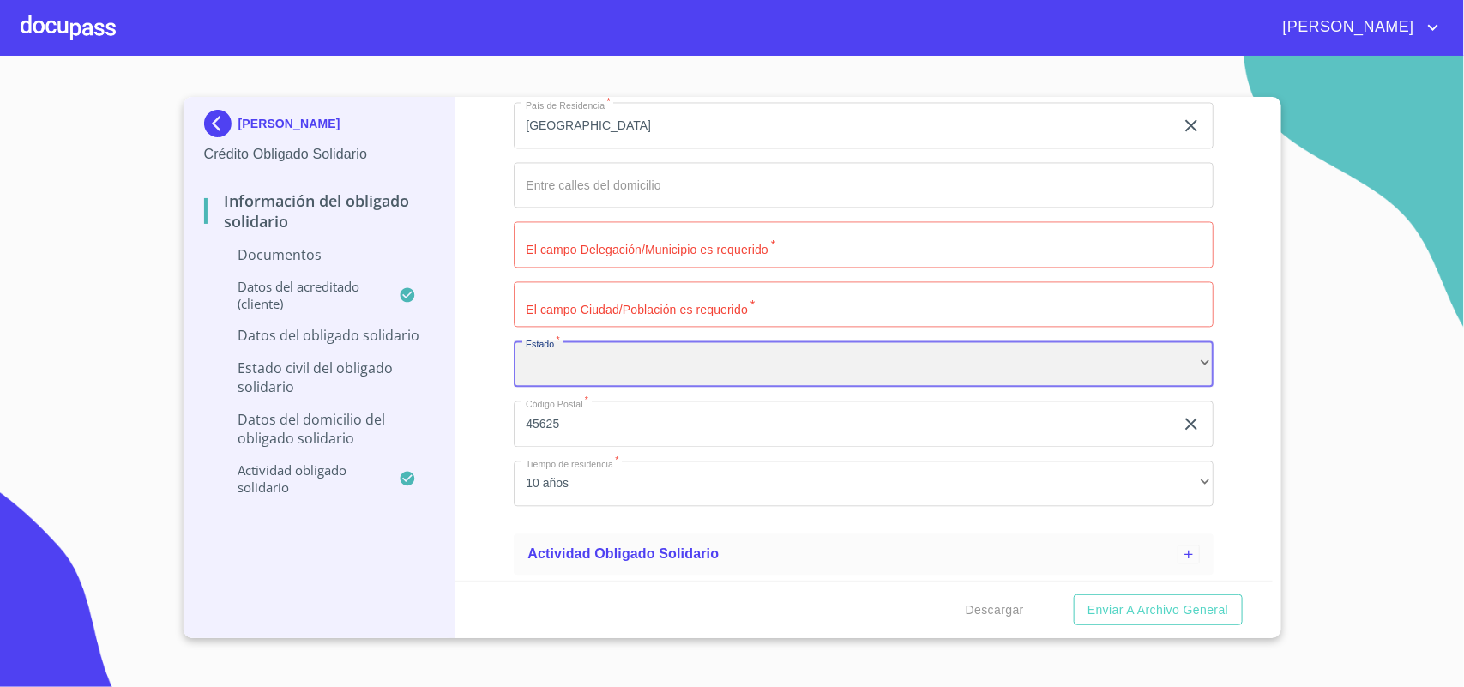
click at [599, 363] on div "​" at bounding box center [864, 364] width 700 height 46
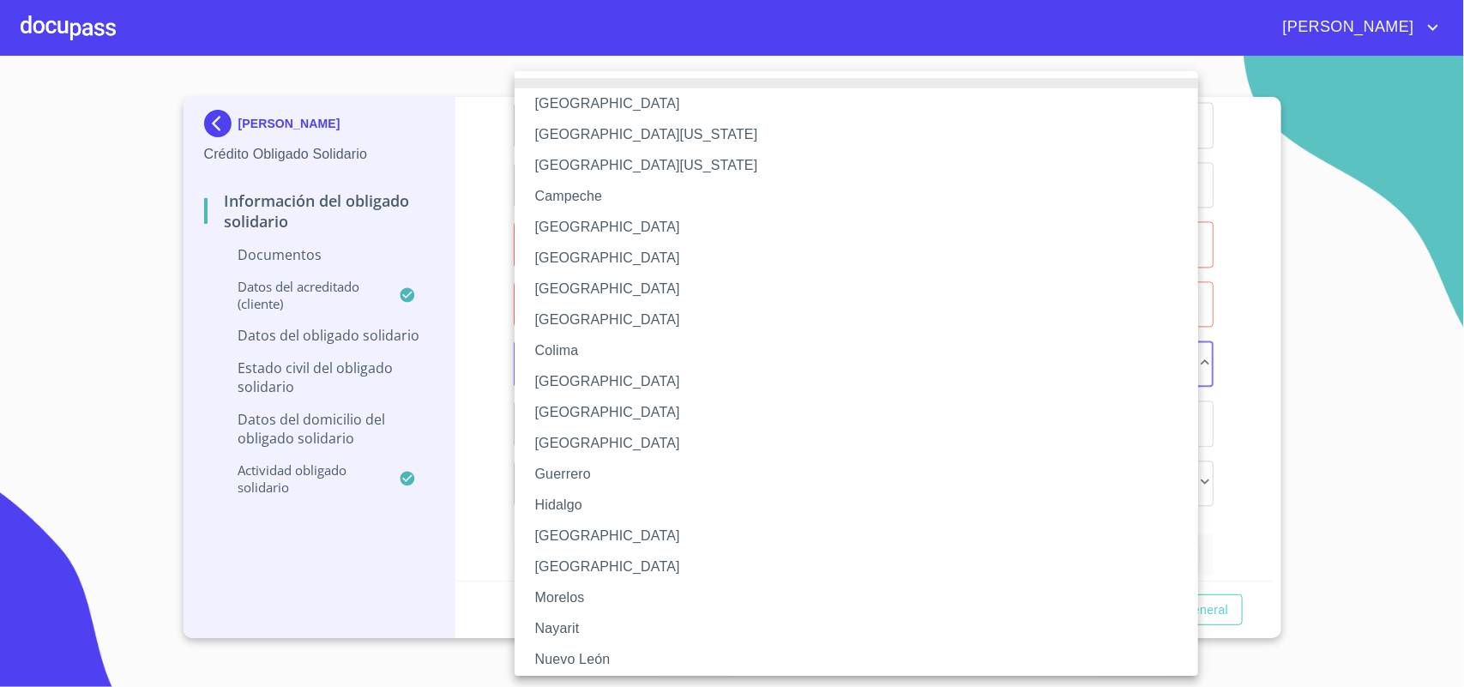
click at [582, 523] on li "[GEOGRAPHIC_DATA]" at bounding box center [865, 536] width 700 height 31
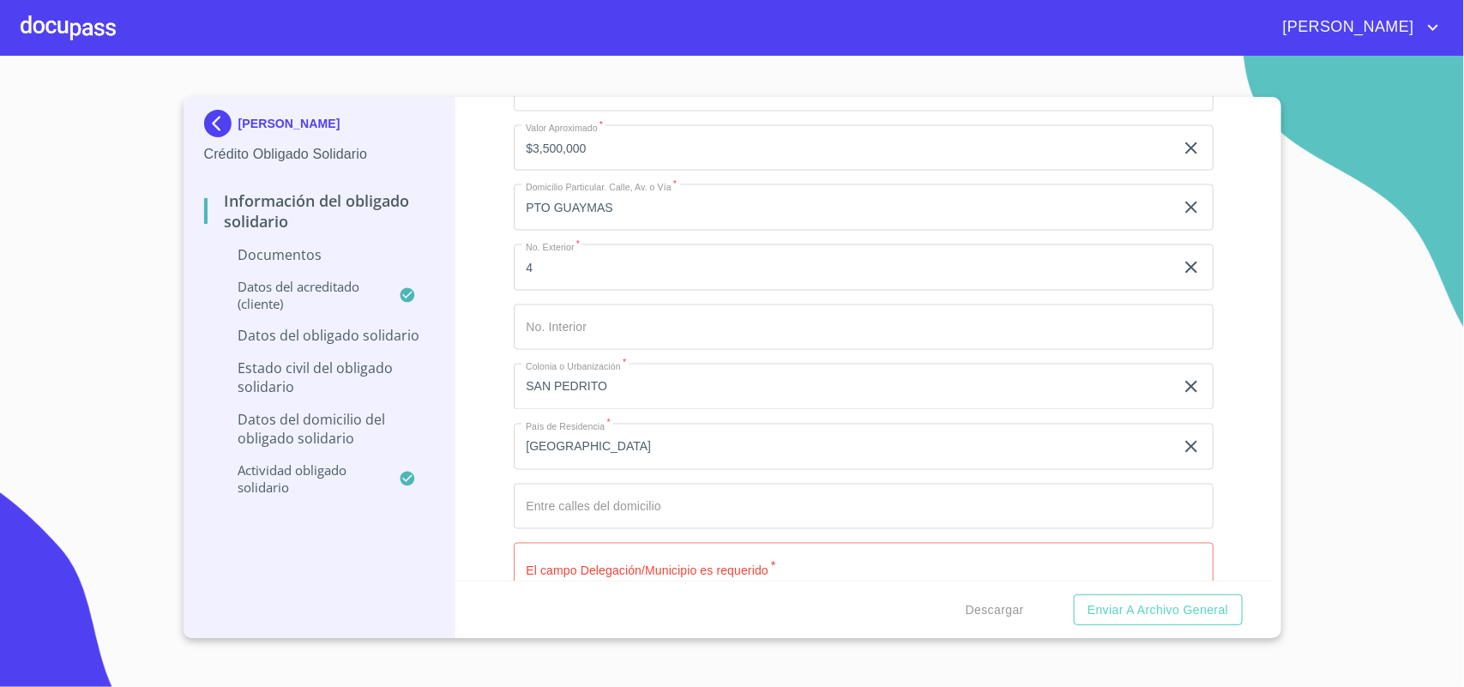
scroll to position [1353, 0]
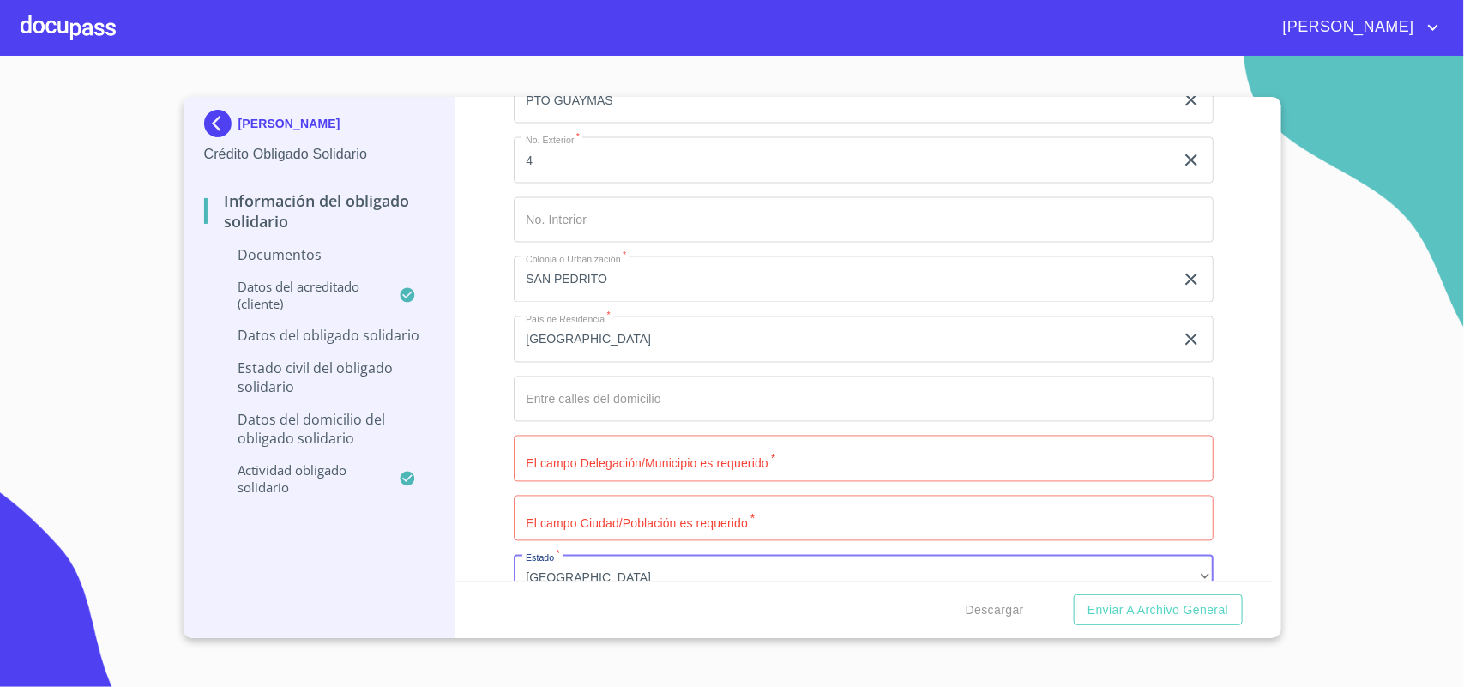
click at [637, 444] on input "Apellido Paterno   *" at bounding box center [864, 459] width 700 height 46
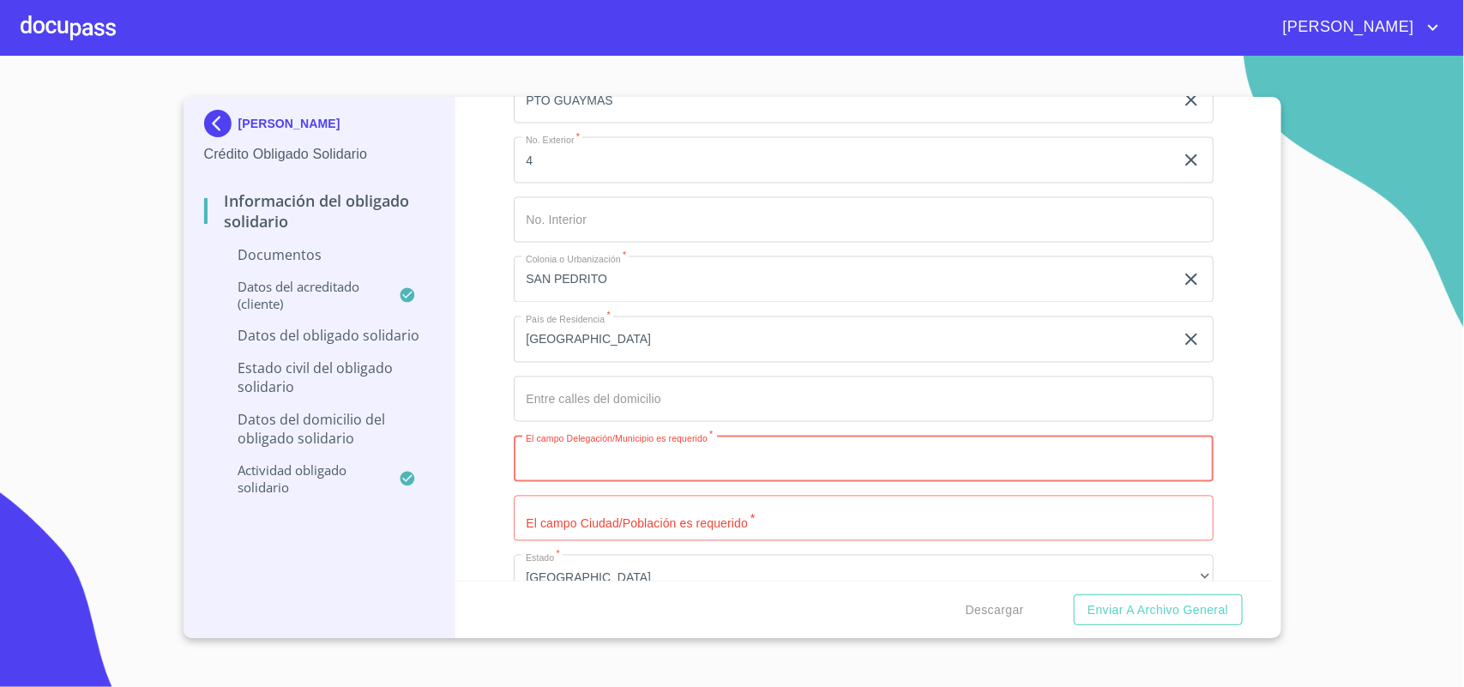
paste input "TLAQUEPAQUE"
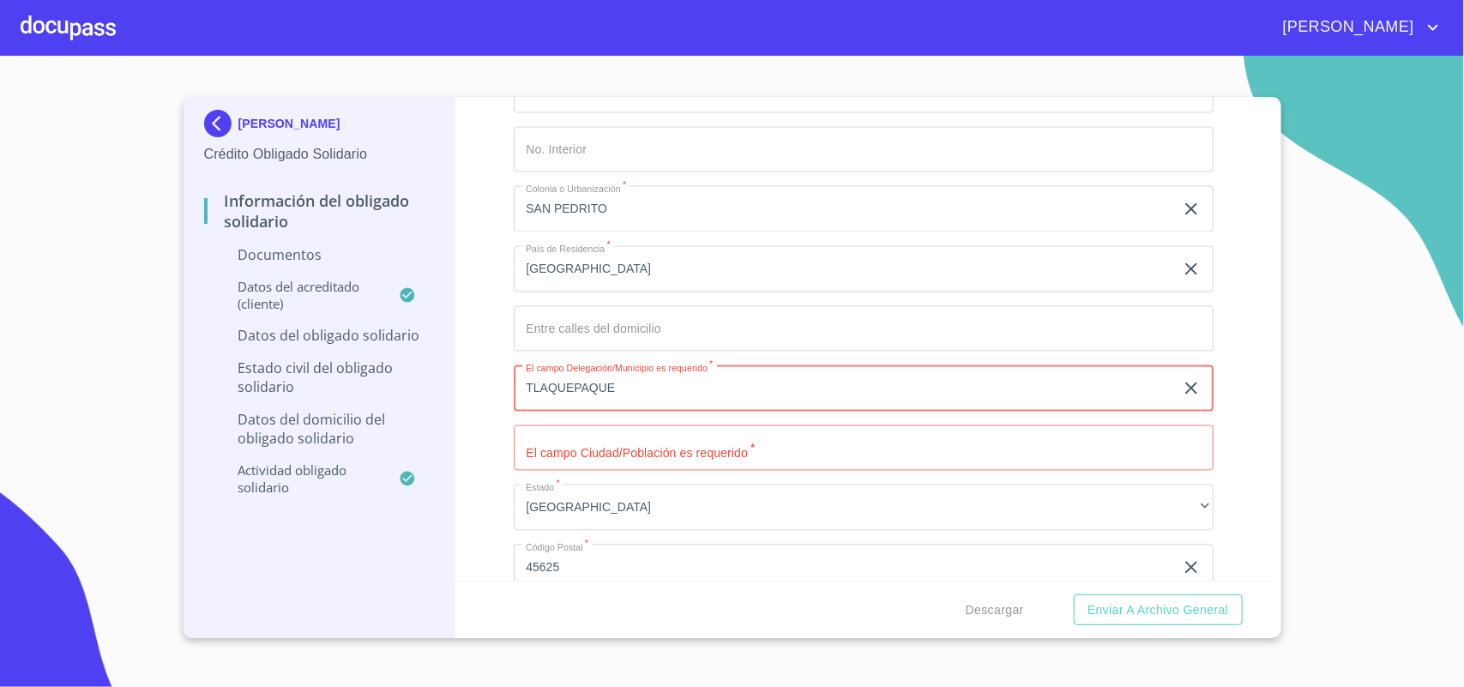
scroll to position [1461, 0]
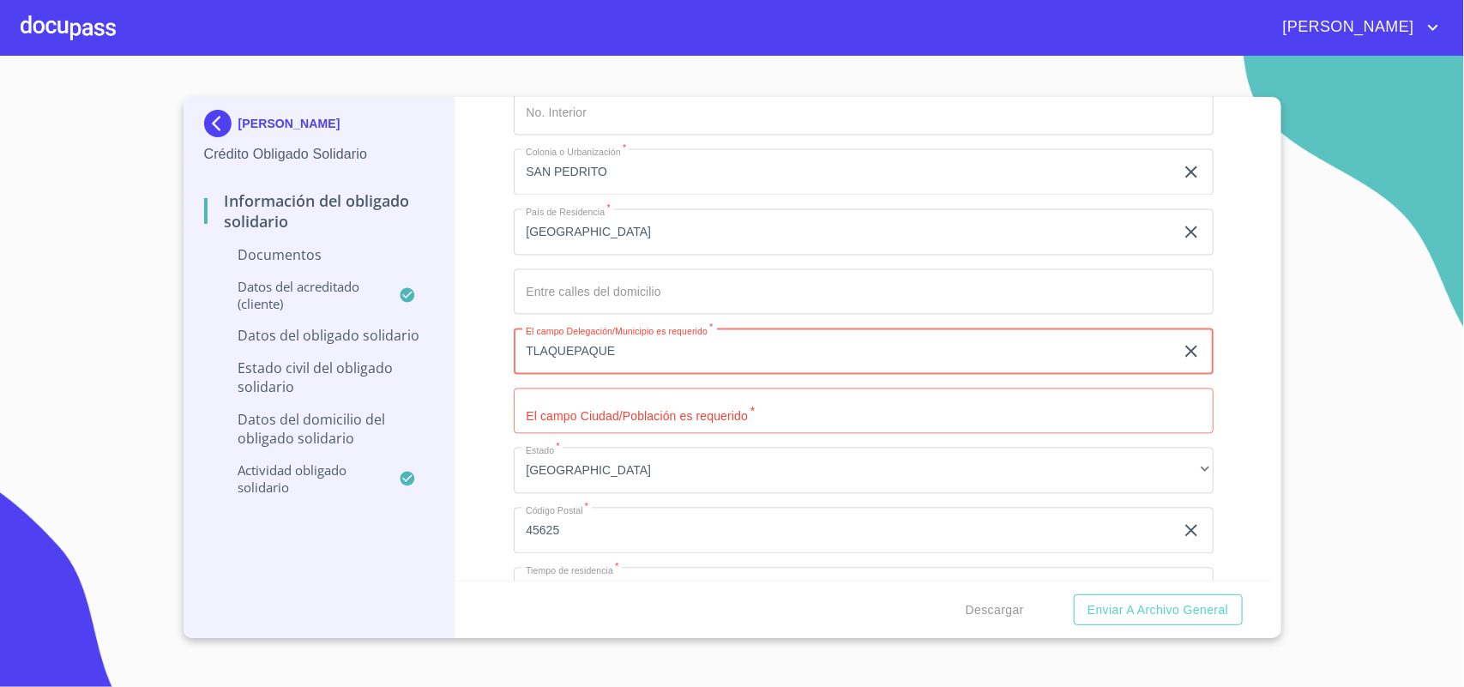
type input "TLAQUEPAQUE"
click at [666, 401] on input "Apellido Paterno   *" at bounding box center [864, 412] width 700 height 46
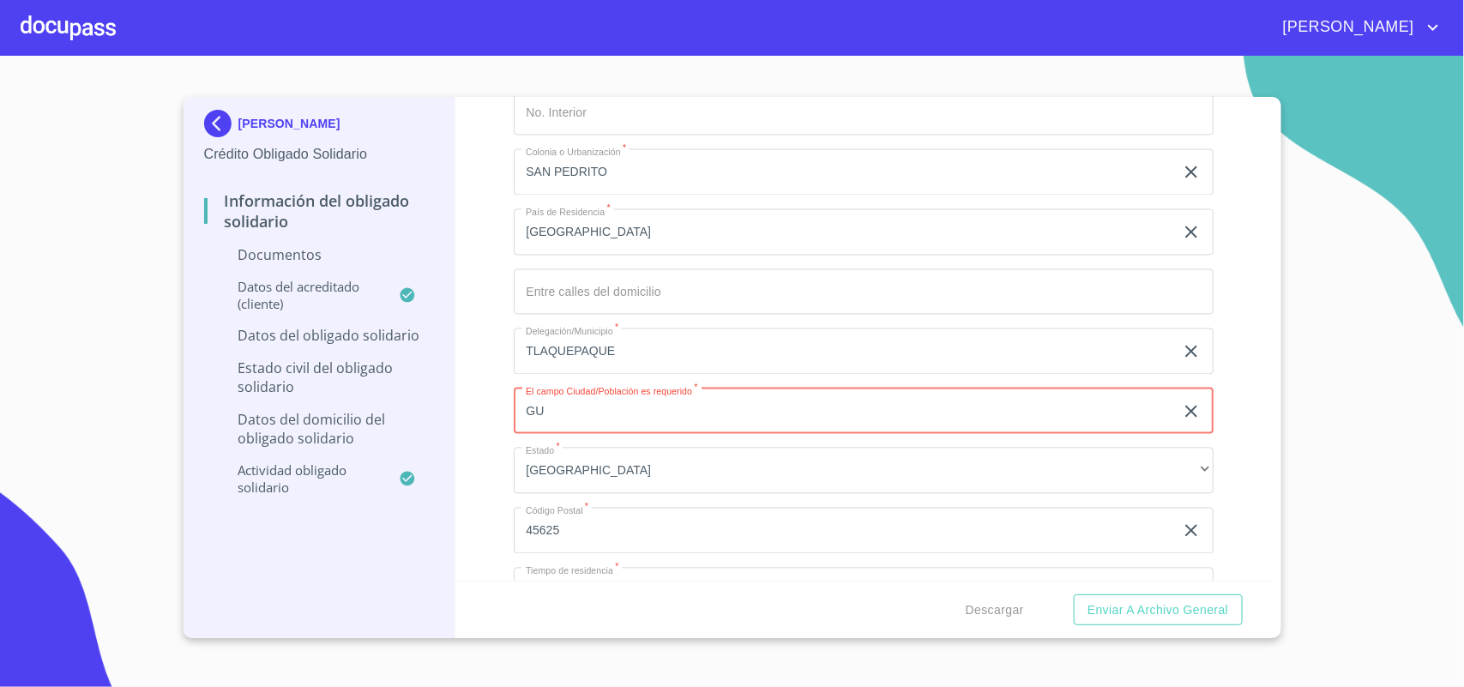
type input "G"
type input "GUADALAJARA"
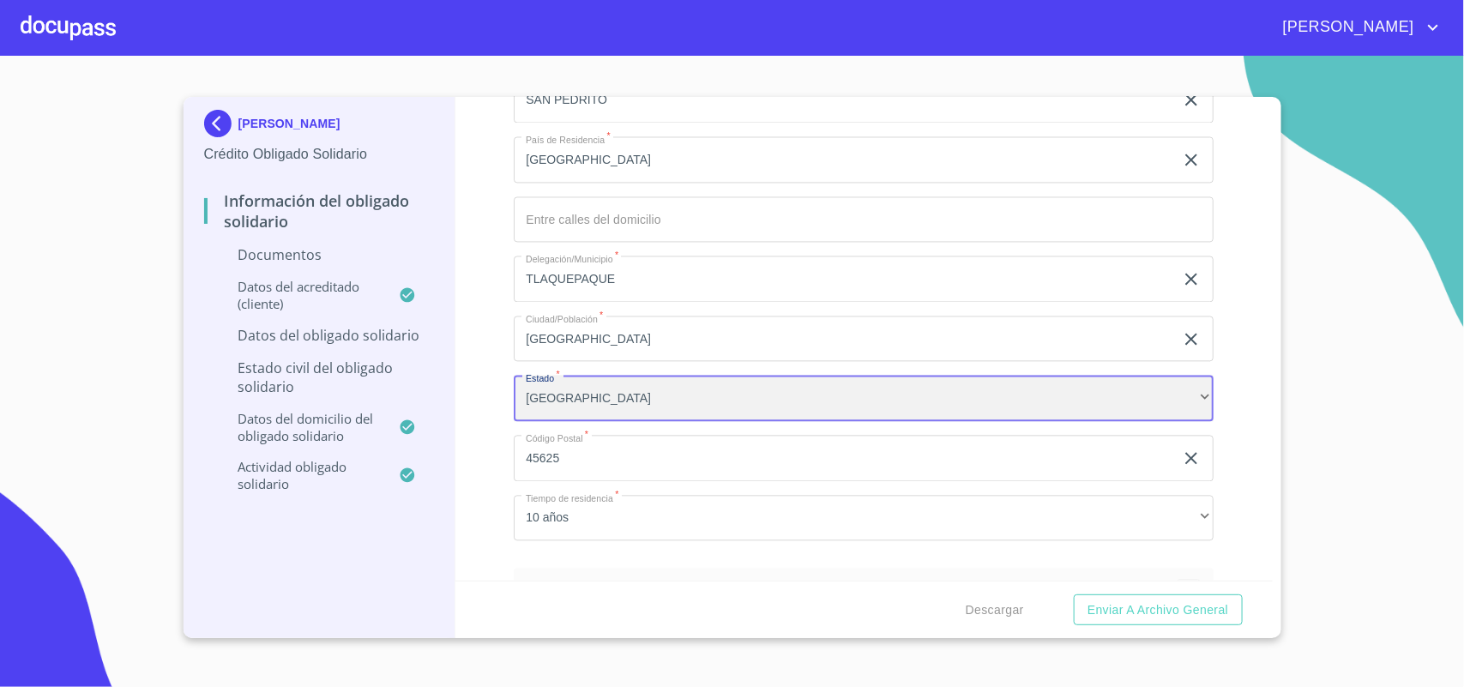
scroll to position [1568, 0]
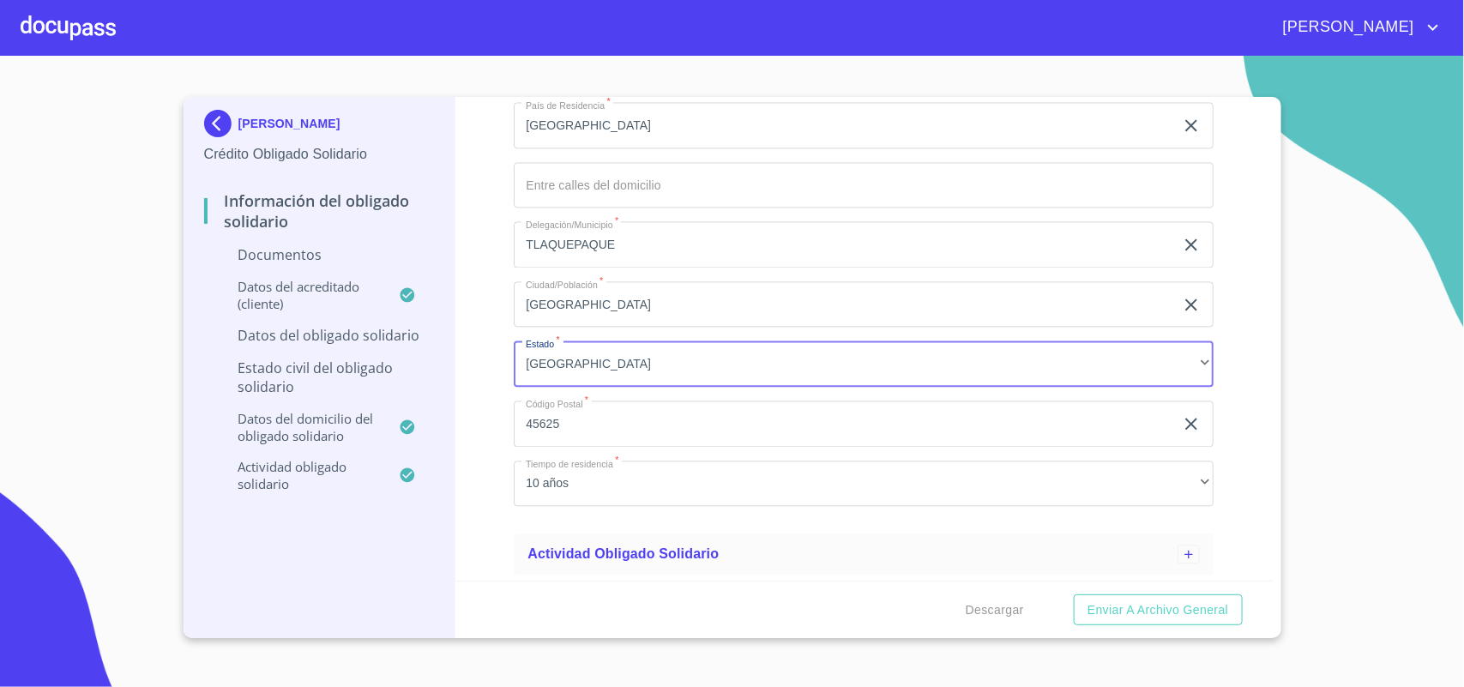
click at [293, 371] on p "Estado civil del obligado solidario" at bounding box center [319, 378] width 231 height 38
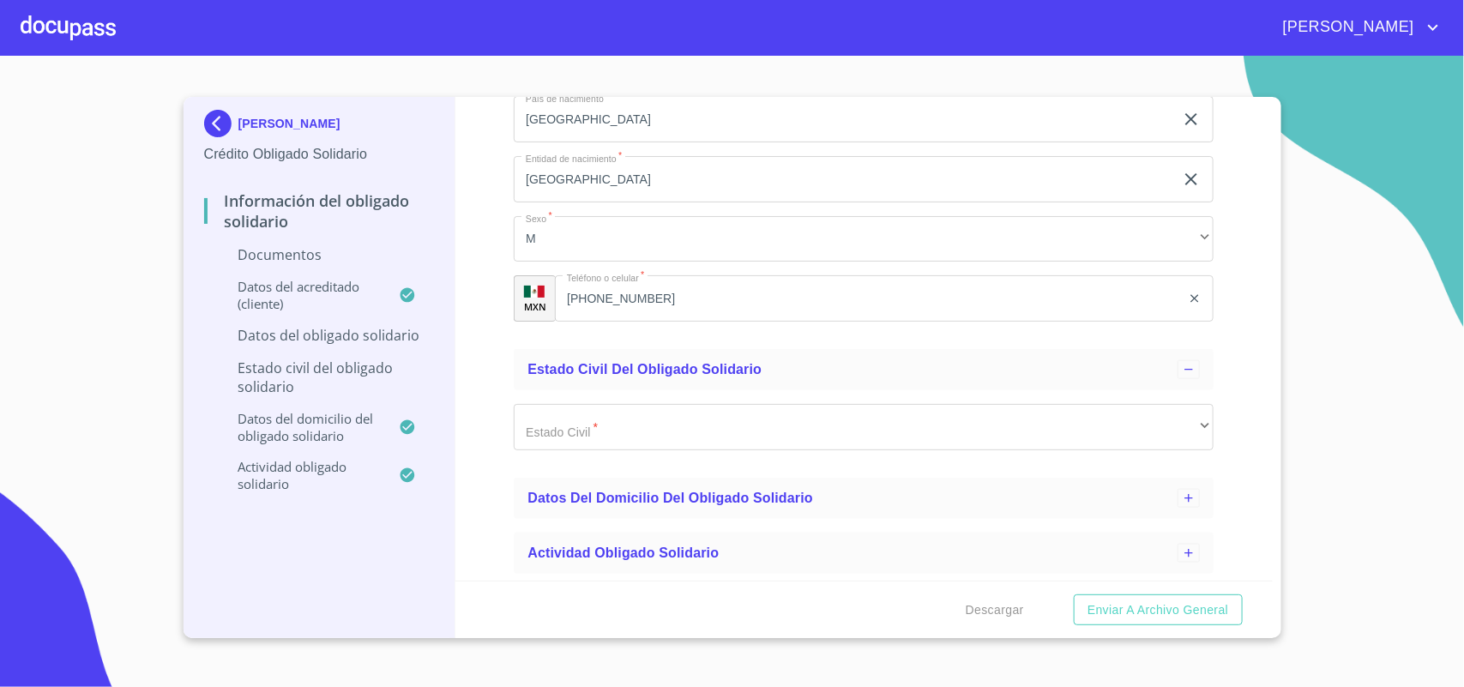
scroll to position [853, 0]
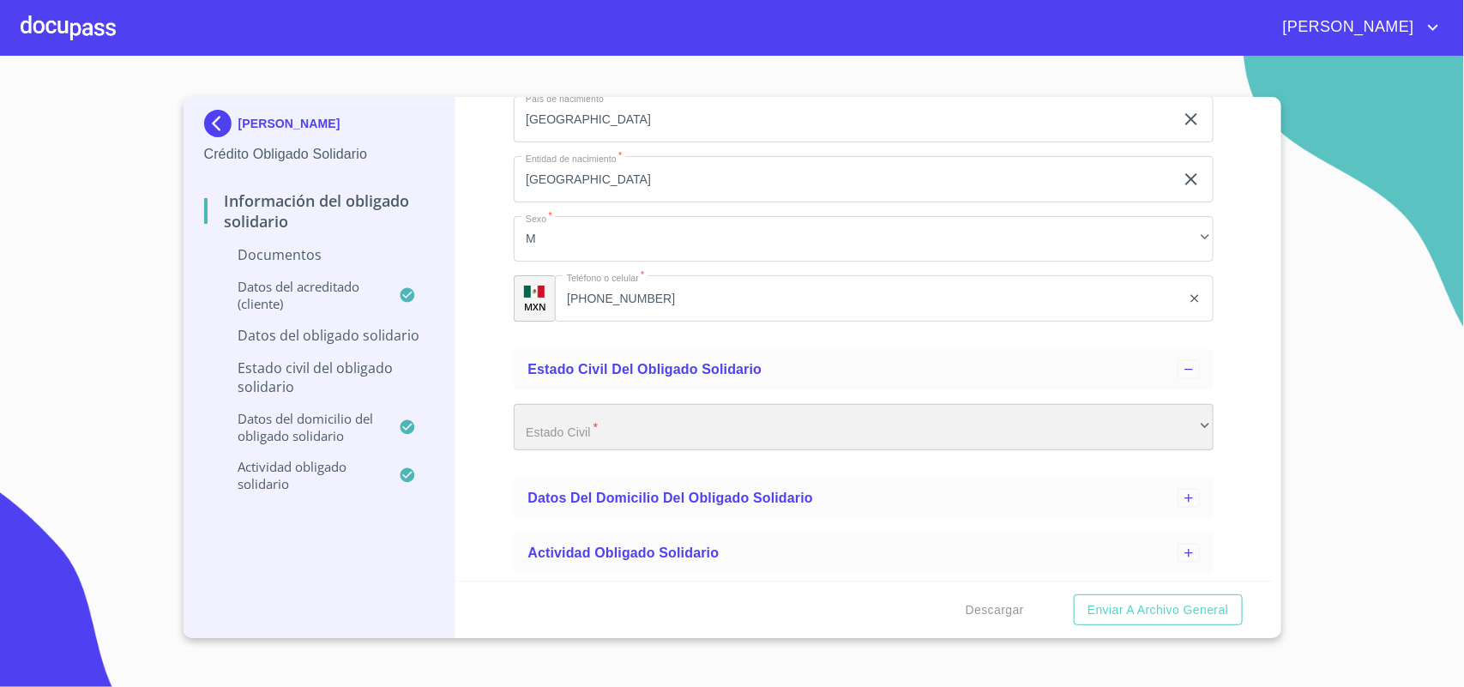
click at [726, 437] on div "​" at bounding box center [864, 427] width 700 height 46
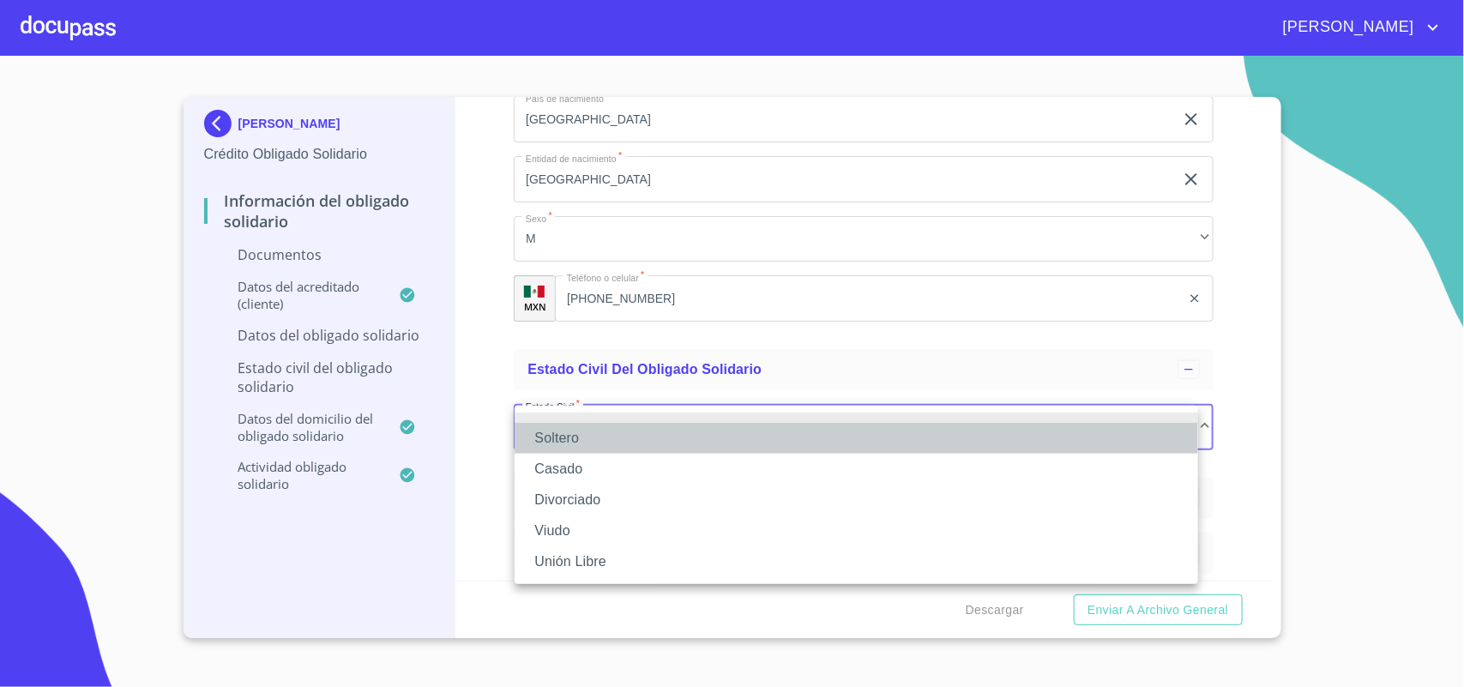
click at [639, 437] on li "Soltero" at bounding box center [857, 438] width 684 height 31
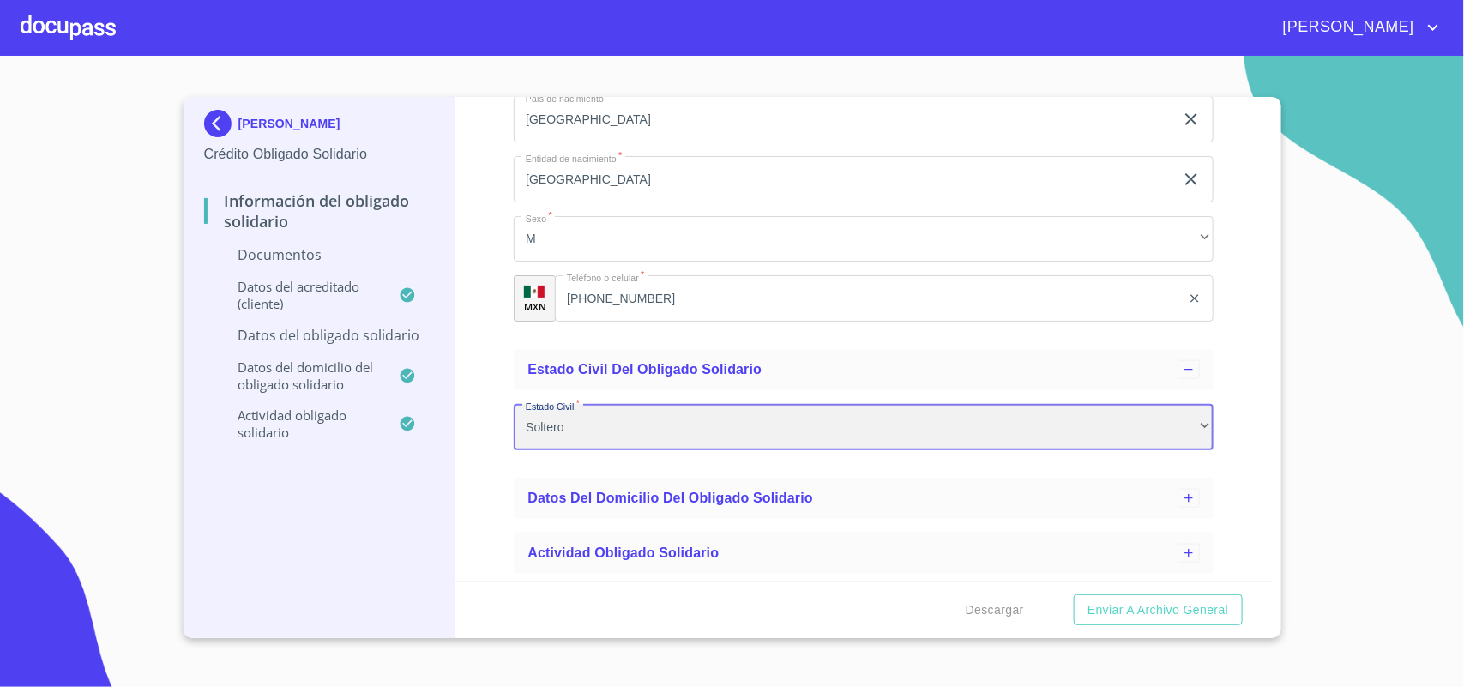
scroll to position [852, 0]
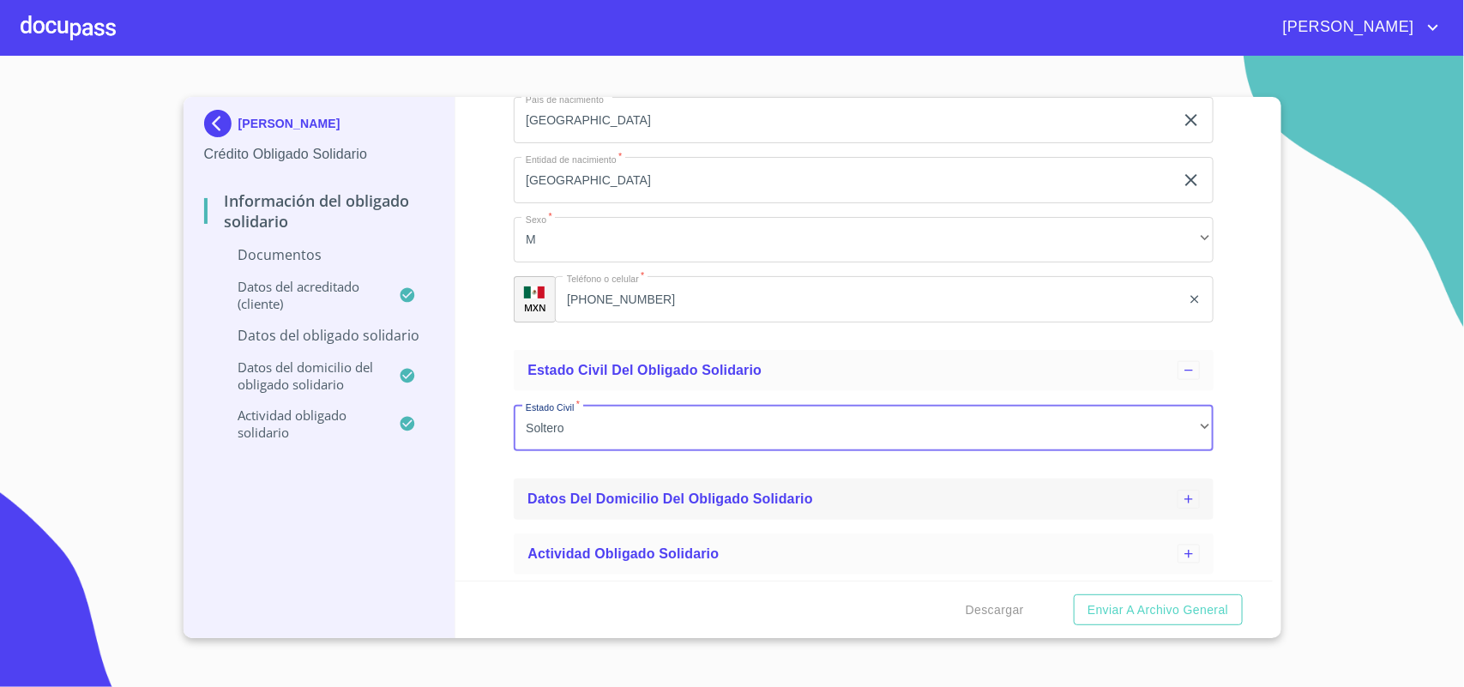
click at [1182, 499] on icon at bounding box center [1189, 499] width 14 height 14
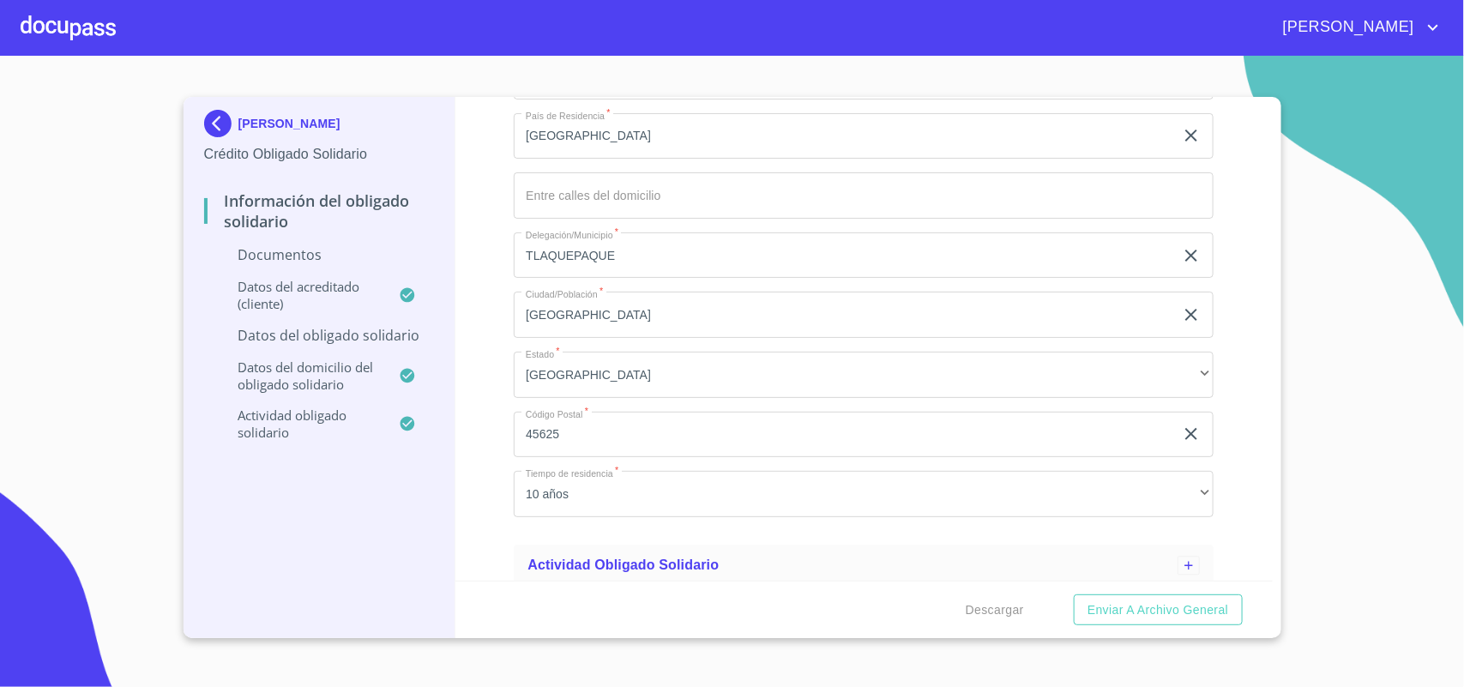
scroll to position [1643, 0]
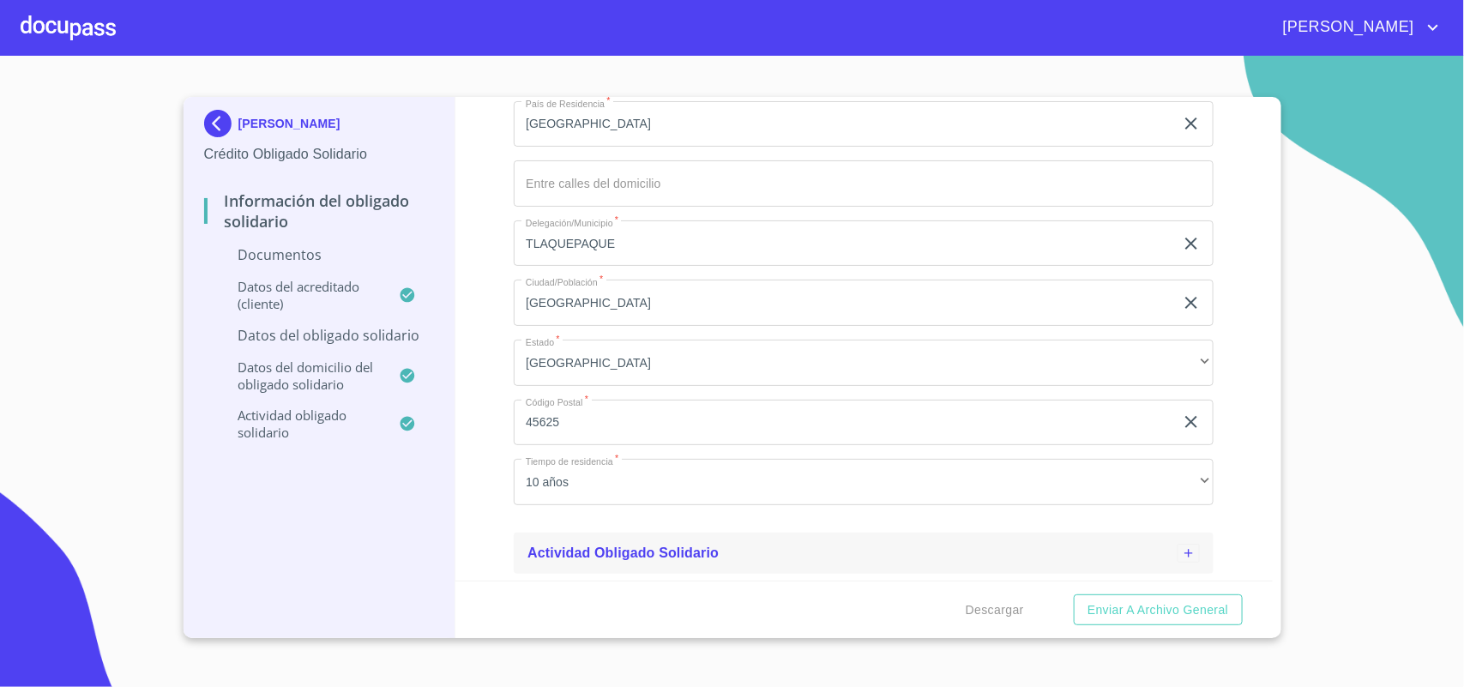
click at [1185, 555] on icon at bounding box center [1189, 553] width 8 height 8
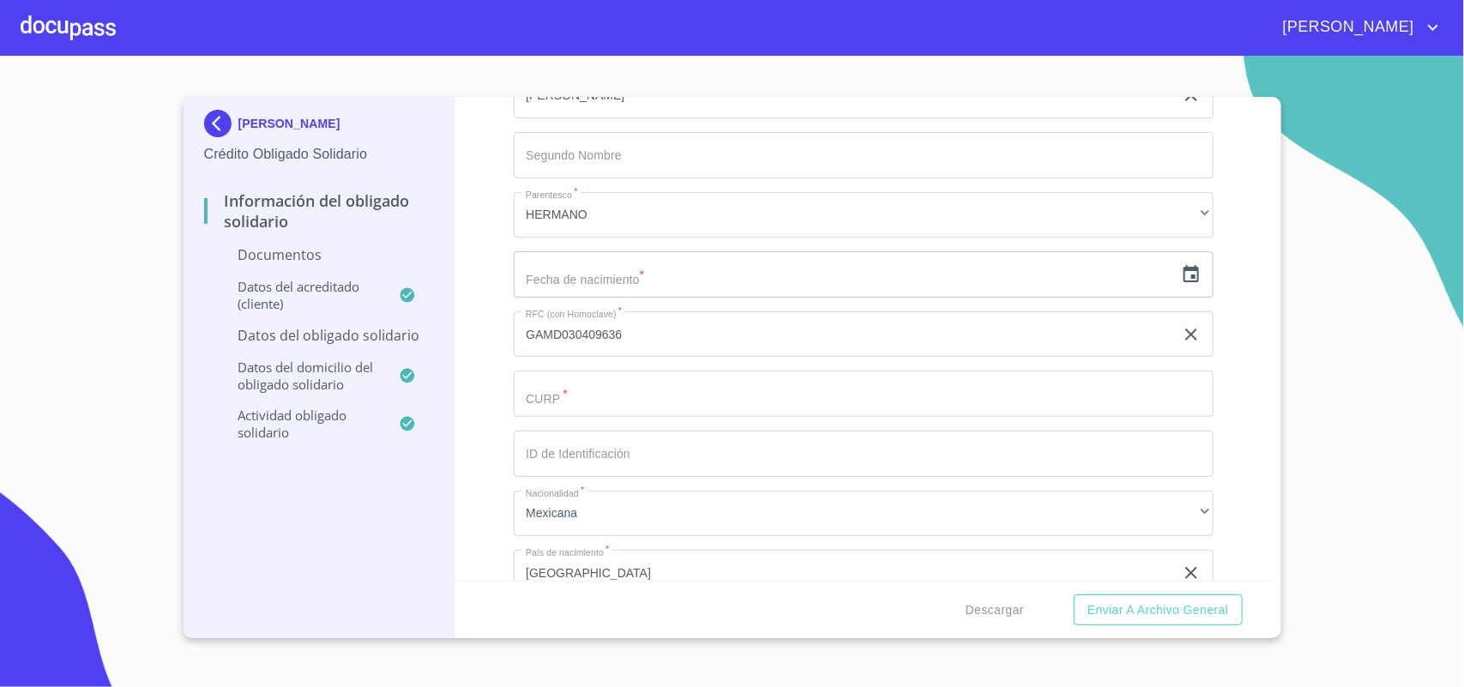
scroll to position [0, 0]
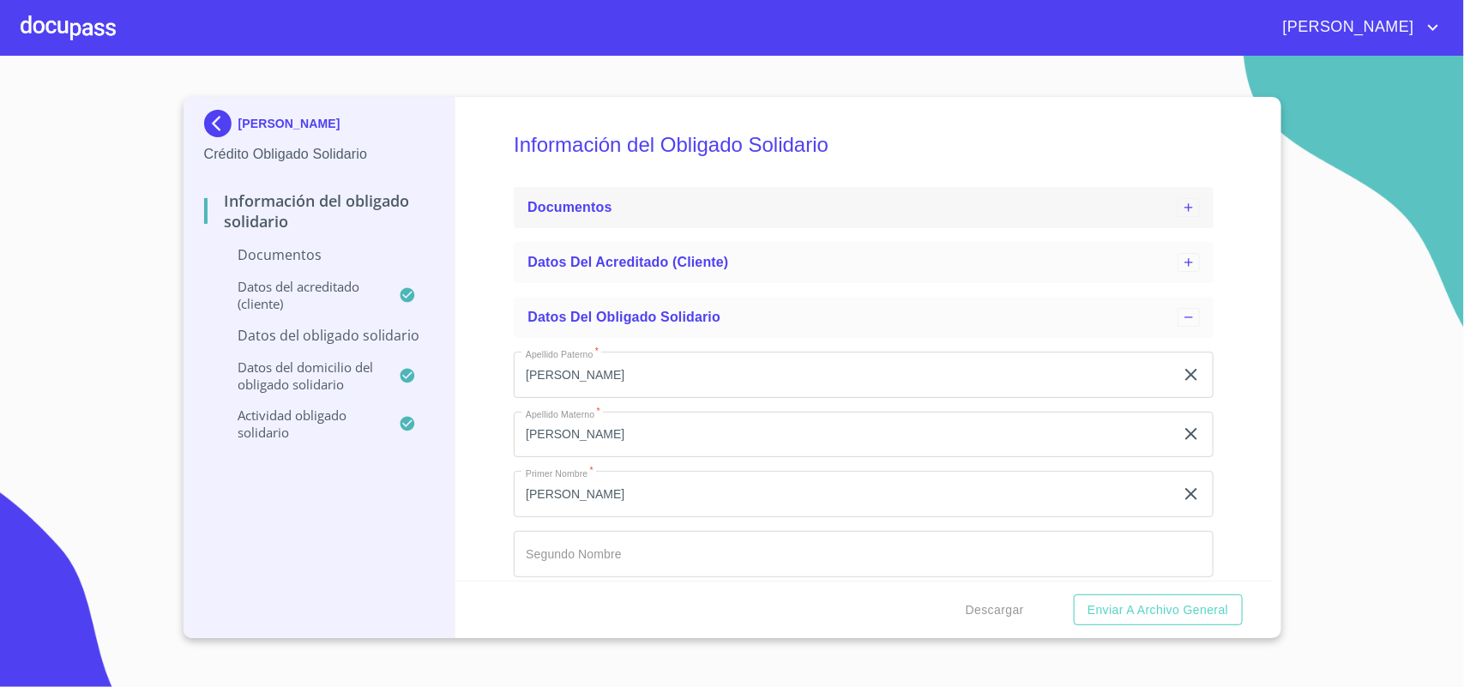
click at [1182, 202] on icon at bounding box center [1189, 208] width 14 height 14
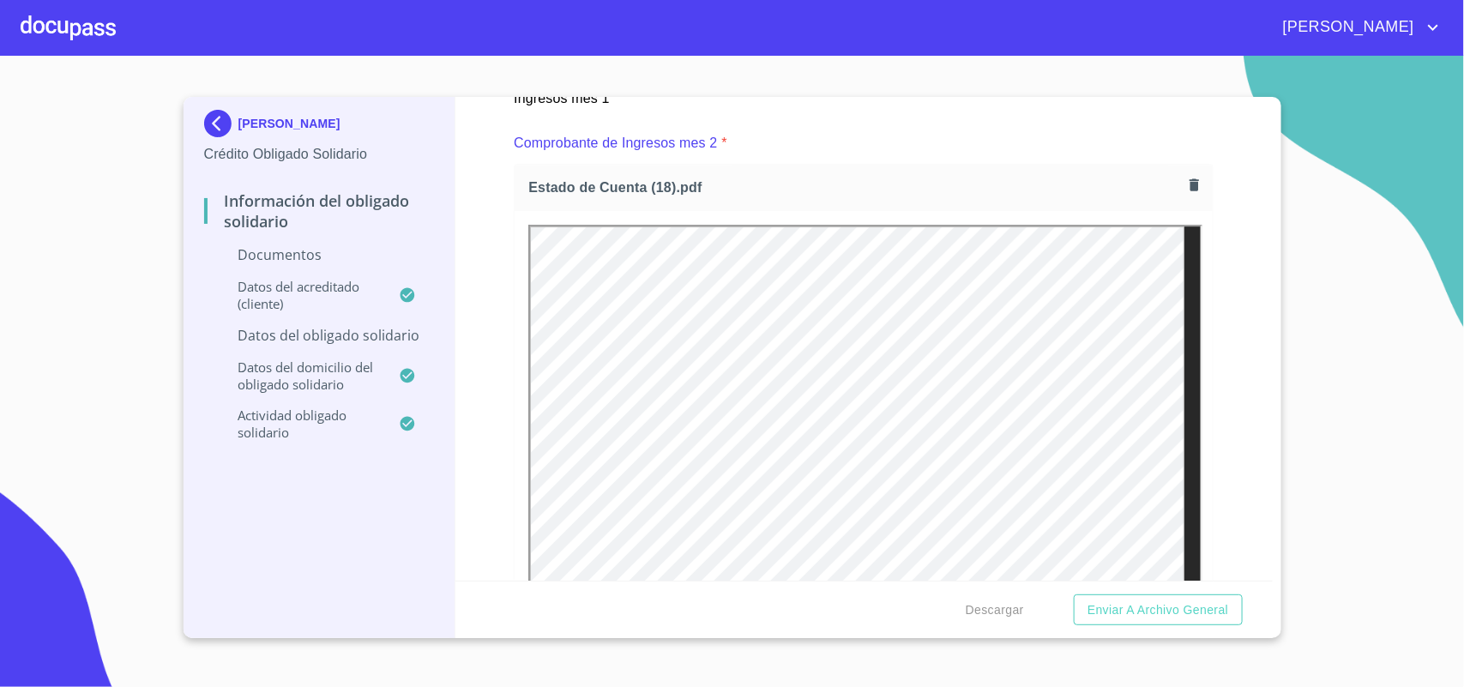
click at [836, 153] on div "Comprobante de Ingresos mes 2 *" at bounding box center [864, 143] width 700 height 41
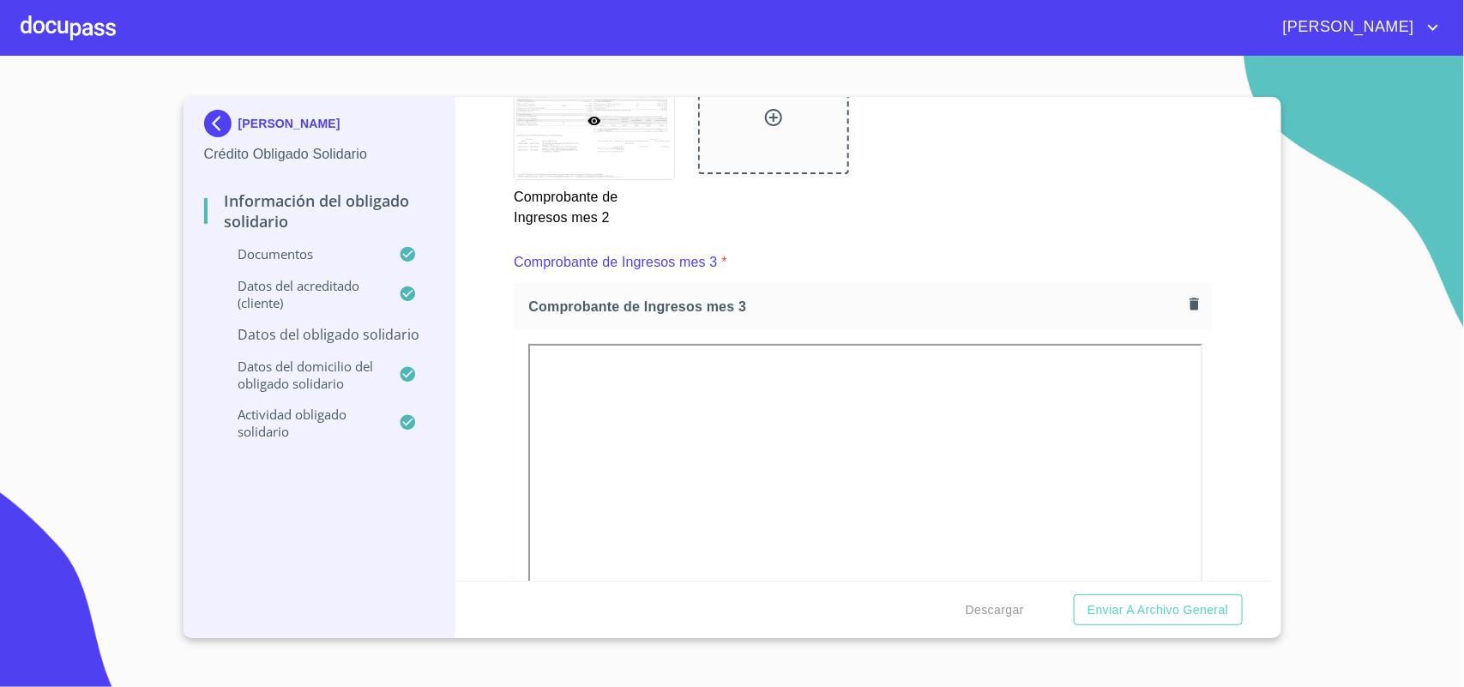
click at [931, 272] on div "Comprobante de Ingresos mes 3 *" at bounding box center [864, 262] width 700 height 41
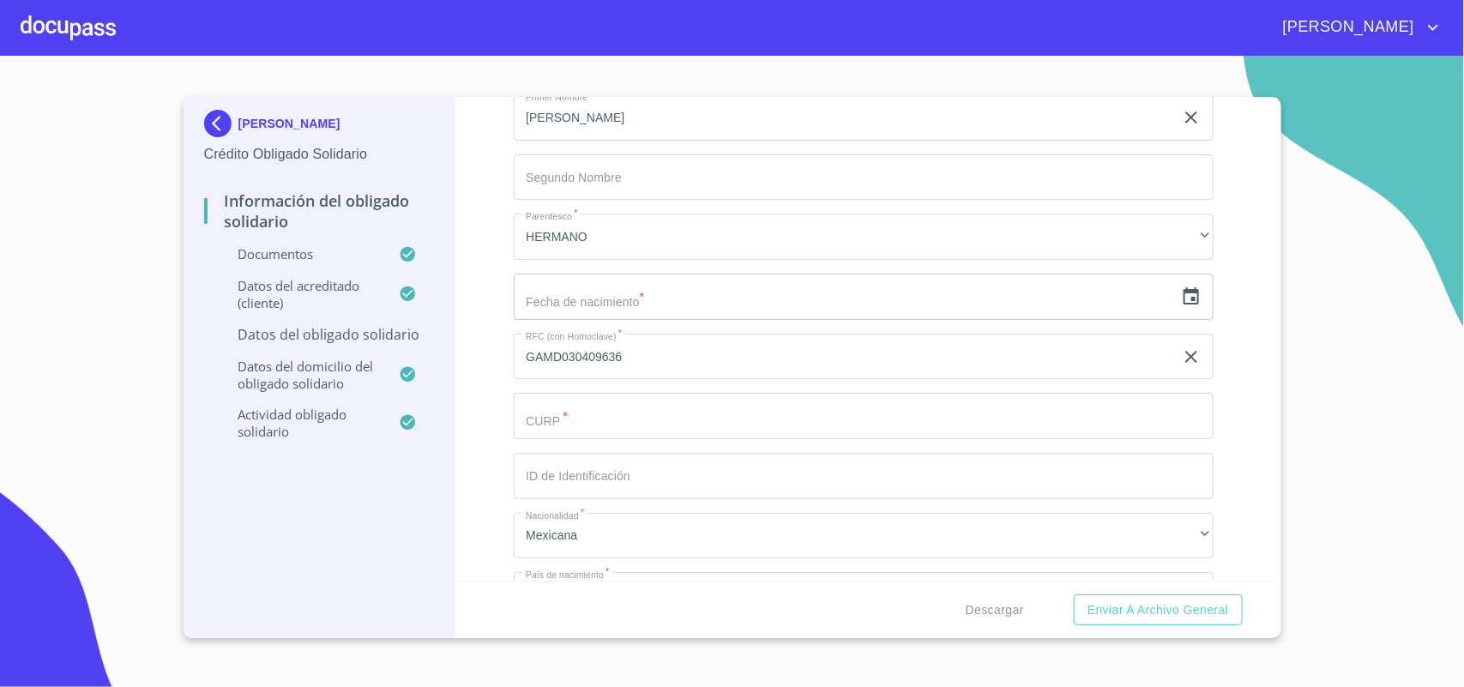
scroll to position [5039, 0]
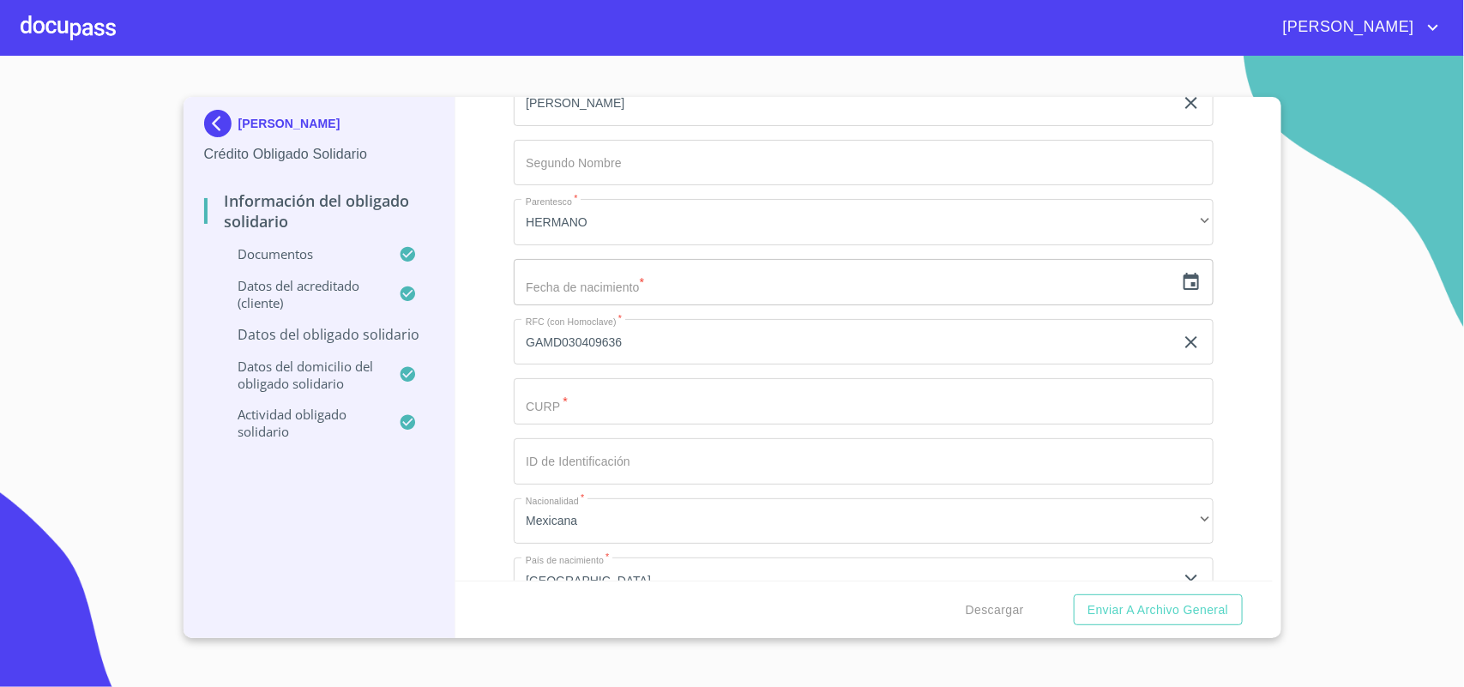
click at [1184, 283] on icon "button" at bounding box center [1191, 281] width 15 height 17
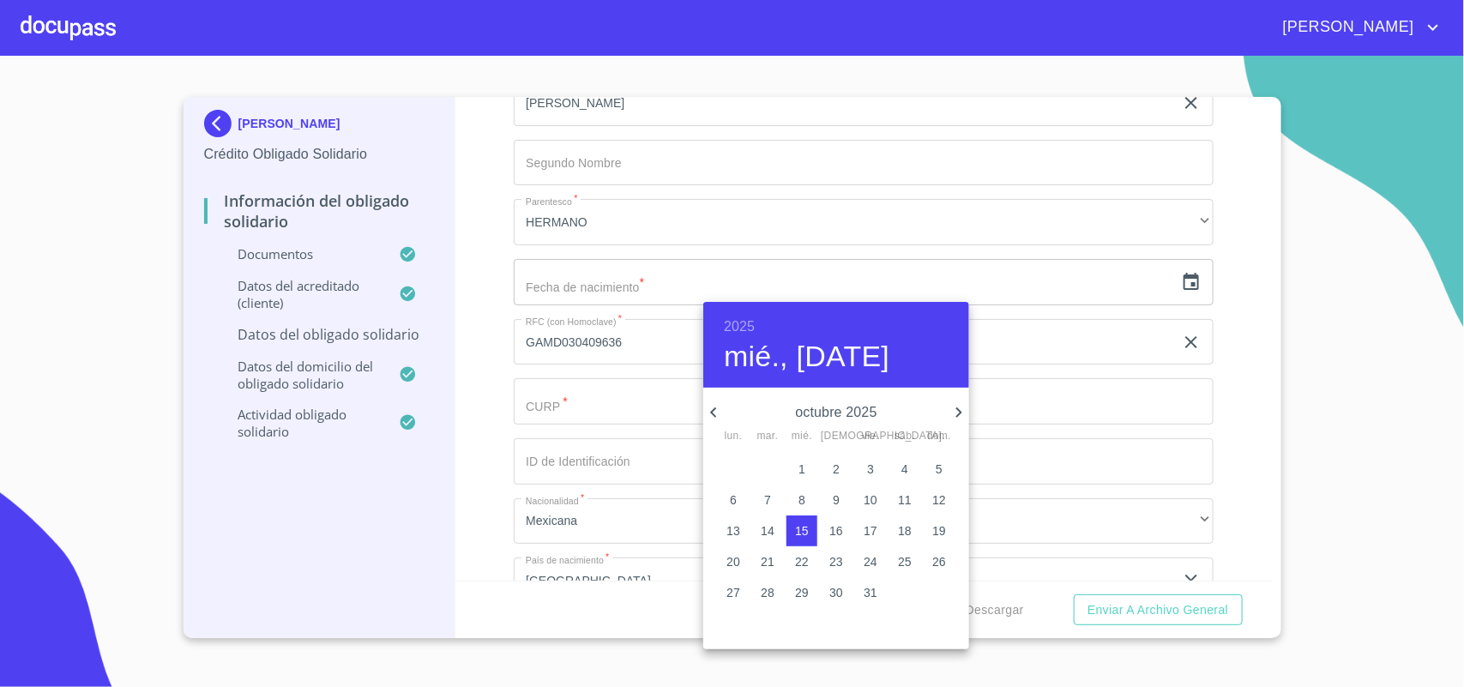
click at [744, 324] on h6 "2025" at bounding box center [739, 327] width 31 height 24
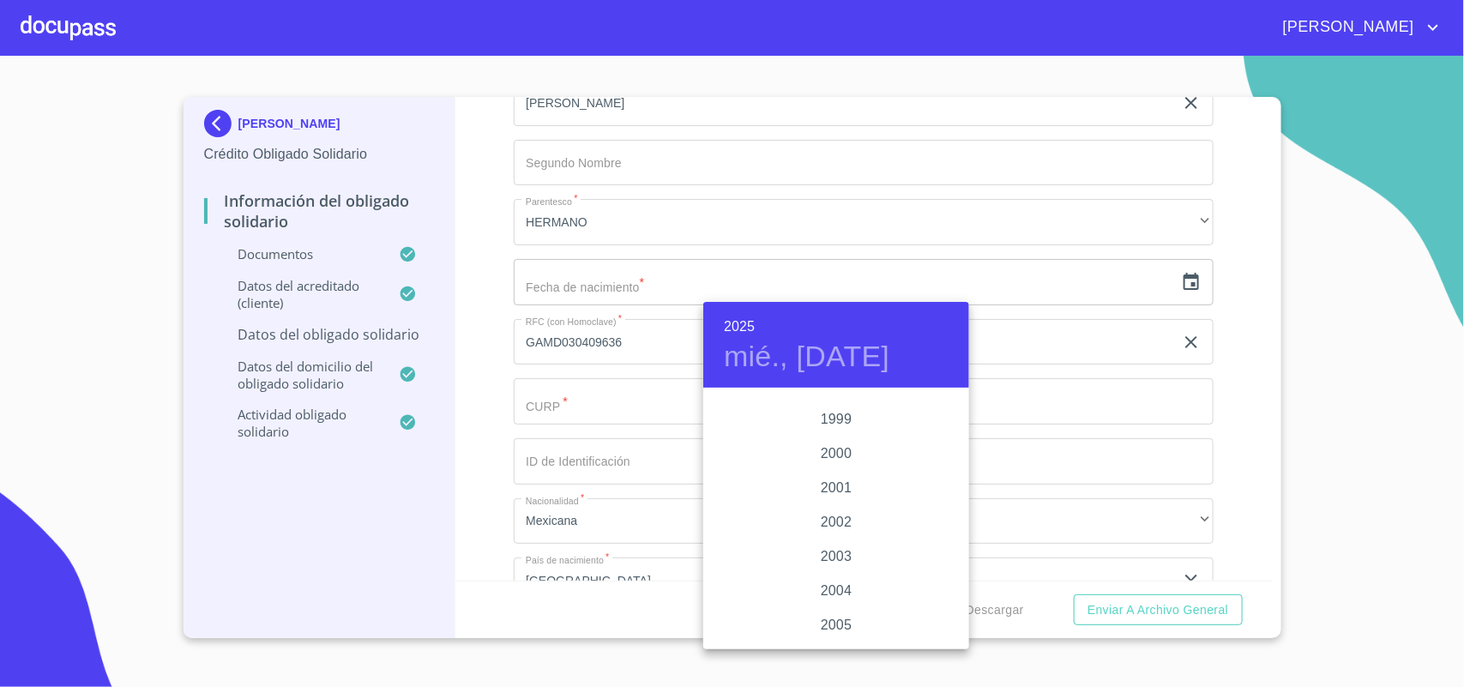
scroll to position [2577, 0]
click at [838, 497] on div "2003" at bounding box center [836, 506] width 266 height 34
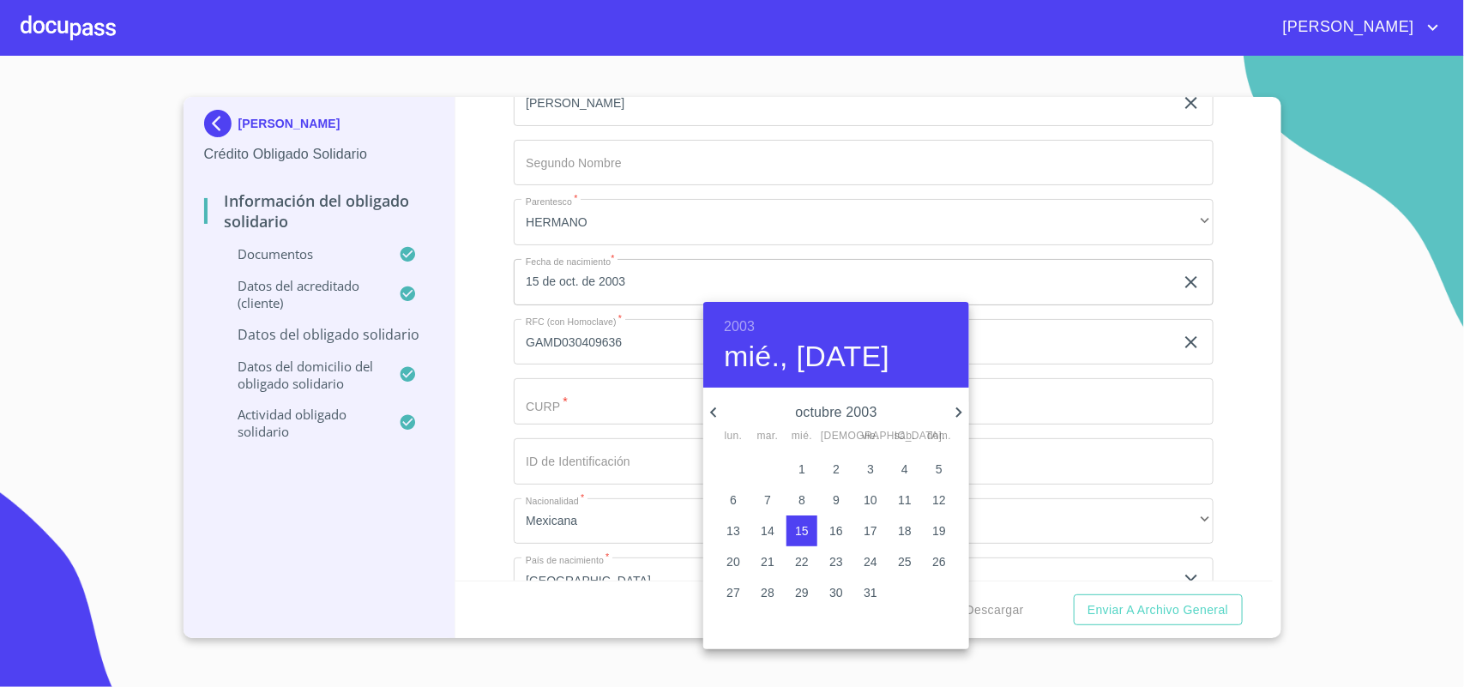
click at [718, 412] on icon "button" at bounding box center [713, 412] width 21 height 21
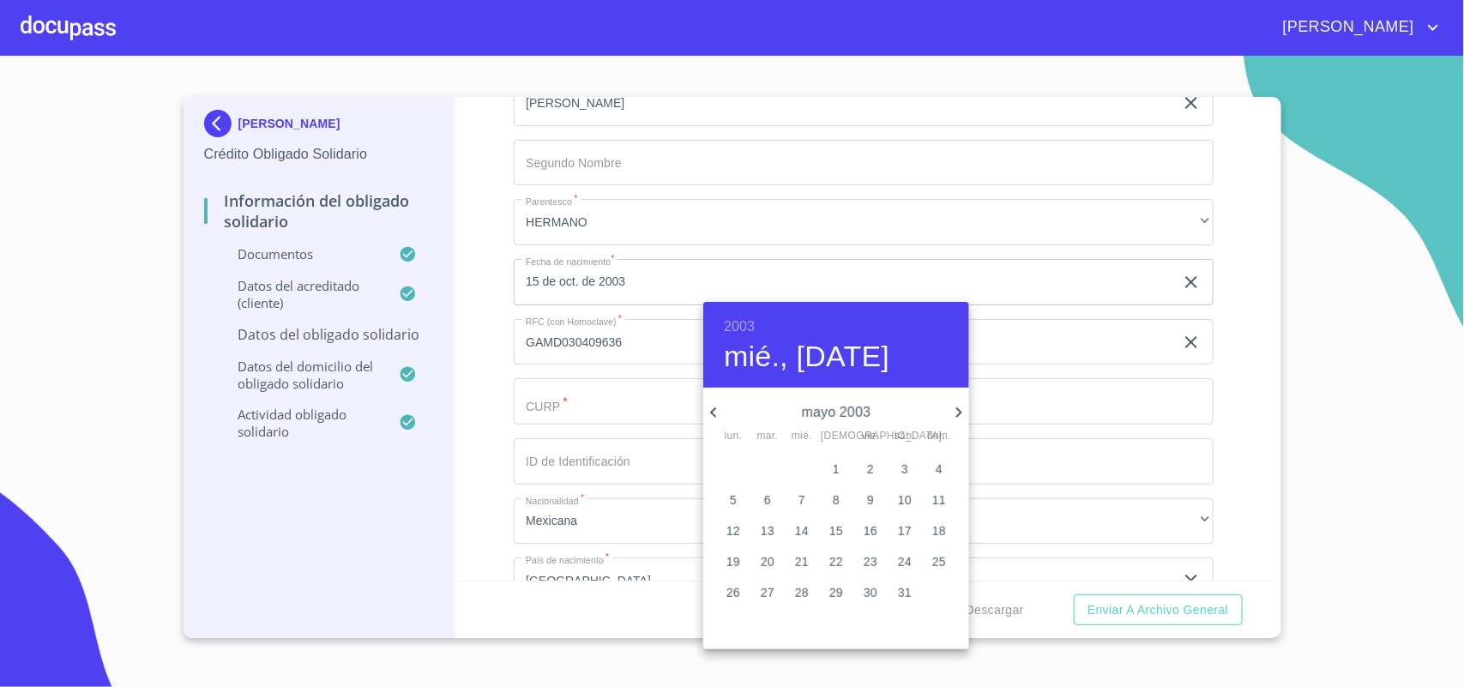
click at [718, 412] on icon "button" at bounding box center [713, 412] width 21 height 21
click at [962, 418] on icon "button" at bounding box center [959, 412] width 21 height 21
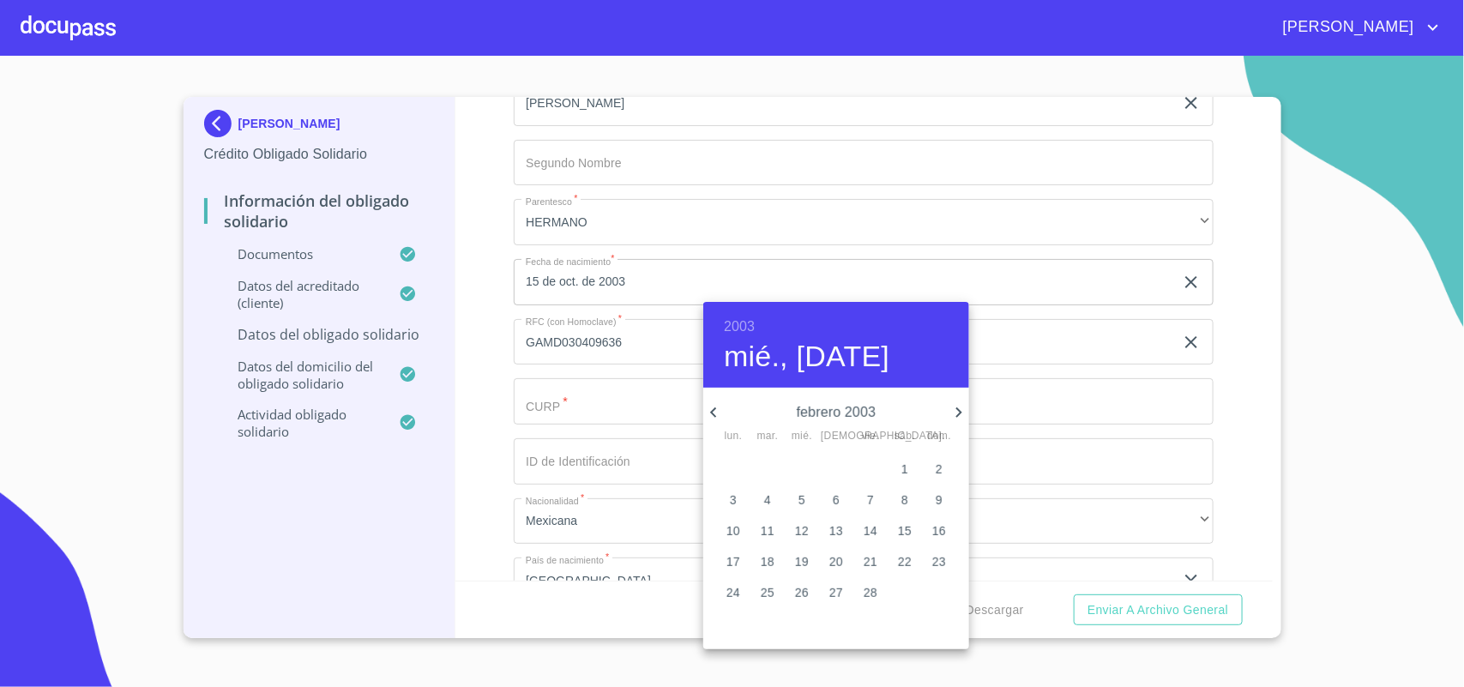
click at [962, 418] on icon "button" at bounding box center [959, 412] width 21 height 21
click at [961, 418] on icon "button" at bounding box center [959, 412] width 21 height 21
click at [793, 489] on button "9" at bounding box center [802, 500] width 31 height 31
type input "9 de abr. de 2003"
click at [560, 369] on div at bounding box center [732, 343] width 1464 height 687
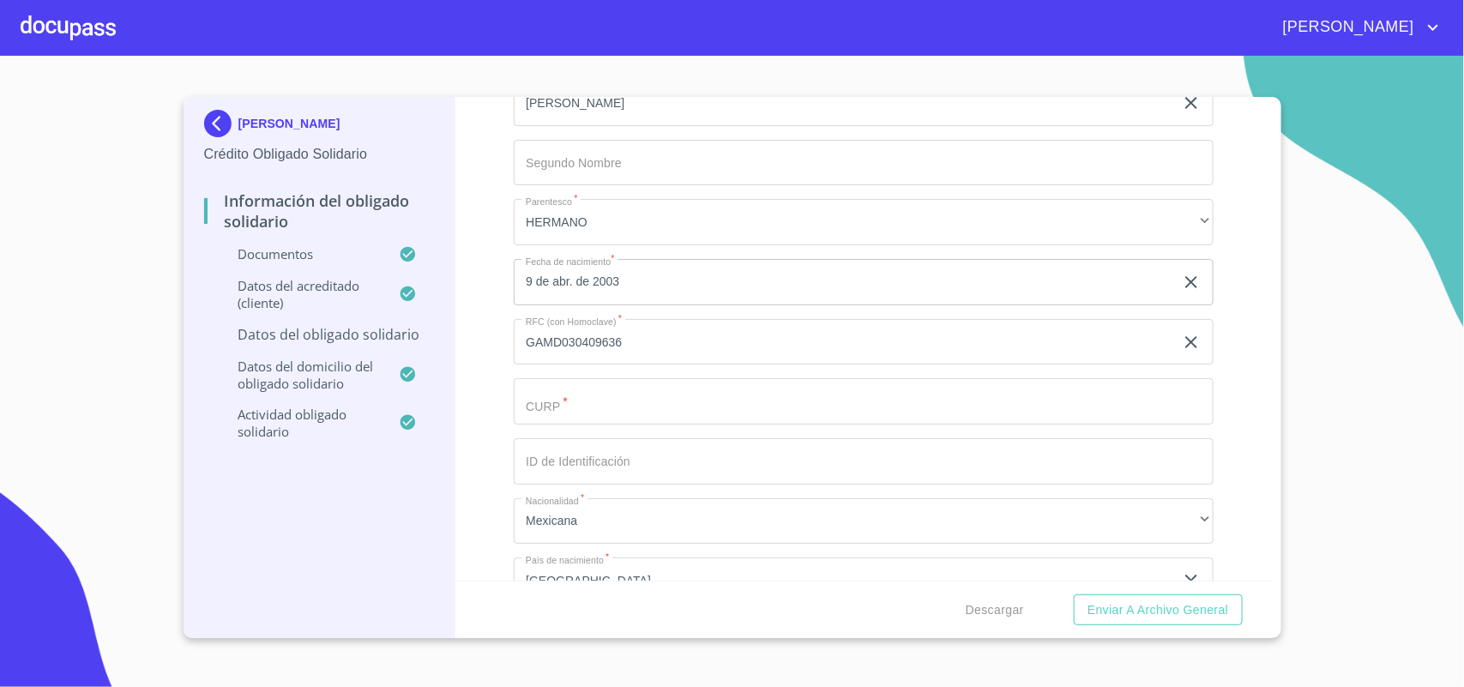
click at [603, 406] on input "Documento de identificación Obligado Solidario.   *" at bounding box center [864, 401] width 700 height 46
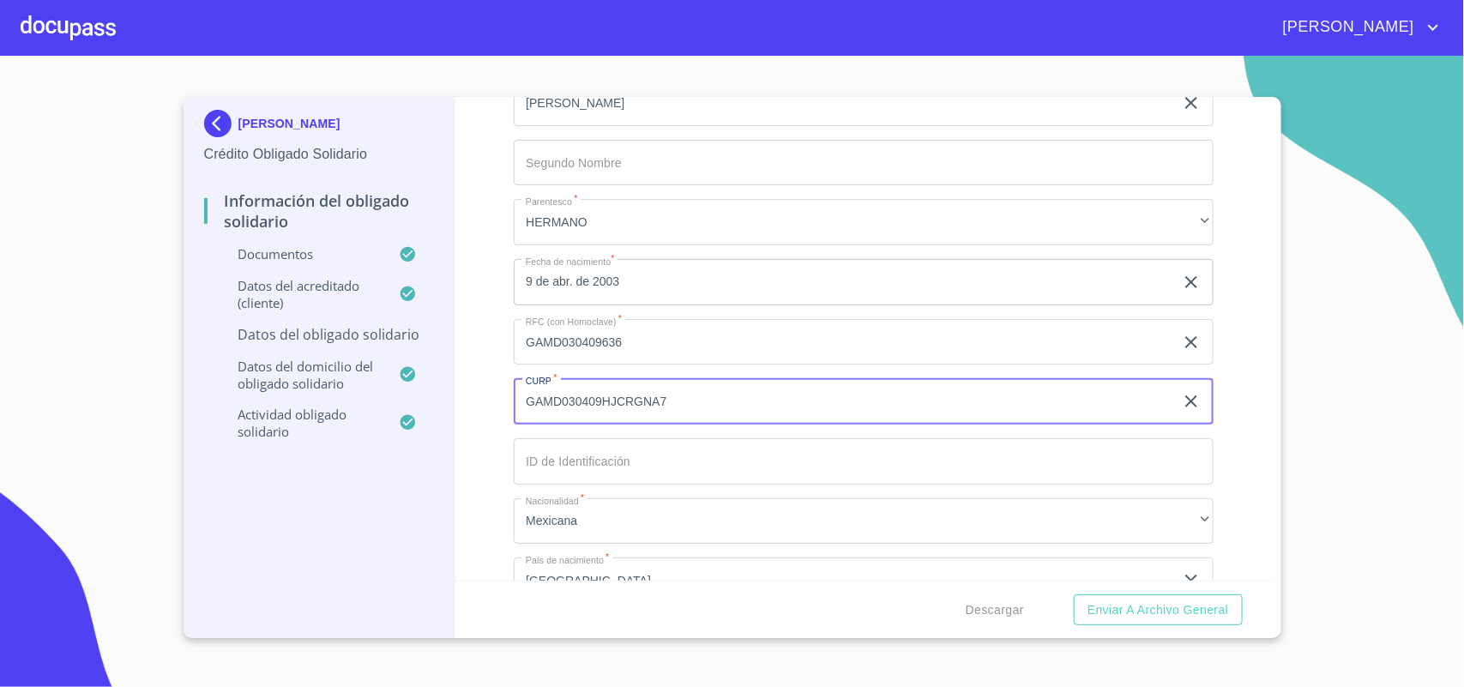
type input "GAMD030409HJCRGNA7"
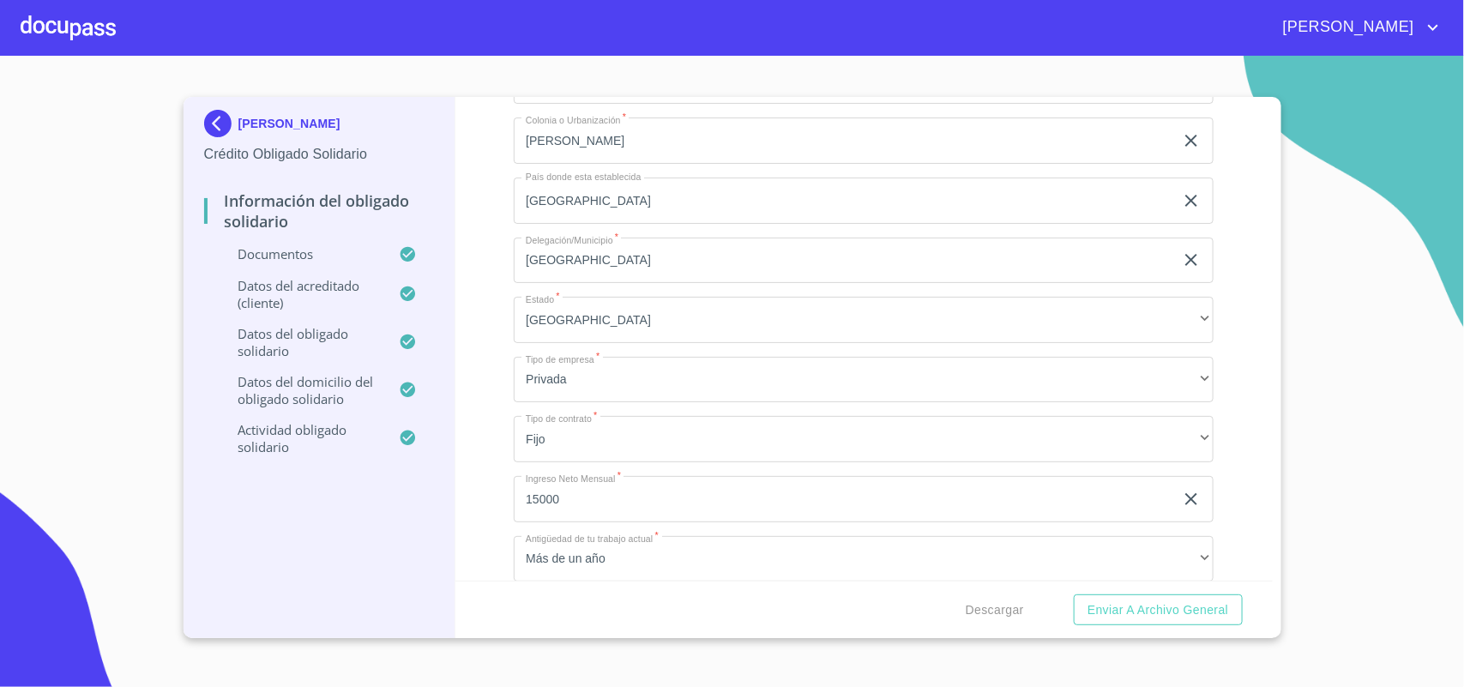
scroll to position [7615, 0]
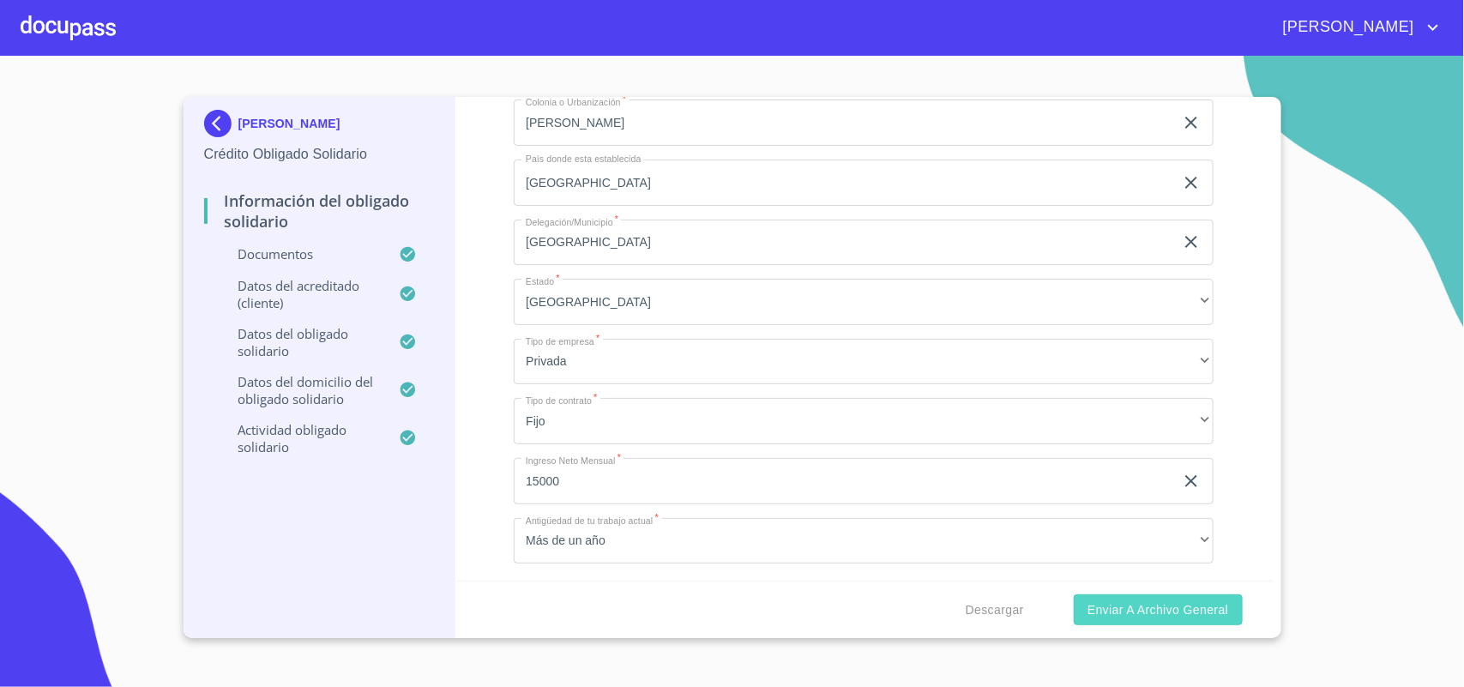
click at [1162, 610] on span "Enviar a Archivo General" at bounding box center [1158, 610] width 141 height 21
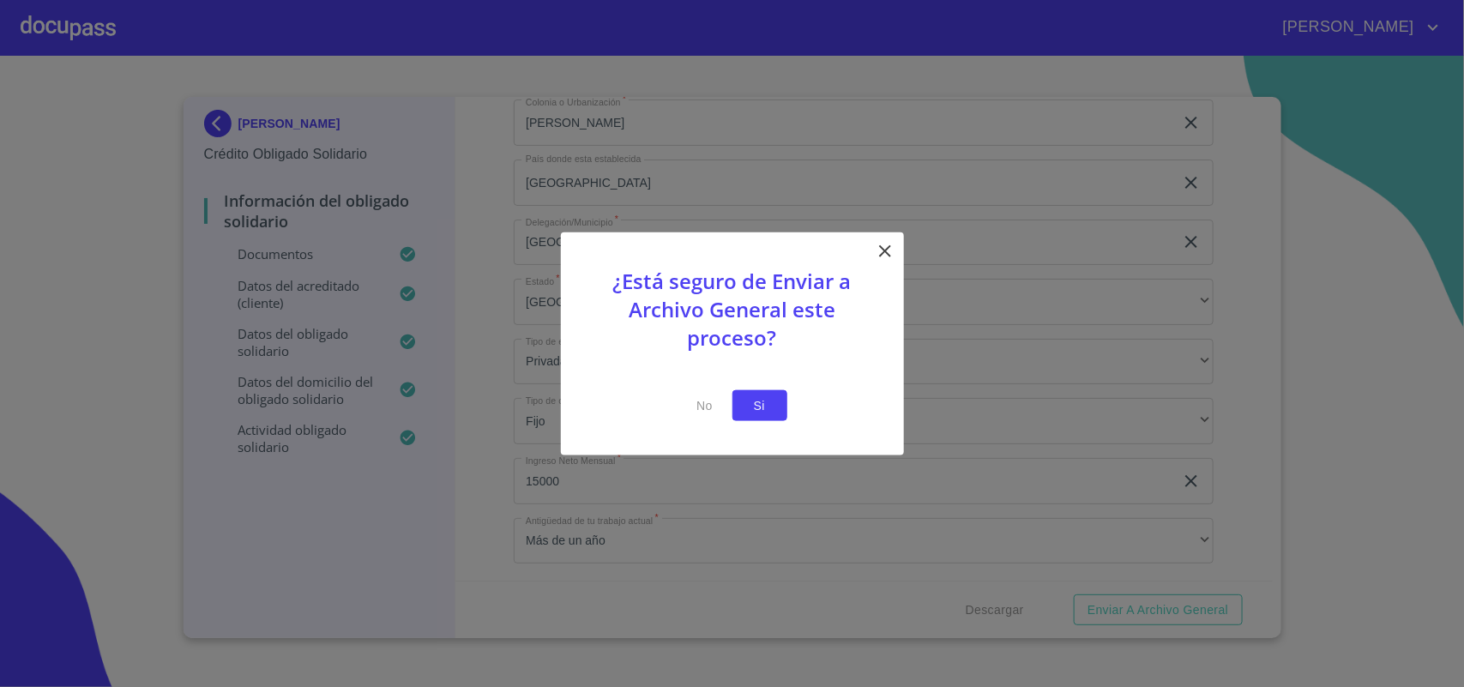
click at [750, 396] on span "Si" at bounding box center [759, 405] width 27 height 21
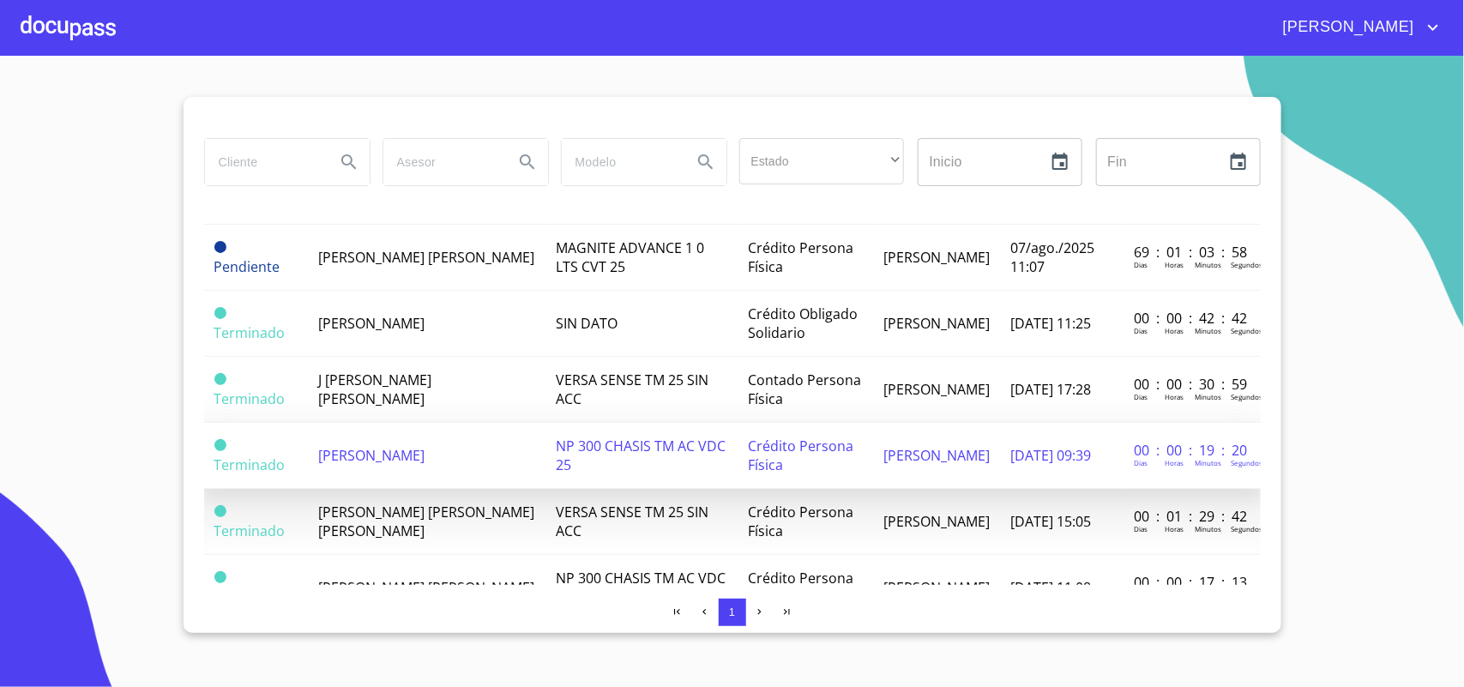
scroll to position [107, 0]
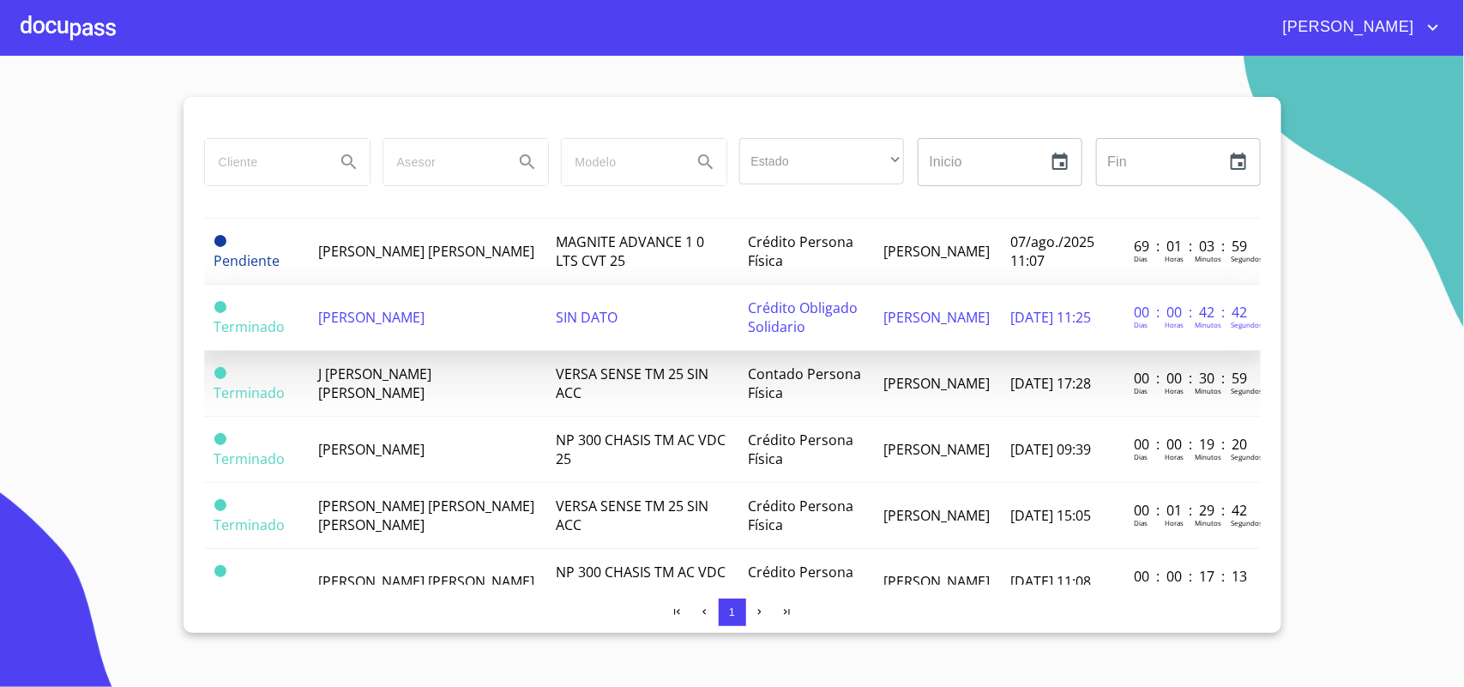
click at [425, 326] on span "[PERSON_NAME]" at bounding box center [371, 317] width 106 height 19
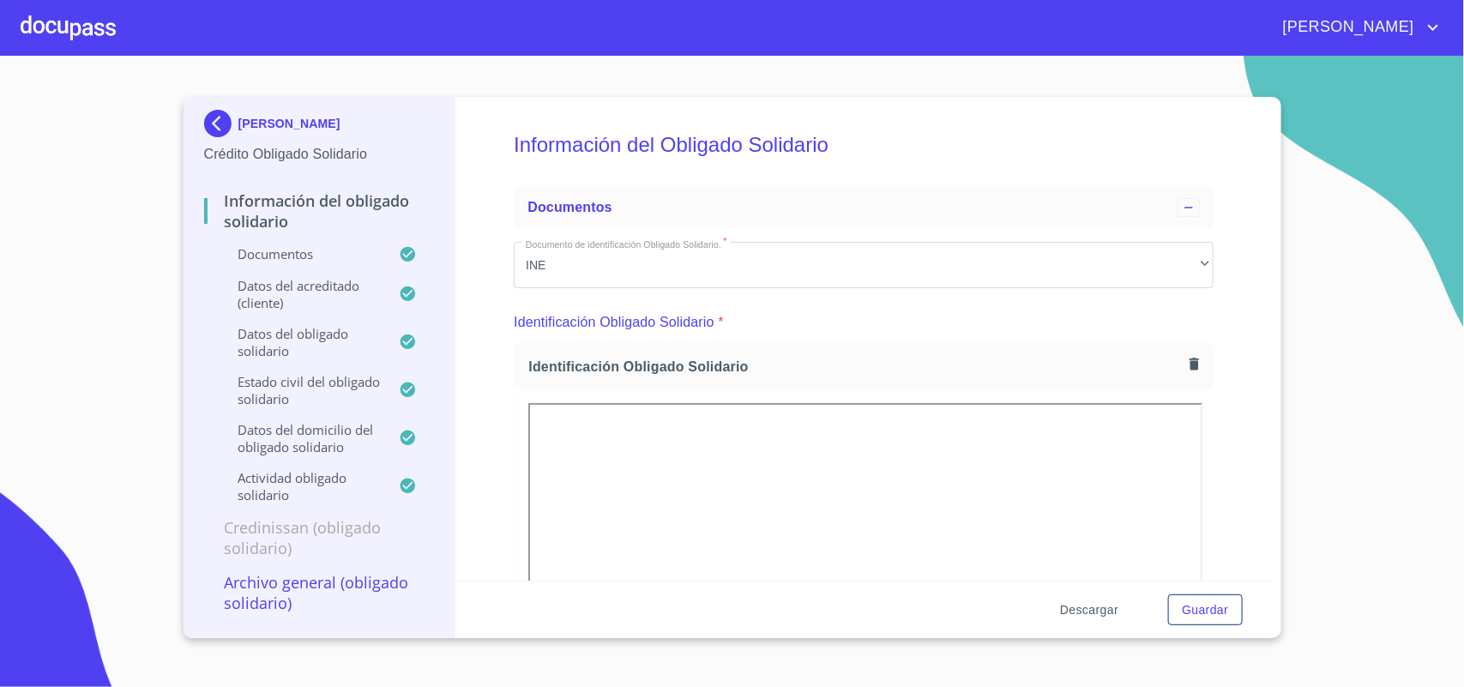
click at [1076, 613] on span "Descargar" at bounding box center [1089, 610] width 58 height 21
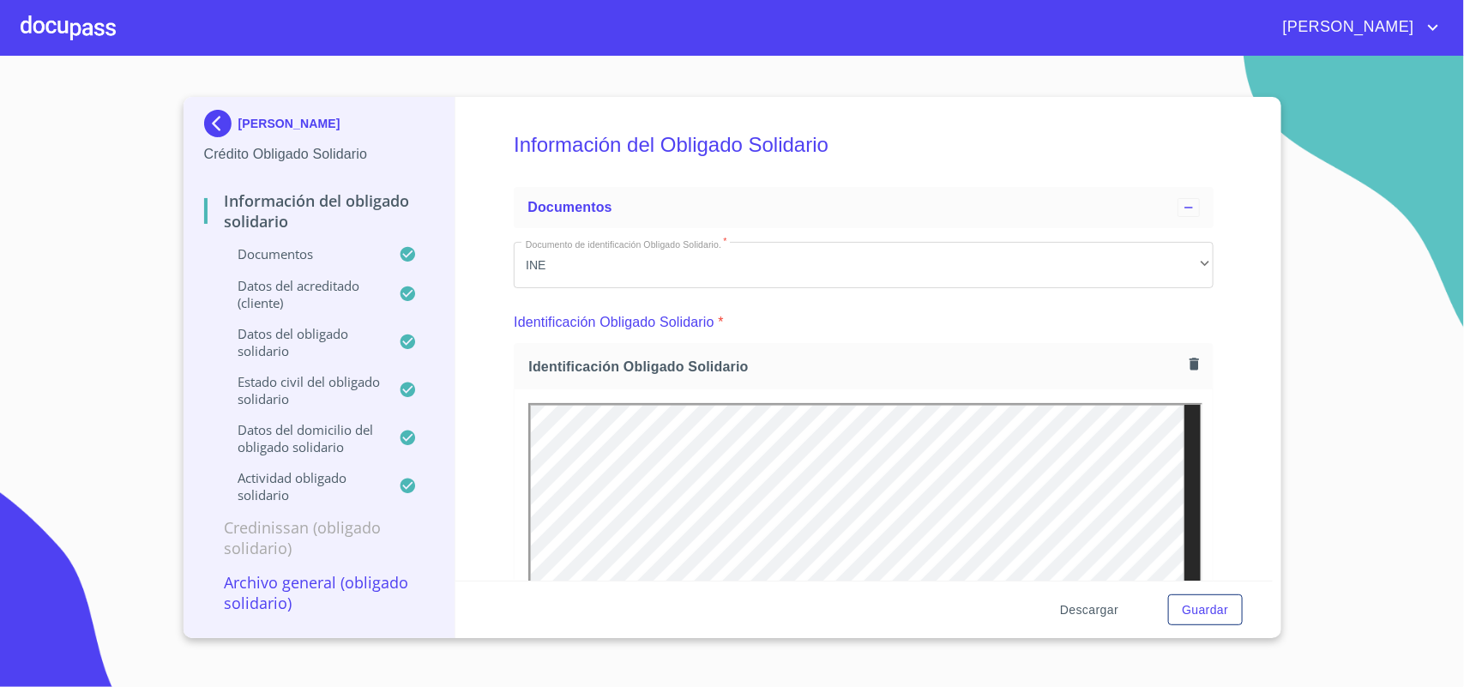
click at [1111, 605] on span "Descargar" at bounding box center [1089, 610] width 58 height 21
click at [1215, 624] on button "Guardar" at bounding box center [1205, 610] width 74 height 32
